Goal: Communication & Community: Answer question/provide support

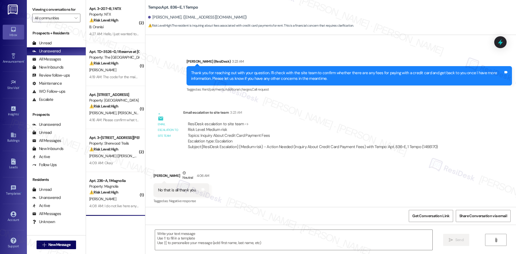
scroll to position [178, 0]
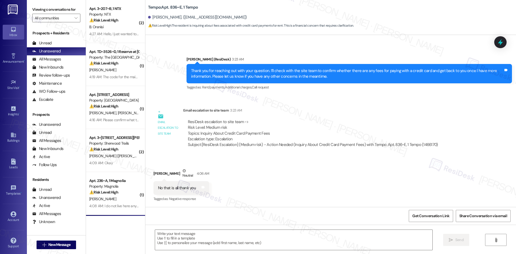
type textarea "Fetching suggested responses. Please feel free to read through the conversation…"
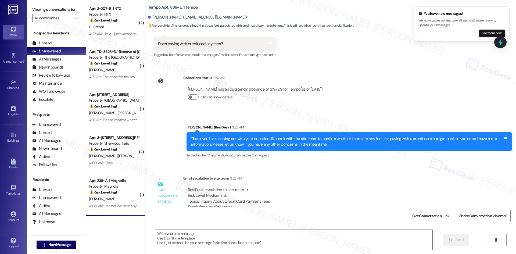
scroll to position [93, 0]
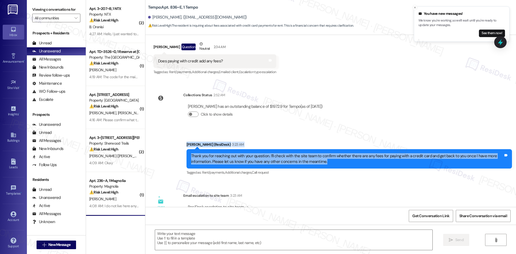
drag, startPoint x: 196, startPoint y: 144, endPoint x: 364, endPoint y: 167, distance: 170.2
click at [364, 167] on div "Sent via SMS Sarah (ResiDesk) 3:23 AM Thank you for reaching out with your ques…" at bounding box center [330, 154] width 370 height 51
copy div "Sarah (ResiDesk) 3:23 AM Thank you for reaching out with your question. I’ll ch…"
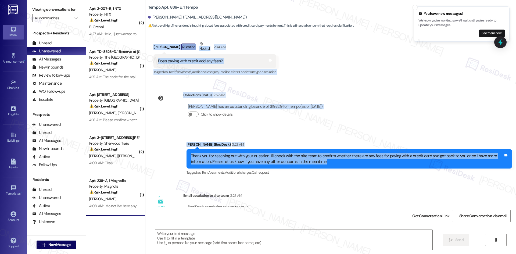
drag, startPoint x: 145, startPoint y: 124, endPoint x: 344, endPoint y: 166, distance: 203.0
click at [344, 166] on div "Lease started Aug 18, 2025 at 8:00 AM Survey, sent via SMS Residesk Automated S…" at bounding box center [330, 121] width 370 height 172
copy div "Hamzah Hassan Question Neutral 2:34 AM Does paying with credit add any fees? Ta…"
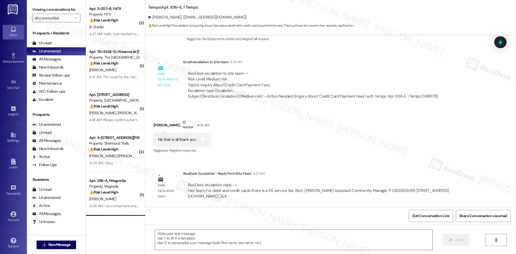
scroll to position [227, 0]
drag, startPoint x: 180, startPoint y: 172, endPoint x: 220, endPoint y: 177, distance: 40.3
click at [220, 177] on div "ResiDesk Escalation - Reply From Site Team 4:27 AM ResiDesk escalation reply ->…" at bounding box center [330, 186] width 295 height 33
click at [183, 171] on div "ResiDesk Escalation - Reply From Site Team 4:27 AM" at bounding box center [330, 174] width 295 height 8
click at [170, 172] on div "Email escalation reply" at bounding box center [168, 186] width 27 height 32
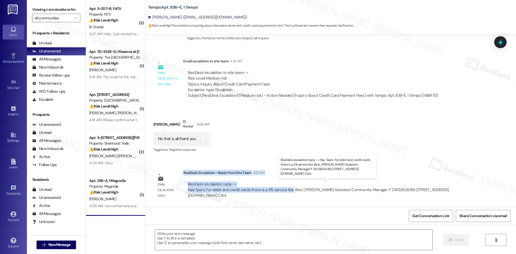
drag, startPoint x: 179, startPoint y: 172, endPoint x: 287, endPoint y: 191, distance: 109.4
click at [287, 191] on div "ResiDesk Escalation - Reply From Site Team 4:27 AM ResiDesk escalation reply ->…" at bounding box center [330, 186] width 295 height 33
copy div "ResiDesk Escalation - Reply From Site Team 4:27 AM ResiDesk escalation reply ->…"
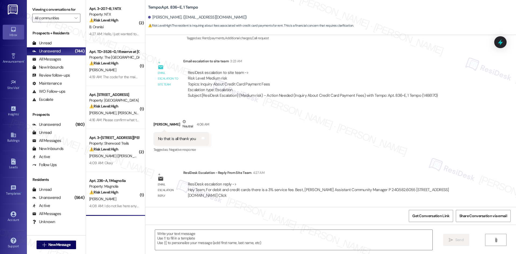
click at [314, 155] on div "Received via SMS Hamzah Hassan Neutral 4:06 AM No that is all thank you Tags an…" at bounding box center [330, 132] width 370 height 51
click at [251, 244] on textarea at bounding box center [293, 240] width 277 height 20
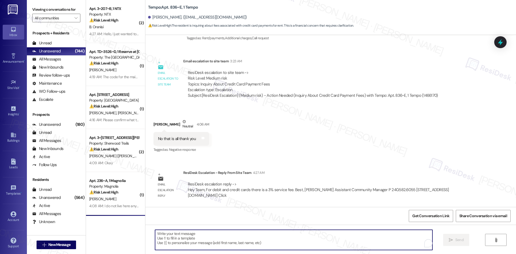
paste textarea "ResiDesk Escalation - Reply From Site Team 4:27 AM ResiDesk escalation reply ->…"
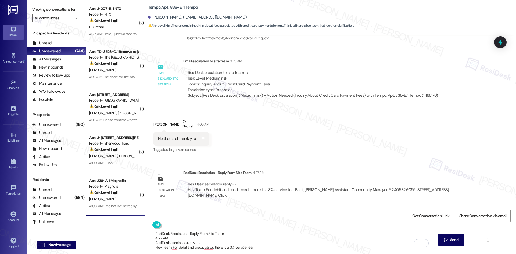
click at [234, 243] on textarea "ResiDesk Escalation - Reply From Site Team 4:27 AM ResiDesk escalation reply ->…" at bounding box center [291, 240] width 277 height 20
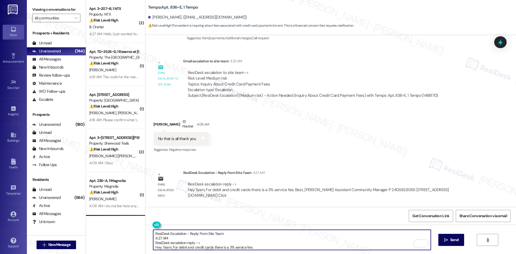
paste textarea "Hi Hamzah, thank you for your patience. The site team confirmed that debit and …"
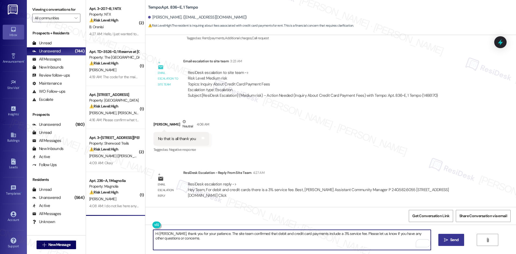
type textarea "Hi Hamzah, thank you for your patience. The site team confirmed that debit and …"
click at [450, 238] on span "Send" at bounding box center [454, 240] width 8 height 6
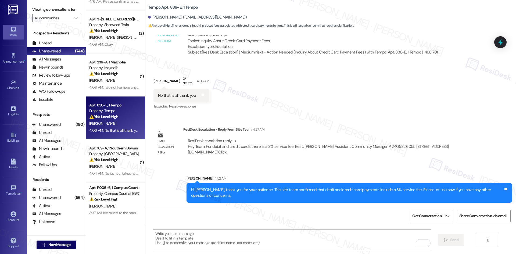
scroll to position [161, 0]
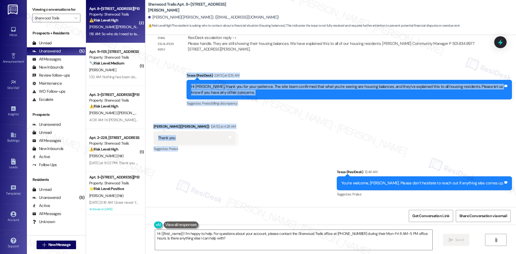
scroll to position [1498, 0]
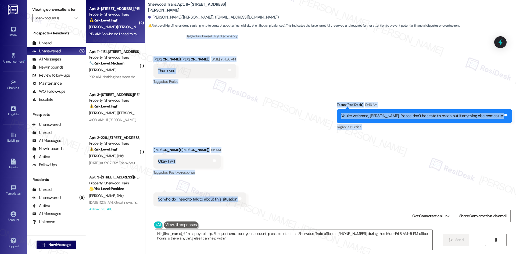
drag, startPoint x: 175, startPoint y: 74, endPoint x: 252, endPoint y: 193, distance: 141.8
click at [252, 193] on div "Lease started Oct 01, 2024 at 8:00 AM Announcement, sent via SMS Tessa (ResiDes…" at bounding box center [330, 121] width 370 height 172
copy div "Tessa (ResiDesk) Yesterday at 12:15 AM Hi Felicia, thank you for your patience.…"
click at [245, 119] on div "Sent via SMS Tessa (ResiDesk) 12:46 AM You’re welcome, Felicia. Please don’t he…" at bounding box center [330, 112] width 370 height 45
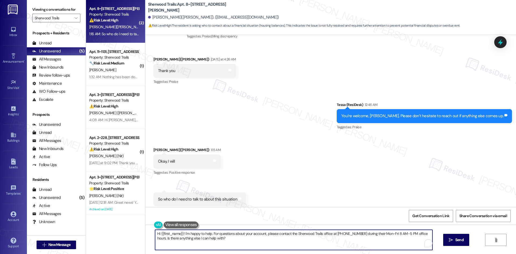
click at [236, 237] on textarea "Hi {{first_name}}! I'm happy to help. For questions about your account, please …" at bounding box center [293, 240] width 277 height 20
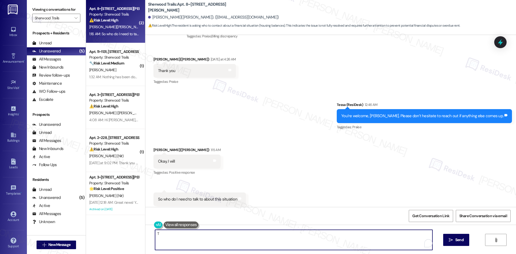
paste textarea "subject + issue summary"
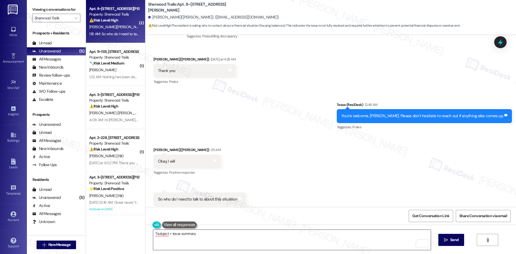
click at [214, 234] on textarea "Tsubject + issue summary" at bounding box center [291, 240] width 277 height 20
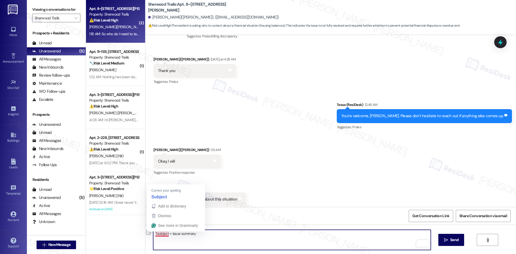
drag, startPoint x: 197, startPoint y: 236, endPoint x: 153, endPoint y: 236, distance: 44.0
click at [153, 236] on textarea "Tsubject + issue summary" at bounding box center [291, 240] width 277 height 20
paste textarea "hank you for following up. I’ll check with the site team to confirm who you’ll …"
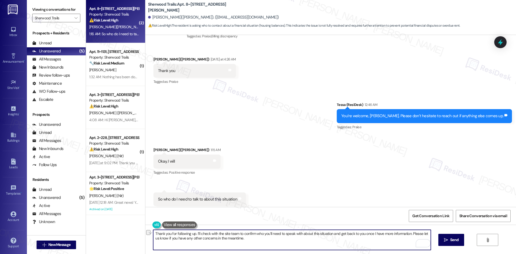
drag, startPoint x: 193, startPoint y: 233, endPoint x: 93, endPoint y: 236, distance: 99.7
click at [78, 234] on div "Viewing conversations for Sherwood Trails  Prospects + Residents Unread (0) Un…" at bounding box center [271, 127] width 489 height 254
type textarea "I’ll check with the site team to confirm who you’ll need to speak with about th…"
click at [451, 241] on span "Send" at bounding box center [454, 240] width 8 height 6
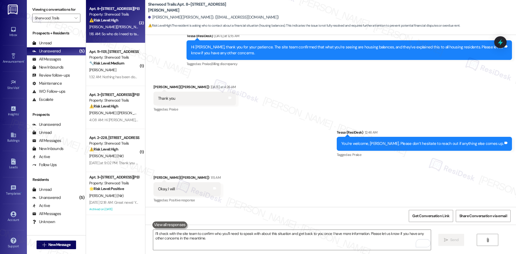
scroll to position [1541, 0]
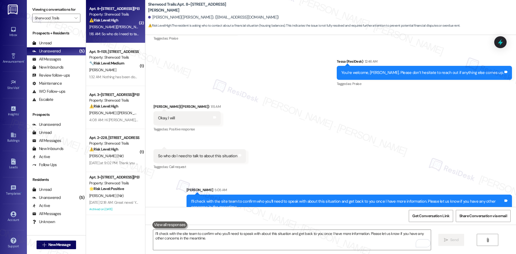
click at [316, 162] on div "Received via SMS Felicia Luckette(Jha) 1:15 AM Okay, I will Tags and notes Tagg…" at bounding box center [330, 133] width 370 height 83
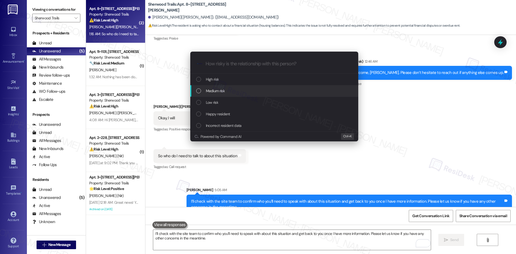
click at [228, 89] on div "Medium risk" at bounding box center [274, 91] width 157 height 6
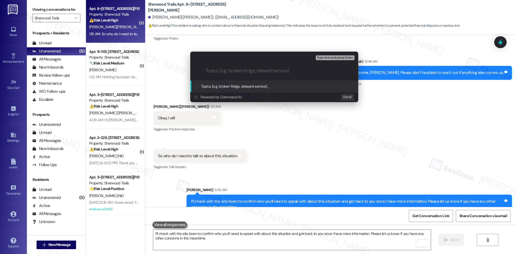
click at [228, 70] on input "Topics (e.g. broken fridge, delayed service)" at bounding box center [278, 71] width 146 height 6
paste input "Clarification on Housing Balances"
type input "Clarification on Housing Balances"
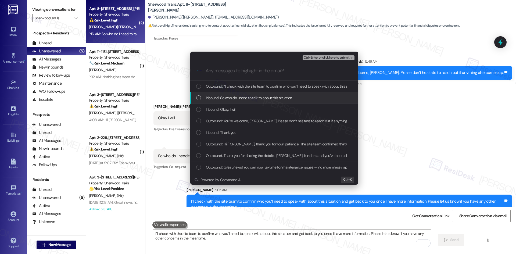
click at [228, 98] on span "Inbound: So who do I need to talk to about this situation" at bounding box center [249, 98] width 86 height 6
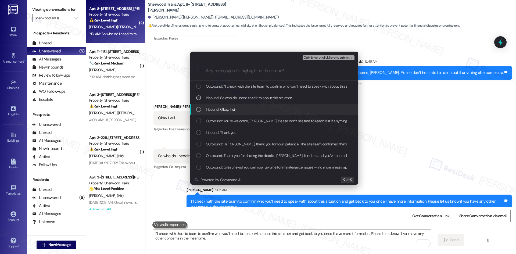
click at [229, 113] on div "Inbound: Okay, I will" at bounding box center [274, 110] width 168 height 12
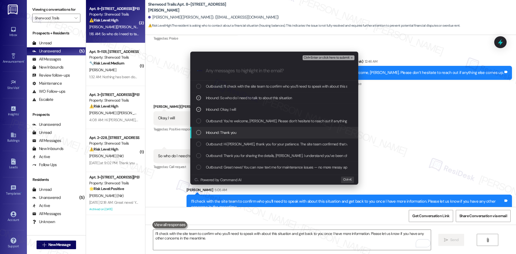
click at [235, 134] on span "Inbound: Thank you" at bounding box center [221, 132] width 30 height 6
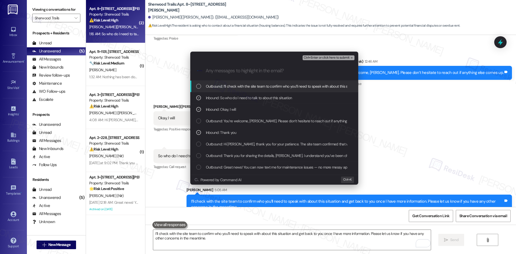
click at [345, 60] on div "Ctrl+Enter or click here to submit" at bounding box center [328, 57] width 53 height 7
click at [347, 57] on span "Ctrl+Enter or click here to submit" at bounding box center [326, 58] width 46 height 4
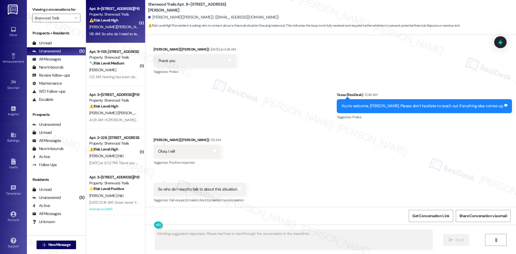
scroll to position [1549, 0]
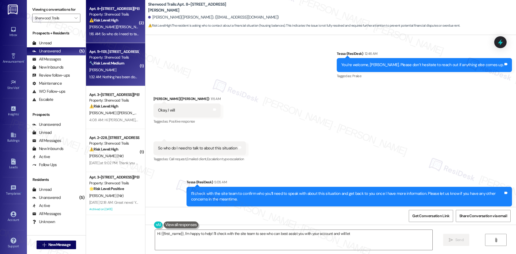
type textarea "Hi {{first_name}}, I'm happy to help! I'll check with the site team to see who …"
click at [112, 64] on strong "🔧 Risk Level: Medium" at bounding box center [106, 63] width 35 height 5
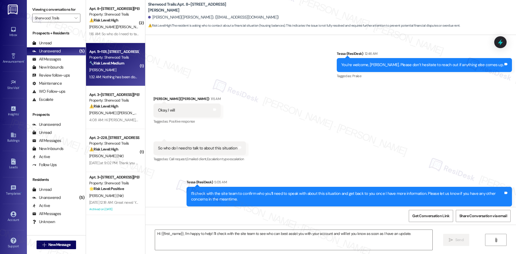
type textarea "Fetching suggested responses. Please feel free to read through the conversation…"
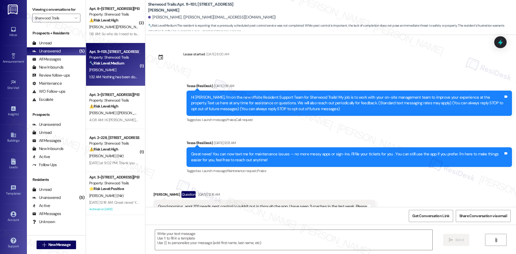
scroll to position [733, 0]
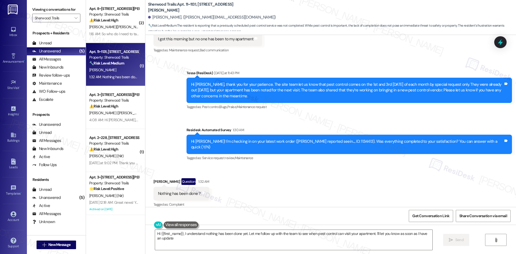
type textarea "Hi {{first_name}}, I understand nothing has been done yet. Let me follow up wit…"
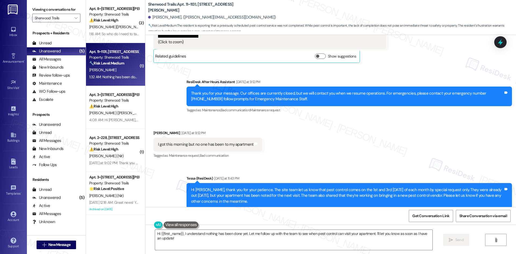
scroll to position [599, 0]
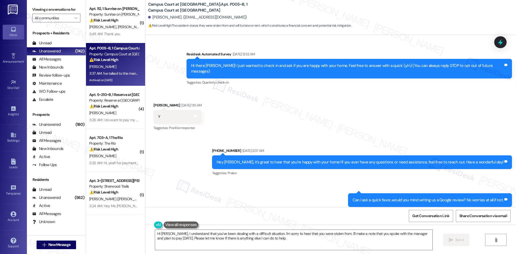
scroll to position [3942, 0]
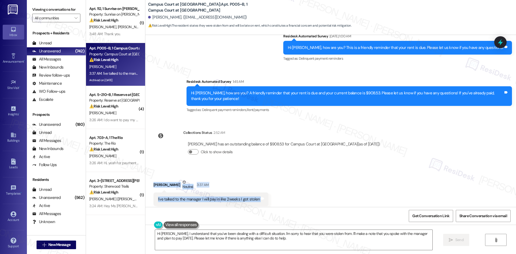
drag, startPoint x: 146, startPoint y: 166, endPoint x: 280, endPoint y: 186, distance: 135.2
click at [280, 186] on div "Received via SMS Kanda Olivier Neutral 3:37 AM I've talked to the manager I wil…" at bounding box center [330, 192] width 370 height 51
copy div "Kanda Olivier Neutral 3:37 AM I've talked to the manager I will pay in like 2we…"
click at [185, 126] on div "Collections Status 2:52 AM Kanda Olivier has an outstanding balance of $908.53 …" at bounding box center [268, 146] width 239 height 41
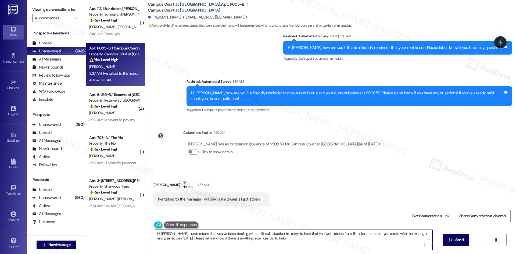
click at [203, 243] on textarea "Hi Kanda, I understand that you've been dealing with a difficult situation. I'm…" at bounding box center [293, 240] width 277 height 20
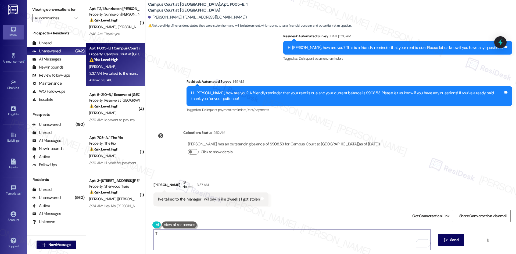
paste textarea "hank you for letting us know. I’m sorry to hear about your situation. I’ll note…"
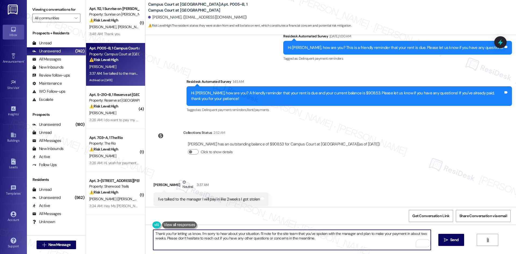
click at [301, 243] on textarea "Thank you for letting us know. I’m sorry to hear about your situation. I’ll not…" at bounding box center [291, 240] width 277 height 20
click at [301, 242] on textarea "Thank you for letting us know. I’m sorry to hear about your situation. I’ll not…" at bounding box center [291, 240] width 277 height 20
click at [301, 243] on textarea "Thank you for letting us know. I’m sorry to hear about your situation. I’ll not…" at bounding box center [291, 240] width 277 height 20
click at [297, 242] on textarea "Thank you for letting us know. I’m sorry to hear about your situation. I’ll not…" at bounding box center [291, 240] width 277 height 20
click at [296, 243] on textarea "Thank you for letting us know. I’m sorry to hear about your situation. I’ll not…" at bounding box center [291, 240] width 277 height 20
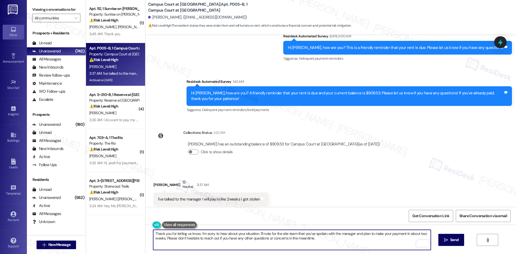
click at [296, 243] on textarea "Thank you for letting us know. I’m sorry to hear about your situation. I’ll not…" at bounding box center [291, 240] width 277 height 20
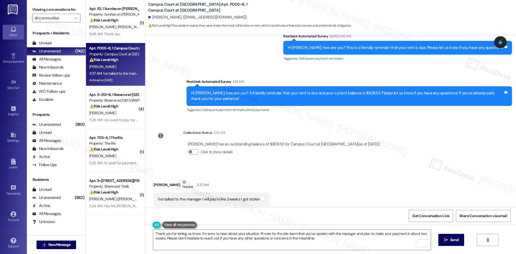
click at [200, 179] on div "Kanda Olivier Neutral 3:37 AM" at bounding box center [210, 185] width 115 height 13
drag, startPoint x: 146, startPoint y: 170, endPoint x: 262, endPoint y: 188, distance: 116.7
click at [262, 188] on div "Received via SMS Kanda Olivier Neutral 3:37 AM I've talked to the manager I wil…" at bounding box center [210, 196] width 123 height 43
click at [262, 192] on div "I've talked to the manager I will pay in like 2weeks I got stolen Tags and notes" at bounding box center [210, 199] width 115 height 14
drag, startPoint x: 241, startPoint y: 189, endPoint x: 280, endPoint y: 181, distance: 40.0
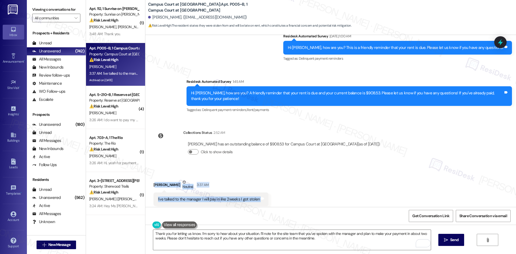
click at [281, 181] on div "Received via SMS Kanda Olivier Neutral 3:37 AM I've talked to the manager I wil…" at bounding box center [330, 192] width 370 height 51
drag, startPoint x: 146, startPoint y: 170, endPoint x: 268, endPoint y: 186, distance: 122.7
click at [269, 184] on div "Received via SMS Kanda Olivier Neutral 3:37 AM I've talked to the manager I wil…" at bounding box center [330, 192] width 370 height 51
copy div "Kanda Olivier Neutral 3:37 AM I've talked to the manager I will pay in like 2we…"
drag, startPoint x: 226, startPoint y: 245, endPoint x: 223, endPoint y: 243, distance: 3.5
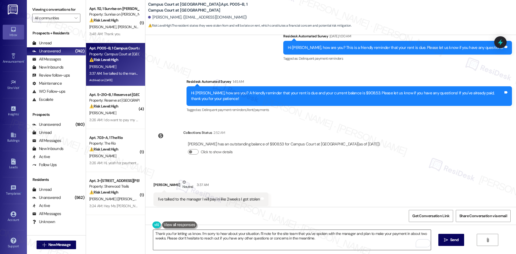
click at [226, 245] on textarea "Thank you for letting us know. I’m sorry to hear about your situation. I’ll not…" at bounding box center [291, 240] width 277 height 20
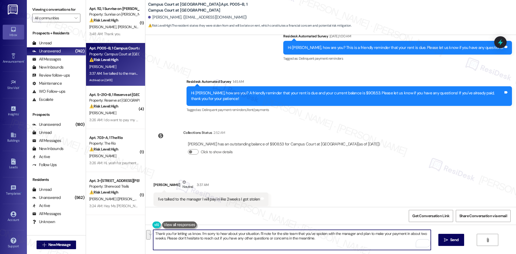
paste textarea ", Kanda. I apologize for the confusion — the previous message was an automated …"
click at [245, 244] on textarea "Thank you, Kanda. I apologize for the confusion — the previous message was an a…" at bounding box center [291, 240] width 277 height 20
type textarea "Thank you, Kanda. I apologize for the confusion — the previous message was an a…"
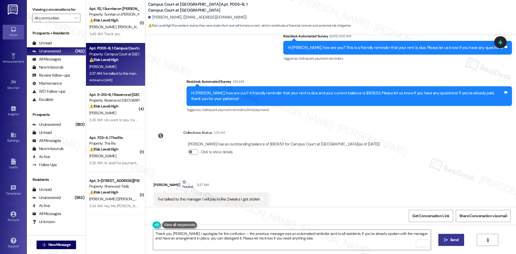
click at [458, 241] on span "Send" at bounding box center [454, 240] width 10 height 6
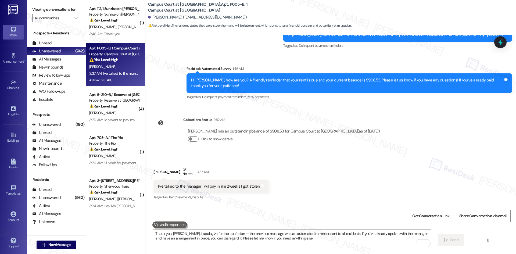
scroll to position [3985, 0]
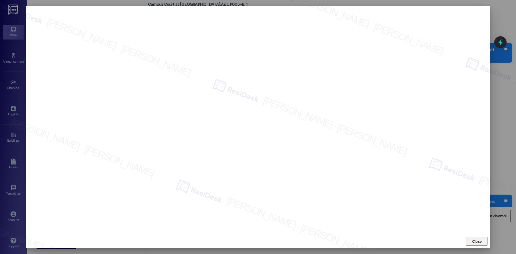
click at [475, 242] on span "Close" at bounding box center [476, 241] width 9 height 6
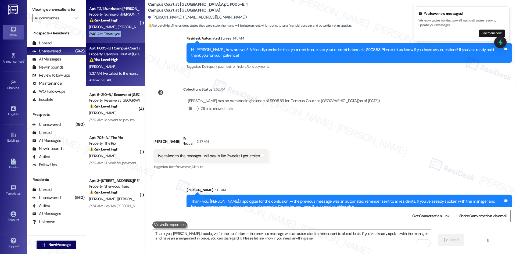
click at [117, 31] on div "Apt. 112, 1 Sunrise on Bethany Property: Sunrise on Bethany ⚠️ Risk Level: High…" at bounding box center [115, 21] width 59 height 43
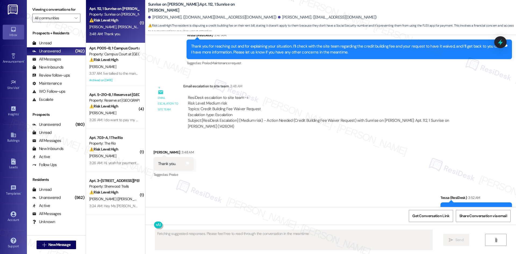
scroll to position [841, 0]
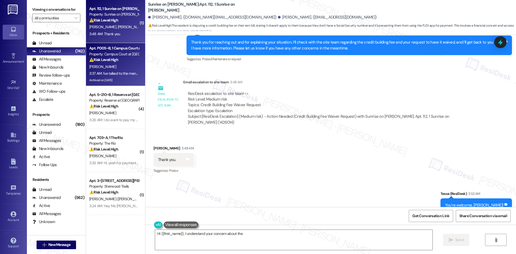
type textarea "Hi {{first_name}}, I understand your concern about the credit"
click at [112, 63] on div "K. Olivier" at bounding box center [114, 66] width 51 height 7
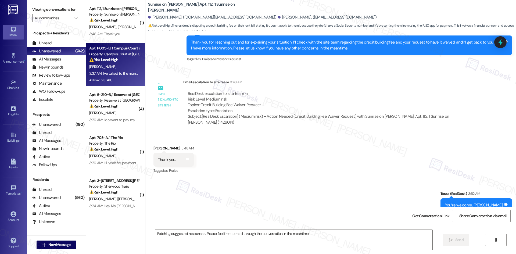
type textarea "Hi {{first_name}}, I understand your concern about the credit building fee. I'l…"
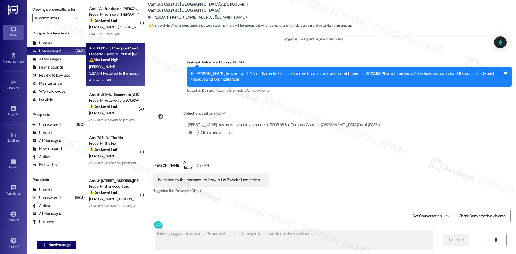
scroll to position [3993, 0]
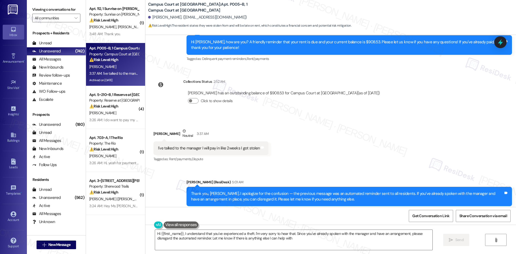
type textarea "Hi {{first_name}}, I understand that you've experienced a theft. I'm very sorry…"
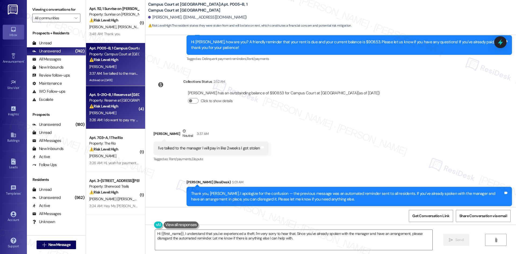
click at [133, 109] on div "Apt. 5~210~B, 1 Reserve at San Antonio Property: Reserve at San Antonio ⚠️ Risk…" at bounding box center [114, 100] width 51 height 18
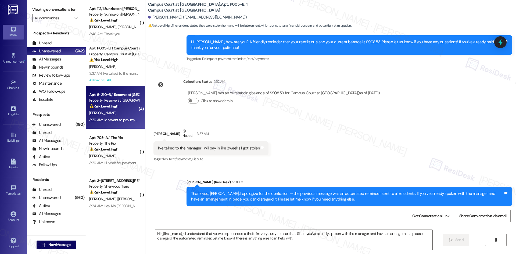
type textarea "Fetching suggested responses. Please feel free to read through the conversation…"
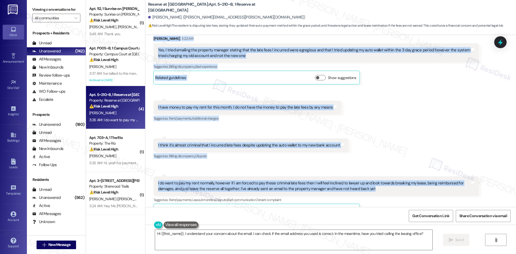
scroll to position [8095, 0]
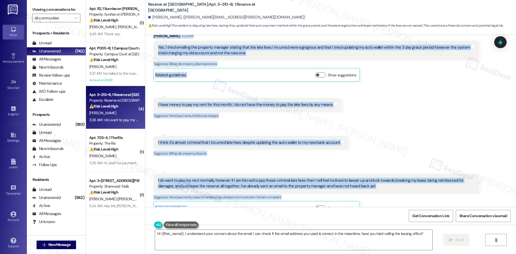
drag, startPoint x: 147, startPoint y: 78, endPoint x: 284, endPoint y: 187, distance: 175.0
click at [284, 187] on div "Received via SMS Cameron Hafferty 3:22 AM Yes, I tried emailing the property ma…" at bounding box center [330, 145] width 370 height 249
click at [285, 187] on div "Received via SMS Cameron Hafferty 3:22 AM Yes, I tried emailing the property ma…" at bounding box center [330, 145] width 370 height 249
copy div "Cameron Hafferty 3:22 AM Yes, I tried emailing the property manager stating tha…"
click at [342, 100] on div "Received via SMS Cameron Hafferty 3:22 AM Yes, I tried emailing the property ma…" at bounding box center [330, 145] width 370 height 249
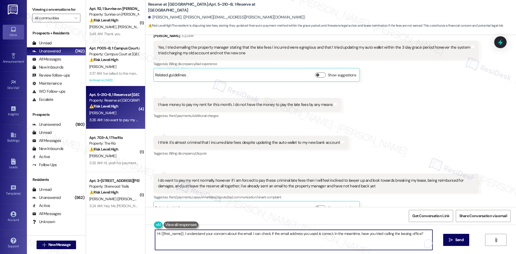
click at [206, 245] on textarea "Hi {{first_name}}, I understand your concern about the email. I can check if th…" at bounding box center [293, 240] width 277 height 20
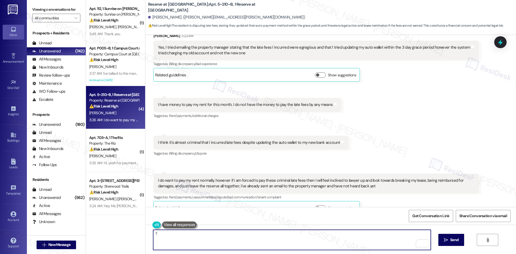
paste textarea "hank you for reaching out and for explaining the situation. I understand your c…"
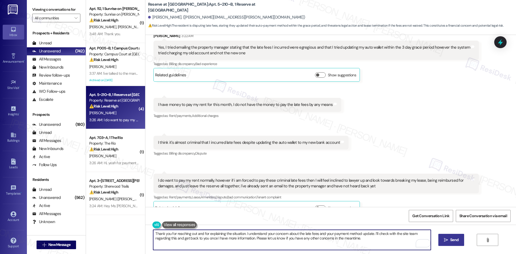
type textarea "Thank you for reaching out and for explaining the situation. I understand your …"
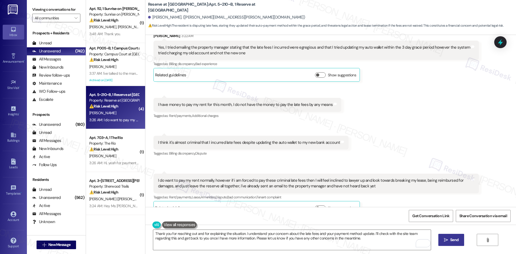
click at [455, 240] on span "Send" at bounding box center [454, 240] width 8 height 6
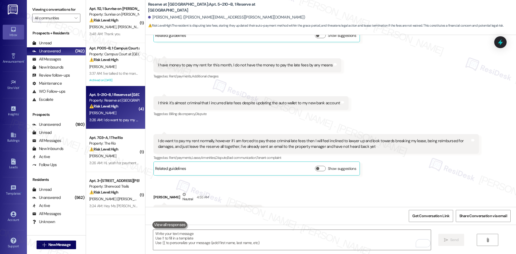
scroll to position [8138, 0]
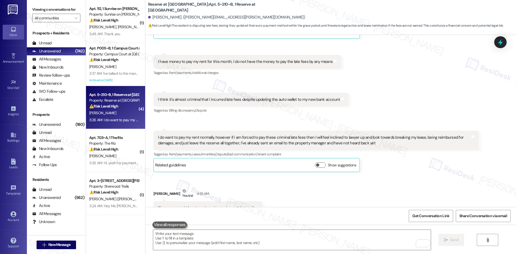
click at [335, 227] on div "Sent via SMS Sarah 5:22 AM Thank you for reaching out and for explaining the si…" at bounding box center [330, 248] width 370 height 43
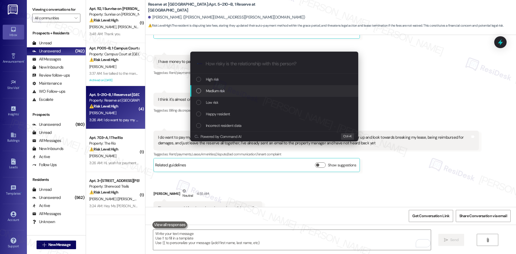
click at [241, 93] on div "Medium risk" at bounding box center [274, 91] width 157 height 6
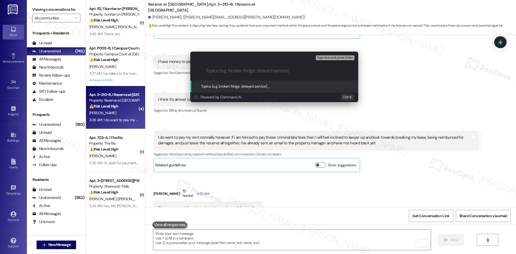
click at [229, 70] on input "Topics (e.g. broken fridge, delayed service)" at bounding box center [278, 71] width 146 height 6
paste input "Late Fee Dispute and Payment Method Update"
type input "Late Fee Dispute and Payment Method Update"
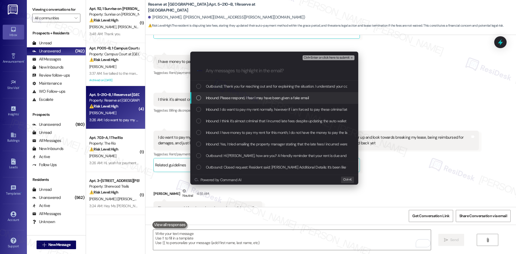
drag, startPoint x: 265, startPoint y: 98, endPoint x: 268, endPoint y: 105, distance: 7.3
click at [265, 98] on span "Inbound: Please respond, I fear I may have been given a fake email" at bounding box center [257, 98] width 103 height 6
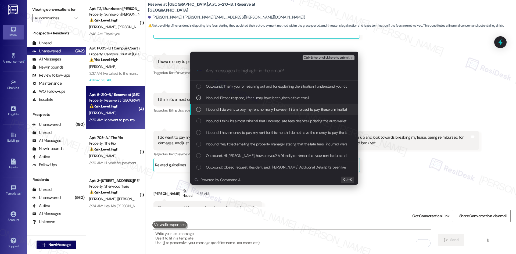
drag, startPoint x: 269, startPoint y: 108, endPoint x: 269, endPoint y: 119, distance: 10.8
click at [269, 108] on span "Inbound: I do want to pay my rent normally, however if i am forced to pay these…" at bounding box center [455, 109] width 498 height 6
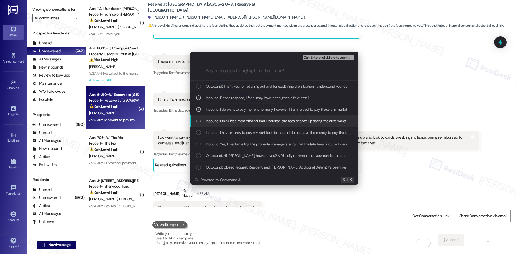
drag, startPoint x: 270, startPoint y: 121, endPoint x: 267, endPoint y: 129, distance: 7.9
click at [270, 122] on span "Inbound: I think it's almost criminal that I incurred late fees despite updatin…" at bounding box center [296, 121] width 180 height 6
click at [266, 132] on span "Inbound: I have money to pay my rent for this month, I do not have the money to…" at bounding box center [293, 132] width 175 height 6
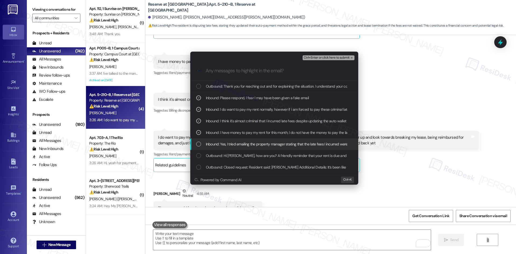
click at [270, 142] on span "Inbound: Yes, I tried emailing the property manager stating that the late fees …" at bounding box center [396, 144] width 381 height 6
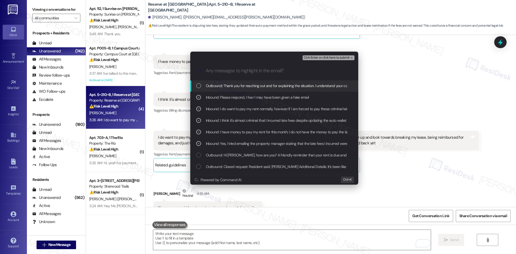
scroll to position [0, 0]
click at [342, 56] on span "Ctrl+Enter or click here to submit" at bounding box center [326, 58] width 46 height 4
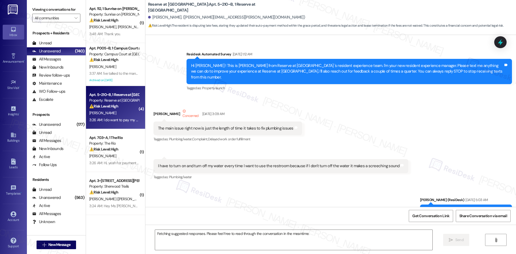
scroll to position [8095, 0]
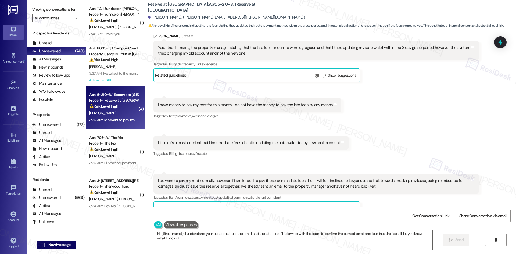
type textarea "Hi {{first_name}}, I understand your concern about the email and the late fees.…"
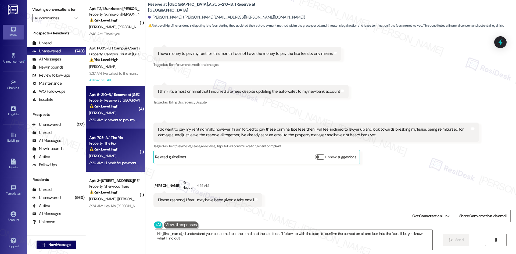
click at [115, 161] on div "3:26 AM: Hi, yeah for payment, I have a question, I have paid on 20th August 44…" at bounding box center [161, 162] width 144 height 5
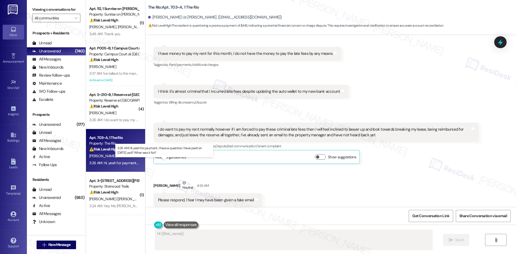
scroll to position [10, 0]
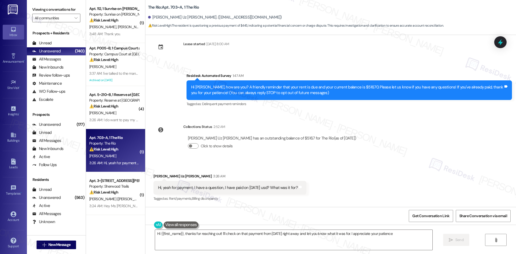
type textarea "Hi {{first_name}}, thanks for reaching out! I'll check on that payment from Aug…"
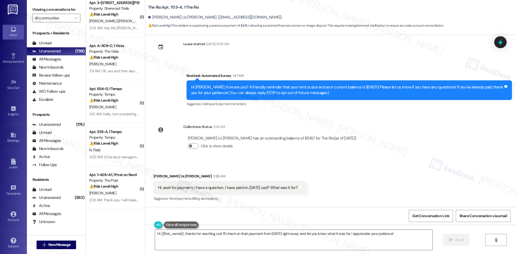
scroll to position [161, 0]
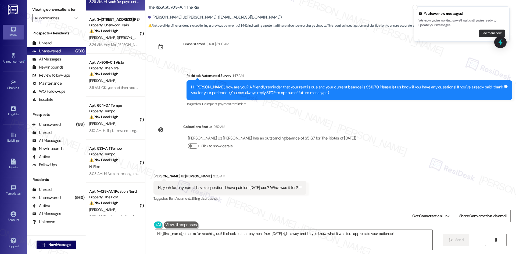
click at [485, 32] on button "See them now!" at bounding box center [492, 34] width 26 height 8
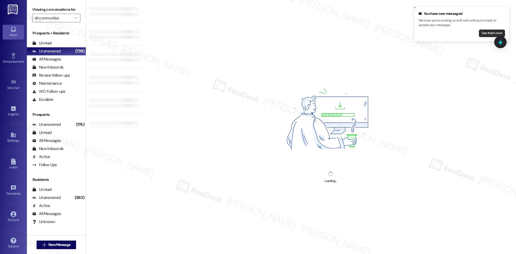
click at [489, 31] on button "See them now!" at bounding box center [492, 34] width 26 height 8
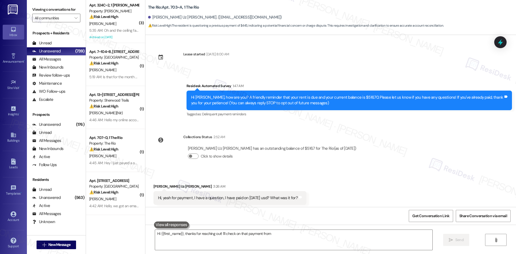
scroll to position [10, 0]
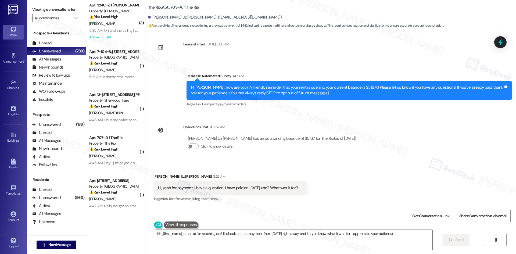
type textarea "Hi {{first_name}}, thanks for reaching out! I'll check on that payment from Aug…"
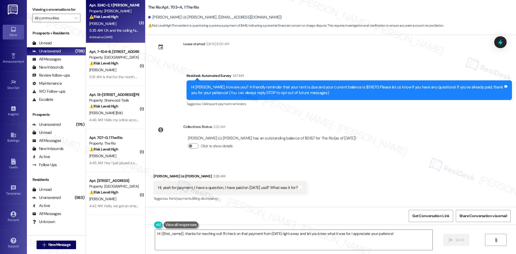
click at [105, 18] on strong "⚠️ Risk Level: High" at bounding box center [103, 16] width 29 height 5
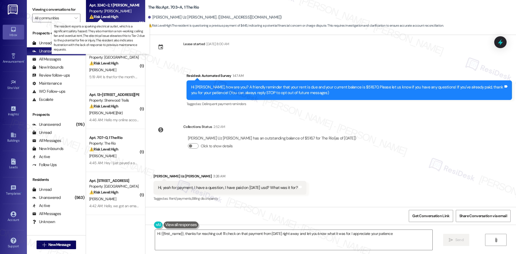
type textarea "Hi {{first_name}}, thanks for reaching out! I'll check on that payment from Aug…"
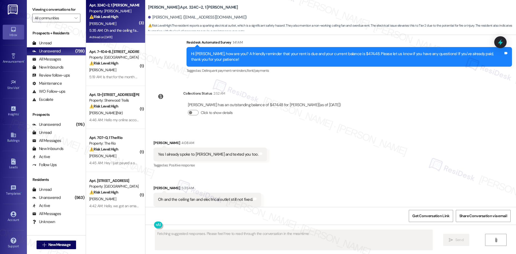
scroll to position [5758, 0]
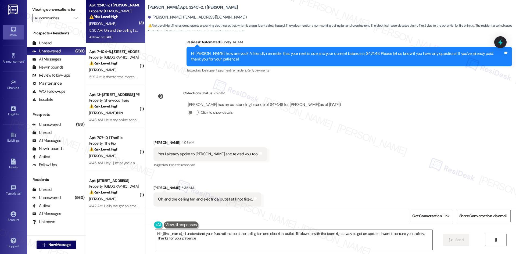
type textarea "Hi {{first_name}}, I understand your frustration about the ceiling fan and elec…"
click at [48, 17] on input "All communities" at bounding box center [53, 18] width 37 height 9
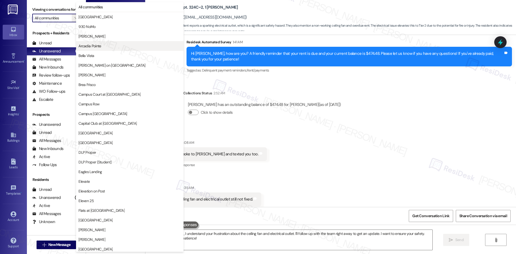
click at [112, 46] on span "Arcadia Pointe" at bounding box center [129, 45] width 103 height 5
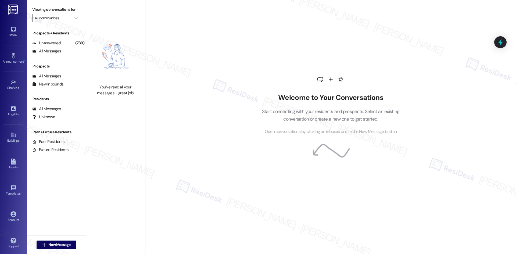
type input "Arcadia Pointe"
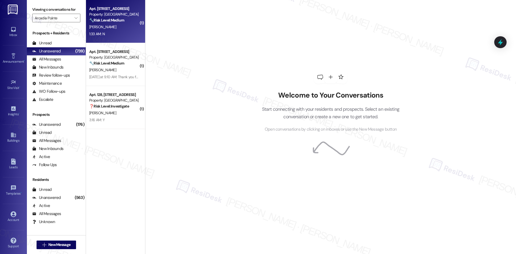
click at [118, 24] on div "A. Toriz" at bounding box center [114, 27] width 51 height 7
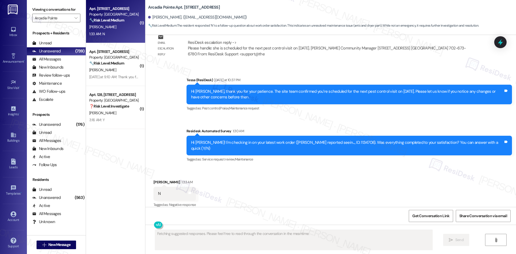
scroll to position [706, 0]
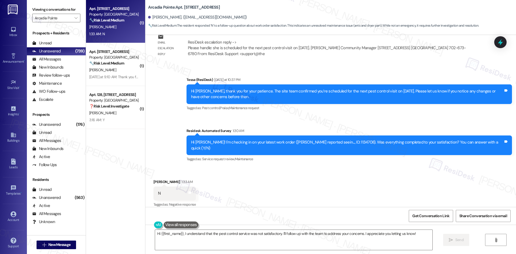
click at [156, 93] on div "Sent via SMS Tessa (ResiDesk) Yesterday at 10:37 PM Hi Ariana, thank you for yo…" at bounding box center [330, 116] width 370 height 102
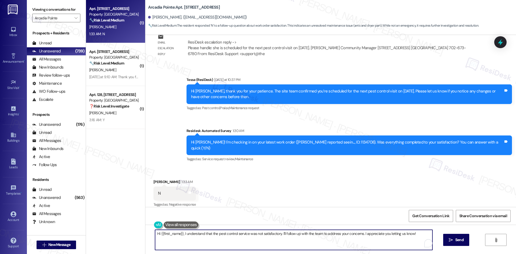
click at [201, 240] on textarea "Hi {{first_name}}, I understand that the pest control service was not satisfact…" at bounding box center [293, 240] width 277 height 20
paste textarea "Cameron Hafferty shared concerns about being charged late fees after updating h…"
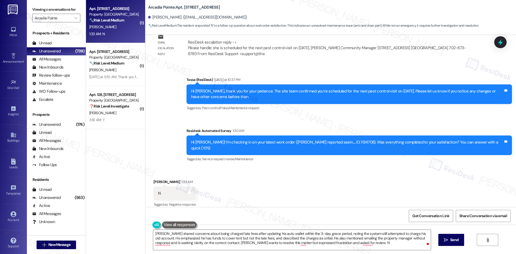
click at [167, 132] on div "Sent via SMS Tessa (ResiDesk) Yesterday at 10:37 PM Hi Ariana, thank you for yo…" at bounding box center [330, 116] width 370 height 102
click at [199, 242] on textarea "Cameron Hafferty shared concerns about being charged late fees after updating h…" at bounding box center [291, 240] width 277 height 20
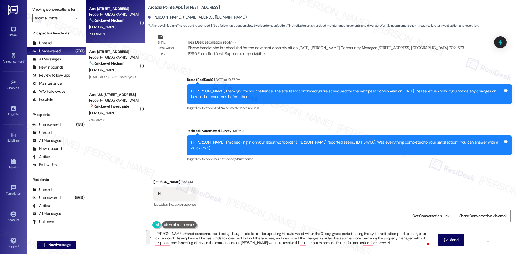
paste textarea "I'm sorry to hear that. Could you let me know what happened or what part of the…"
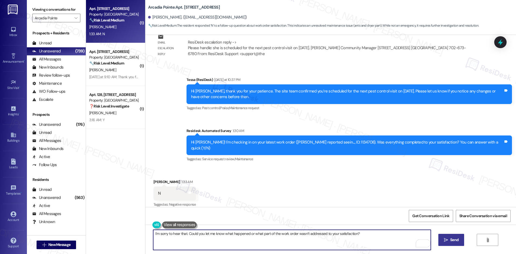
type textarea "I'm sorry to hear that. Could you let me know what happened or what part of the…"
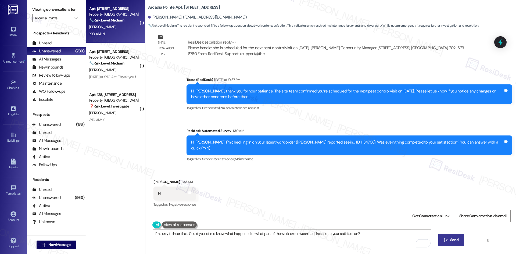
click at [454, 242] on span "Send" at bounding box center [454, 240] width 8 height 6
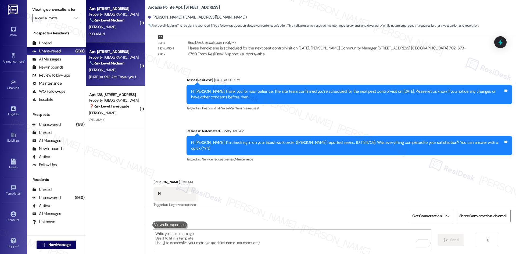
click at [107, 80] on div "Yesterday at 9:10 AM: Thank you for your message. Our offices are currently clo…" at bounding box center [114, 77] width 51 height 7
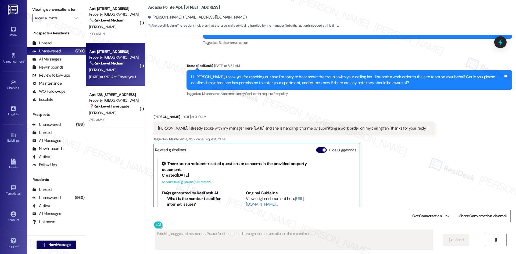
scroll to position [230, 0]
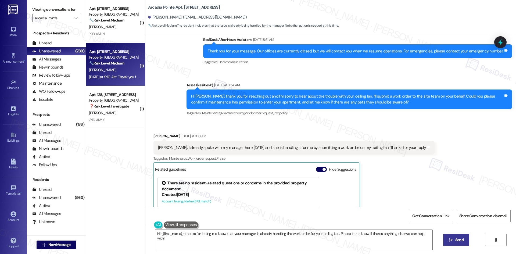
click at [222, 129] on div "Received via SMS Laurie Davis Yesterday at 9:10 AM Tessa, I already spoke with …" at bounding box center [293, 201] width 289 height 145
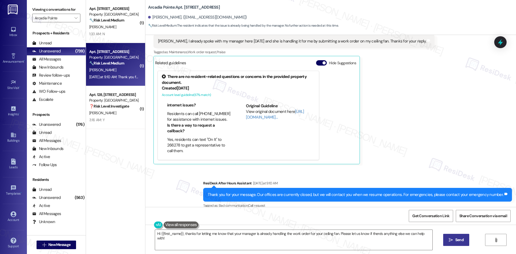
scroll to position [338, 0]
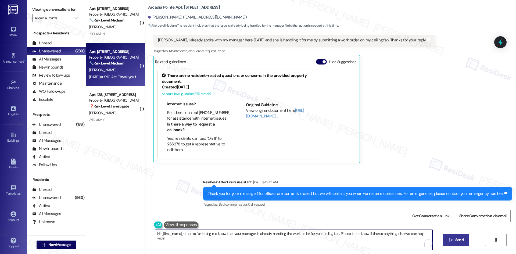
drag, startPoint x: 182, startPoint y: 233, endPoint x: 135, endPoint y: 233, distance: 46.5
click at [135, 233] on div "( 1 ) Apt. 151, 4330 S Eastern Ave Property: Arcadia Pointe 🔧 Risk Level: Mediu…" at bounding box center [301, 127] width 430 height 254
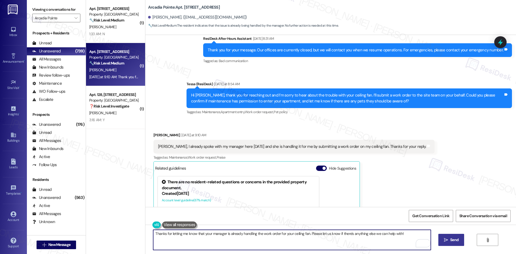
scroll to position [230, 0]
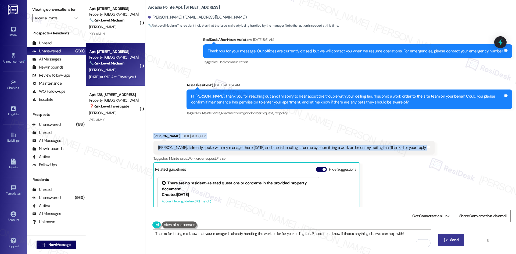
drag, startPoint x: 154, startPoint y: 131, endPoint x: 435, endPoint y: 143, distance: 281.5
click at [435, 143] on div "Received via SMS Laurie Davis Yesterday at 9:10 AM Tessa, I already spoke with …" at bounding box center [330, 197] width 370 height 153
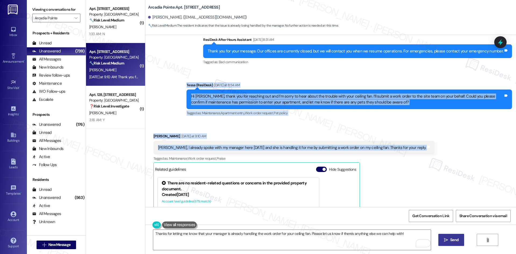
drag, startPoint x: 176, startPoint y: 78, endPoint x: 427, endPoint y: 144, distance: 258.6
click at [427, 144] on div "Lease started Apr 29, 2025 at 8:00 AM Announcement, sent via SMS Tessa (ResiDes…" at bounding box center [330, 121] width 370 height 172
copy div "Tessa (ResiDesk) Yesterday at 8:54 AM Hi Laurie, thank you for reaching out and…"
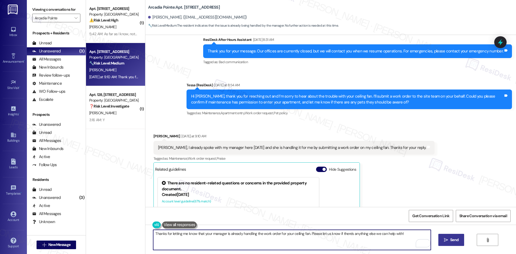
click at [234, 241] on textarea "Thanks for letting me know that your manager is already handling the work order…" at bounding box center [291, 240] width 277 height 20
paste textarea "you for letting me know, Laurie. I’m glad your manager is already handling it. …"
drag, startPoint x: 210, startPoint y: 233, endPoint x: 279, endPoint y: 233, distance: 68.8
click at [279, 233] on textarea "Thank you for letting me know, Laurie. I’m glad your manager is already handlin…" at bounding box center [291, 240] width 277 height 20
click at [281, 243] on textarea "Thank you for letting me know, Laurie. Please don’t hesitate to reach out if an…" at bounding box center [291, 240] width 277 height 20
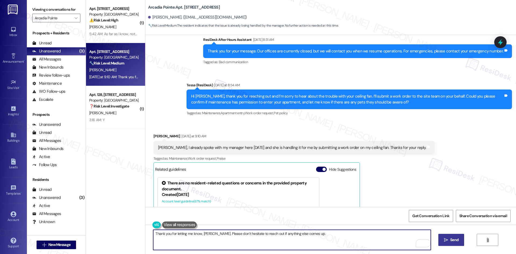
type textarea "Thank you for letting me know, Laurie. Please don’t hesitate to reach out if an…"
click at [441, 243] on button " Send" at bounding box center [451, 240] width 26 height 12
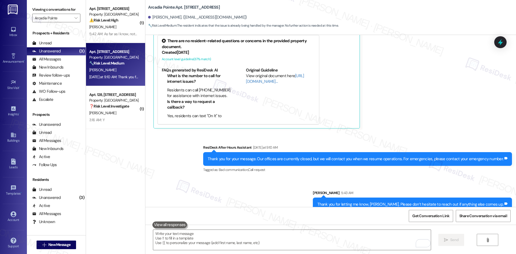
scroll to position [375, 0]
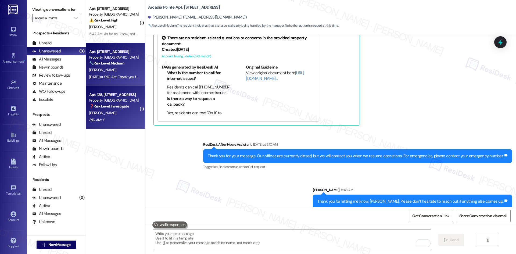
click at [109, 114] on div "R. Mendez" at bounding box center [114, 113] width 51 height 7
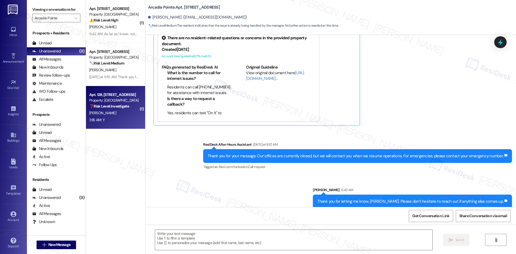
type textarea "Fetching suggested responses. Please feel free to read through the conversation…"
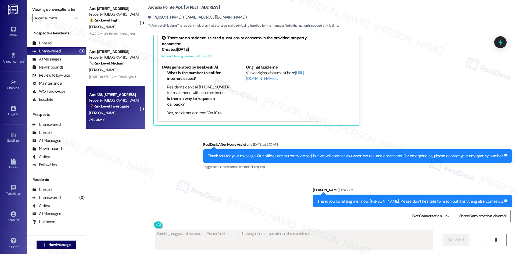
scroll to position [112, 0]
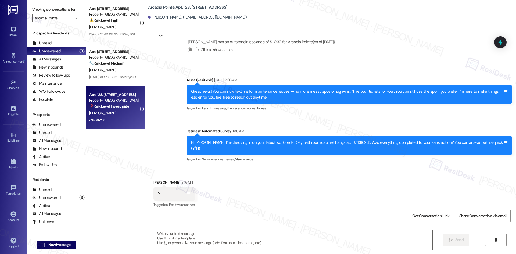
click at [169, 129] on div "Announcement, sent via SMS Tessa (ResiDesk) Sep 04, 2025 at 12:06 AM Great news…" at bounding box center [330, 116] width 370 height 102
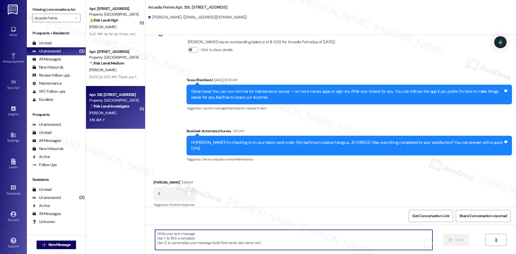
click at [197, 236] on textarea "To enrich screen reader interactions, please activate Accessibility in Grammarl…" at bounding box center [293, 240] width 277 height 20
paste textarea "Thank you for confirming! I’m glad to hear everything was completed to your sat…"
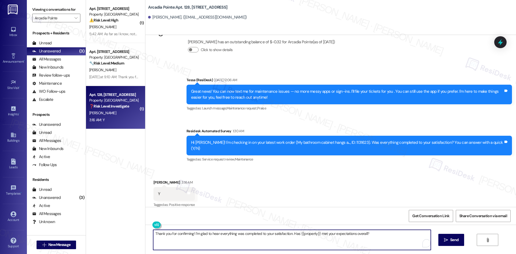
type textarea "Thank you for confirming! I’m glad to hear everything was completed to your sat…"
click at [454, 239] on span "Send" at bounding box center [454, 240] width 8 height 6
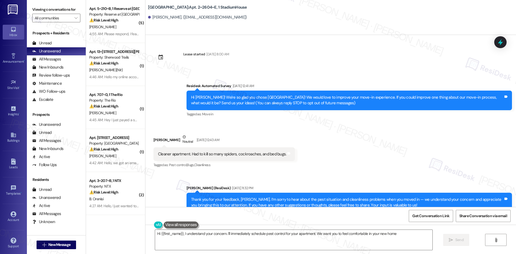
type textarea "Hi {{first_name}}, I understand your concern. I'll immediately schedule pest co…"
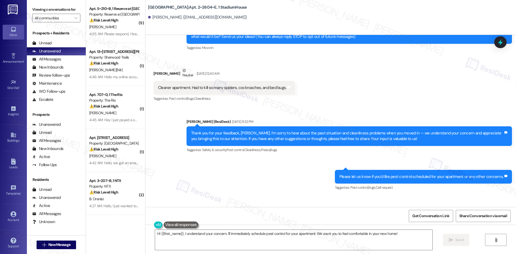
scroll to position [105, 0]
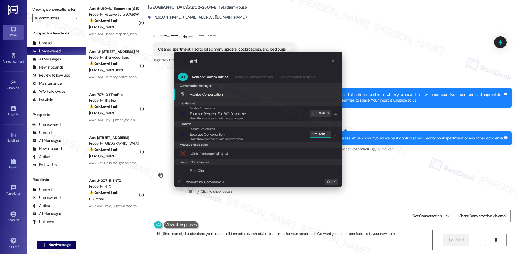
type input "arhi"
click at [230, 94] on div "Arc hi ve Conversation Add shortcut" at bounding box center [258, 94] width 157 height 6
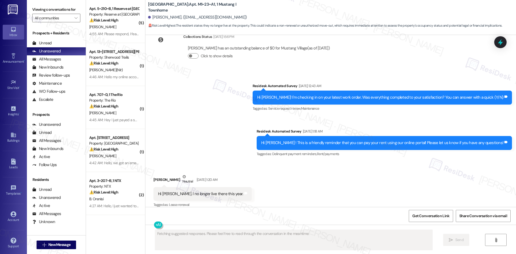
scroll to position [162, 0]
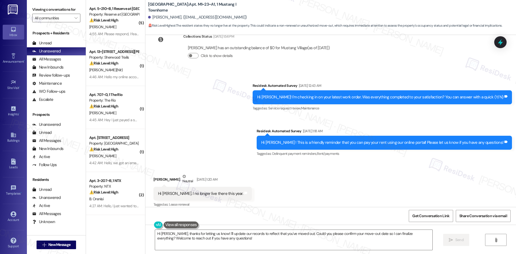
click at [216, 131] on div "Survey, sent via SMS Residesk Automated Survey [DATE] 12:43 AM Hi [PERSON_NAME]…" at bounding box center [330, 116] width 370 height 91
click at [216, 239] on textarea "Hi [PERSON_NAME], thanks for letting us know! I'll update our records to reflec…" at bounding box center [293, 240] width 277 height 20
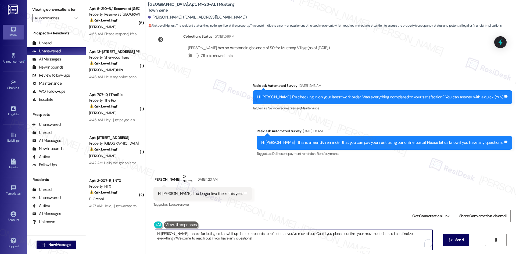
paste textarea "[PERSON_NAME] asked who she needs to talk to regarding the housing balances sho…"
click at [203, 235] on textarea "[PERSON_NAME] asked who she needs to talk to regarding the housing balances sho…" at bounding box center [291, 240] width 277 height 20
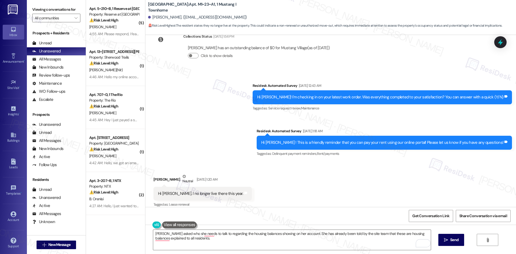
drag, startPoint x: 217, startPoint y: 144, endPoint x: 245, endPoint y: 227, distance: 87.3
click at [217, 145] on div "Survey, sent via SMS Residesk Automated Survey [DATE] 12:43 AM Hi [PERSON_NAME]…" at bounding box center [330, 116] width 370 height 91
click at [240, 235] on textarea "[PERSON_NAME] asked who she needs to talk to regarding the housing balances sho…" at bounding box center [291, 240] width 277 height 20
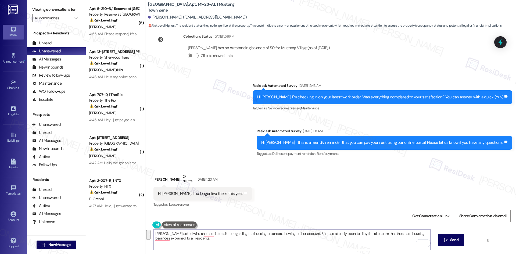
paste textarea "I'm so sorry to bother you! I'll take you off our distribution list. Would you …"
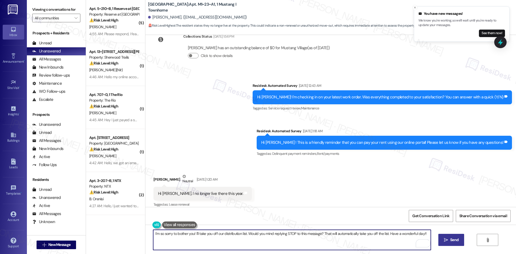
type textarea "I'm so sorry to bother you! I'll take you off our distribution list. Would you …"
click at [446, 240] on icon "" at bounding box center [446, 240] width 4 height 4
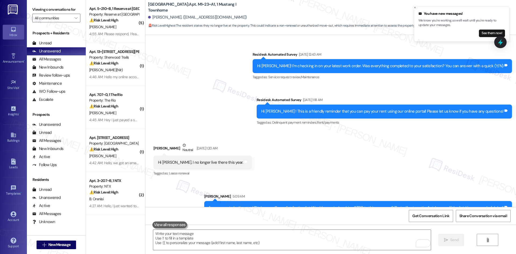
scroll to position [200, 0]
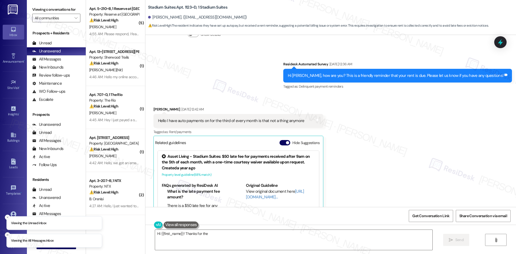
scroll to position [666, 0]
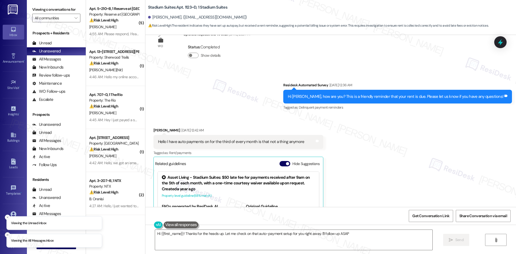
type textarea "Hi {{first_name}}! Thanks for the heads up. Let me check on that auto-payment s…"
click at [292, 74] on div "Survey, sent via SMS Residesk Automated Survey [DATE] 12:36 AM Hi [PERSON_NAME]…" at bounding box center [330, 92] width 370 height 45
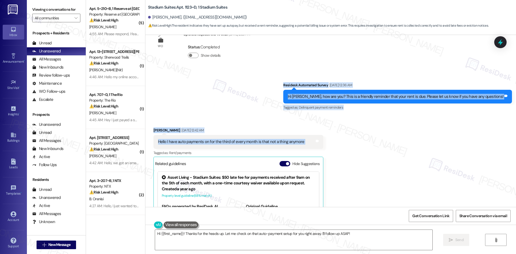
drag, startPoint x: 293, startPoint y: 74, endPoint x: 333, endPoint y: 131, distance: 69.2
click at [333, 131] on div "Survey, sent via SMS Residesk Automated Survey [DATE] 1:27 AM This message is p…" at bounding box center [330, 121] width 370 height 172
copy div "Residesk Automated Survey [DATE] 12:36 AM Hi [PERSON_NAME], how are you? This i…"
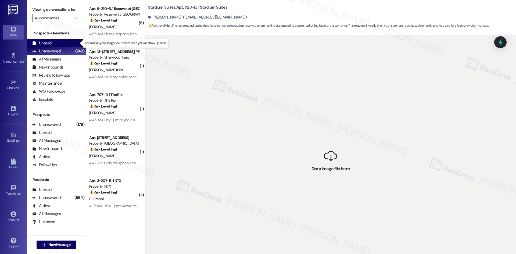
click at [63, 41] on div "Unread (0)" at bounding box center [56, 43] width 59 height 8
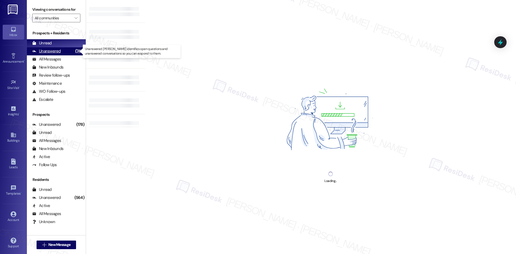
click at [62, 49] on div "Unanswered (742)" at bounding box center [56, 51] width 59 height 8
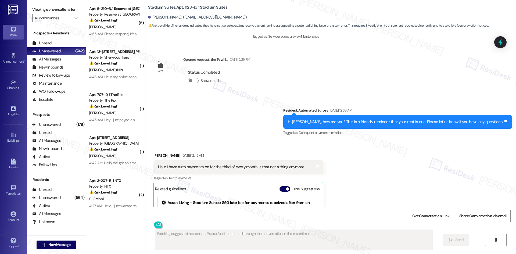
scroll to position [723, 0]
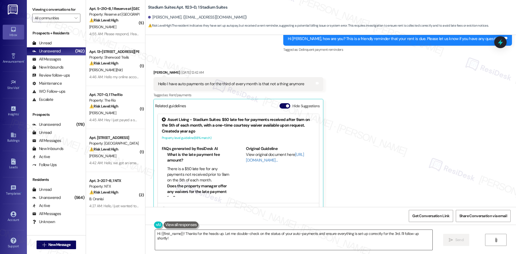
click at [250, 241] on textarea "Hi {{first_name}}! Thanks for the heads up. Let me double-check on the status o…" at bounding box center [293, 240] width 277 height 20
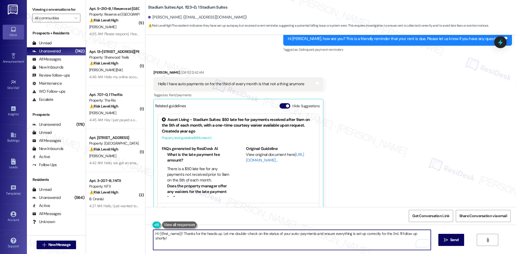
paste textarea "Hi [PERSON_NAME], thank you! I apologize for the confusion. The previous messag…"
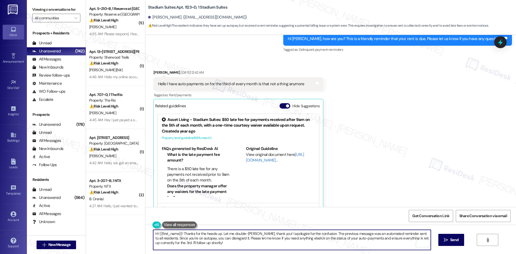
click at [250, 241] on textarea "Hi {{first_name}}! Thanks for the heads up. Let me double-[PERSON_NAME], thank …" at bounding box center [291, 240] width 277 height 20
paste textarea "[PERSON_NAME], thank you! I apologize for the confusion. The previous message w…"
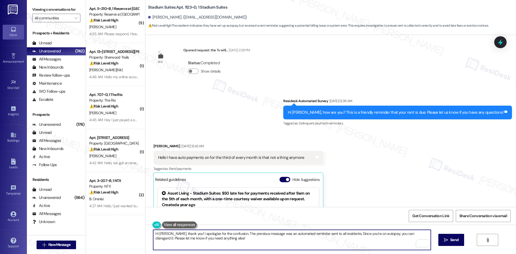
scroll to position [643, 0]
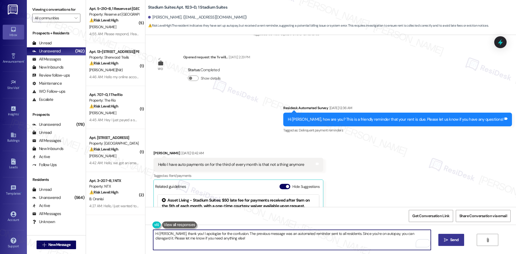
type textarea "Hi [PERSON_NAME], thank you! I apologize for the confusion. The previous messag…"
click at [447, 241] on span " Send" at bounding box center [451, 240] width 17 height 6
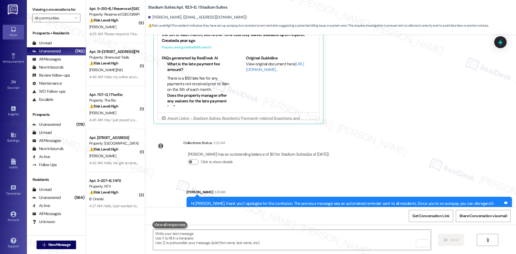
scroll to position [816, 0]
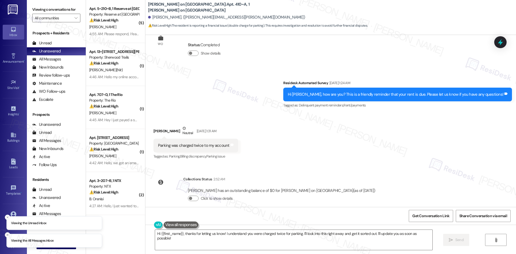
scroll to position [407, 0]
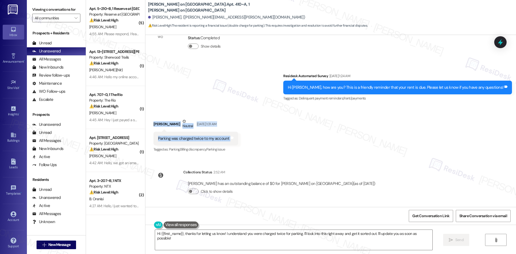
drag, startPoint x: 143, startPoint y: 119, endPoint x: 245, endPoint y: 139, distance: 103.4
click at [245, 139] on div "Received via SMS [PERSON_NAME] Neutral [DATE] 1:31 AM Parking was charged twice…" at bounding box center [330, 131] width 370 height 51
copy div "[PERSON_NAME] Neutral [DATE] 1:31 AM Parking was charged twice to my account Ta…"
click at [248, 115] on div "Received via SMS [PERSON_NAME] Neutral [DATE] 1:31 AM Parking was charged twice…" at bounding box center [330, 131] width 370 height 51
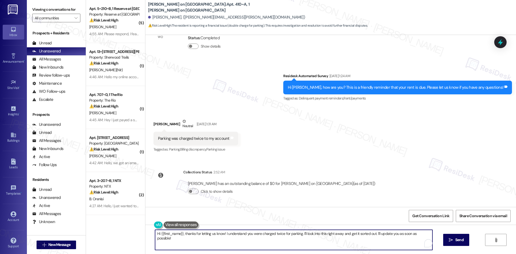
drag, startPoint x: 427, startPoint y: 233, endPoint x: 157, endPoint y: 238, distance: 270.0
click at [116, 233] on div "( 5 ) Apt. 5~210~B, 1 Reserve at [GEOGRAPHIC_DATA] Property: Reserve at [GEOGRA…" at bounding box center [301, 127] width 430 height 254
paste textarea "[PERSON_NAME], I just wanted to check back with you regarding the parking charg…"
type textarea "Hi [PERSON_NAME], I just wanted to check back with you regarding the parking ch…"
click at [450, 240] on span "Send" at bounding box center [454, 240] width 8 height 6
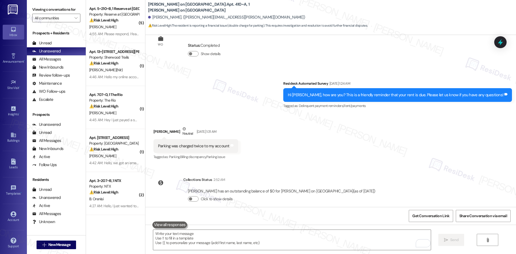
scroll to position [444, 0]
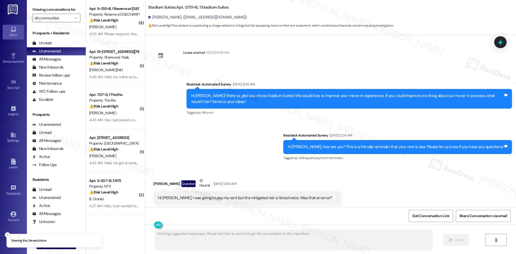
scroll to position [215, 0]
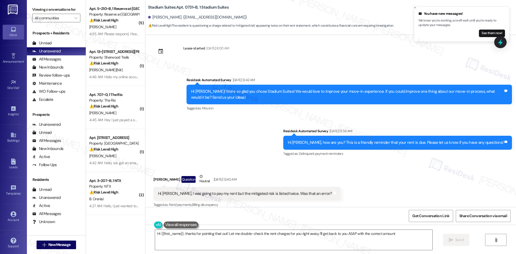
type textarea "Hi {{first_name}}, thanks for pointing that out! Let me double-check the rent c…"
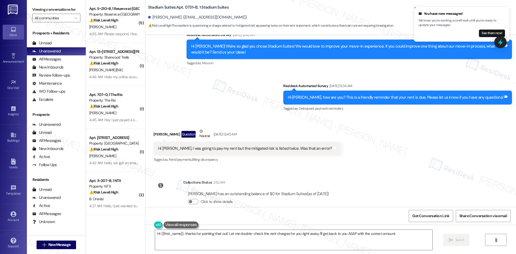
scroll to position [265, 0]
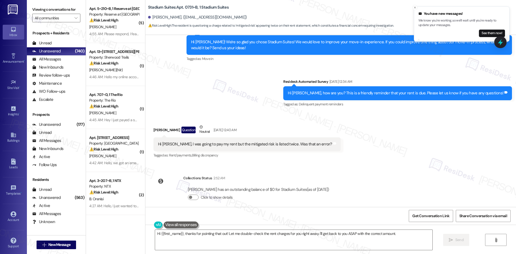
click at [229, 141] on div "Hi [PERSON_NAME], I was going to pay my rent but the mitigated risk is listed t…" at bounding box center [245, 144] width 174 height 6
copy div "mitigated"
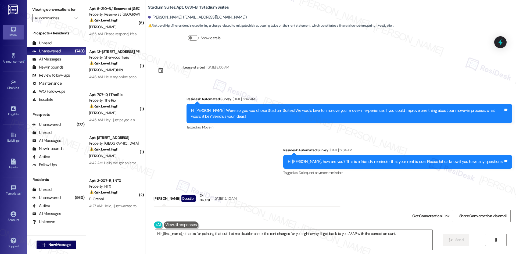
scroll to position [184, 0]
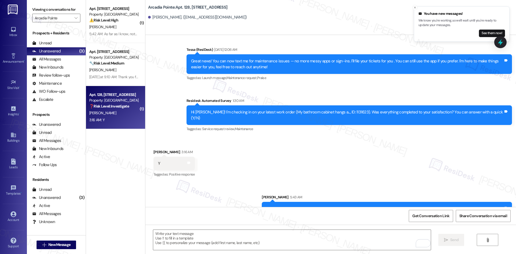
scroll to position [150, 0]
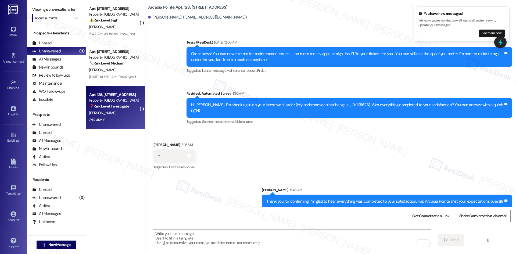
click at [67, 18] on input "Arcadia Pointe" at bounding box center [53, 18] width 37 height 9
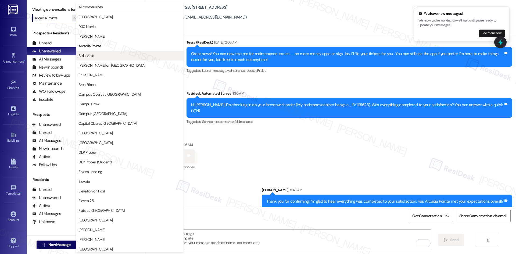
click at [105, 59] on button "Bella Vista" at bounding box center [129, 56] width 107 height 10
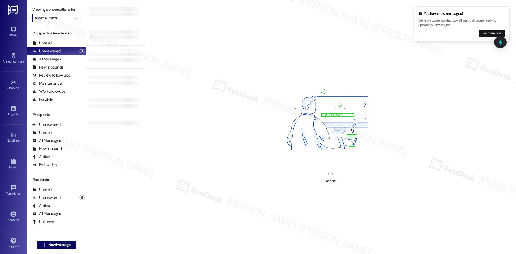
type input "Bella Vista"
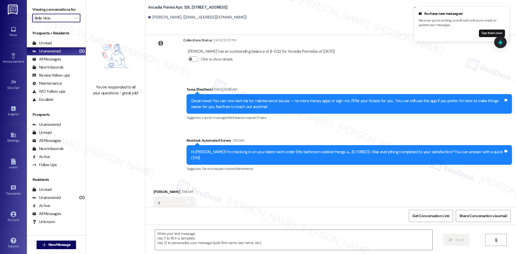
scroll to position [112, 0]
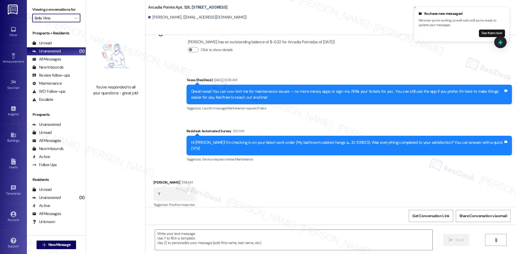
type textarea "Fetching suggested responses. Please feel free to read through the conversation…"
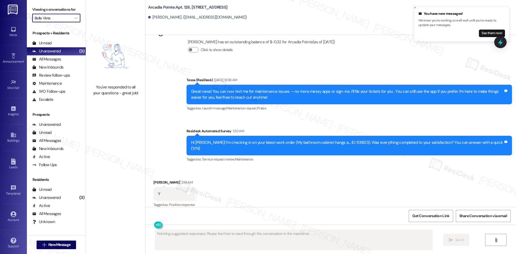
click at [63, 19] on input "Bella Vista" at bounding box center [53, 18] width 37 height 9
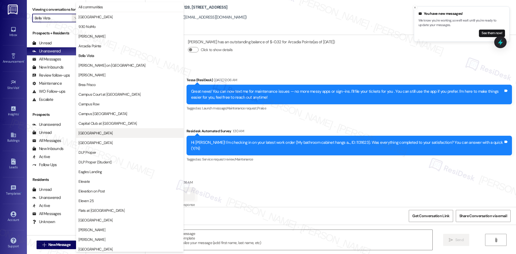
click at [113, 135] on span "[GEOGRAPHIC_DATA]" at bounding box center [129, 132] width 103 height 5
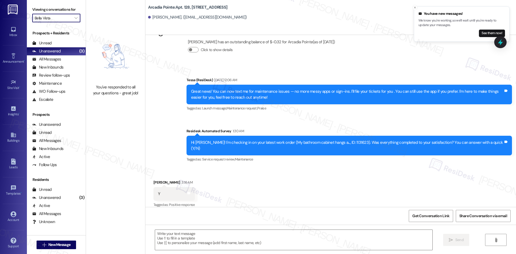
type input "[GEOGRAPHIC_DATA]"
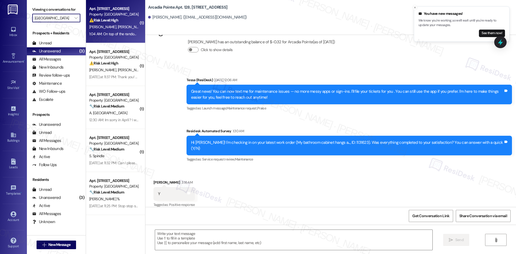
click at [117, 29] on span "[PERSON_NAME]" at bounding box center [130, 26] width 27 height 5
type textarea "Fetching suggested responses. Please feel free to read through the conversation…"
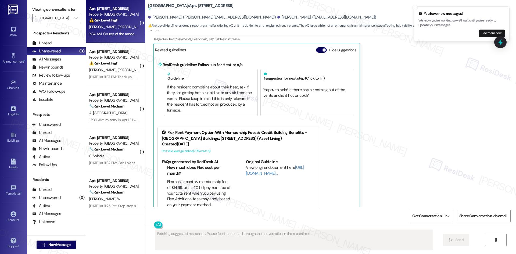
scroll to position [440, 0]
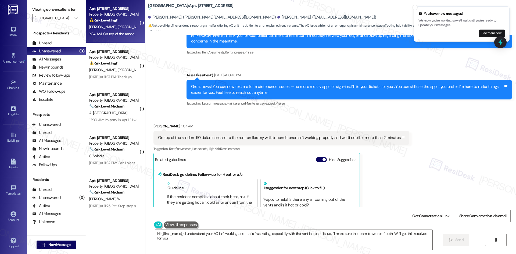
type textarea "Hi {{first_name}}, I understand your AC isn't working and that's frustrating, e…"
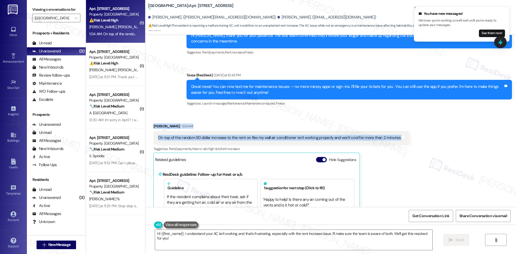
drag, startPoint x: 147, startPoint y: 126, endPoint x: 411, endPoint y: 142, distance: 264.0
click at [411, 142] on div "Received via SMS [PERSON_NAME] 1:04 AM On top of the random 50 dollar increase …" at bounding box center [330, 226] width 370 height 230
copy div "[PERSON_NAME] 1:04 AM On top of the random 50 dollar increase to the rent on fl…"
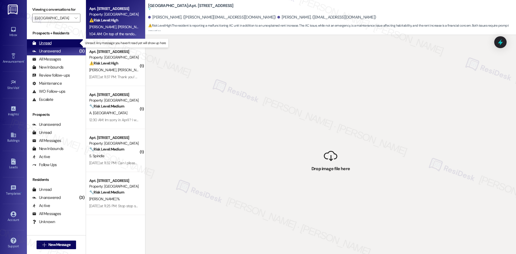
click at [54, 44] on div "Unread (0)" at bounding box center [56, 43] width 59 height 8
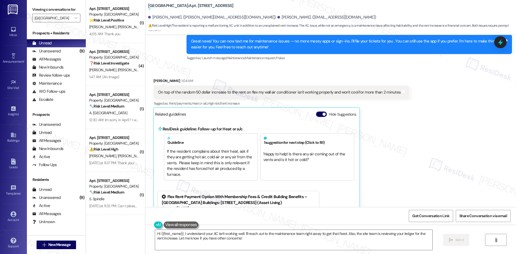
scroll to position [466, 0]
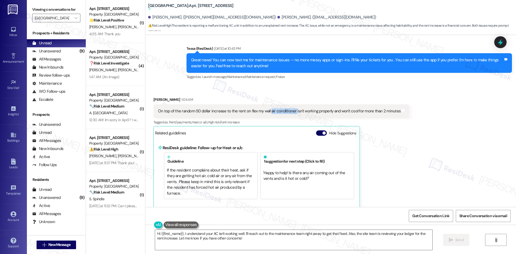
drag, startPoint x: 265, startPoint y: 116, endPoint x: 291, endPoint y: 116, distance: 25.2
click at [291, 114] on div "On top of the random 50 dollar increase to the rent on flex my wall air conditi…" at bounding box center [279, 111] width 243 height 6
copy div "air conditioner"
click at [406, 138] on div "Received via SMS [PERSON_NAME] 1:04 AM On top of the random 50 dollar increase …" at bounding box center [330, 200] width 370 height 230
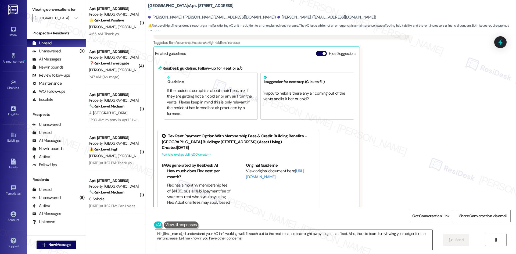
scroll to position [547, 0]
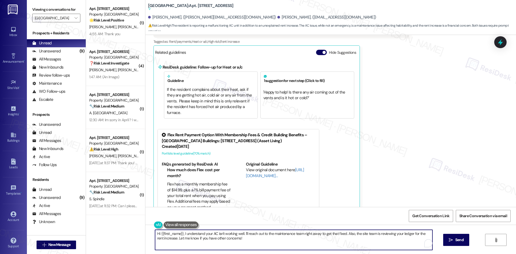
drag, startPoint x: 247, startPoint y: 242, endPoint x: 118, endPoint y: 222, distance: 130.7
click at [118, 222] on div "( 1 ) Apt. [STREET_ADDRESS] Property: [GEOGRAPHIC_DATA] 🌟 Risk Level: Positive …" at bounding box center [301, 127] width 430 height 254
paste textarea "simplify"
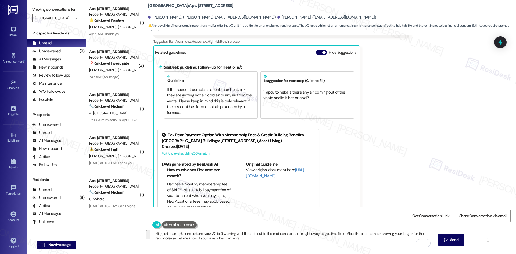
click at [272, 238] on textarea "Hi {{first_name}}, I understand your AC isn't working well. I'll reach out to t…" at bounding box center [291, 240] width 277 height 20
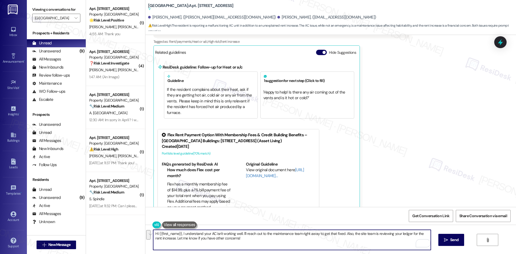
paste textarea "I’m sorry you’re dealing with both the rent increase confusion and the issue wi…"
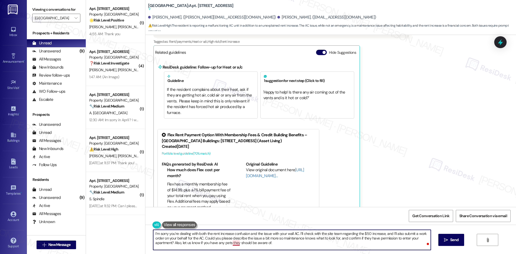
click at [230, 241] on textarea "I’m sorry you’re dealing with both the rent increase confusion and the issue wi…" at bounding box center [291, 240] width 277 height 20
type textarea "I’m sorry you’re dealing with both the rent increase confusion and the issue wi…"
click at [452, 240] on span "Send" at bounding box center [454, 240] width 8 height 6
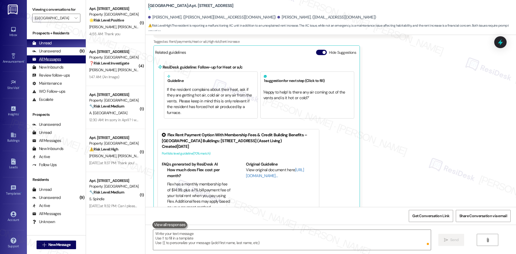
scroll to position [511, 0]
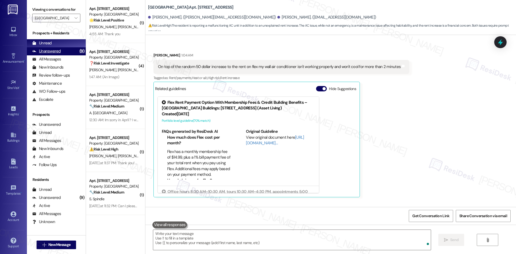
click at [57, 52] on div "Unanswered" at bounding box center [46, 51] width 28 height 6
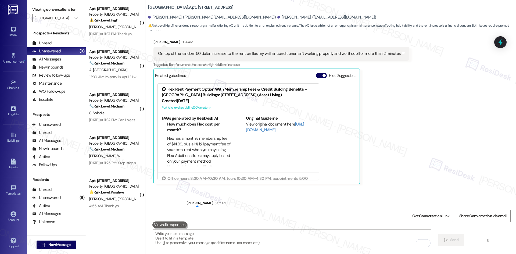
scroll to position [560, 0]
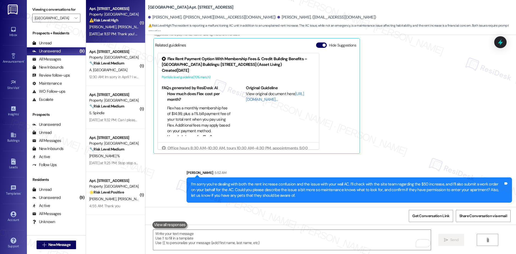
click at [117, 26] on span "[PERSON_NAME]" at bounding box center [130, 26] width 27 height 5
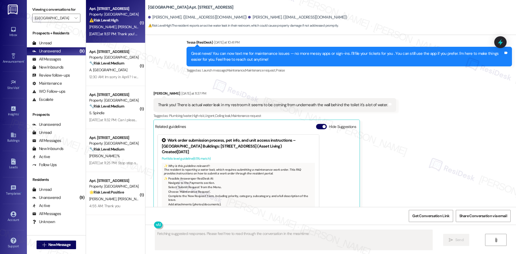
scroll to position [79, 0]
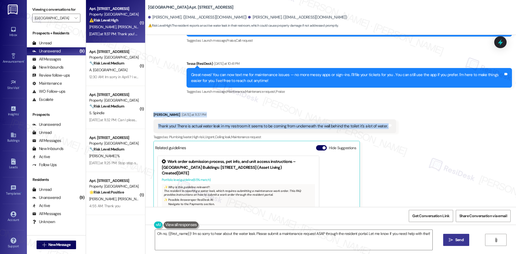
drag, startPoint x: 149, startPoint y: 112, endPoint x: 402, endPoint y: 126, distance: 253.4
click at [402, 126] on div "Received via SMS [PERSON_NAME] [DATE] at 11:37 PM Thank you! There is actual wa…" at bounding box center [330, 180] width 370 height 161
copy div "[PERSON_NAME] [DATE] at 11:37 PM Thank you! There is actual water leak in my re…"
click at [277, 114] on div "[PERSON_NAME] [DATE] at 11:37 PM" at bounding box center [274, 116] width 243 height 8
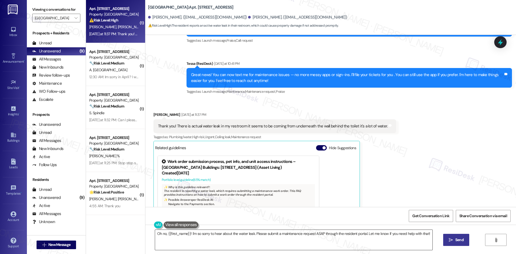
drag, startPoint x: 242, startPoint y: 243, endPoint x: 243, endPoint y: 240, distance: 3.5
click at [243, 243] on textarea "Oh no, {{first_name}}! I'm so sorry to hear about the water leak. Please submit…" at bounding box center [293, 240] width 277 height 20
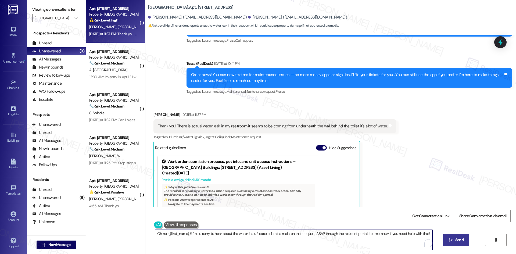
paste textarea "I’m sorry to hear about the water leak in your restroom. I’ll submit a work ord…"
type textarea "I’m sorry to hear about the water leak in your restroom. I’ll submit a work ord…"
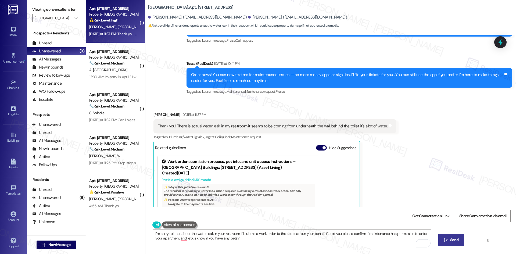
click at [455, 241] on span "Send" at bounding box center [454, 240] width 8 height 6
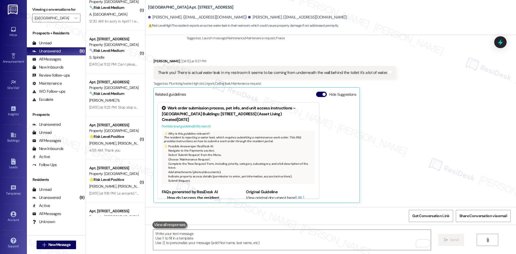
scroll to position [0, 0]
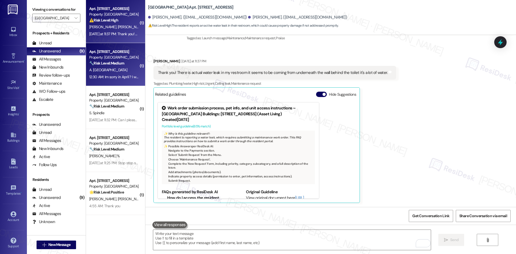
click at [117, 75] on div "12:30 AM: Im sorry in April ? I was hoping for [DATE] if possible? 12:30 AM: Im…" at bounding box center [137, 76] width 96 height 5
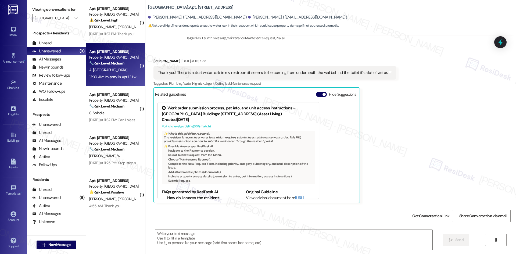
type textarea "Fetching suggested responses. Please feel free to read through the conversation…"
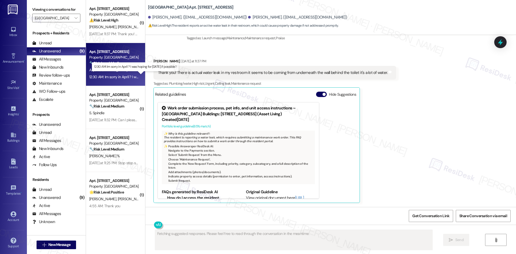
scroll to position [116, 0]
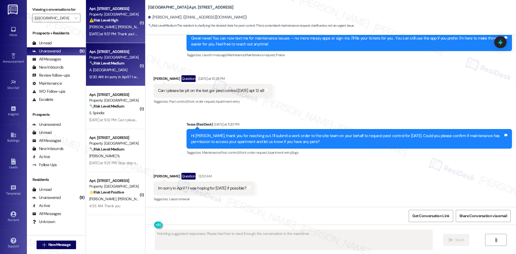
click at [114, 34] on div "[DATE] at 11:37 PM: Thank you! There is actual water leak in my restroom it see…" at bounding box center [208, 33] width 238 height 5
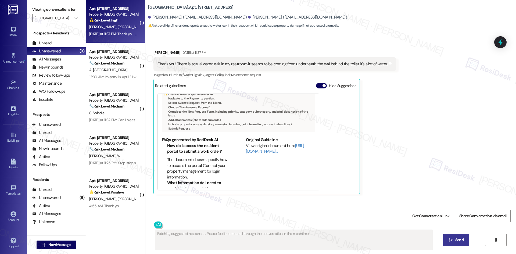
scroll to position [184, 0]
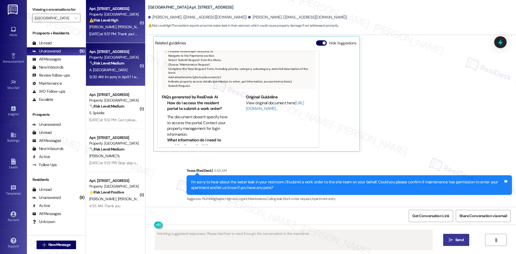
click at [109, 65] on strong "🔧 Risk Level: Medium" at bounding box center [106, 63] width 35 height 5
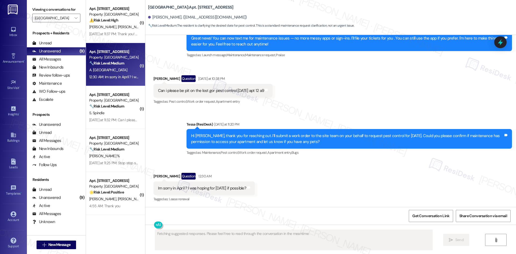
scroll to position [116, 0]
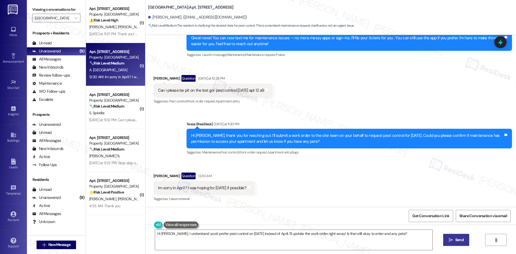
click at [314, 168] on div "Received via SMS Ashley Madrid Question 12:30 AM Im sorry in April ? I was hopi…" at bounding box center [330, 183] width 370 height 46
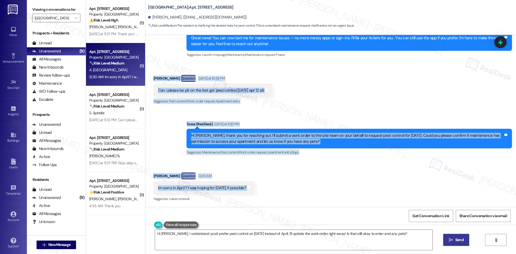
drag, startPoint x: 146, startPoint y: 75, endPoint x: 293, endPoint y: 188, distance: 184.8
click at [293, 188] on div "Lease started Mar 17, 2025 at 8:00 AM Announcement, sent via SMS Tessa (ResiDes…" at bounding box center [330, 121] width 370 height 172
copy div "Ashley Madrid Question Yesterday at 10:38 PM Can i please be pit on the lost go…"
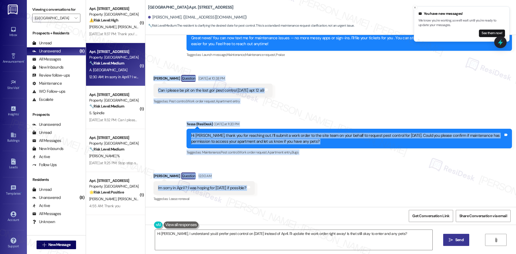
click at [182, 154] on div "Sent via SMS Tessa (ResiDesk) Yesterday at 11:20 PM Hi Ashley, thank you for re…" at bounding box center [348, 138] width 333 height 43
drag, startPoint x: 145, startPoint y: 101, endPoint x: 279, endPoint y: 191, distance: 161.8
click at [279, 191] on div "Lease started Mar 17, 2025 at 8:00 AM Announcement, sent via SMS Tessa (ResiDes…" at bounding box center [330, 121] width 370 height 172
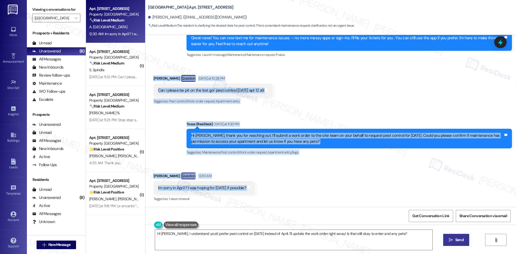
click at [200, 112] on div "Sent via SMS Tessa (ResiDesk) Yesterday at 11:20 PM Hi Ashley, thank you for re…" at bounding box center [330, 134] width 370 height 51
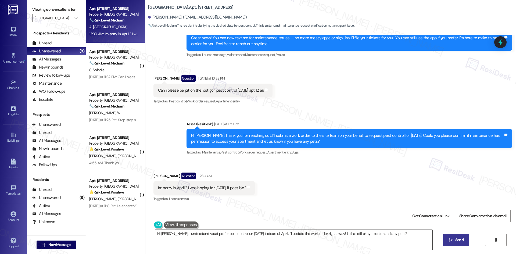
click at [219, 237] on textarea "Hi Ashley, I understand you'd prefer pest control on September 10th instead of …" at bounding box center [293, 240] width 277 height 20
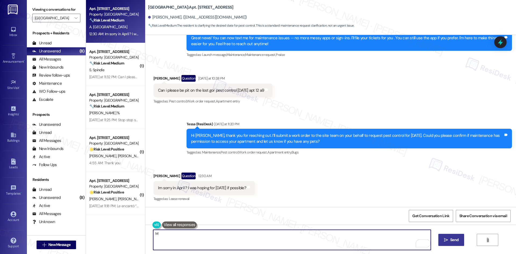
paste textarea "subject + issue summary"
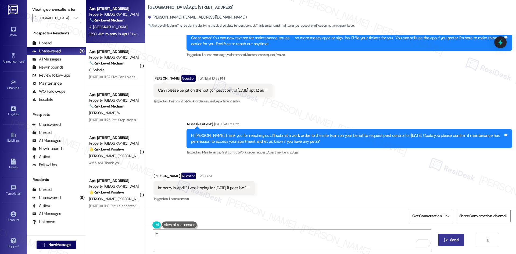
click at [200, 236] on textarea "M" at bounding box center [291, 240] width 277 height 20
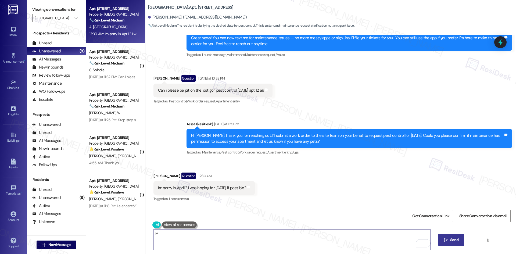
paste textarea "apologies — I meant September, not April. Thank you for catching that. I’ll che…"
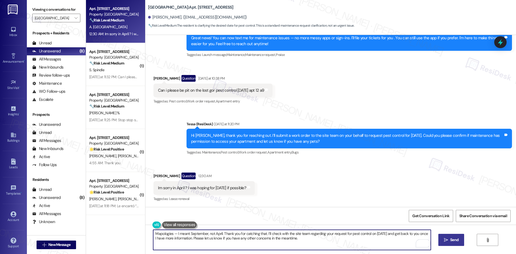
click at [155, 233] on textarea "Mapologies — I meant September, not April. Thank you for catching that. I’ll ch…" at bounding box center [291, 240] width 277 height 20
type textarea "My apologies — I meant September, not April. Thank you for catching that. I’ll …"
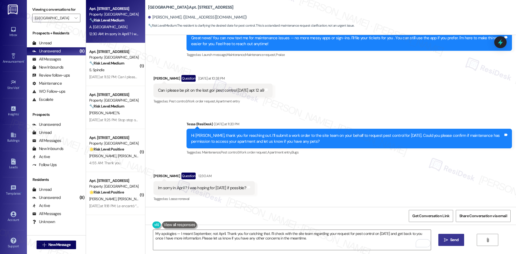
click at [454, 242] on span "Send" at bounding box center [454, 240] width 8 height 6
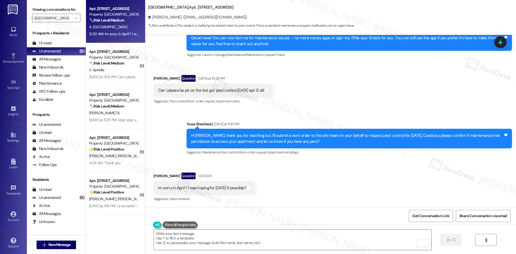
scroll to position [116, 0]
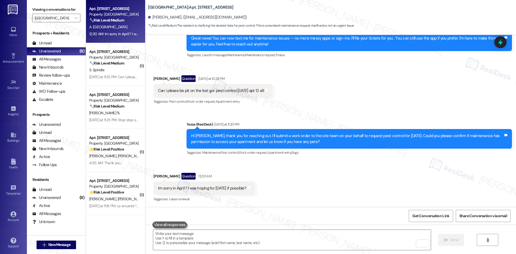
click at [369, 110] on div "Sent via SMS Tessa (ResiDesk) Yesterday at 11:20 PM Hi Ashley, thank you for re…" at bounding box center [330, 134] width 370 height 51
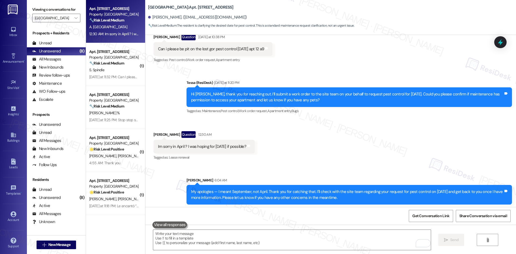
scroll to position [159, 0]
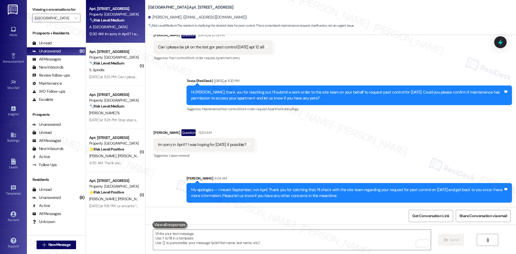
click at [362, 148] on div "Received via SMS Ashley Madrid Question 12:30 AM Im sorry in April ? I was hopi…" at bounding box center [330, 140] width 370 height 46
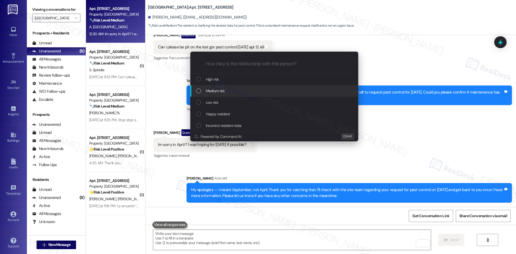
click at [222, 90] on span "Medium risk" at bounding box center [215, 91] width 19 height 6
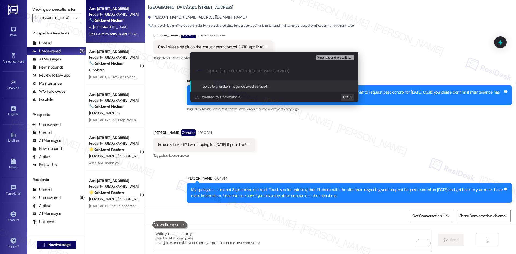
click at [256, 70] on input "Topics (e.g. broken fridge, delayed service)" at bounding box center [278, 71] width 146 height 6
paste input "Pest Control Scheduling Request – September 10"
type input "Pest Control Scheduling Request – September 10"
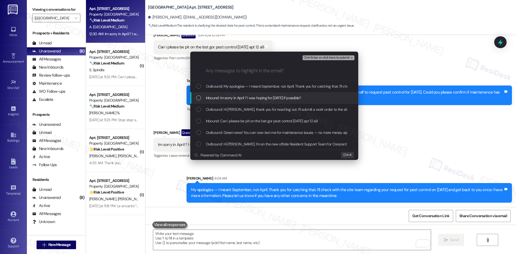
click at [242, 99] on span "Inbound: Im sorry in April ? I was hoping for September 10th if possible?" at bounding box center [253, 98] width 95 height 6
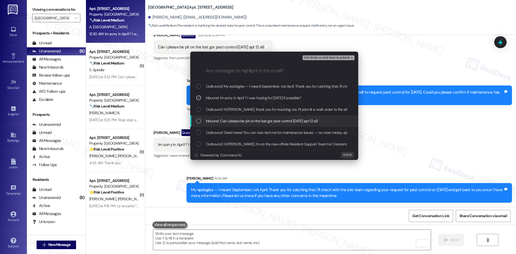
click at [266, 118] on span "Inbound: Can i please be pit on the lost gor pest control Wednesday apt 12 a9" at bounding box center [262, 121] width 112 height 6
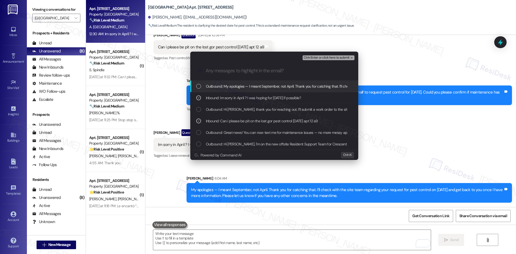
click at [346, 57] on span "Ctrl+Enter or click here to submit" at bounding box center [326, 58] width 46 height 4
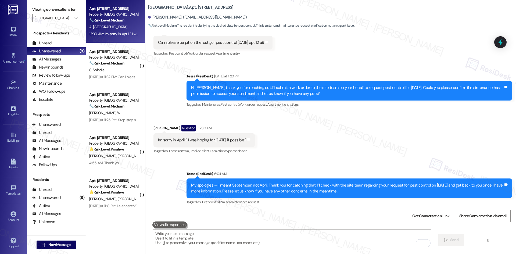
scroll to position [167, 0]
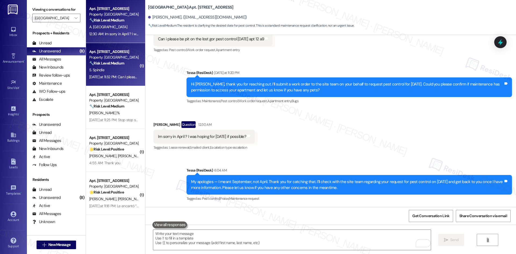
click at [117, 70] on div "S. Spindle" at bounding box center [114, 70] width 51 height 7
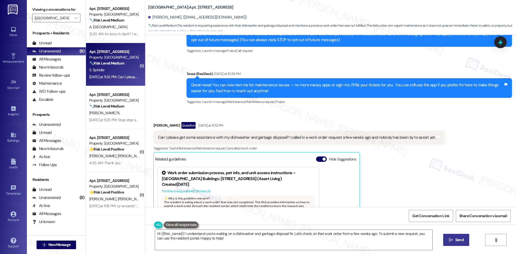
scroll to position [53, 0]
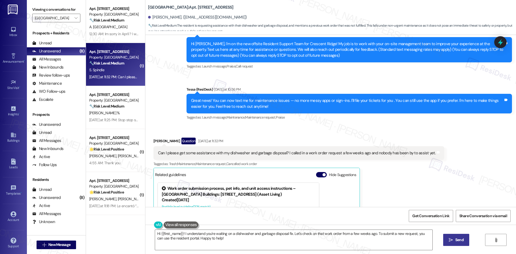
click at [397, 175] on div "Sarah Spindle Question Yesterday at 11:32 PM Can I please get some assistance w…" at bounding box center [298, 211] width 291 height 146
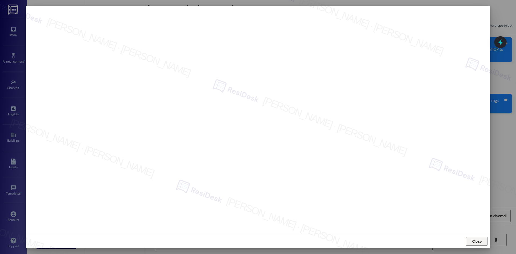
click at [477, 240] on span "Close" at bounding box center [476, 241] width 9 height 6
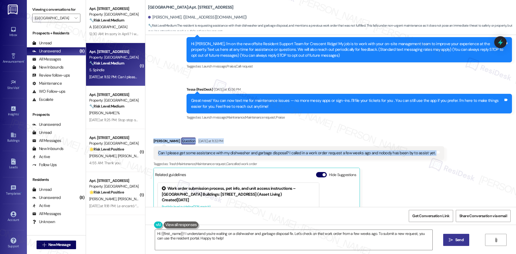
drag, startPoint x: 148, startPoint y: 139, endPoint x: 449, endPoint y: 156, distance: 301.6
click at [449, 156] on div "Received via SMS Sarah Spindle Question Yesterday at 11:32 PM Can I please get …" at bounding box center [330, 206] width 370 height 162
copy div "Sarah Spindle Question Yesterday at 11:32 PM Can I please get some assistance w…"
click at [206, 129] on div "Received via SMS Sarah Spindle Question Yesterday at 11:32 PM Can I please get …" at bounding box center [330, 206] width 370 height 162
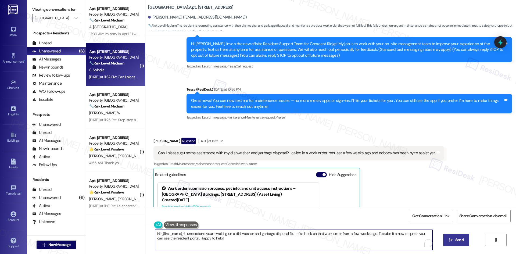
click at [247, 241] on textarea "Hi {{first_name}}! I understand you're waiting on a dishwasher and garbage disp…" at bounding box center [293, 240] width 277 height 20
paste textarea "I’m sorry to hear no one has been by yet to assist with your dishwasher and gar…"
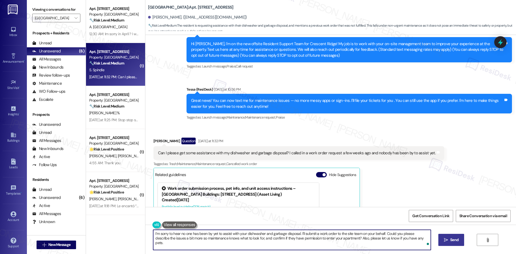
click at [368, 244] on textarea "I’m sorry to hear no one has been by yet to assist with your dishwasher and gar…" at bounding box center [291, 240] width 277 height 20
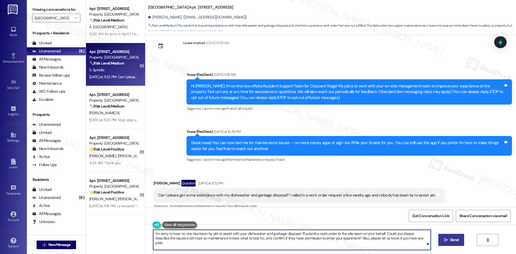
scroll to position [0, 0]
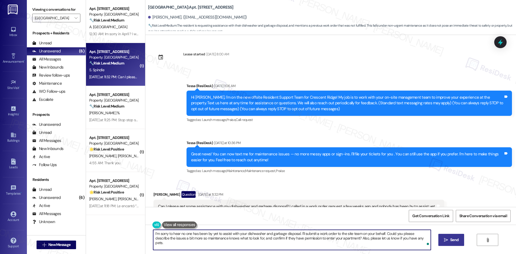
type textarea "I’m sorry to hear no one has been by yet to assist with your dishwasher and gar…"
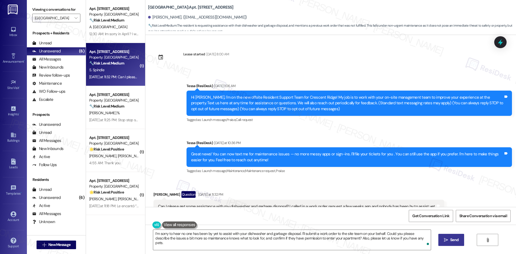
click at [448, 235] on button " Send" at bounding box center [451, 240] width 26 height 12
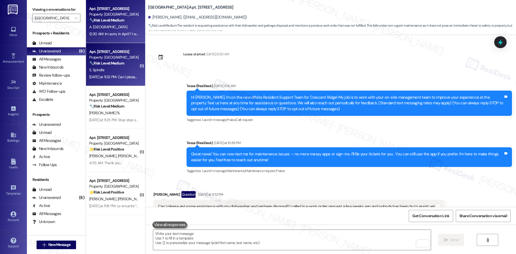
click at [125, 35] on div "12:30 AM: Im sorry in April ? I was hoping for September 10th if possible? 12:3…" at bounding box center [137, 33] width 96 height 5
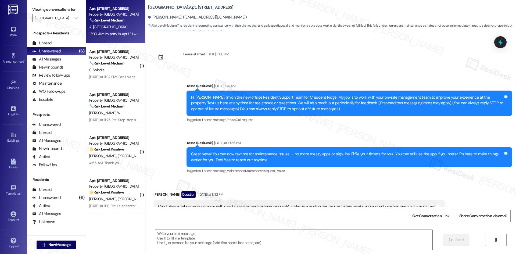
type textarea "Fetching suggested responses. Please feel free to read through the conversation…"
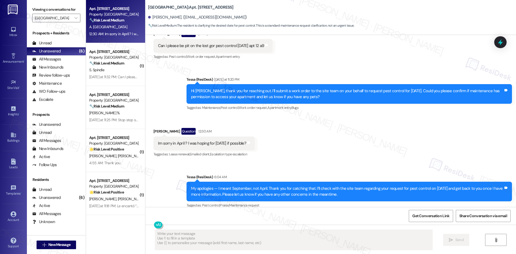
scroll to position [233, 0]
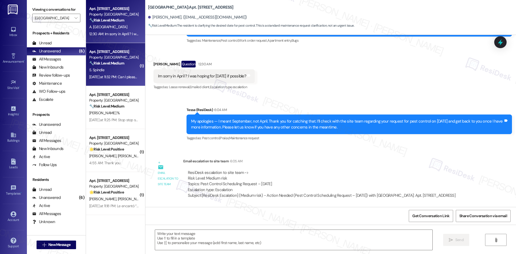
click at [105, 58] on div "Property: [GEOGRAPHIC_DATA]" at bounding box center [114, 58] width 50 height 6
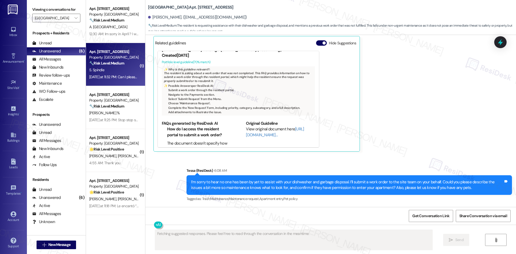
scroll to position [43, 0]
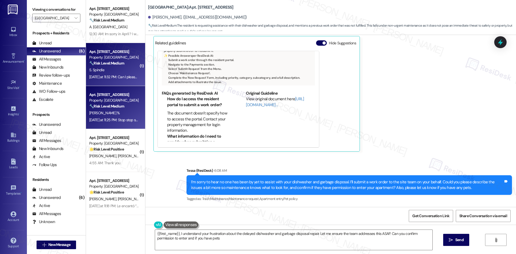
type textarea "{{first_name}}, I understand your frustration about the delayed dishwasher and …"
click at [100, 121] on div "Yesterday at 11:25 PM: Stop stop stop stop Yesterday at 11:25 PM: Stop stop sto…" at bounding box center [119, 119] width 60 height 5
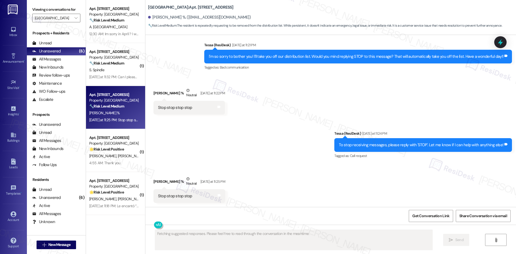
scroll to position [241, 0]
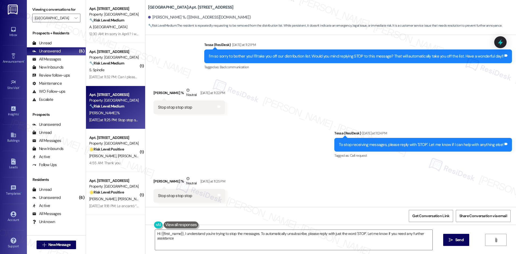
type textarea "Hi {{first_name}}, I understand you're trying to stop the messages. To automati…"
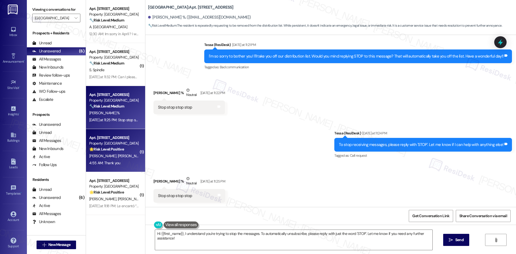
click at [109, 150] on strong "🌟 Risk Level: Positive" at bounding box center [106, 149] width 35 height 5
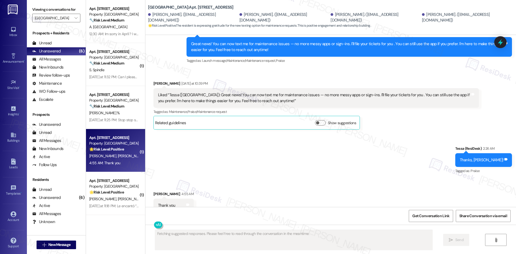
scroll to position [307, 0]
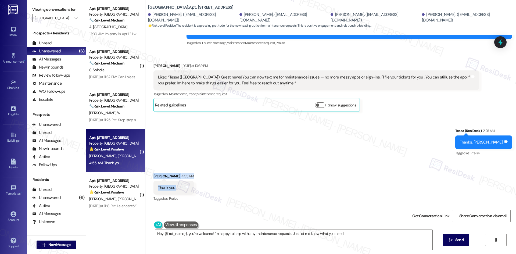
drag, startPoint x: 148, startPoint y: 171, endPoint x: 191, endPoint y: 189, distance: 46.9
click at [191, 190] on div "Received via SMS Roberta Garza 4:55 AM Thank you Tags and notes Tagged as: Prai…" at bounding box center [330, 183] width 370 height 45
copy div "Roberta Garza 4:55 AM Thank you Tags and notes"
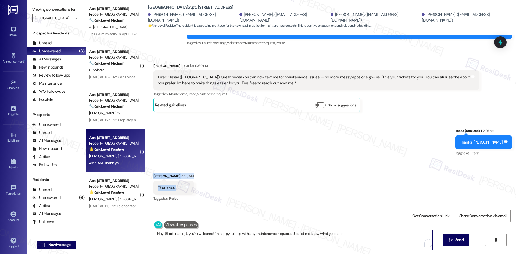
click at [226, 240] on textarea "Hey {{first_name}}, you're welcome! I'm happy to help with any maintenance requ…" at bounding box center [293, 240] width 277 height 20
paste textarea "You’re welcome, Roberta"
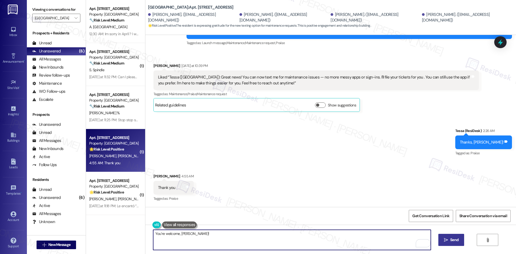
type textarea "You’re welcome, Roberta!"
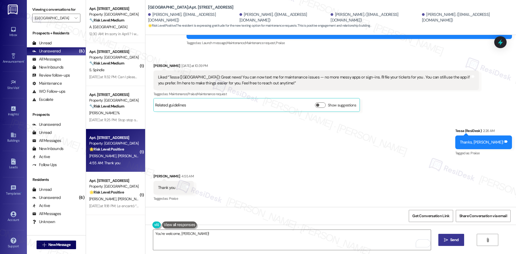
click at [450, 235] on button " Send" at bounding box center [451, 240] width 26 height 12
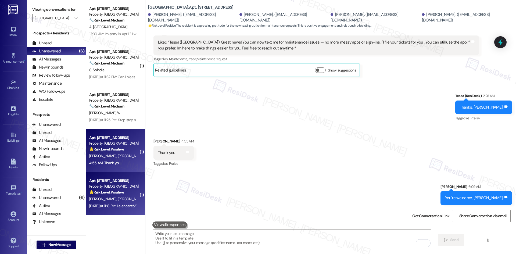
scroll to position [344, 0]
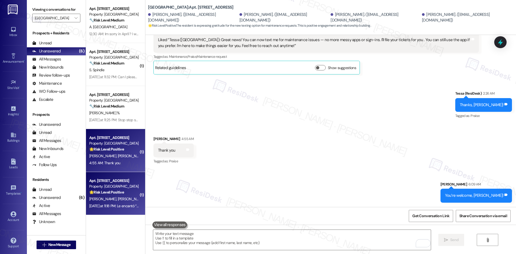
click at [119, 205] on div "Yesterday at 11:18 PM: Le encantó “Tessa (Crescent Ridge): Great news! You can …" at bounding box center [313, 205] width 448 height 5
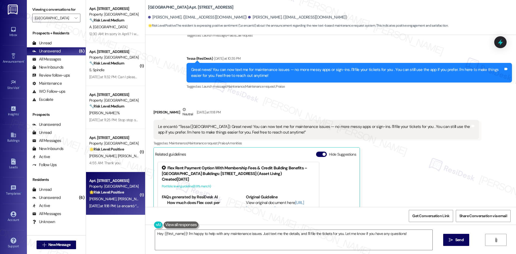
scroll to position [64, 0]
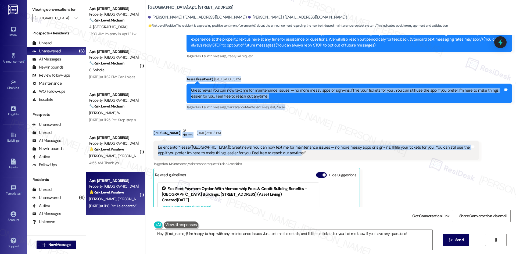
drag, startPoint x: 173, startPoint y: 80, endPoint x: 369, endPoint y: 152, distance: 209.1
click at [369, 152] on div "Lease started Jan 31, 2025 at 8:00 AM Announcement, sent via SMS Tessa (ResiDes…" at bounding box center [330, 121] width 370 height 172
copy div "Tessa (ResiDesk) Yesterday at 10:35 PM Great news! You can now text me for main…"
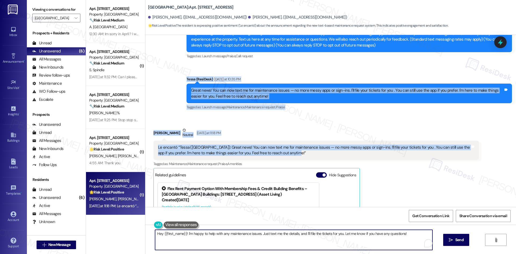
click at [236, 231] on textarea "Hey {{first_name}}! I'm happy to help with any maintenance issues. Just text me…" at bounding box center [293, 240] width 277 height 20
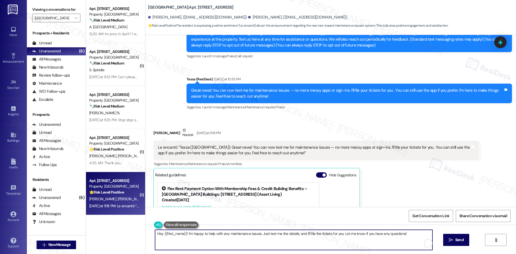
paste textarea "I’m glad you liked it, Pablo — thank you"
type textarea "I’m glad you liked it, Pablo — thank you!"
click at [447, 241] on span " Send" at bounding box center [451, 240] width 17 height 6
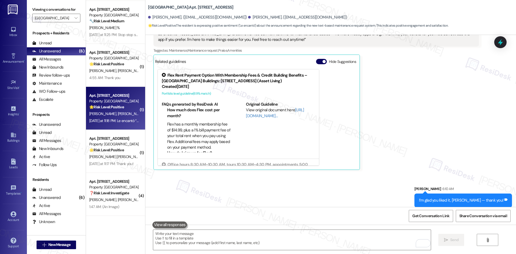
scroll to position [182, 0]
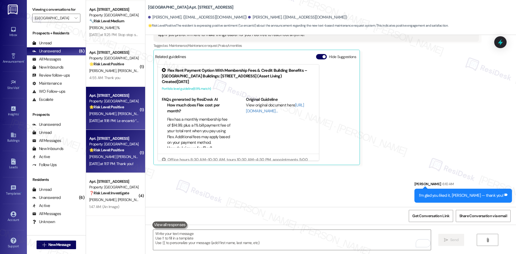
click at [110, 154] on div "M. Guevara Covarrubias" at bounding box center [114, 156] width 51 height 7
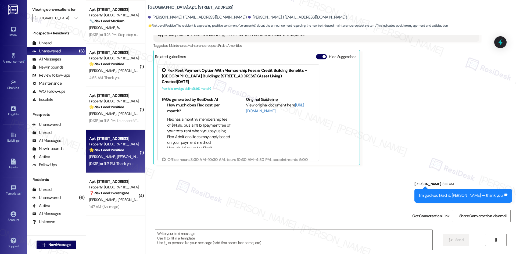
type textarea "Fetching suggested responses. Please feel free to read through the conversation…"
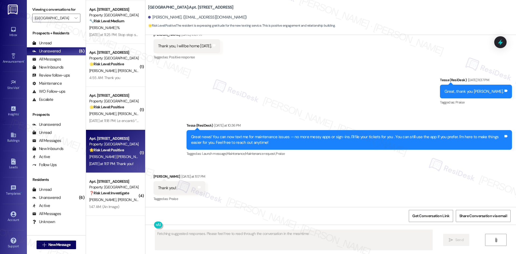
scroll to position [569, 0]
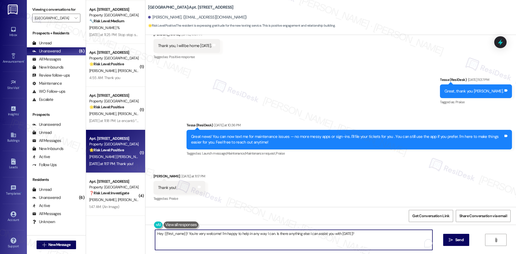
drag, startPoint x: 185, startPoint y: 233, endPoint x: 139, endPoint y: 233, distance: 45.7
click at [139, 233] on div "Apt. 12A9, 8200 Bridge Blvd SW Property: Crescent Ridge 🔧 Risk Level: Medium Th…" at bounding box center [301, 127] width 430 height 254
type textarea "You're very welcome! I'm happy to help in any way I can. Is there anything else…"
drag, startPoint x: 336, startPoint y: 234, endPoint x: 238, endPoint y: 237, distance: 98.1
click at [238, 237] on textarea "You're very welcome! I'm happy to help in any way I can. Is there anything else…" at bounding box center [291, 240] width 277 height 20
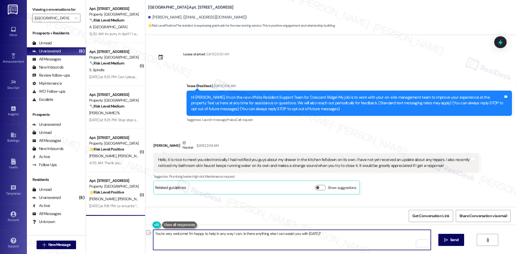
scroll to position [569, 0]
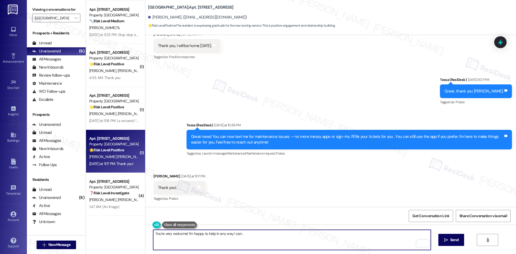
click at [254, 243] on textarea "You're very welcome! I'm happy to help in any way I can." at bounding box center [291, 240] width 277 height 20
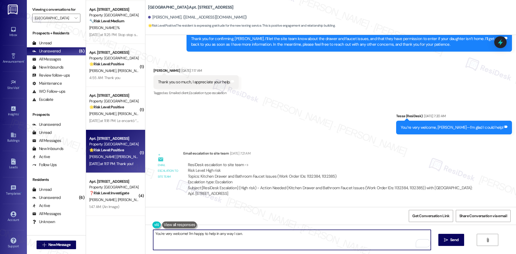
scroll to position [273, 0]
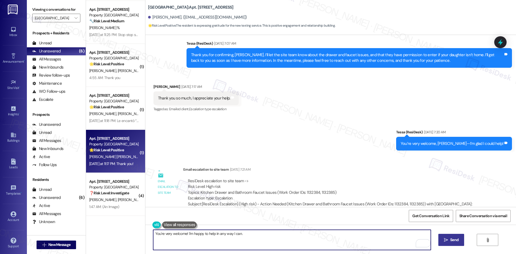
type textarea "You're very welcome! I'm happy to help in any way I can."
click at [452, 238] on span "Send" at bounding box center [454, 240] width 8 height 6
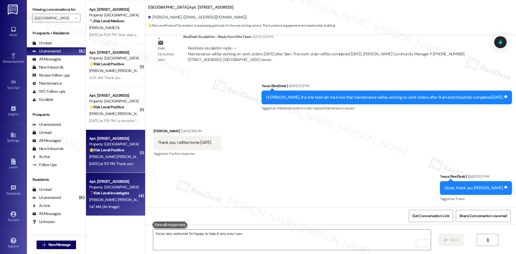
click at [113, 191] on strong "❓ Risk Level: Investigate" at bounding box center [109, 192] width 40 height 5
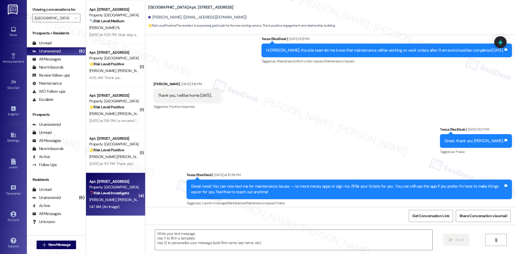
scroll to position [568, 0]
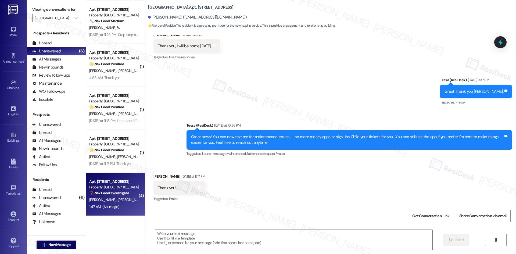
type textarea "Fetching suggested responses. Please feel free to read through the conversation…"
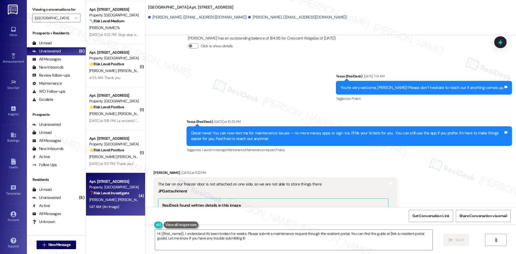
scroll to position [215, 0]
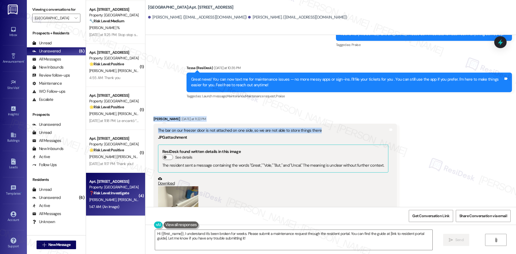
drag, startPoint x: 157, startPoint y: 121, endPoint x: 338, endPoint y: 130, distance: 181.2
click at [338, 130] on div "Received via SMS [PERSON_NAME] [DATE] at 11:22 PM The bar on our freezer door i…" at bounding box center [274, 187] width 251 height 151
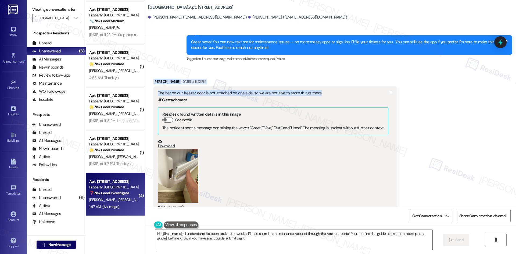
scroll to position [161, 0]
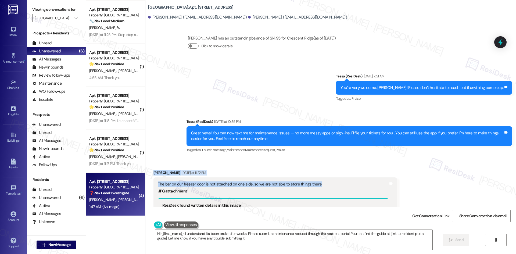
copy div "[PERSON_NAME] [DATE] at 11:22 PM The bar on our freezer door is not attached on…"
click at [319, 169] on div "Received via SMS [PERSON_NAME] [DATE] at 11:22 PM The bar on our freezer door i…" at bounding box center [274, 241] width 251 height 151
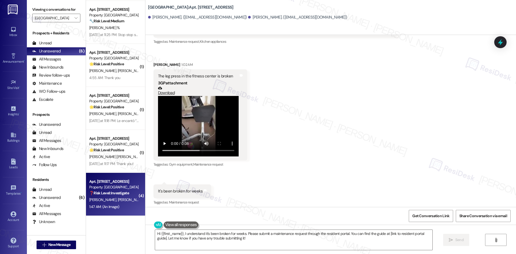
scroll to position [430, 0]
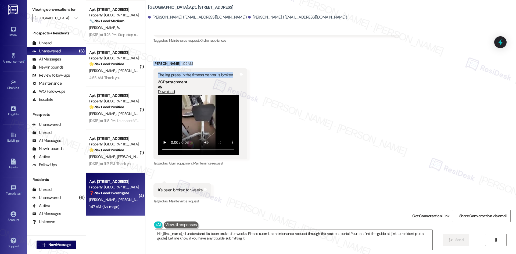
drag, startPoint x: 144, startPoint y: 58, endPoint x: 230, endPoint y: 76, distance: 88.0
click at [230, 76] on div "Received via SMS [PERSON_NAME] [DATE] at 11:22 PM The bar on our freezer door i…" at bounding box center [330, 189] width 370 height 600
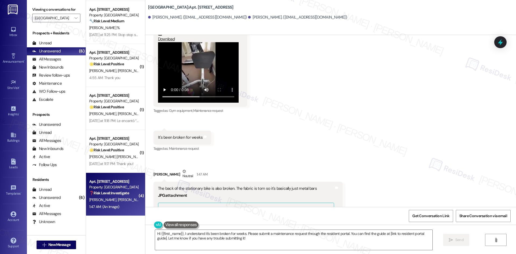
scroll to position [483, 0]
click at [242, 149] on div "Received via SMS [PERSON_NAME] [DATE] at 11:22 PM The bar on our freezer door i…" at bounding box center [330, 135] width 370 height 600
drag, startPoint x: 152, startPoint y: 132, endPoint x: 291, endPoint y: 189, distance: 150.1
click at [322, 191] on div "Received via SMS [PERSON_NAME] [DATE] at 11:22 PM The bar on our freezer door i…" at bounding box center [330, 135] width 370 height 600
copy div "It's been broken for weeks Tags and notes Tagged as: Maintenance request Click …"
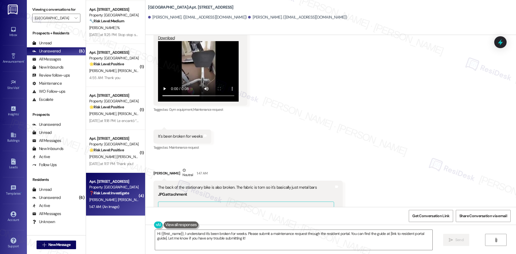
drag, startPoint x: 254, startPoint y: 141, endPoint x: 257, endPoint y: 142, distance: 3.4
click at [255, 140] on div "Received via SMS [PERSON_NAME] [DATE] at 11:22 PM The bar on our freezer door i…" at bounding box center [330, 135] width 370 height 600
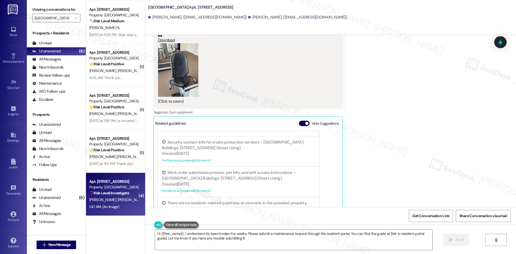
scroll to position [713, 0]
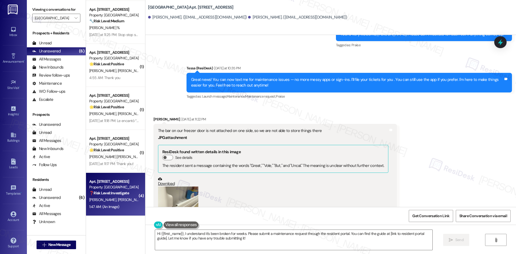
scroll to position [202, 0]
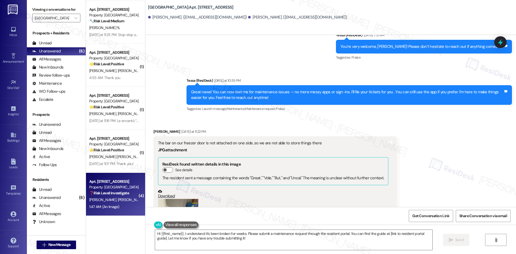
drag, startPoint x: 198, startPoint y: 62, endPoint x: 198, endPoint y: 66, distance: 4.0
click at [198, 62] on div "Sent via SMS Tessa (ResiDesk) [DATE] 7:51 AM You’re very welcome, [PERSON_NAME]…" at bounding box center [330, 68] width 370 height 96
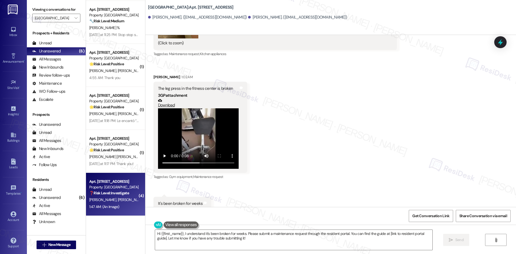
scroll to position [417, 0]
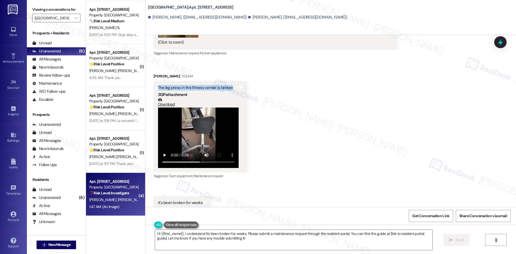
drag, startPoint x: 153, startPoint y: 85, endPoint x: 231, endPoint y: 89, distance: 78.6
click at [231, 89] on div "The leg press in the fitness center is broken 3GP attachment Download Tags and …" at bounding box center [200, 126] width 94 height 91
copy div "The leg press in the fitness center is broken"
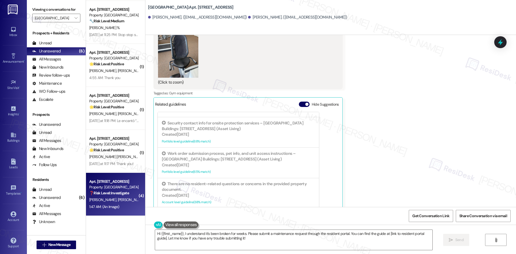
scroll to position [713, 0]
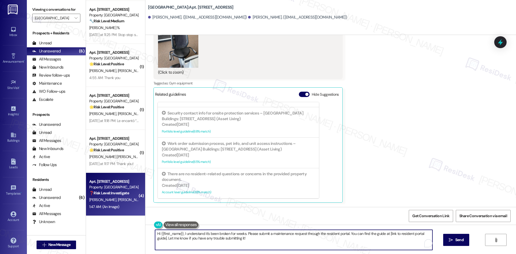
click at [245, 243] on textarea "Hi {{first_name}}, I understand it's been broken for weeks. Please submit a mai…" at bounding box center [293, 240] width 277 height 20
paste textarea "I’m sorry to hear about the freezer bar, the stationary bike, and the leg press…"
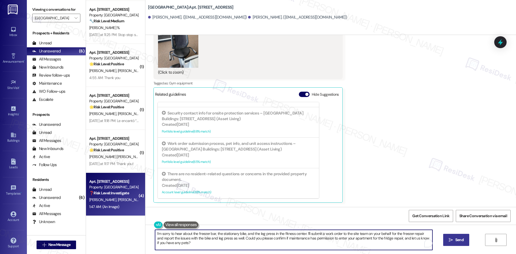
type textarea "I’m sorry to hear about the freezer bar, the stationary bike, and the leg press…"
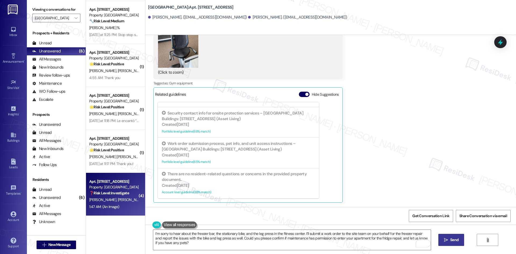
click at [458, 244] on button " Send" at bounding box center [451, 240] width 26 height 12
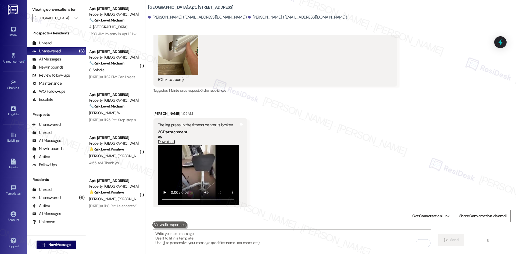
scroll to position [487, 0]
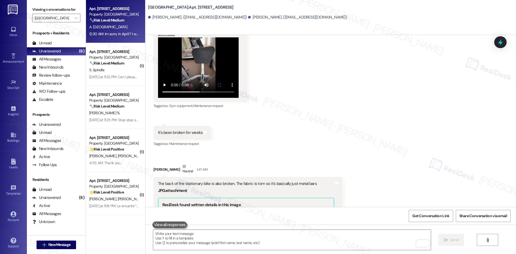
click at [108, 31] on div "12:30 AM: Im sorry in April ? I was hoping for [DATE] if possible? 12:30 AM: Im…" at bounding box center [137, 33] width 96 height 5
type textarea "Fetching suggested responses. Please feel free to read through the conversation…"
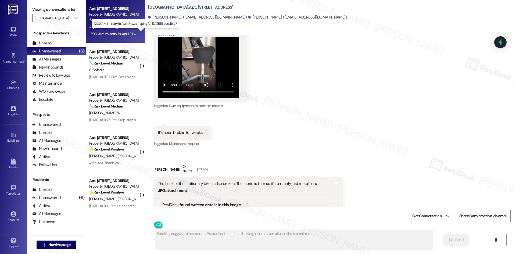
scroll to position [233, 0]
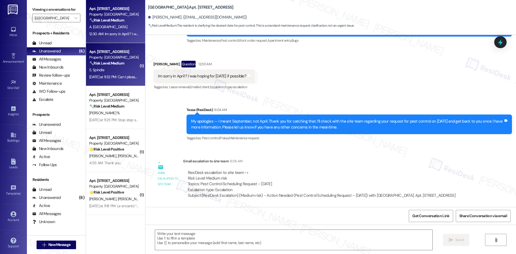
click at [99, 63] on strong "🔧 Risk Level: Medium" at bounding box center [106, 63] width 35 height 5
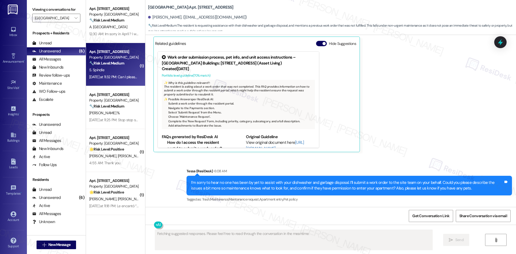
scroll to position [185, 0]
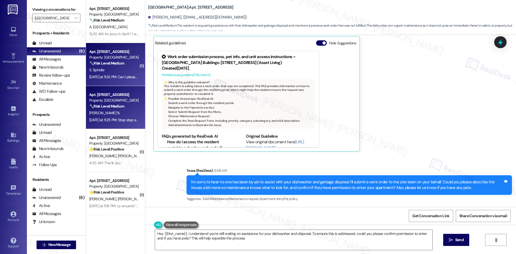
type textarea "Hey {{first_name}}, I understand you're still waiting on assistance for your di…"
click at [98, 96] on div "Apt. [STREET_ADDRESS]" at bounding box center [114, 95] width 50 height 6
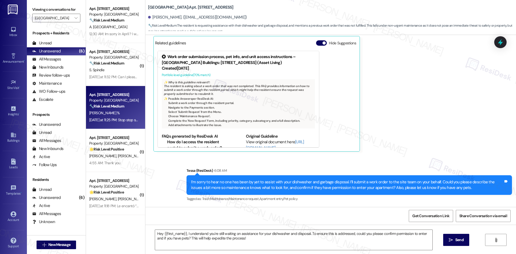
type textarea "Fetching suggested responses. Please feel free to read through the conversation…"
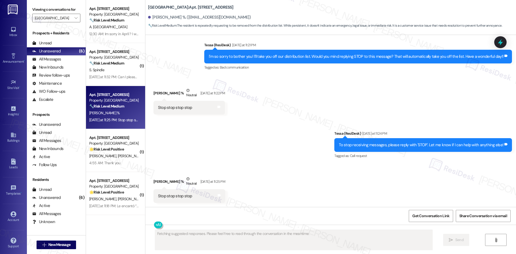
scroll to position [241, 0]
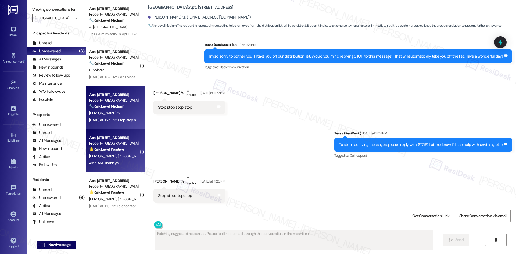
click at [107, 149] on strong "🌟 Risk Level: Positive" at bounding box center [106, 149] width 35 height 5
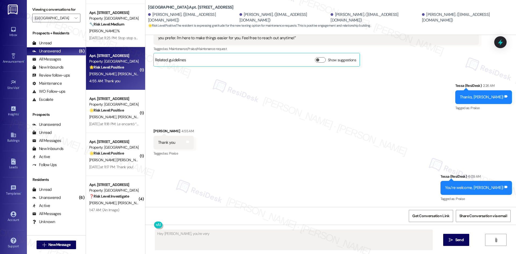
scroll to position [85, 0]
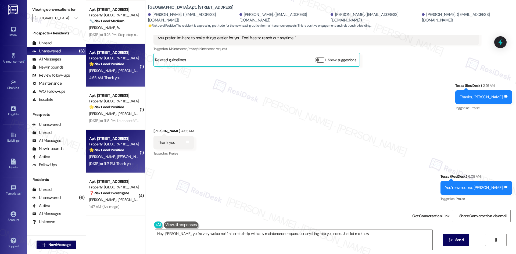
type textarea "Hey [PERSON_NAME], you're very welcome! I'm here to help with any maintenance r…"
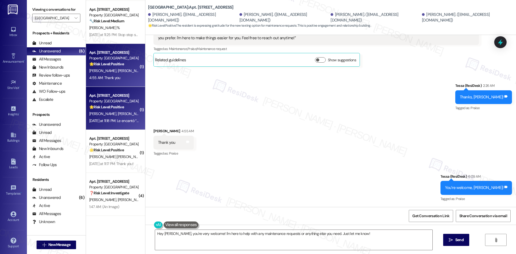
click at [117, 116] on span "[PERSON_NAME]" at bounding box center [130, 113] width 27 height 5
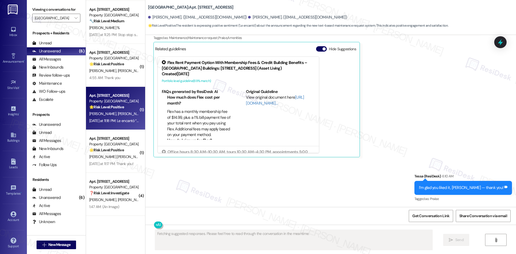
scroll to position [190, 0]
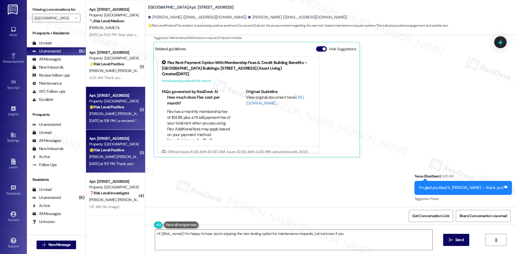
type textarea "Hi {{first_name}}! I'm happy to hear you're enjoying the new texting option for…"
click at [107, 154] on span "M. Guevara Covarrubias" at bounding box center [116, 156] width 55 height 5
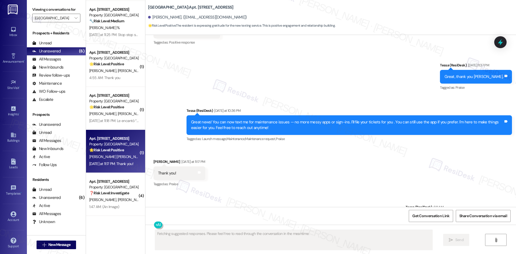
scroll to position [614, 0]
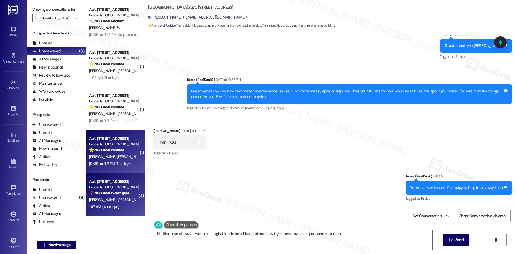
type textarea "Hi {{first_name}}, you're welcome! I'm glad I could help. Please let me know if…"
click at [123, 200] on span "[PERSON_NAME]" at bounding box center [130, 199] width 27 height 5
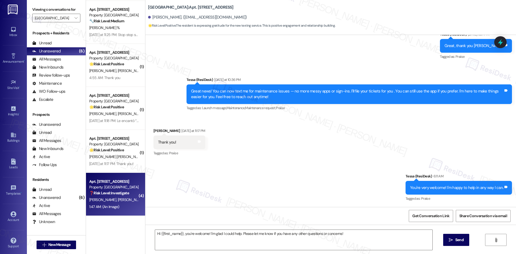
type textarea "Fetching suggested responses. Please feel free to read through the conversation…"
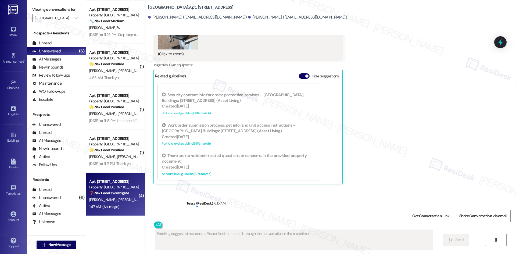
scroll to position [764, 0]
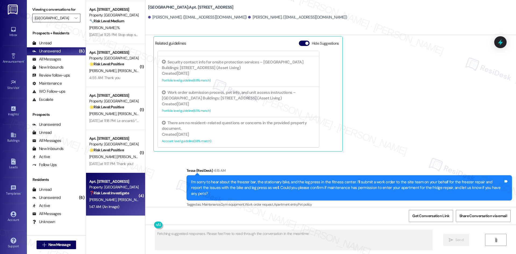
click at [55, 20] on input "[GEOGRAPHIC_DATA]" at bounding box center [53, 18] width 37 height 9
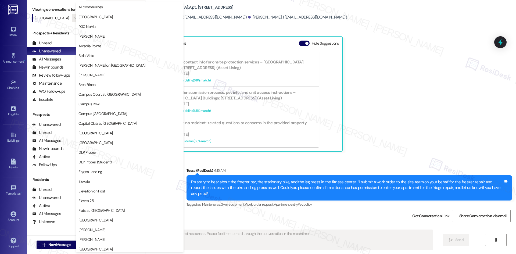
scroll to position [87, 0]
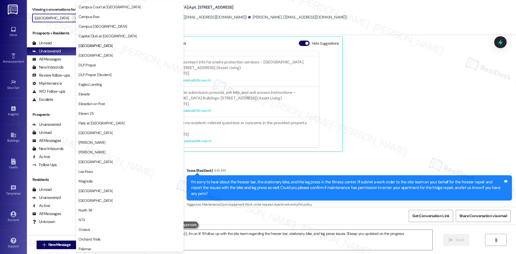
type textarea "Hey {{first_name}}, I'm on it! I’ll follow up with the site team regarding the …"
click at [119, 133] on span "[GEOGRAPHIC_DATA]" at bounding box center [129, 132] width 103 height 5
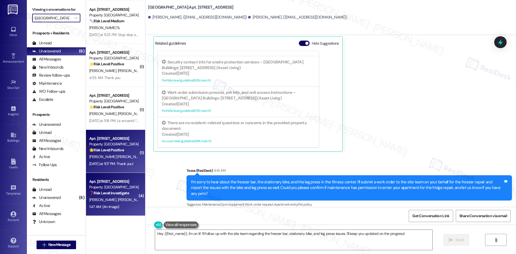
type input "[GEOGRAPHIC_DATA]"
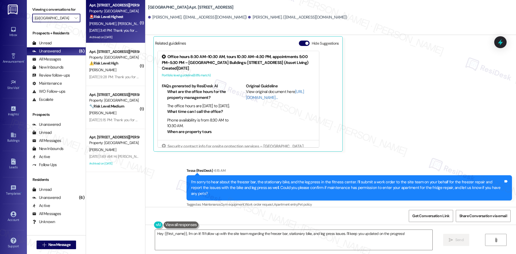
click at [122, 30] on div "Sep 03, 2025 at 3:41 PM: Thank you for your message. Our offices are currently …" at bounding box center [251, 30] width 324 height 5
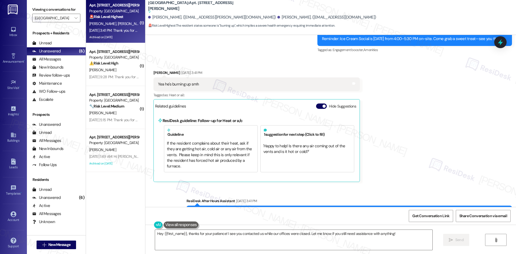
scroll to position [2081, 0]
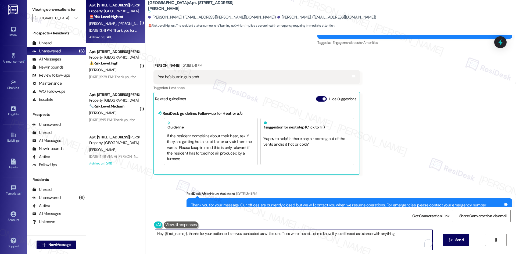
drag, startPoint x: 184, startPoint y: 234, endPoint x: 223, endPoint y: 236, distance: 39.0
click at [223, 236] on textarea "Hey {{first_name}}, thanks for your patience! I see you contacted us while our …" at bounding box center [293, 240] width 277 height 20
click at [183, 236] on textarea "Hey {{first_name}}, I see you contacted us while our offices were closed. Let m…" at bounding box center [291, 240] width 277 height 20
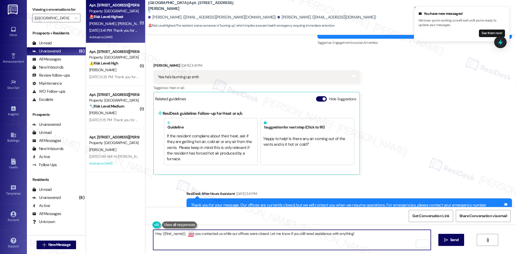
click at [186, 232] on textarea "Hey {{first_name}}, see you contacted us while our offices were closed. Let me …" at bounding box center [291, 240] width 277 height 20
click at [183, 234] on textarea "Hey {{first_name}}, I see you contacted us while our offices were closed. Let m…" at bounding box center [291, 240] width 277 height 20
type textarea "Hey {{first_name}}, I see you contacted us while our offices were closed. Let m…"
click at [402, 148] on div "Received via SMS Arirra Herrmann Sep 03, 2025 at 3:41 PM Yea he's burning up sm…" at bounding box center [330, 114] width 370 height 128
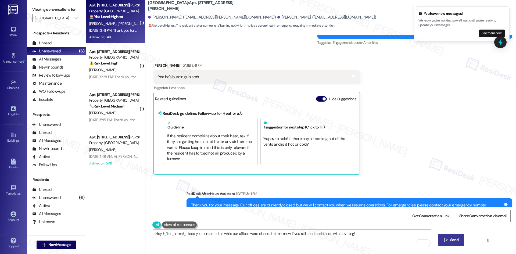
click at [450, 241] on span "Send" at bounding box center [454, 240] width 8 height 6
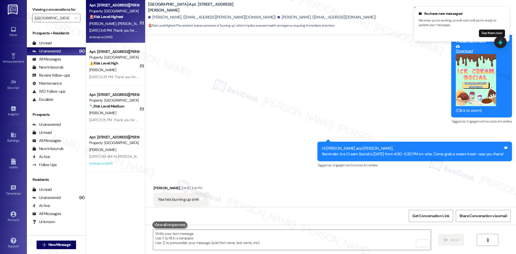
click at [119, 79] on div "Sep 02, 2025 at 9:28 PM: Thank you for your message. Our offices are currently …" at bounding box center [252, 76] width 326 height 5
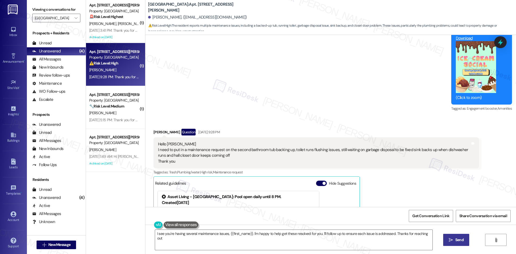
type textarea "I see you're having several maintenance issues, {{first_name}}. I'm happy to he…"
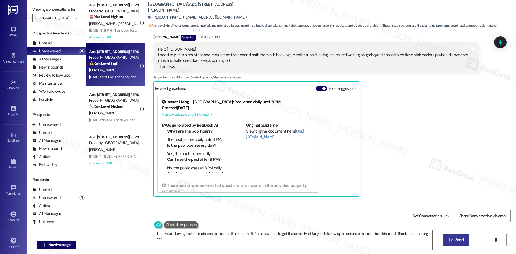
scroll to position [444, 0]
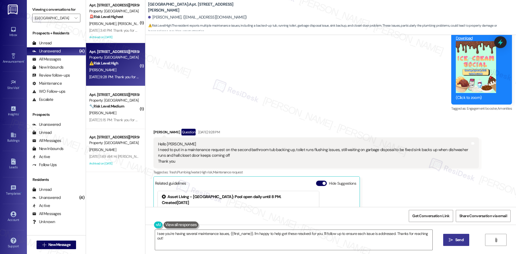
click at [152, 127] on div "Received via SMS Lashauna Southers Question Sep 02, 2025 at 9:28 PM Hello Tessa…" at bounding box center [315, 210] width 333 height 171
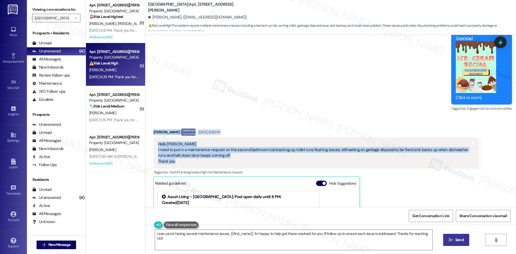
drag, startPoint x: 153, startPoint y: 135, endPoint x: 193, endPoint y: 162, distance: 49.0
click at [188, 162] on div "Received via SMS Lashauna Southers Question Sep 02, 2025 at 9:28 PM Hello Tessa…" at bounding box center [315, 210] width 333 height 171
copy div "Lashauna Southers Question Sep 02, 2025 at 9:28 PM Hello Tessa I need to put in…"
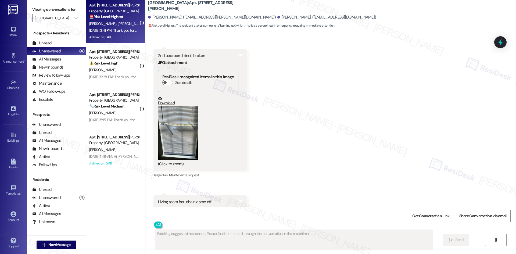
scroll to position [2127, 0]
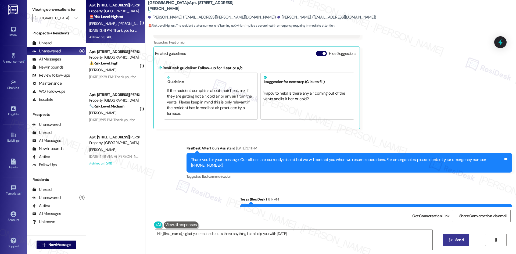
type textarea "Hi {{first_name}}, glad you reached out! Is there anything I can help you with …"
click at [322, 208] on div "Hey Arirra and Khary, I see you contacted us while our offices were closed. Let…" at bounding box center [374, 211] width 259 height 6
click at [323, 208] on div "Hey Arirra and Khary, I see you contacted us while our offices were closed. Let…" at bounding box center [374, 211] width 259 height 6
drag, startPoint x: 323, startPoint y: 187, endPoint x: 500, endPoint y: 191, distance: 177.0
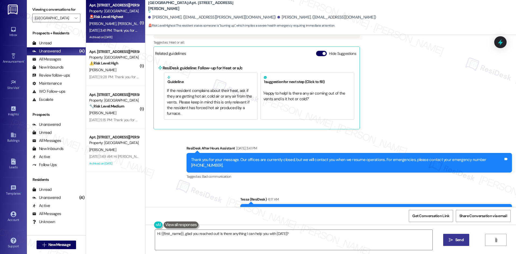
click at [501, 204] on div "Hey Arirra and Khary, I see you contacted us while our offices were closed. Let…" at bounding box center [376, 211] width 272 height 14
copy div "I see you contacted us while our offices were closed. Let me know if you still …"
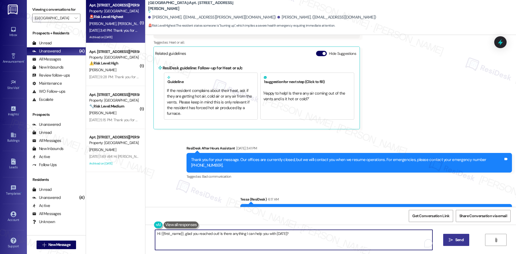
click at [200, 243] on textarea "Hi {{first_name}}, glad you reached out! Is there anything I can help you with …" at bounding box center [293, 240] width 277 height 20
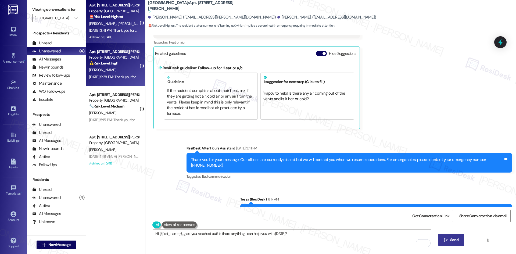
click at [124, 71] on div "L. Southers" at bounding box center [114, 70] width 51 height 7
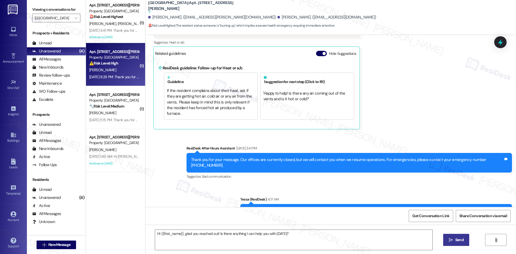
type textarea "Fetching suggested responses. Please feel free to read through the conversation…"
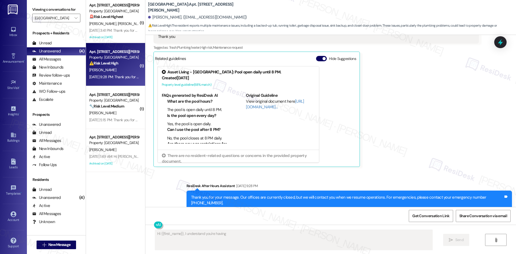
scroll to position [578, 0]
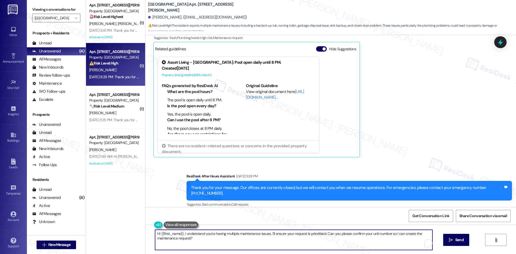
drag, startPoint x: 197, startPoint y: 240, endPoint x: 181, endPoint y: 234, distance: 17.1
click at [181, 234] on textarea "Hi {{first_name}}, I understand you're having multiple maintenance issues. I'll…" at bounding box center [293, 240] width 277 height 20
paste textarea "see you contacted us while our offices were closed. Let me know if you still ne…"
drag, startPoint x: 351, startPoint y: 234, endPoint x: 179, endPoint y: 238, distance: 171.9
click at [179, 238] on textarea "Hi {{first_name}}, I see you contacted us while our offices were closed. Let me…" at bounding box center [291, 240] width 277 height 20
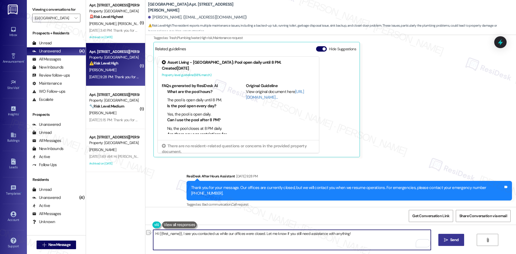
type textarea "Hi {{first_name}}, I see you contacted us while our offices were closed. Let me…"
click at [447, 239] on span " Send" at bounding box center [451, 240] width 17 height 6
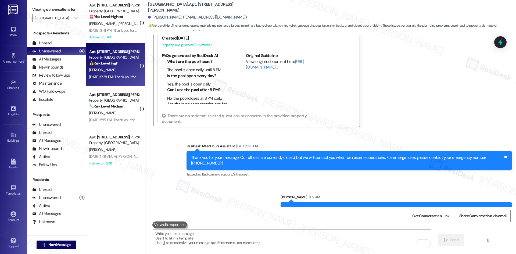
scroll to position [615, 0]
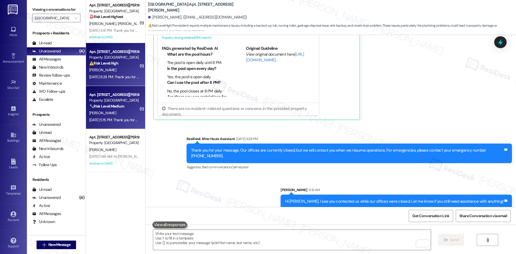
click at [122, 108] on div "🔧 Risk Level: Medium The resident is reporting a missed valet trash service. Th…" at bounding box center [114, 106] width 50 height 6
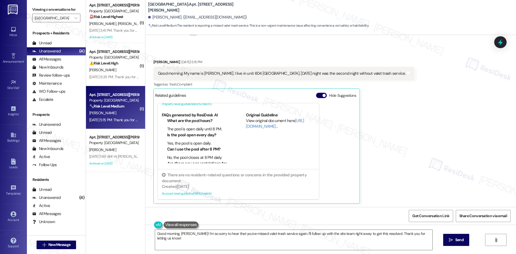
scroll to position [1373, 0]
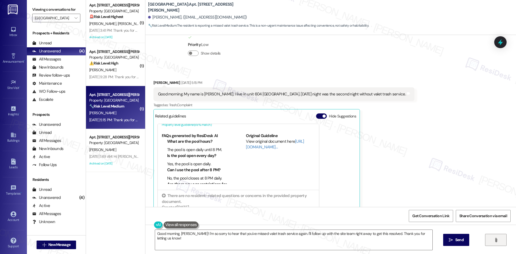
click at [490, 243] on button "" at bounding box center [495, 240] width 21 height 12
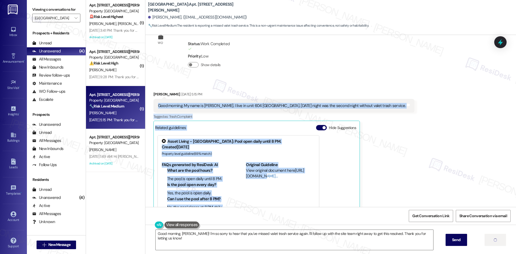
scroll to position [1366, 0]
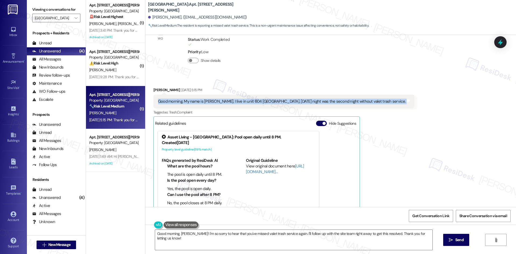
drag, startPoint x: 147, startPoint y: 131, endPoint x: 408, endPoint y: 77, distance: 266.4
click at [408, 77] on div "Received via SMS William Wood Aug 29, 2025 at 5:15 PM Good morning. My name is …" at bounding box center [330, 155] width 370 height 161
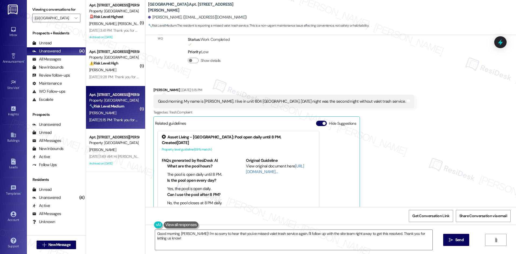
click at [243, 46] on div "WO Opened request: Outlet to r... Aug 29, 2025 at 8:00 AM Status : Work Complet…" at bounding box center [202, 47] width 106 height 55
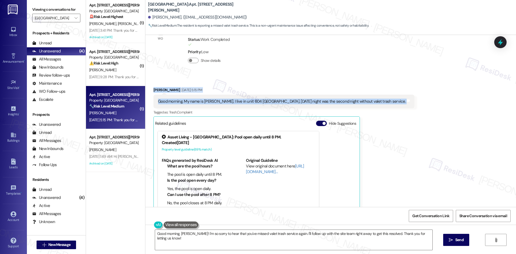
drag, startPoint x: 145, startPoint y: 57, endPoint x: 414, endPoint y: 76, distance: 269.3
click at [400, 75] on div "Received via SMS William Wood Aug 29, 2025 at 5:15 PM Good morning. My name is …" at bounding box center [330, 155] width 370 height 161
copy div "William Wood Aug 29, 2025 at 5:15 PM Good morning. My name is William Wood. I l…"
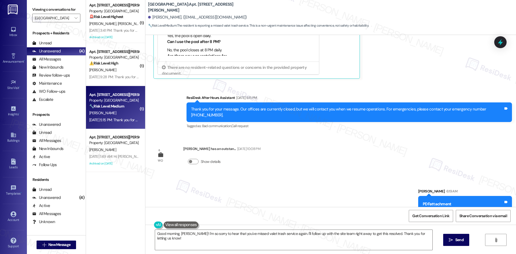
scroll to position [1542, 0]
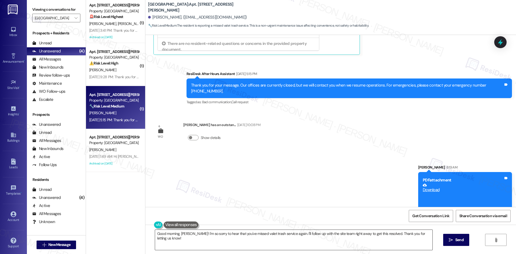
drag, startPoint x: 246, startPoint y: 241, endPoint x: 233, endPoint y: 242, distance: 13.4
click at [246, 241] on textarea "Good morning, William! I'm so sorry to hear that you've missed valet trash serv…" at bounding box center [293, 240] width 277 height 20
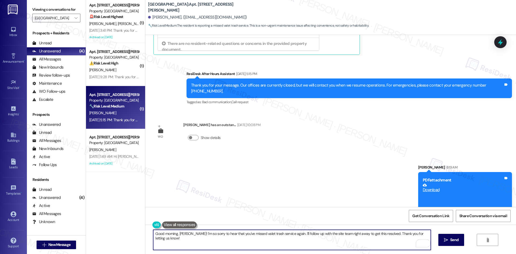
drag, startPoint x: 176, startPoint y: 233, endPoint x: 135, endPoint y: 233, distance: 40.8
click at [135, 233] on div "( 1 ) Apt. 505, 1015 King George Blvd Property: Georgetown Oaks 🚨 Risk Level: H…" at bounding box center [301, 127] width 430 height 254
click at [171, 233] on textarea "Good morning, William! I'm so sorry to hear that you've missed valet trash serv…" at bounding box center [291, 240] width 277 height 20
drag, startPoint x: 174, startPoint y: 233, endPoint x: 149, endPoint y: 234, distance: 25.0
click at [148, 234] on div "Good morning, William! I'm so sorry to hear that you've missed valet trash serv…" at bounding box center [330, 245] width 370 height 40
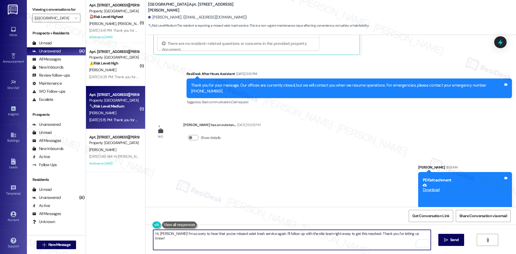
click at [260, 234] on textarea "Hi, William! I'm so sorry to hear that you've missed valet trash service again.…" at bounding box center [291, 240] width 277 height 20
drag, startPoint x: 258, startPoint y: 233, endPoint x: 396, endPoint y: 237, distance: 137.8
click at [418, 237] on textarea "Hi, William! I'm so sorry to hear that you've missed valet trash service. I'll …" at bounding box center [291, 240] width 277 height 20
paste textarea "’ve just sent you the valet trash schedule — please let me know if you’re still…"
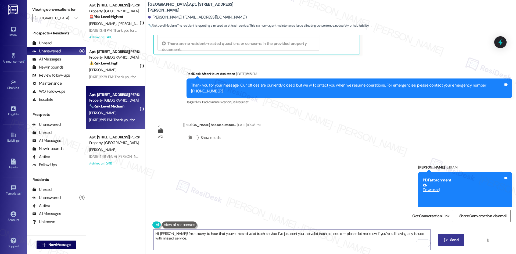
type textarea "Hi, William! I'm so sorry to hear that you've missed valet trash service. I’ve …"
click at [450, 240] on span "Send" at bounding box center [454, 240] width 8 height 6
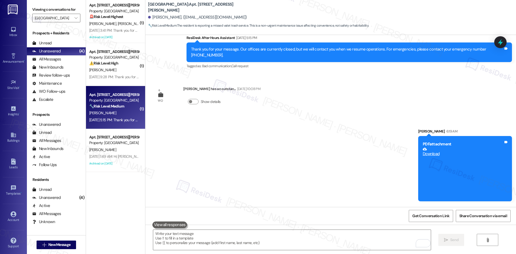
scroll to position [1580, 0]
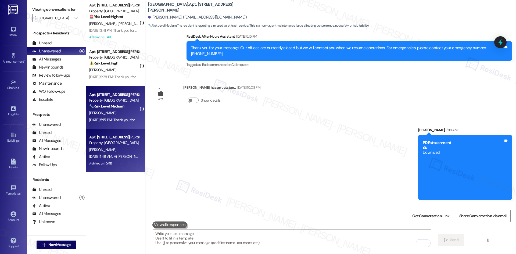
click at [128, 145] on div "Property: Georgetown Oaks" at bounding box center [114, 143] width 50 height 6
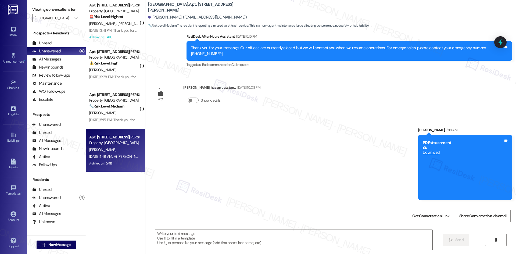
type textarea "Fetching suggested responses. Please feel free to read through the conversation…"
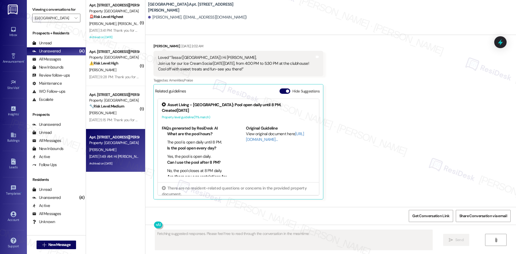
scroll to position [359, 0]
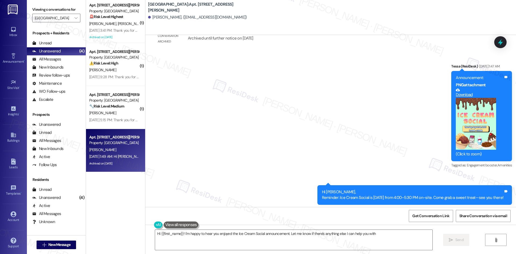
type textarea "Hi {{first_name}}! I'm happy to hear you enjoyed the Ice Cream Social announcem…"
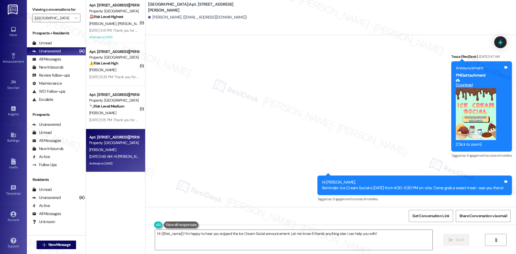
scroll to position [615, 0]
click at [263, 133] on div "Announcement, sent via SMS Tessa (ResiDesk) Aug 29, 2025 at 1:47 AM Announcemen…" at bounding box center [330, 123] width 370 height 165
click at [270, 128] on div "Announcement, sent via SMS Tessa (ResiDesk) Aug 29, 2025 at 1:47 AM Announcemen…" at bounding box center [330, 123] width 370 height 165
click at [270, 125] on div "Announcement, sent via SMS Tessa (ResiDesk) Aug 29, 2025 at 1:47 AM Announcemen…" at bounding box center [330, 123] width 370 height 165
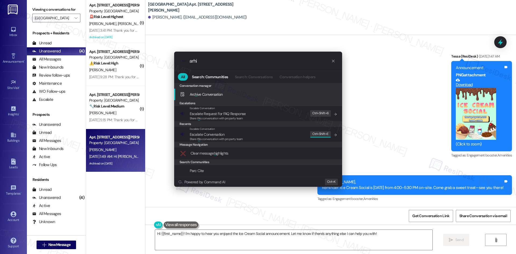
type input "arhi"
click at [209, 95] on span "Arc hi ve Conversation" at bounding box center [206, 94] width 33 height 5
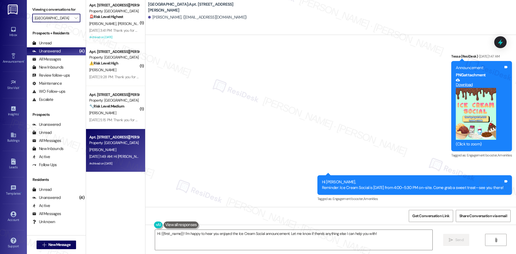
click at [63, 16] on input "Georgetown Oaks" at bounding box center [53, 18] width 37 height 9
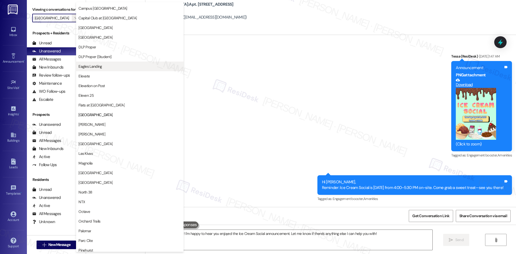
scroll to position [103, 0]
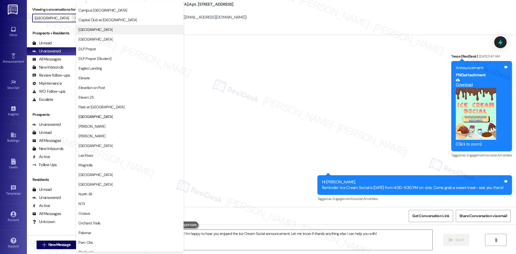
click at [110, 29] on span "Crescent Ridge" at bounding box center [129, 29] width 103 height 5
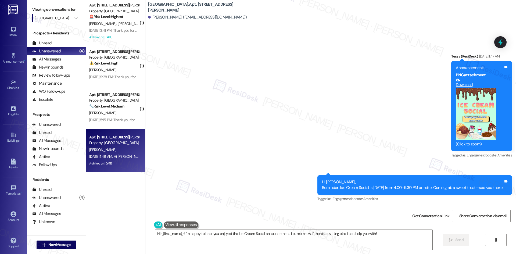
type input "Crescent Ridge"
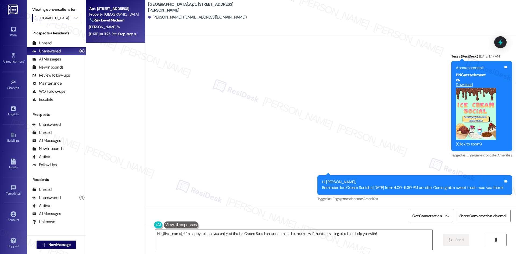
click at [108, 30] on div "T. Ortiz %" at bounding box center [114, 27] width 51 height 7
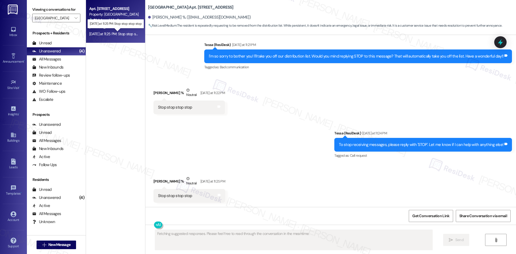
scroll to position [241, 0]
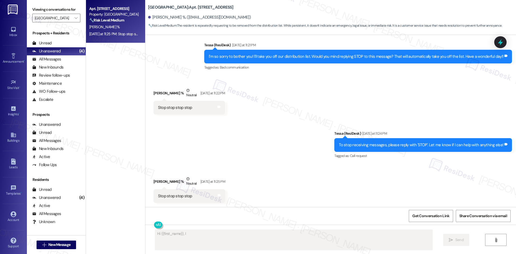
click at [60, 12] on label "Viewing conversations for" at bounding box center [56, 9] width 48 height 8
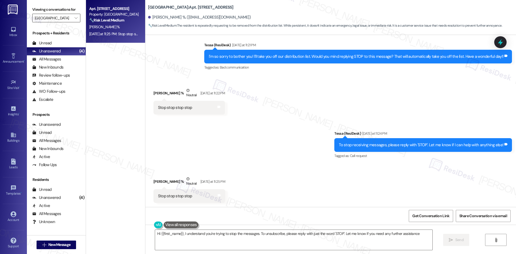
type textarea "Hi {{first_name}}, I understand you're trying to stop the messages. To unsubscr…"
click at [61, 17] on input "Crescent Ridge" at bounding box center [53, 18] width 37 height 9
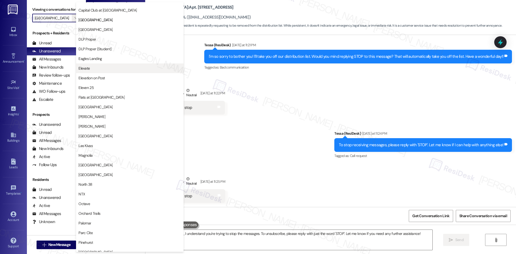
scroll to position [114, 0]
click at [112, 133] on span "Lakeview Oaks" at bounding box center [129, 134] width 103 height 5
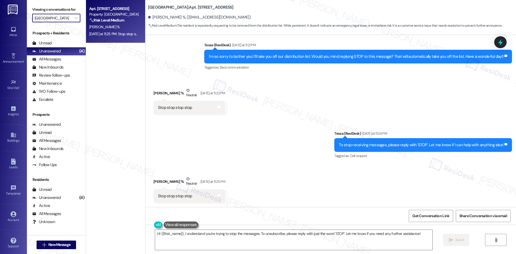
type input "Lakeview Oaks"
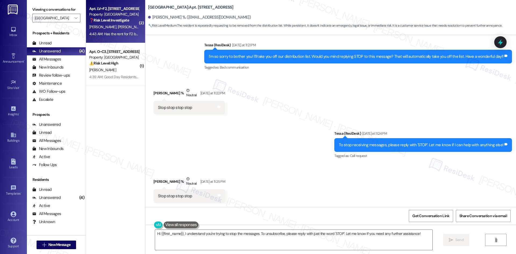
click at [146, 29] on span "R. Moses" at bounding box center [159, 26] width 27 height 5
type textarea "Fetching suggested responses. Please feel free to read through the conversation…"
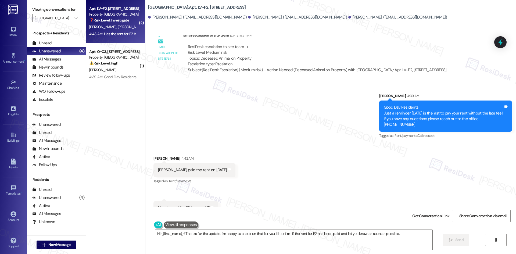
scroll to position [1517, 0]
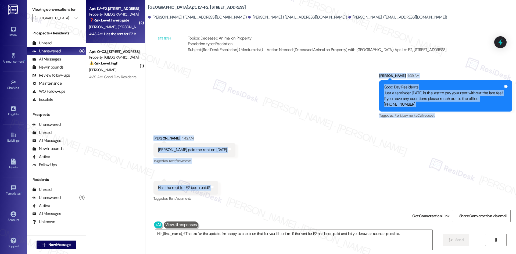
drag, startPoint x: 368, startPoint y: 68, endPoint x: 286, endPoint y: 194, distance: 151.0
click at [286, 194] on div "Lease started Oct 09, 2024 at 8:00 AM Announcement, sent via SMS Tessa (ResiDes…" at bounding box center [330, 121] width 370 height 172
click at [311, 144] on div "Received via SMS Patricia Ashe 4:42 AM Wanda paid the rent on 9-1-25 Tags and n…" at bounding box center [330, 164] width 370 height 83
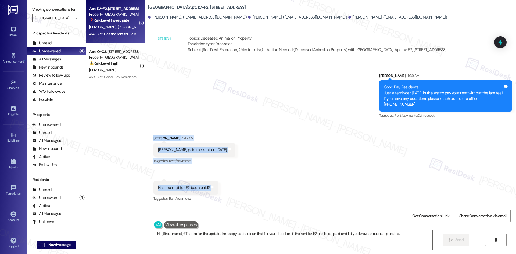
drag, startPoint x: 147, startPoint y: 133, endPoint x: 249, endPoint y: 187, distance: 115.7
click at [249, 187] on div "Received via SMS Patricia Ashe 4:42 AM Wanda paid the rent on 9-1-25 Tags and n…" at bounding box center [330, 164] width 370 height 83
copy div "Patricia Ashe 4:42 AM Wanda paid the rent on 9-1-25 Tags and notes Tagged as: R…"
drag, startPoint x: 241, startPoint y: 130, endPoint x: 236, endPoint y: 142, distance: 13.4
click at [241, 130] on div "Received via SMS Patricia Ashe 4:42 AM Wanda paid the rent on 9-1-25 Tags and n…" at bounding box center [330, 164] width 370 height 83
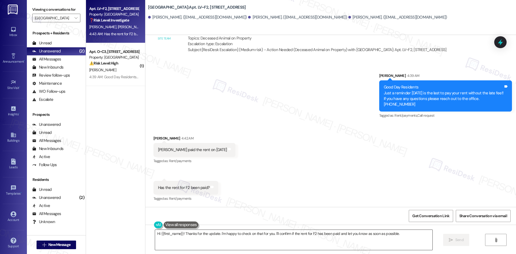
click at [232, 245] on textarea "Hi {{first_name}}! Thanks for the update. I'm happy to check on that for you. I…" at bounding box center [293, 240] width 277 height 20
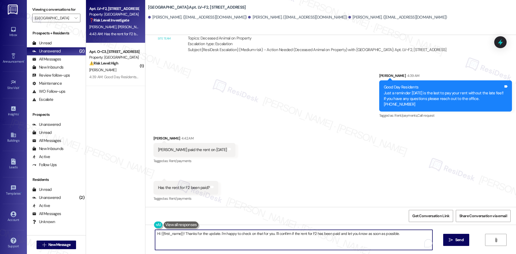
paste textarea "advise I will inform/check with the site team and get back once I have more inf…"
type textarea "advise I will inform/check with the site team and get back once I have more inf…"
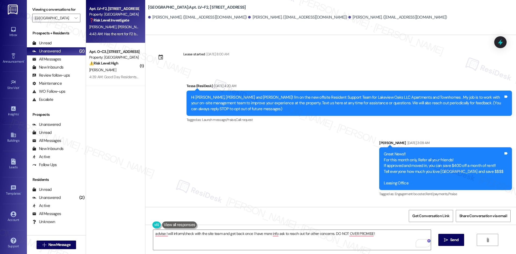
scroll to position [1517, 0]
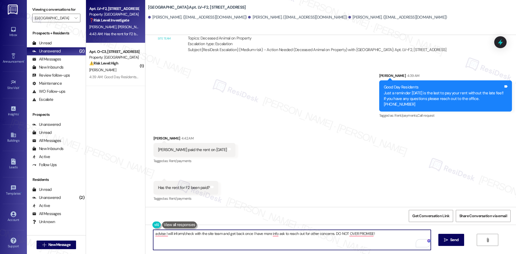
click at [266, 237] on textarea "advise I will inform/check with the site team and get back once I have more inf…" at bounding box center [291, 240] width 277 height 20
paste textarea "Hi [PERSON_NAME], thank you for reaching out. I’ll check with the site team to …"
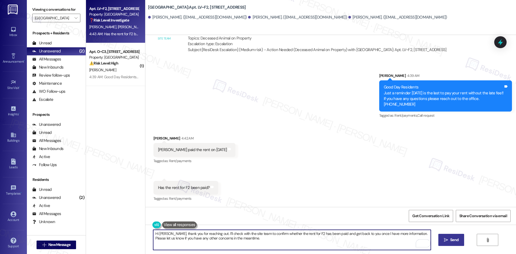
type textarea "Hi [PERSON_NAME], thank you for reaching out. I’ll check with the site team to …"
click at [451, 241] on span "Send" at bounding box center [454, 240] width 8 height 6
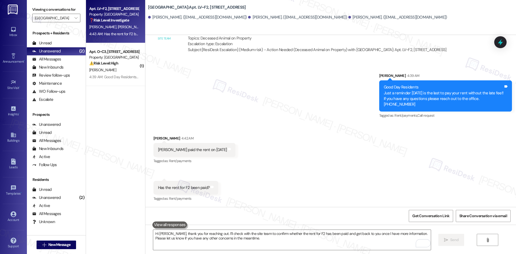
scroll to position [1516, 0]
click at [243, 135] on div "Received via SMS [PERSON_NAME] 4:42 AM [PERSON_NAME] paid the rent on [DATE] Ta…" at bounding box center [330, 165] width 370 height 83
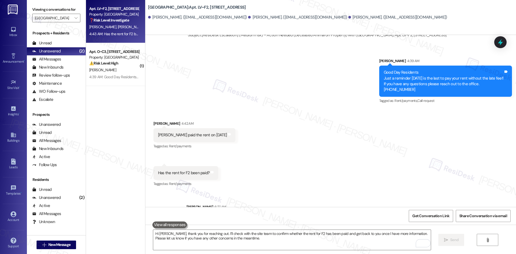
scroll to position [1560, 0]
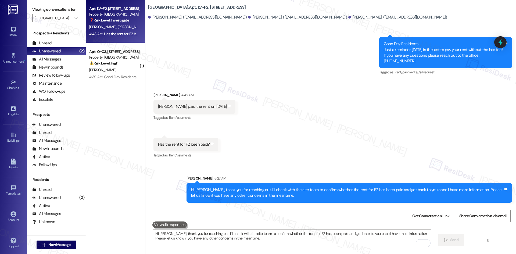
click at [270, 132] on div "Received via SMS [PERSON_NAME] 4:42 AM [PERSON_NAME] paid the rent on [DATE] Ta…" at bounding box center [330, 121] width 370 height 83
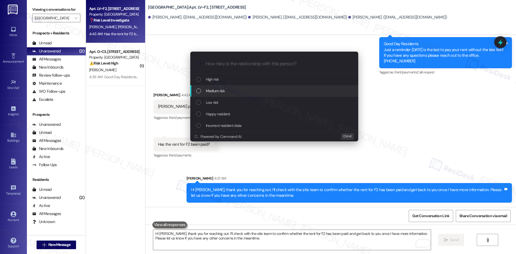
drag, startPoint x: 225, startPoint y: 94, endPoint x: 223, endPoint y: 91, distance: 3.2
click at [225, 94] on div "Medium risk" at bounding box center [274, 91] width 168 height 12
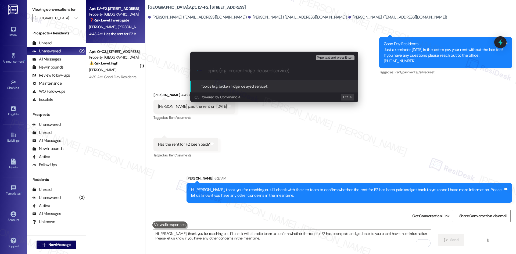
paste input "Rent Payment Confirmation for Unit F2"
type input "Rent Payment Confirmation for Unit F2"
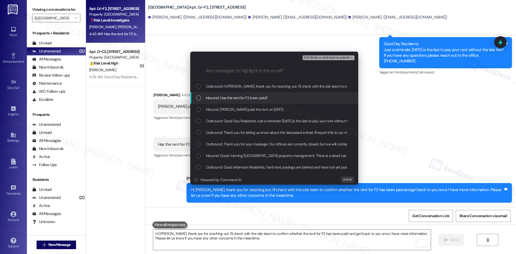
click at [258, 101] on div "Inbound: Has the rent for F2 been paid?" at bounding box center [274, 98] width 168 height 12
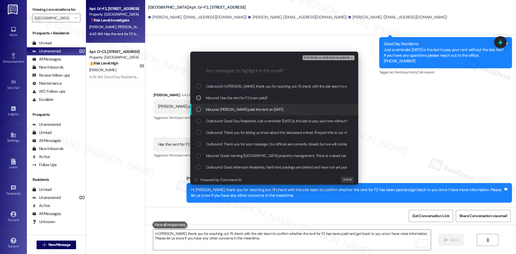
click at [257, 110] on span "Inbound: [PERSON_NAME] paid the rent on [DATE]" at bounding box center [245, 109] width 78 height 6
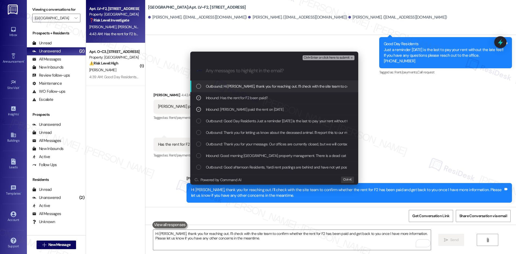
click at [337, 58] on span "Ctrl+Enter or click here to submit" at bounding box center [326, 58] width 46 height 4
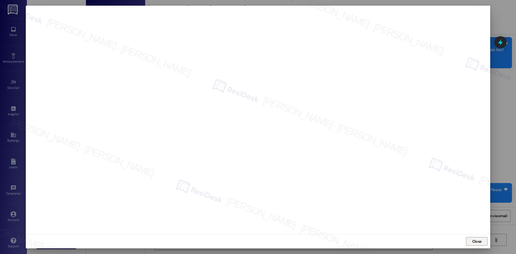
click at [480, 240] on span "Close" at bounding box center [476, 241] width 9 height 6
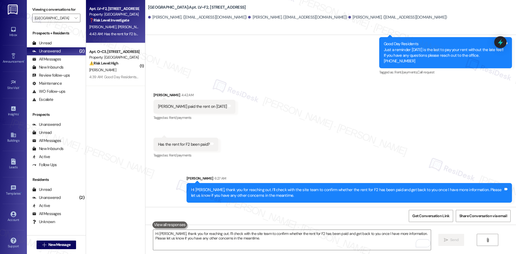
click at [331, 138] on div "Received via SMS [PERSON_NAME] 4:42 AM [PERSON_NAME] paid the rent on [DATE] Ta…" at bounding box center [330, 121] width 370 height 83
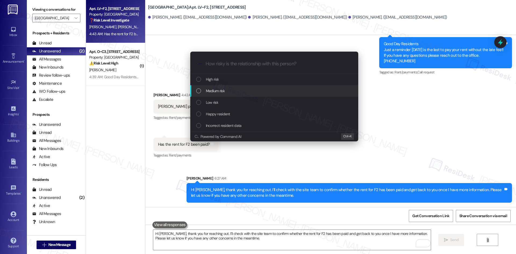
click at [252, 89] on div "Medium risk" at bounding box center [274, 91] width 157 height 6
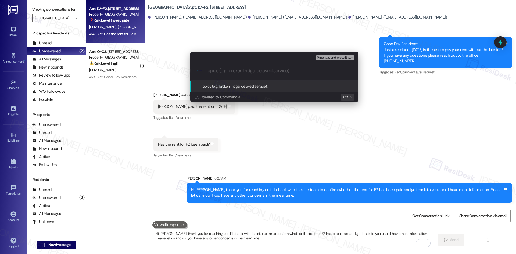
click at [219, 70] on input "Topics (e.g. broken fridge, delayed service)" at bounding box center [278, 71] width 146 height 6
paste input "Rent Payment Confirmation for Unit F2"
type input "Rent Payment Confirmation for Unit F2"
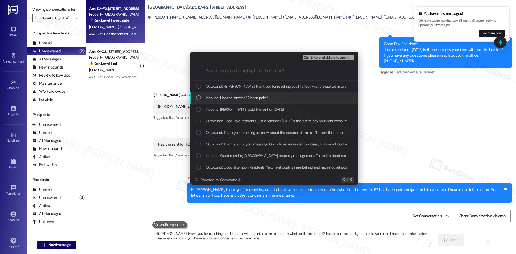
click at [243, 103] on div "Inbound: Has the rent for F2 been paid?" at bounding box center [274, 98] width 168 height 12
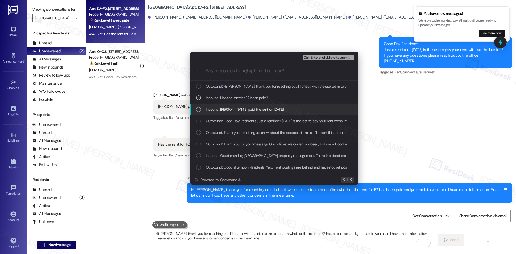
drag, startPoint x: 256, startPoint y: 111, endPoint x: 293, endPoint y: 114, distance: 36.4
click at [259, 111] on span "Inbound: [PERSON_NAME] paid the rent on [DATE]" at bounding box center [245, 109] width 78 height 6
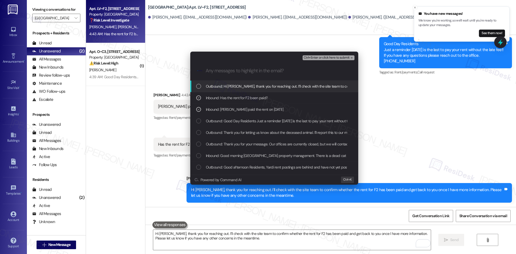
click at [342, 56] on span "Ctrl+Enter or click here to submit" at bounding box center [326, 58] width 46 height 4
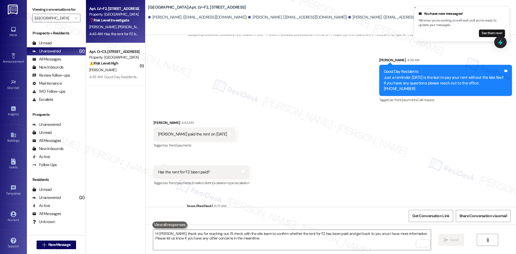
scroll to position [1568, 0]
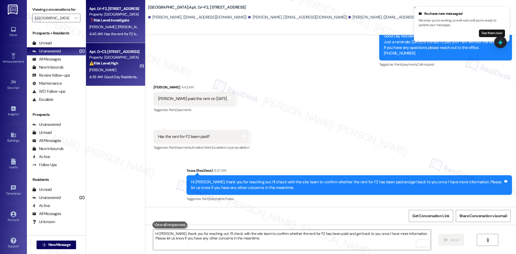
click at [115, 70] on div "C. Wright" at bounding box center [114, 70] width 51 height 7
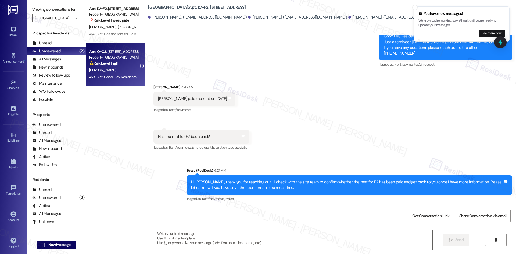
type textarea "Fetching suggested responses. Please feel free to read through the conversation…"
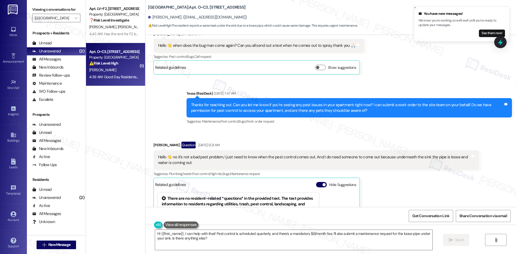
scroll to position [800, 0]
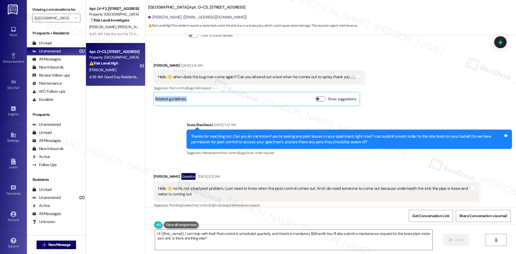
drag, startPoint x: 420, startPoint y: 85, endPoint x: 417, endPoint y: 88, distance: 4.4
click at [420, 86] on div "Received via SMS Charlesetta Wright Aug 22, 2025 at 5:15 AM Hello 👋 when does t…" at bounding box center [330, 79] width 370 height 59
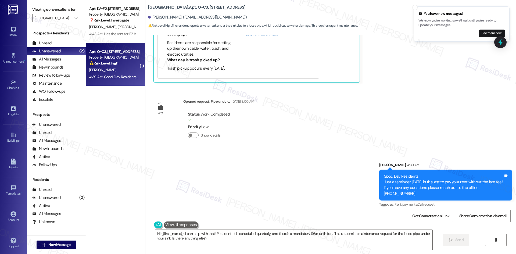
scroll to position [907, 0]
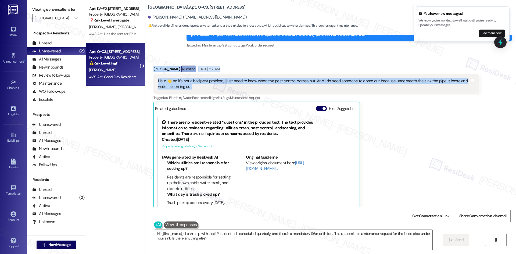
drag, startPoint x: 151, startPoint y: 65, endPoint x: 182, endPoint y: 82, distance: 35.6
click at [182, 82] on div "Received via SMS Charlesetta Wright Question Sep 03, 2025 at 12:21 AM Hello 👋 n…" at bounding box center [315, 142] width 333 height 160
copy div "Charlesetta Wright Question Sep 03, 2025 at 12:21 AM Hello 👋 no it's not a bad …"
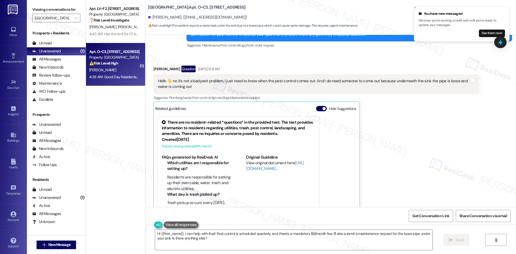
click at [449, 115] on div "Charlesetta Wright Question Sep 03, 2025 at 12:21 AM Hello 👋 no it's not a bad …" at bounding box center [315, 141] width 325 height 151
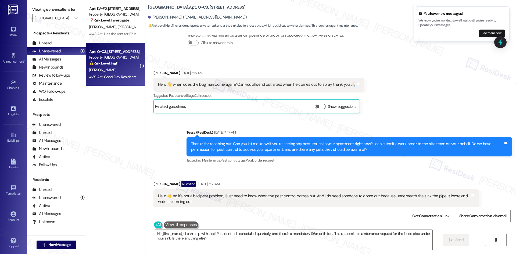
scroll to position [800, 0]
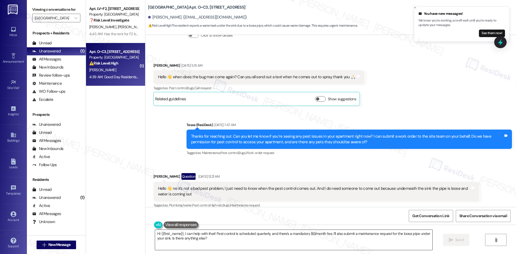
drag, startPoint x: 211, startPoint y: 242, endPoint x: 208, endPoint y: 237, distance: 5.4
click at [211, 242] on textarea "Hi {{first_name}}, I can help with that! Pest control is scheduled quarterly, a…" at bounding box center [293, 240] width 277 height 20
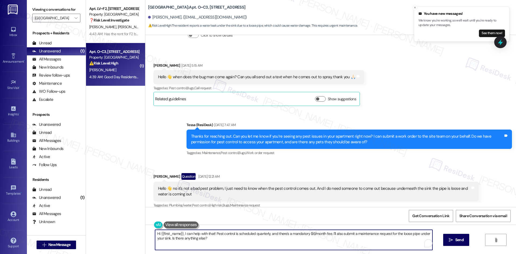
paste textarea "Charlesetta, I’m sorry to hear about the leak under your sink. I’ll check with …"
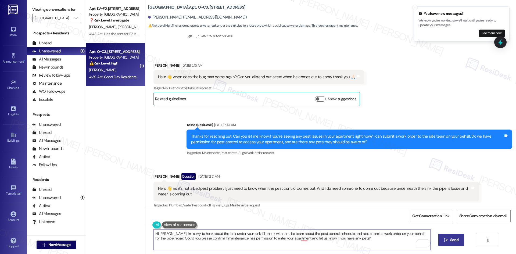
type textarea "Hi Charlesetta, I’m sorry to hear about the leak under your sink. I’ll check wi…"
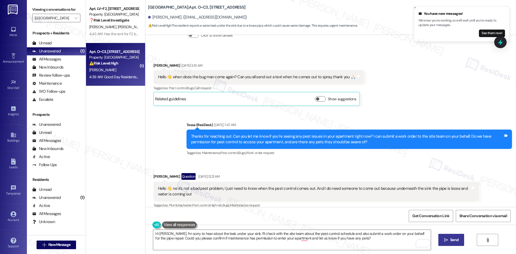
click at [457, 240] on span "Send" at bounding box center [454, 240] width 8 height 6
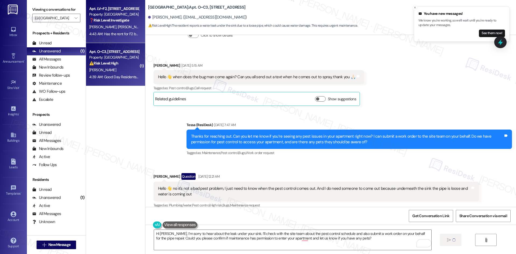
click at [124, 31] on div "4:43 AM: Has the rent for F2 been paid? 4:43 AM: Has the rent for F2 been paid?" at bounding box center [120, 33] width 62 height 5
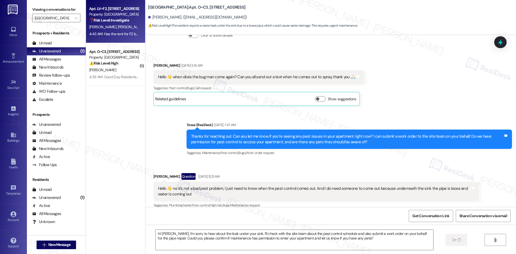
type textarea "Fetching suggested responses. Please feel free to read through the conversation…"
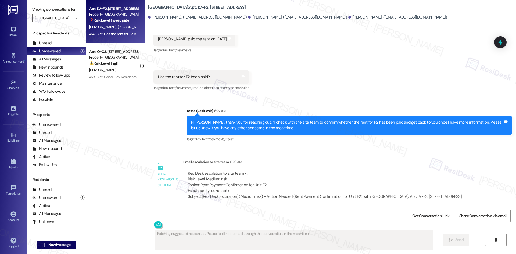
scroll to position [1628, 0]
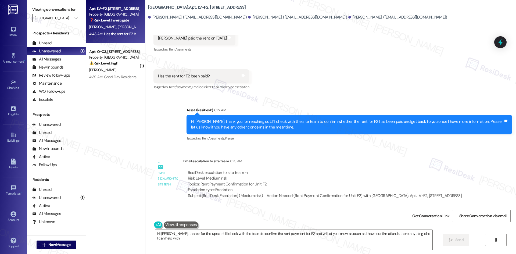
type textarea "Hi Patricia, thanks for the update! I'll check with the team to confirm the ren…"
click at [59, 16] on input "Lakeview Oaks" at bounding box center [53, 18] width 37 height 9
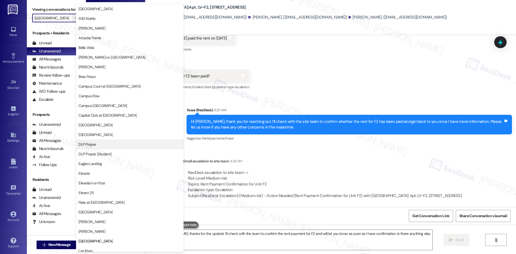
scroll to position [0, 0]
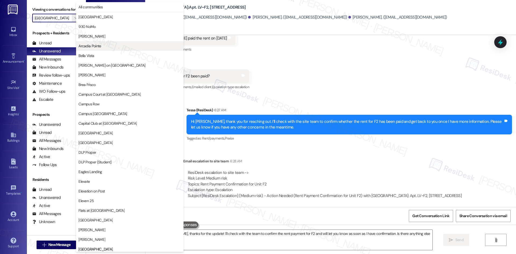
click at [117, 49] on button "Arcadia Pointe" at bounding box center [129, 46] width 107 height 10
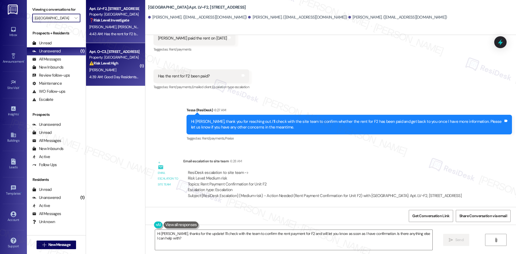
type input "Arcadia Pointe"
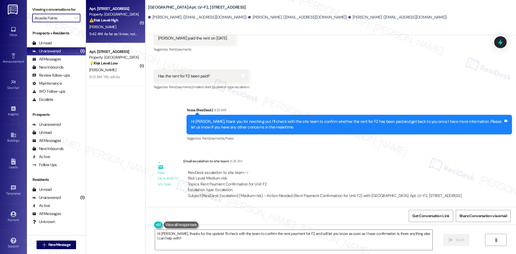
click at [127, 26] on div "A. Toriz" at bounding box center [114, 27] width 51 height 7
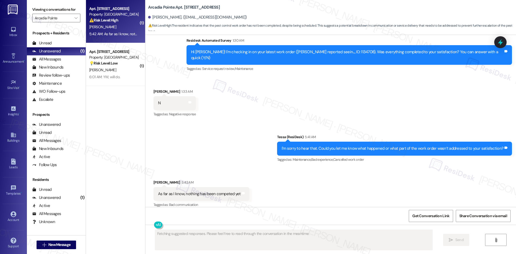
scroll to position [796, 0]
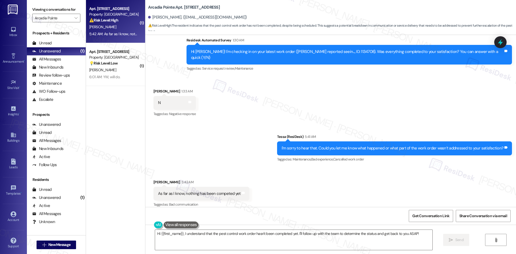
click at [349, 186] on div "Received via SMS Ariana Toriz 5:42 AM As far as I know, nothing has been compet…" at bounding box center [330, 189] width 370 height 45
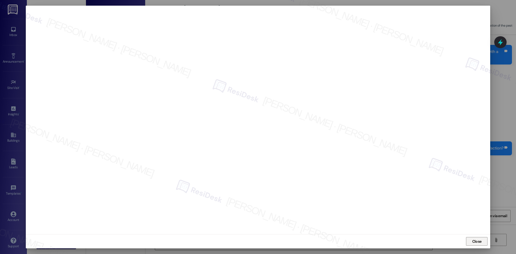
click at [471, 241] on span "Close" at bounding box center [477, 241] width 12 height 6
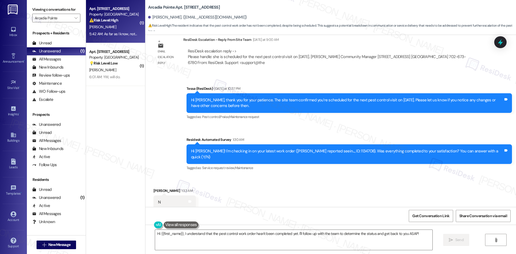
scroll to position [689, 0]
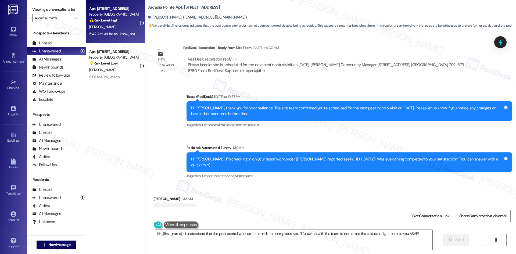
click at [393, 191] on div "Received via SMS Ariana Toriz 1:33 AM N Tags and notes Tagged as: Negative resp…" at bounding box center [330, 206] width 370 height 45
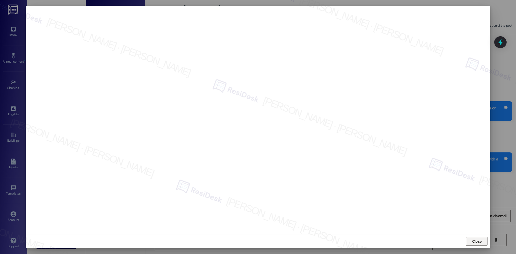
drag, startPoint x: 472, startPoint y: 241, endPoint x: 359, endPoint y: 188, distance: 124.5
click at [472, 240] on span "Close" at bounding box center [476, 241] width 9 height 6
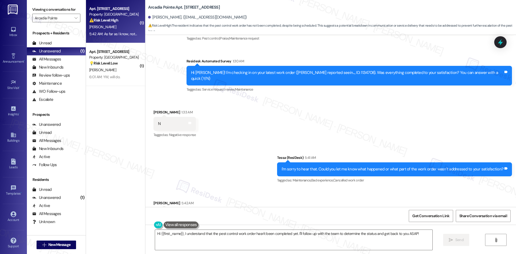
scroll to position [716, 0]
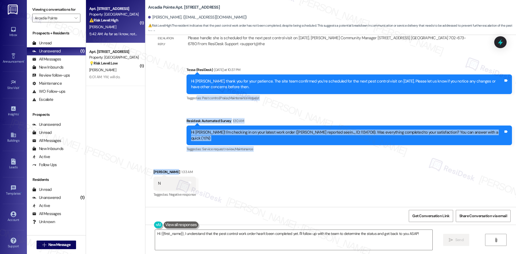
drag, startPoint x: 193, startPoint y: 114, endPoint x: 269, endPoint y: 162, distance: 89.7
click at [270, 164] on div "Lease started Aug 14, 2025 at 8:00 AM Announcement, sent via SMS Tessa (ResiDes…" at bounding box center [330, 121] width 370 height 172
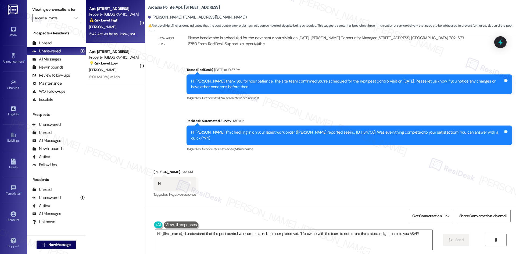
click at [171, 68] on div "Sent via SMS Tessa (ResiDesk) Yesterday at 10:37 PM Hi Ariana, thank you for yo…" at bounding box center [330, 106] width 370 height 102
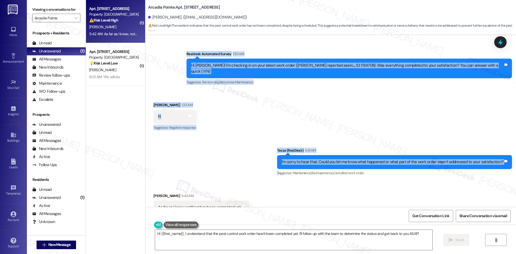
scroll to position [796, 0]
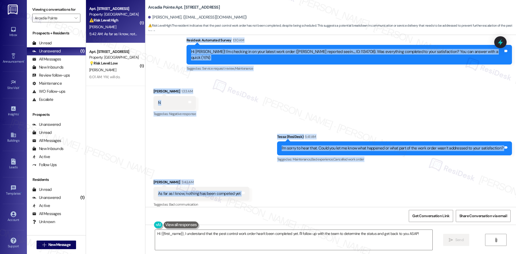
drag, startPoint x: 171, startPoint y: 68, endPoint x: 247, endPoint y: 190, distance: 143.3
click at [247, 190] on div "Lease started Aug 14, 2025 at 8:00 AM Announcement, sent via SMS Tessa (ResiDes…" at bounding box center [330, 121] width 370 height 172
copy div "Tessa (ResiDesk) Yesterday at 10:37 PM Hi Ariana, thank you for your patience. …"
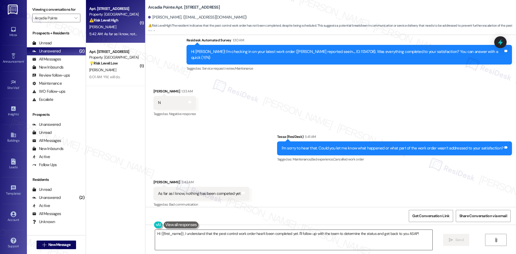
click at [230, 240] on textarea "Hi {{first_name}}, I understand that the pest control work order hasn't been co…" at bounding box center [293, 240] width 277 height 20
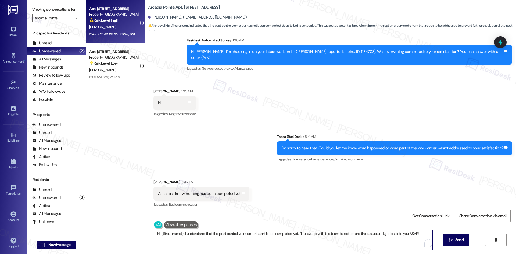
paste textarea "Thank you for clarifying, Ariana. The site team confirmed you’re scheduled for …"
type textarea "Thank you for clarifying, Ariana. The site team confirmed you’re scheduled for …"
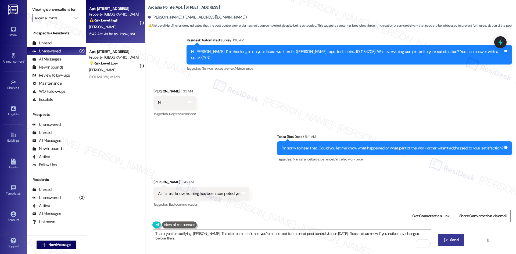
click at [456, 241] on span "Send" at bounding box center [454, 240] width 8 height 6
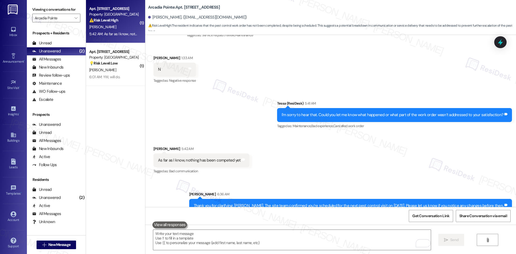
scroll to position [834, 0]
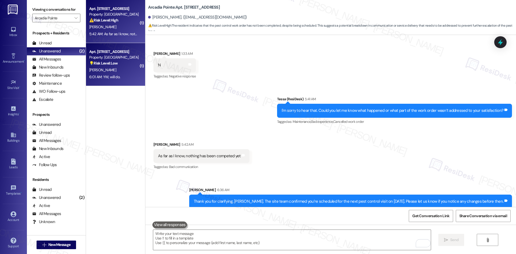
click at [117, 76] on div "6:01 AM: YW, will do. 6:01 AM: YW, will do." at bounding box center [114, 77] width 51 height 7
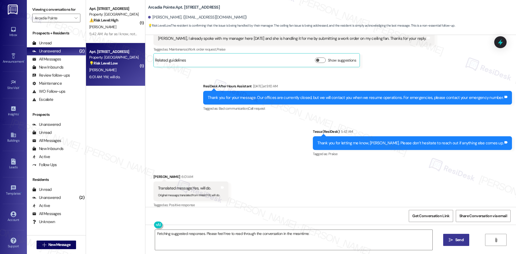
scroll to position [340, 0]
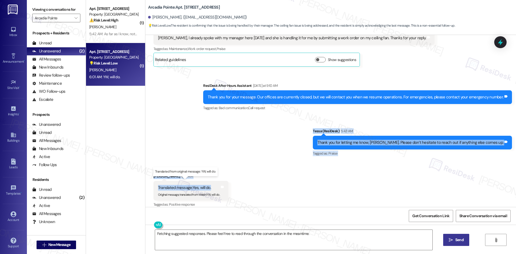
drag, startPoint x: 320, startPoint y: 121, endPoint x: 215, endPoint y: 180, distance: 120.1
click at [215, 180] on div "Lease started Apr 29, 2025 at 8:00 AM Announcement, sent via SMS Tessa (ResiDes…" at bounding box center [330, 121] width 370 height 172
copy div "Click to highlight conversations about Call request Sent via SMS Tessa (ResiDes…"
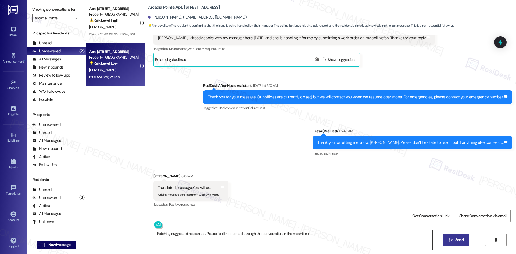
click at [251, 238] on textarea "Fetching suggested responses. Please feel free to read through the conversation…" at bounding box center [293, 240] width 277 height 20
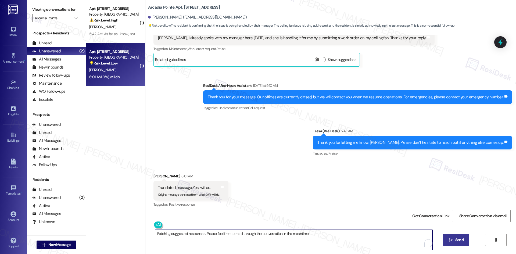
paste textarea "Great, thank you, Lauri"
type textarea "Great, thank you, Laurie."
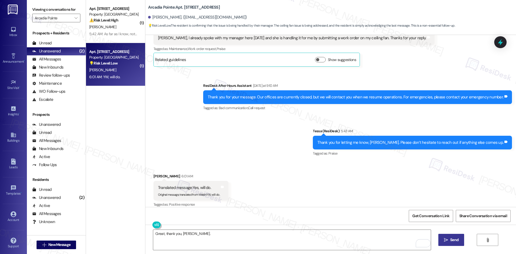
click at [460, 243] on button " Send" at bounding box center [451, 240] width 26 height 12
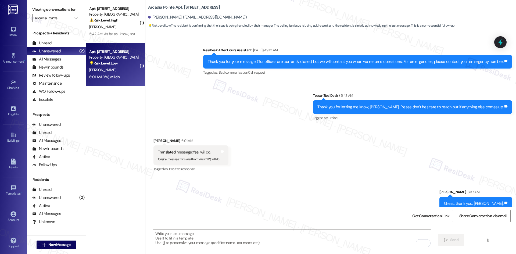
scroll to position [378, 0]
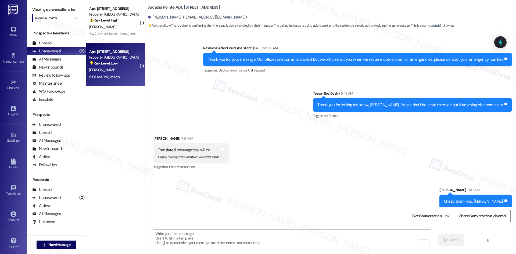
click at [59, 19] on input "Arcadia Pointe" at bounding box center [53, 18] width 37 height 9
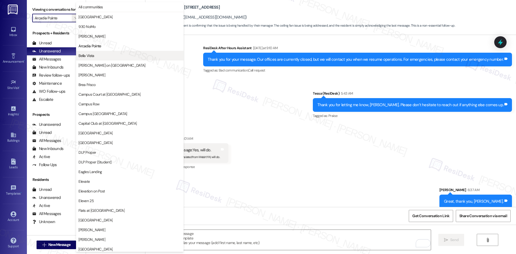
click at [101, 55] on span "Bella Vista" at bounding box center [129, 55] width 103 height 5
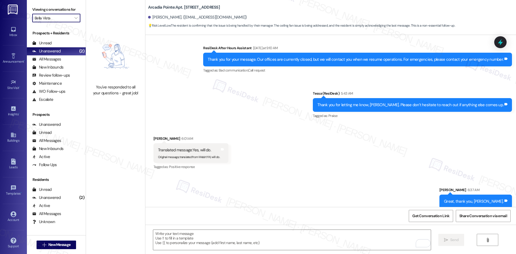
click at [67, 16] on input "Bella Vista" at bounding box center [53, 18] width 37 height 9
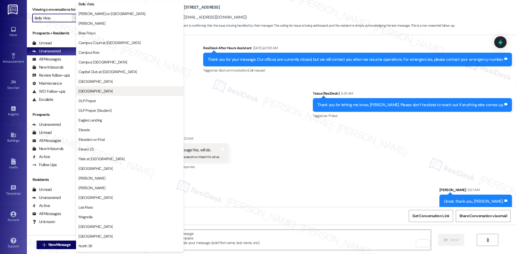
scroll to position [54, 0]
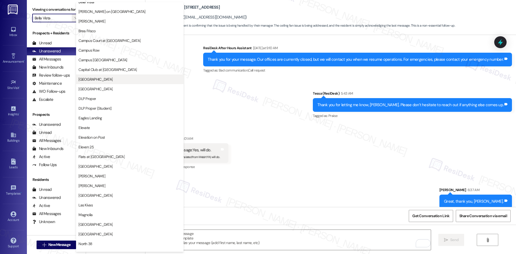
click at [114, 80] on span "[GEOGRAPHIC_DATA]" at bounding box center [129, 79] width 103 height 5
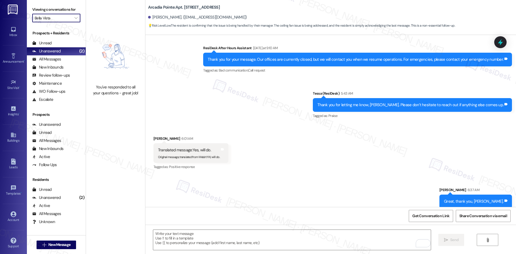
type input "[GEOGRAPHIC_DATA]"
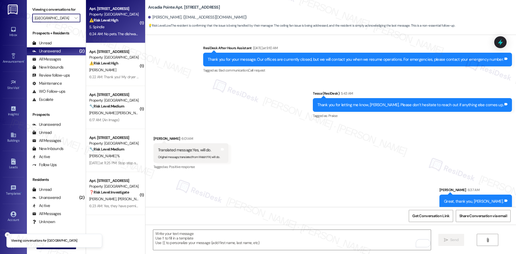
click at [123, 38] on div "Apt. 9A11, 8200 Bridge Blvd SW Property: Crescent Ridge ⚠️ Risk Level: High The…" at bounding box center [115, 21] width 59 height 43
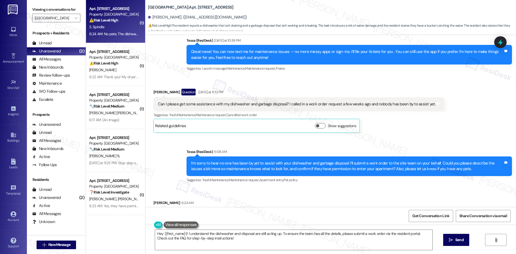
scroll to position [137, 0]
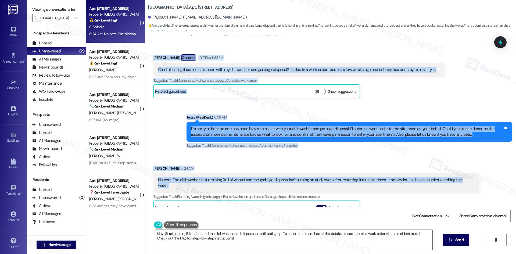
drag, startPoint x: 147, startPoint y: 53, endPoint x: 469, endPoint y: 183, distance: 347.1
click at [469, 183] on div "Lease started Apr 12, 2025 at 8:00 AM Announcement, sent via SMS Tessa (ResiDes…" at bounding box center [330, 121] width 370 height 172
copy div "Sarah Spindle Question Yesterday at 11:32 PM Can I please get some assistance w…"
click at [169, 129] on div "Sent via SMS Tessa (ResiDesk) 6:08 AM I’m sorry to hear no one has been by yet …" at bounding box center [330, 127] width 370 height 51
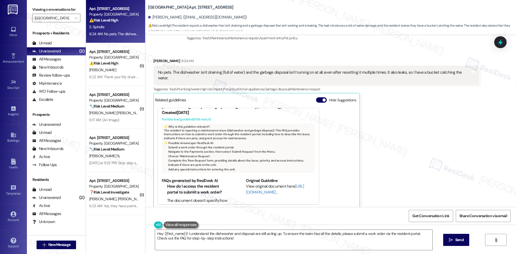
scroll to position [43, 0]
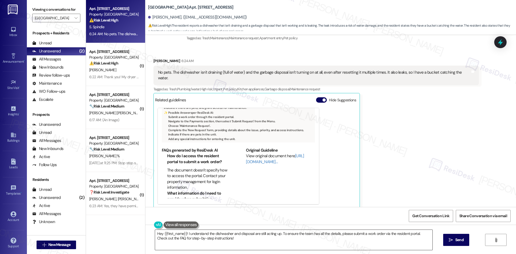
click at [280, 249] on div "Hey {{first_name}}! I understand the dishwasher and disposal are still acting u…" at bounding box center [330, 245] width 370 height 40
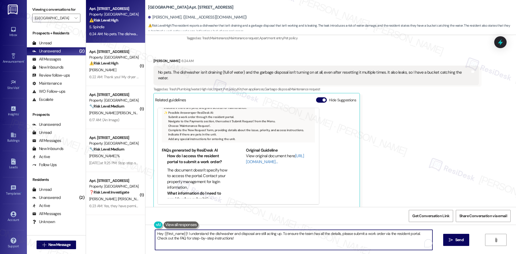
click at [278, 243] on textarea "Hey {{first_name}}! I understand the dishwasher and disposal are still acting u…" at bounding box center [293, 240] width 277 height 20
paste textarea "Thank you for the details, [PERSON_NAME]. I’ll let the site team know about the…"
type textarea "Thank you for the details, [PERSON_NAME]. I’ll let the site team know about the…"
click at [450, 241] on span "Send" at bounding box center [454, 240] width 8 height 6
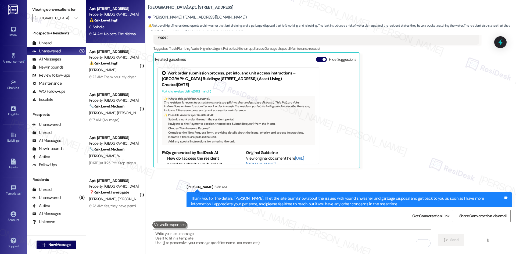
scroll to position [287, 0]
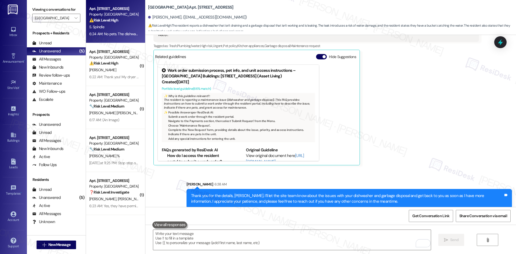
click at [421, 160] on div "Received via SMS Sarah Spindle 6:24 AM No pets. The dishwasher isn't draining (…" at bounding box center [315, 90] width 333 height 158
click at [418, 129] on div "[PERSON_NAME] 6:24 AM No pets. The dishwasher isn't draining (full of water) an…" at bounding box center [315, 90] width 325 height 150
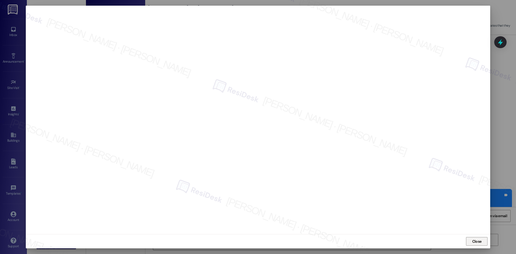
click at [479, 243] on span "Close" at bounding box center [476, 241] width 9 height 6
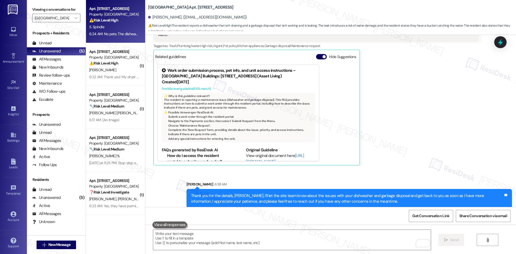
click at [425, 142] on div "[PERSON_NAME] 6:24 AM No pets. The dishwasher isn't draining (full of water) an…" at bounding box center [315, 90] width 325 height 150
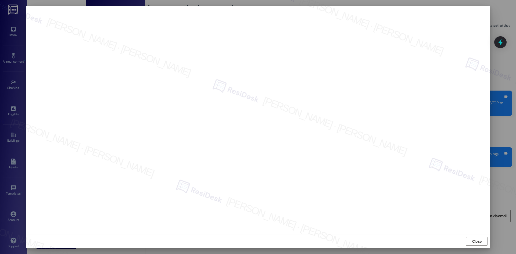
scroll to position [287, 0]
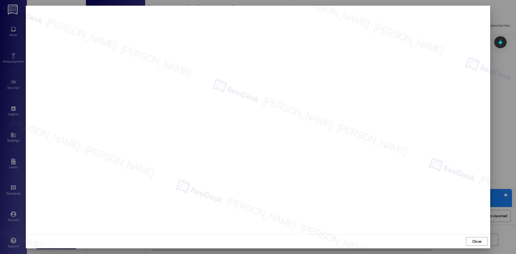
click at [276, 234] on div at bounding box center [258, 120] width 464 height 229
click at [476, 240] on span "Close" at bounding box center [476, 241] width 9 height 6
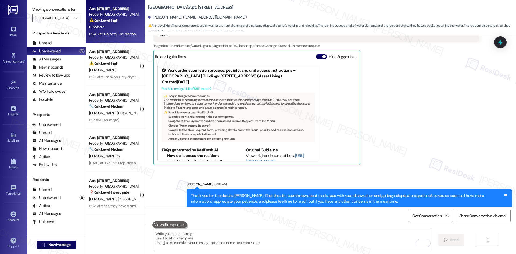
click at [403, 137] on div "[PERSON_NAME] 6:24 AM No pets. The dishwasher isn't draining (full of water) an…" at bounding box center [315, 90] width 325 height 150
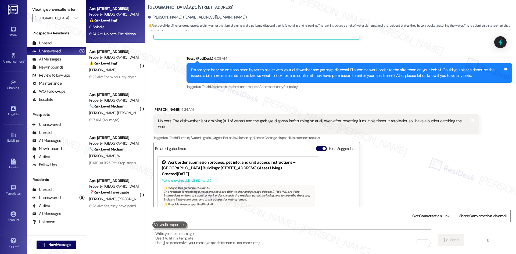
scroll to position [180, 0]
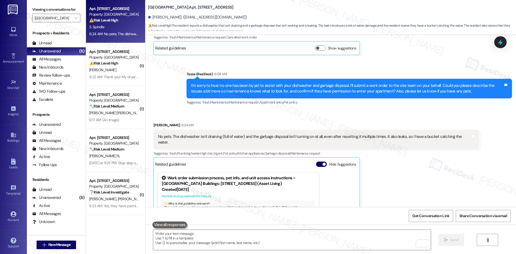
click at [404, 163] on div "[PERSON_NAME] 6:24 AM No pets. The dishwasher isn't draining (full of water) an…" at bounding box center [315, 197] width 325 height 150
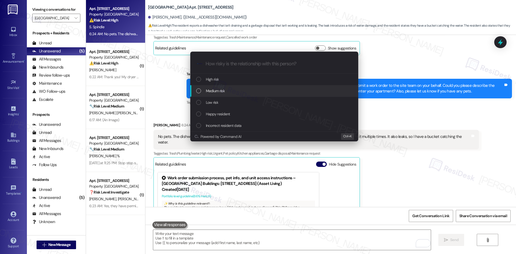
click at [239, 88] on div "Medium risk" at bounding box center [274, 91] width 157 height 6
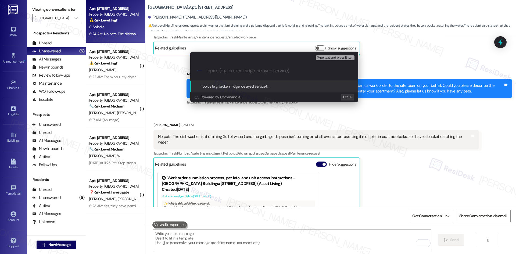
click at [216, 69] on input "Topics (e.g. broken fridge, delayed service)" at bounding box center [278, 71] width 146 height 6
paste input "Dishwasher and Garbage Disposal Repair Request – Work Orders #1135096 and #1135…"
type input "Dishwasher and Garbage Disposal Repair Request – Work Orders #1135096 and #1135…"
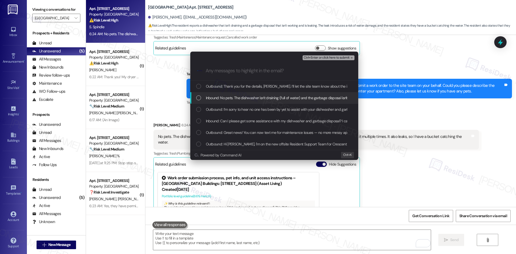
click at [225, 99] on span "Inbound: No pets. The dishwasher isn't draining (full of water) and the garbage…" at bounding box center [357, 98] width 302 height 6
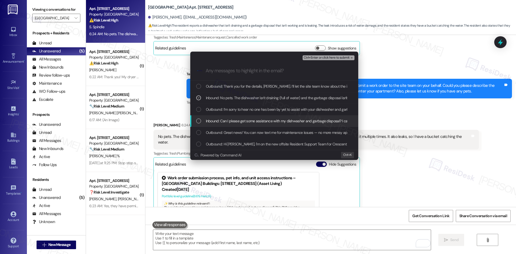
click at [249, 121] on span "Inbound: Can I please get some assistance with my dishwasher and garbage dispos…" at bounding box center [342, 121] width 272 height 6
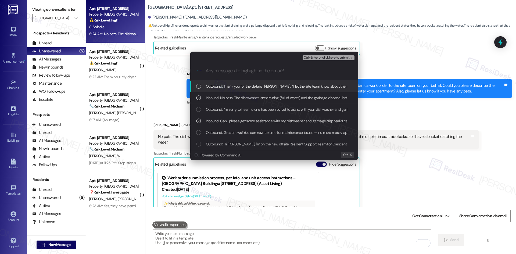
click at [345, 57] on span "Ctrl+Enter or click here to submit" at bounding box center [326, 58] width 46 height 4
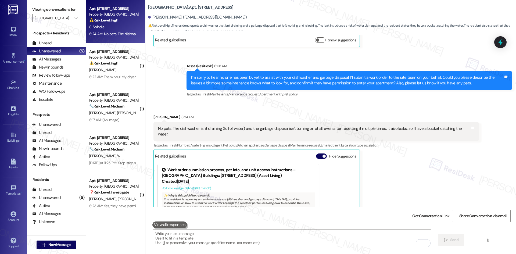
scroll to position [188, 0]
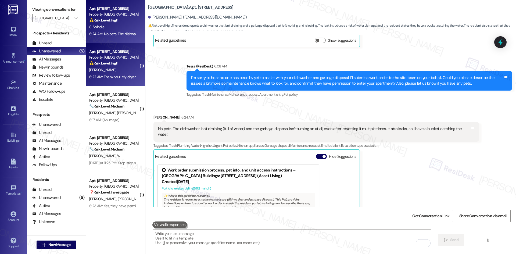
click at [122, 75] on div "6:22 AM: Thank you! My dryer is not working, it doesn't turn on, can you send m…" at bounding box center [191, 76] width 205 height 5
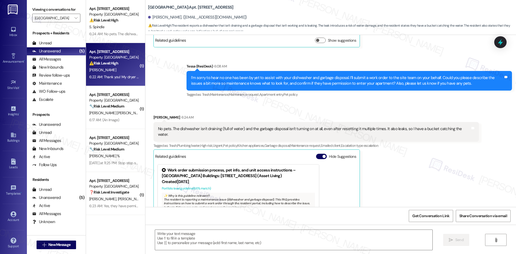
type textarea "Fetching suggested responses. Please feel free to read through the conversation…"
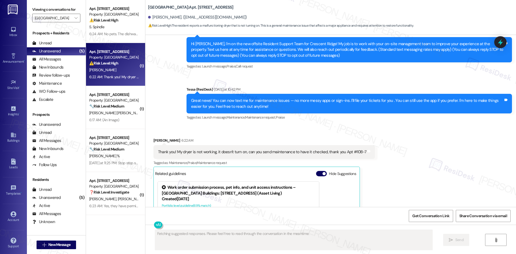
scroll to position [52, 0]
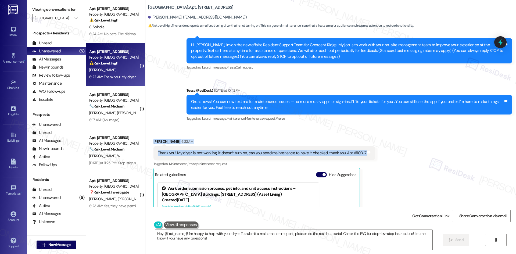
drag, startPoint x: 145, startPoint y: 134, endPoint x: 330, endPoint y: 150, distance: 185.8
click at [373, 154] on div "Received via SMS [PERSON_NAME] 6:22 AM Thank you! My dryer is not working, it d…" at bounding box center [330, 207] width 370 height 161
copy div "[PERSON_NAME] 6:22 AM Thank you! My dryer is not working, it doesn't turn on, c…"
click at [266, 133] on div "Received via SMS [PERSON_NAME] 6:22 AM Thank you! My dryer is not working, it d…" at bounding box center [330, 207] width 370 height 161
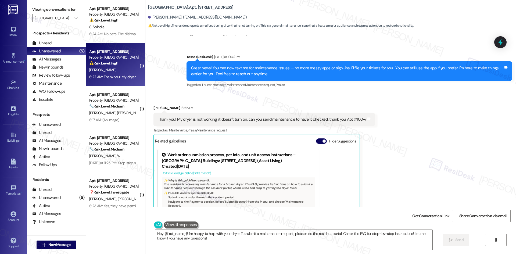
scroll to position [133, 0]
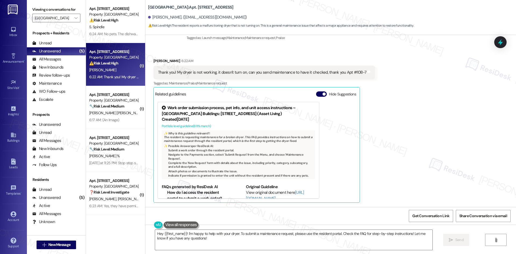
click at [411, 150] on div "Received via SMS [PERSON_NAME] 6:22 AM Thank you! My dryer is not working, it d…" at bounding box center [330, 126] width 370 height 161
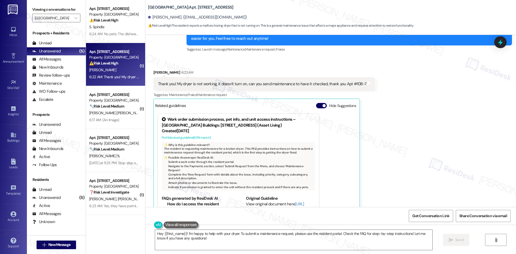
scroll to position [79, 0]
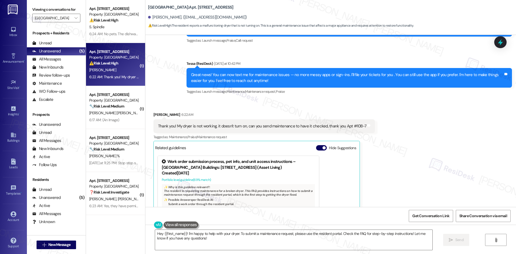
click at [271, 97] on div "Announcement, sent via SMS Tessa (ResiDesk) [DATE] at 10:42 PM Great news! You …" at bounding box center [348, 78] width 333 height 43
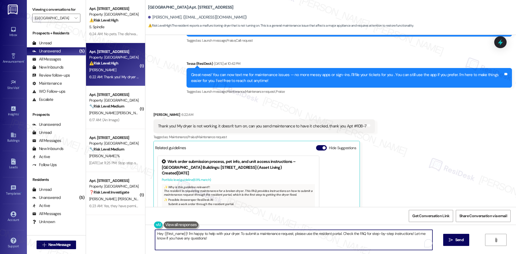
click at [213, 247] on textarea "Hey {{first_name}}! I'm happy to help with your dryer. To submit a maintenance …" at bounding box center [293, 240] width 277 height 20
paste textarea "i [PERSON_NAME], I’m sorry to hear your dryer isn’t working. I’ll submit a work…"
click at [169, 237] on textarea "Hi [PERSON_NAME], I’m sorry to hear your dryer isn’t working. I’ll submit a wor…" at bounding box center [291, 240] width 277 height 20
type textarea "Hi [PERSON_NAME], I’m sorry to hear your dryer isn’t working. I’ll submit a wor…"
click at [449, 240] on span "Send" at bounding box center [454, 240] width 10 height 6
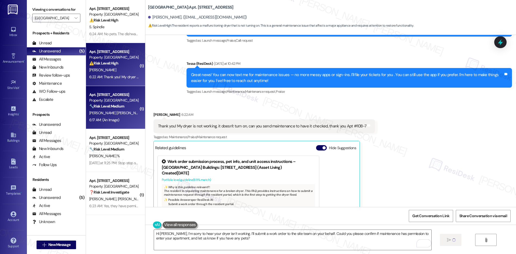
click at [118, 107] on strong "🔧 Risk Level: Medium" at bounding box center [106, 106] width 35 height 5
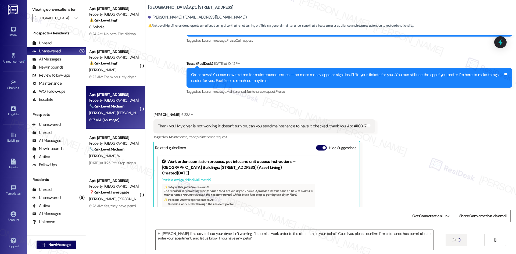
type textarea "Fetching suggested responses. Please feel free to read through the conversation…"
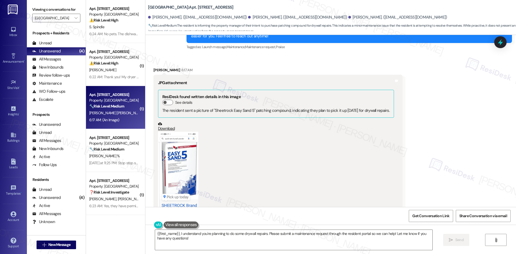
scroll to position [133, 0]
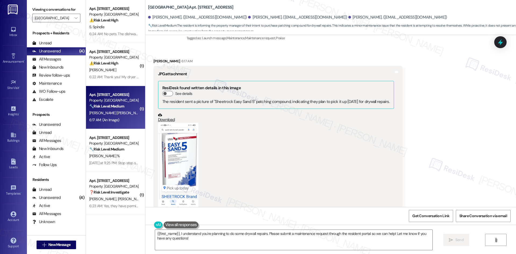
click at [176, 153] on button "Zoom image" at bounding box center [178, 166] width 40 height 87
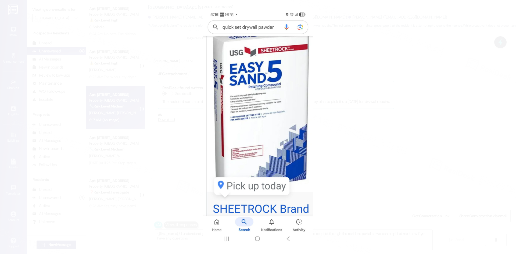
click at [356, 139] on button "Unzoom image" at bounding box center [258, 127] width 516 height 254
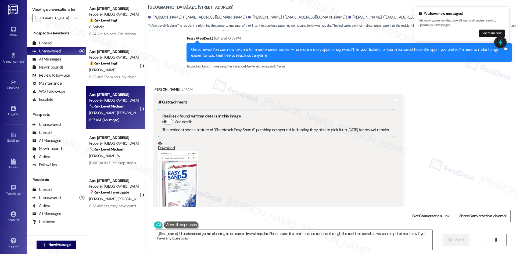
scroll to position [107, 0]
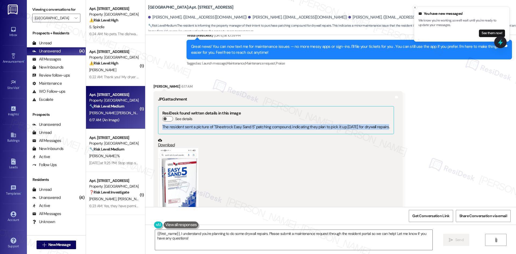
drag, startPoint x: 169, startPoint y: 127, endPoint x: 346, endPoint y: 130, distance: 177.0
click at [376, 130] on div "ResiDesk found written details in this image See details The resident sent a pi…" at bounding box center [276, 120] width 236 height 28
copy div "The resident sent a picture of "Sheetrock Easy Sand 5" patching compound, indic…"
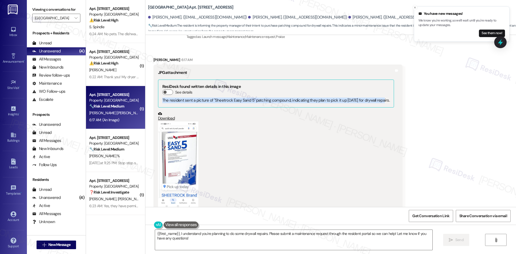
scroll to position [133, 0]
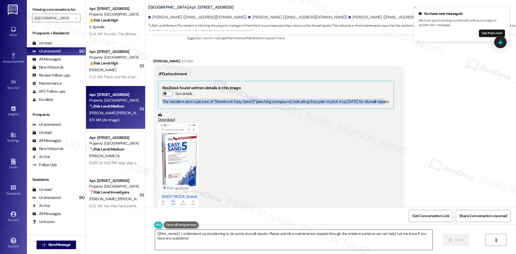
click at [207, 234] on textarea "{{first_name}}, I understand you're planning to do some drywall repairs. Please…" at bounding box center [293, 240] width 277 height 20
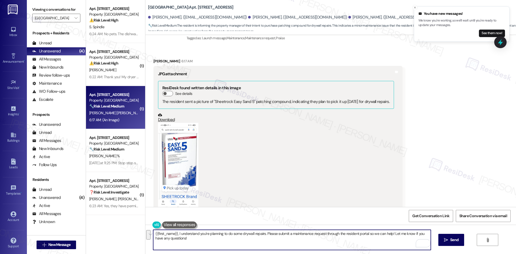
drag, startPoint x: 184, startPoint y: 241, endPoint x: 175, endPoint y: 234, distance: 11.1
click at [175, 234] on textarea "{{first_name}}, I understand you're planning to do some drywall repairs. Please…" at bounding box center [291, 240] width 277 height 20
paste textarea "thank you for sharing the picture. Could you let me know how I can help with th…"
click at [153, 234] on textarea "{{first_name}}, thank you for sharing the picture. Could you let me know how I …" at bounding box center [291, 240] width 277 height 20
click at [153, 232] on textarea "{{first_name}}, thank you for sharing the picture. Could you let me know how I …" at bounding box center [291, 240] width 277 height 20
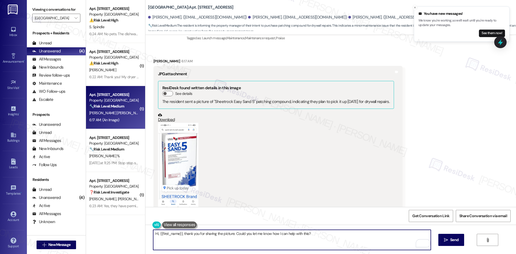
click at [180, 234] on textarea "Hi, {{first_name}}, thank you for sharing the picture. Could you let me know ho…" at bounding box center [291, 240] width 277 height 20
click at [185, 244] on textarea "Hi, {{first_name}}, thank you for sharing the picture. Could you let me know ho…" at bounding box center [291, 240] width 277 height 20
click at [179, 233] on textarea "Hi, {{first_name}}, thank you for sharing the picture. Could you let me know ho…" at bounding box center [291, 240] width 277 height 20
click at [179, 235] on textarea "Hi, {{first_name}}, thank you for sharing the picture. Could you let me know ho…" at bounding box center [291, 240] width 277 height 20
drag, startPoint x: 215, startPoint y: 244, endPoint x: 239, endPoint y: 244, distance: 23.4
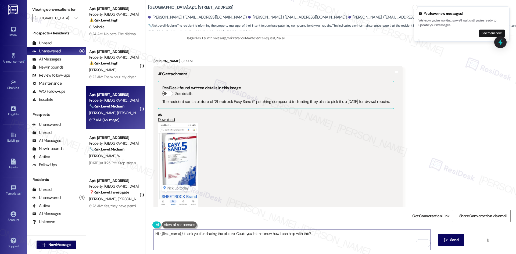
click at [216, 244] on textarea "Hi, {{first_name}}, thank you for sharing the picture. Could you let me know ho…" at bounding box center [291, 240] width 277 height 20
type textarea "Hi, {{first_name}}, thank you for sharing the picture. Could you let me know ho…"
click at [444, 243] on span " Send" at bounding box center [451, 240] width 17 height 6
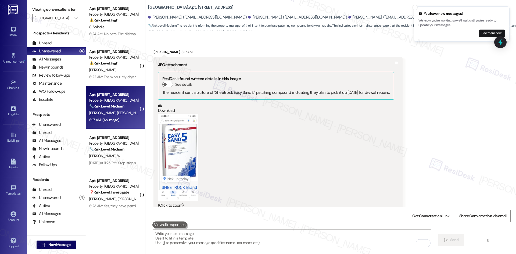
scroll to position [242, 0]
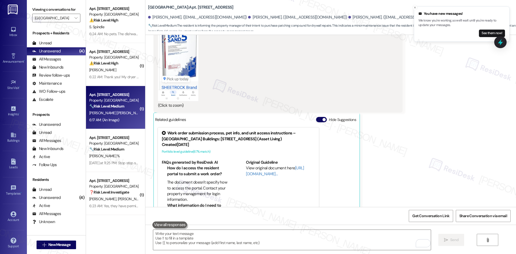
click at [170, 81] on button "Zoom image" at bounding box center [178, 57] width 40 height 87
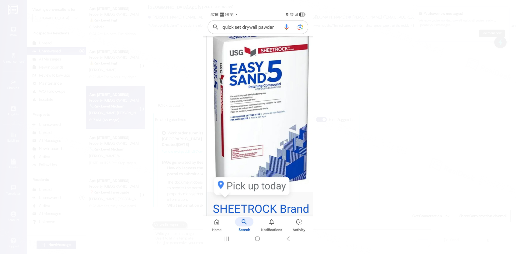
click at [352, 144] on button "Unzoom image" at bounding box center [258, 127] width 516 height 254
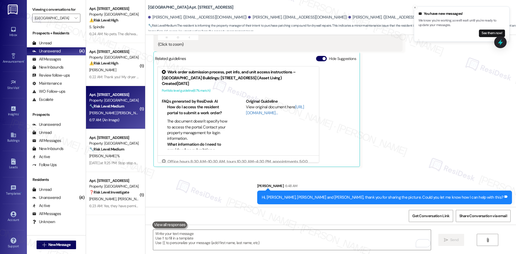
scroll to position [304, 0]
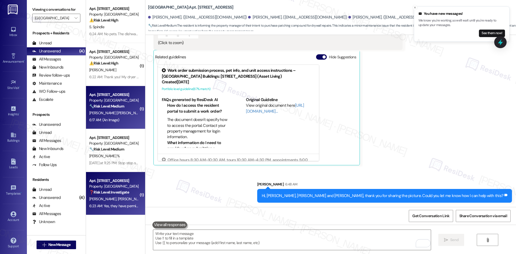
click at [107, 193] on strong "❓ Risk Level: Investigate" at bounding box center [109, 192] width 40 height 5
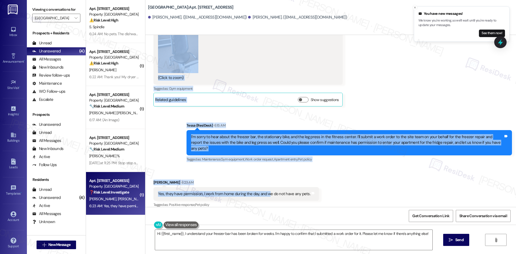
scroll to position [707, 0]
drag, startPoint x: 150, startPoint y: 159, endPoint x: 316, endPoint y: 185, distance: 168.9
click at [326, 185] on div "Lease started [DATE] 8:00 AM Announcement, sent via SMS Tessa (ResiDesk) [DATE]…" at bounding box center [330, 121] width 370 height 172
copy div "[PERSON_NAME] [DATE] at 11:22 PM The bar on our freezer door is not attached on…"
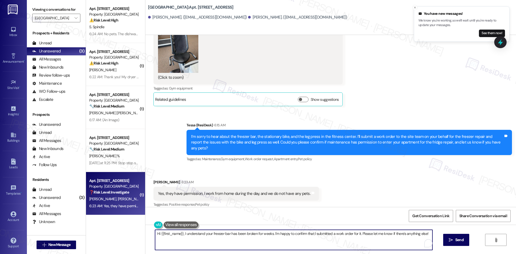
click at [229, 248] on textarea "Hi {{first_name}}, I understand your freezer bar has been broken for weeks. I'm…" at bounding box center [293, 240] width 277 height 20
paste textarea "Thank you for confirming, Kelsey. I’ll let the site team know about the freezer…"
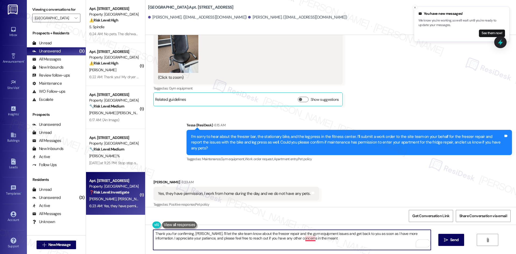
click at [305, 237] on textarea "Thank you for confirming, Kelsey. I’ll let the site team know about the freezer…" at bounding box center [291, 240] width 277 height 20
type textarea "Thank you for confirming, Kelsey. I’ll let the site team know about the freezer…"
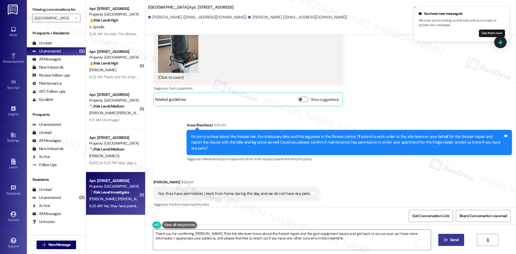
click at [456, 241] on span "Send" at bounding box center [454, 240] width 8 height 6
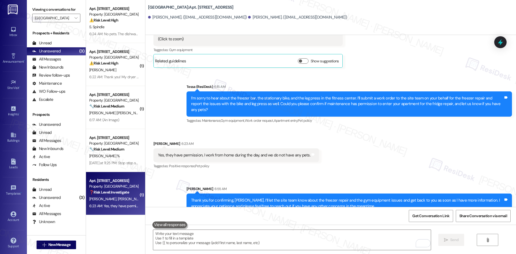
scroll to position [751, 0]
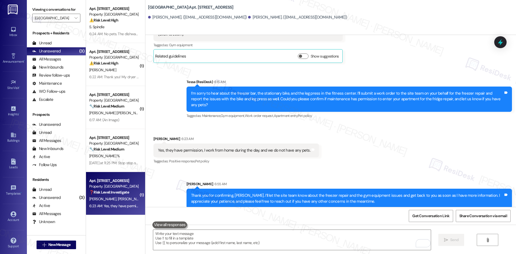
click at [345, 136] on div "Received via SMS Kelsey Evbuomwan 6:23 AM Yes, they have permission, I work fro…" at bounding box center [330, 146] width 370 height 45
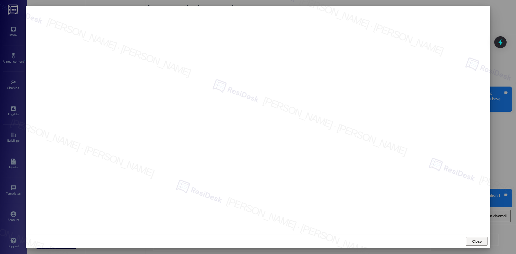
click at [478, 239] on span "Close" at bounding box center [476, 241] width 9 height 6
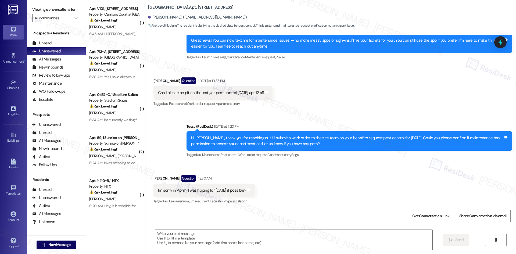
type textarea "Fetching suggested responses. Please feel free to read through the conversation…"
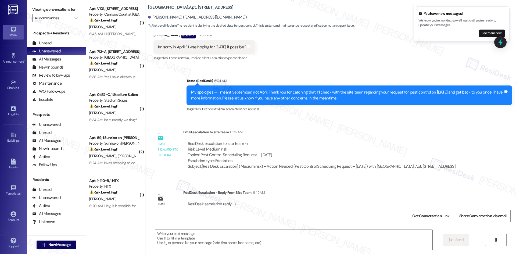
scroll to position [255, 0]
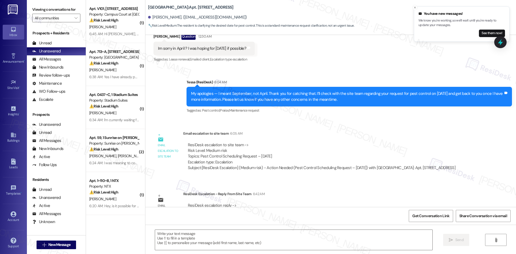
drag, startPoint x: 187, startPoint y: 81, endPoint x: 351, endPoint y: 100, distance: 165.4
click at [351, 100] on div "Sent via SMS Tessa (ResiDesk) 6:04 AM My apologies — I meant September, not Apr…" at bounding box center [330, 92] width 370 height 51
copy div "Tessa (ResiDesk) 6:04 AM My apologies — I meant September, not April. Thank you…"
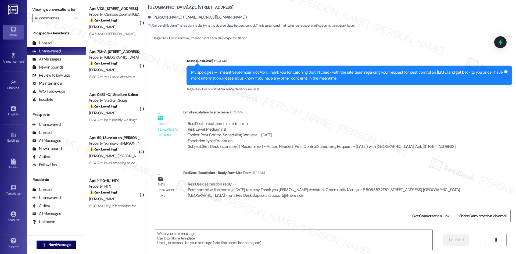
scroll to position [282, 0]
drag, startPoint x: 180, startPoint y: 172, endPoint x: 250, endPoint y: 179, distance: 70.5
click at [250, 180] on div "Email escalation reply ResiDesk Escalation - Reply From Site Team 6:42 AM ResiD…" at bounding box center [315, 186] width 333 height 41
drag, startPoint x: 250, startPoint y: 179, endPoint x: 245, endPoint y: 179, distance: 4.9
click at [250, 179] on div "ResiDesk escalation reply -> Pest control will be coming [DATE] to spray Thank …" at bounding box center [330, 189] width 295 height 25
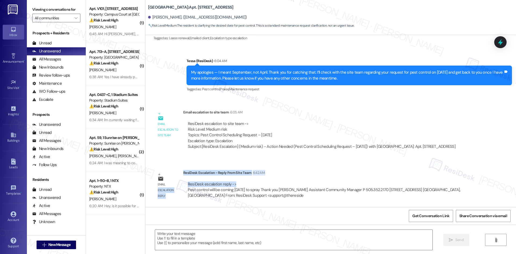
click at [191, 169] on div "Email escalation reply ResiDesk Escalation - Reply From Site Team 6:42 AM ResiD…" at bounding box center [315, 186] width 333 height 41
click at [178, 173] on div "Email escalation reply" at bounding box center [168, 186] width 30 height 32
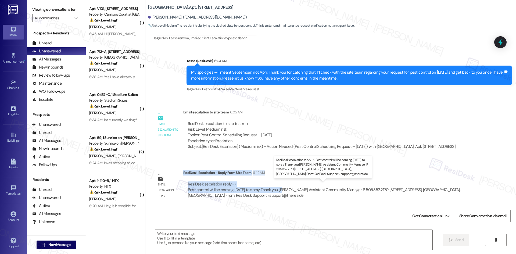
drag, startPoint x: 179, startPoint y: 172, endPoint x: 278, endPoint y: 190, distance: 100.2
click at [278, 190] on div "ResiDesk Escalation - Reply From Site Team 6:42 AM ResiDesk escalation reply ->…" at bounding box center [330, 186] width 295 height 33
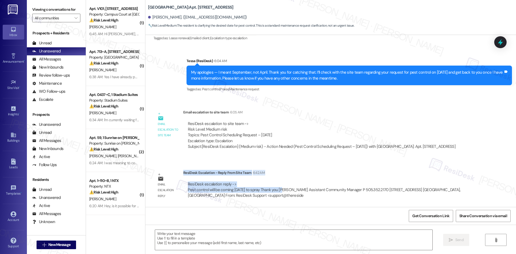
copy div "ResiDesk Escalation - Reply From Site Team 6:42 AM ResiDesk escalation reply ->…"
click at [233, 243] on textarea at bounding box center [293, 240] width 277 height 20
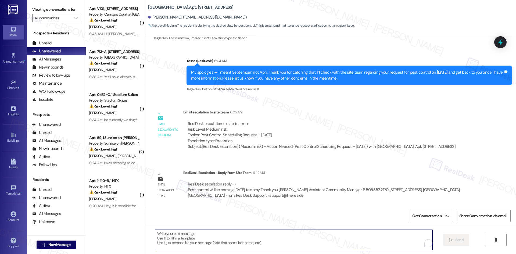
paste textarea "Hi Ashley, thank you for your patience. The site team confirmed that pest contr…"
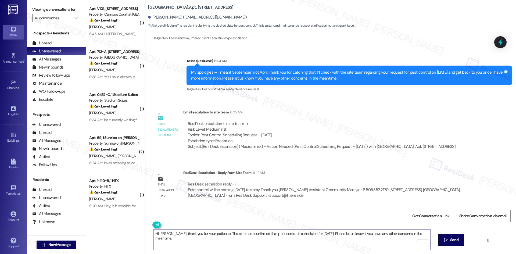
type textarea "Hi Ashley, thank you for your patience. The site team confirmed that pest contr…"
click at [295, 154] on div "Email escalation to site team Email escalation to site team 6:05 AM ResiDesk es…" at bounding box center [306, 131] width 315 height 52
drag, startPoint x: 235, startPoint y: 241, endPoint x: 331, endPoint y: 241, distance: 96.2
click at [235, 241] on textarea "Hi Ashley, thank you for your patience. The site team confirmed that pest contr…" at bounding box center [291, 240] width 277 height 20
click at [458, 239] on span "Send" at bounding box center [454, 240] width 10 height 6
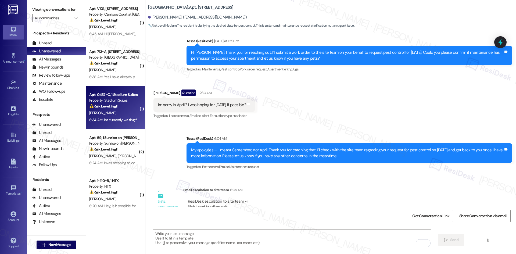
scroll to position [186, 0]
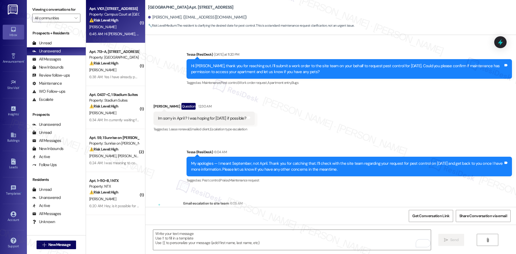
click at [112, 28] on div "[PERSON_NAME]" at bounding box center [114, 27] width 51 height 7
type textarea "Fetching suggested responses. Please feel free to read through the conversation…"
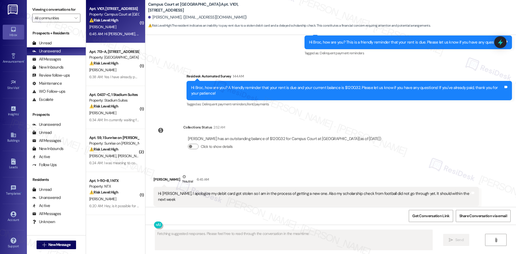
scroll to position [412, 0]
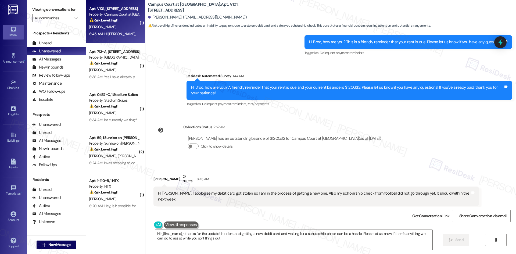
type textarea "Hi {{first_name}}, thanks for the update! I understand getting a new debit card…"
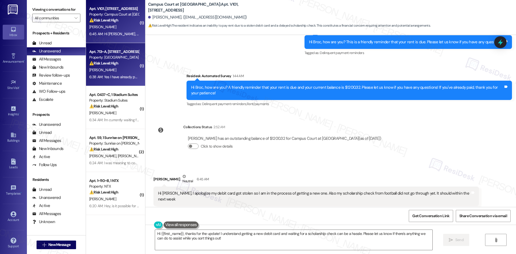
click at [121, 74] on div "6:38 AM: Yes I have already paid I gave you guys a check in the little box in f…" at bounding box center [114, 77] width 51 height 7
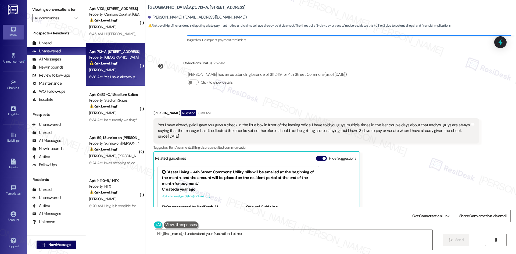
scroll to position [1126, 0]
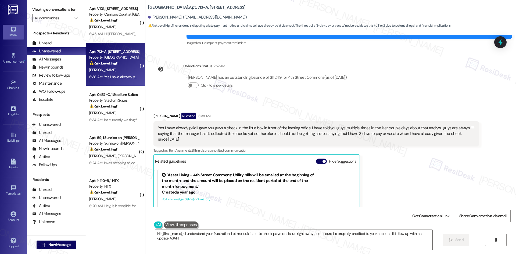
drag, startPoint x: 147, startPoint y: 101, endPoint x: 190, endPoint y: 134, distance: 53.8
click at [190, 134] on div "Received via SMS Annika Lubin Question 6:38 AM Yes I have already paid I gave y…" at bounding box center [315, 191] width 333 height 164
drag, startPoint x: 190, startPoint y: 134, endPoint x: 190, endPoint y: 128, distance: 5.6
click at [190, 133] on div "Yes I have already paid I gave you guys a check in the little box in front of t…" at bounding box center [315, 133] width 325 height 25
copy div "Annika Lubin Question 6:38 AM Yes I have already paid I gave you guys a check i…"
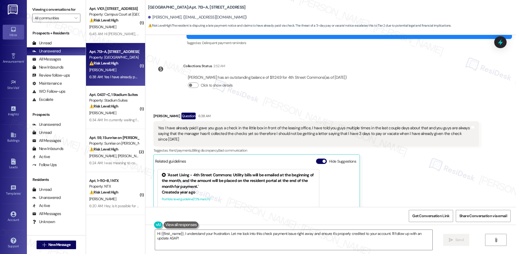
click at [236, 113] on div "Annika Lubin Question 6:38 AM" at bounding box center [315, 117] width 325 height 9
click at [194, 243] on textarea "Hi {{first_name}}, I understand your frustration. Let me look into this check p…" at bounding box center [293, 240] width 277 height 20
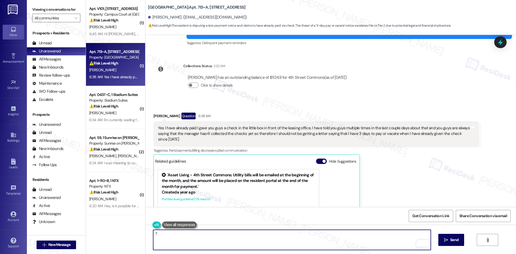
paste textarea "hank you! I apologize for the confusion. The message you received was an automa…"
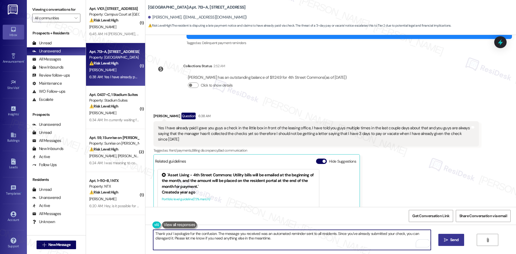
type textarea "Thank you! I apologize for the confusion. The message you received was an autom…"
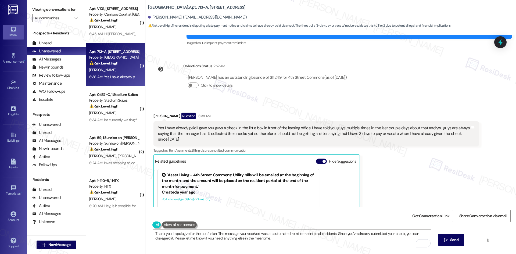
drag, startPoint x: 455, startPoint y: 240, endPoint x: 386, endPoint y: 253, distance: 70.3
click at [455, 240] on span "Send" at bounding box center [454, 240] width 8 height 6
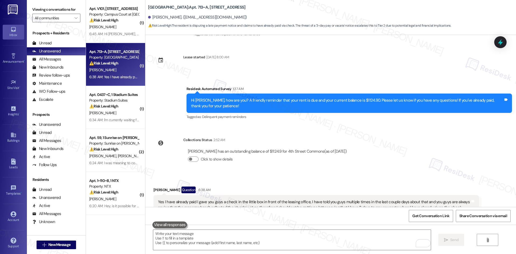
scroll to position [1035, 0]
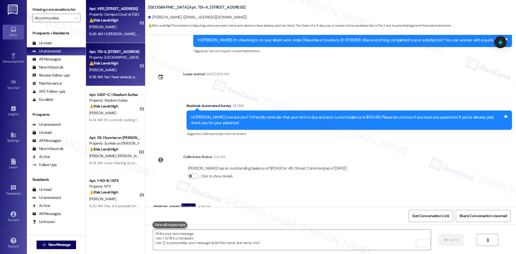
click at [121, 36] on div "6:45 AM: Hi Sarah, I apologize my debit card got stolen so I am in the process …" at bounding box center [114, 34] width 51 height 7
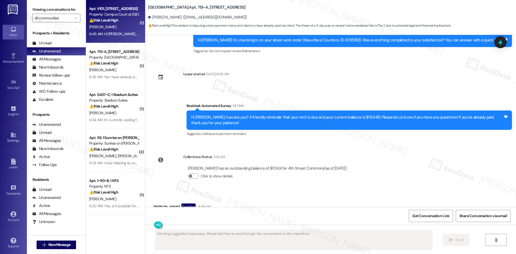
scroll to position [412, 0]
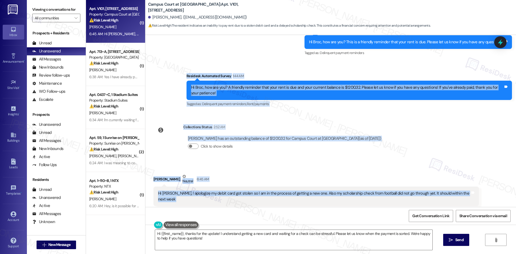
drag, startPoint x: 183, startPoint y: 79, endPoint x: 476, endPoint y: 198, distance: 316.7
click at [477, 198] on div "Survey, sent via SMS Residesk Automated Survey Aug 13, 2024 at 1:13 AM This mes…" at bounding box center [330, 121] width 370 height 172
copy div "Residesk Automated Survey 1:44 AM Hi Broc, how are you? A friendly reminder tha…"
click at [312, 107] on div "Survey, sent via SMS Residesk Automated Survey Aug 13, 2024 at 1:13 AM This mes…" at bounding box center [330, 121] width 370 height 172
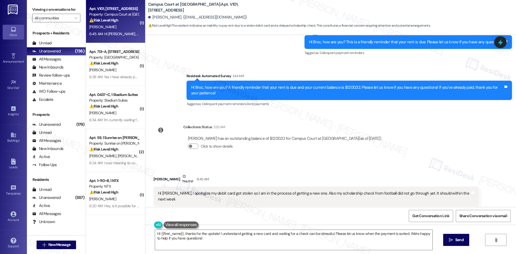
click at [312, 107] on div "Survey, sent via SMS Residesk Automated Survey Aug 13, 2024 at 1:13 AM This mes…" at bounding box center [330, 121] width 370 height 172
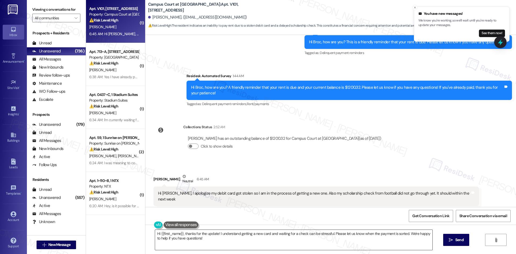
click at [262, 245] on textarea "Hi {{first_name}}, thanks for the update! I understand getting a new card and w…" at bounding box center [293, 240] width 277 height 20
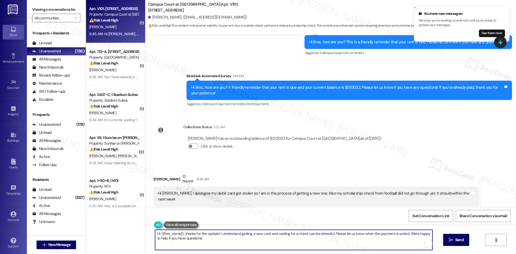
paste textarea "Broc, thank you for letting me know, and I’m sorry to hear about the trouble wi…"
type textarea "Hi Broc, thank you for letting me know, and I’m sorry to hear about the trouble…"
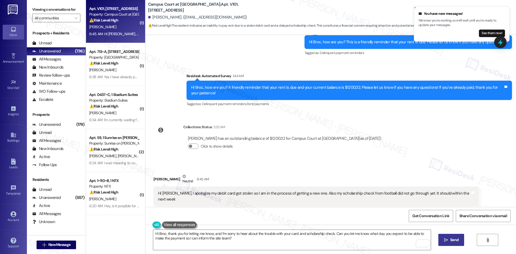
click at [460, 242] on button " Send" at bounding box center [451, 240] width 26 height 12
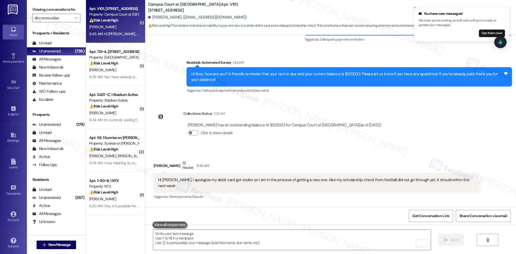
scroll to position [455, 0]
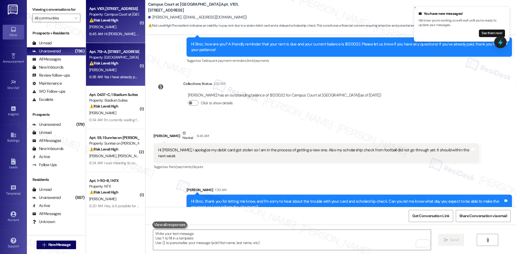
click at [114, 64] on strong "⚠️ Risk Level: High" at bounding box center [103, 63] width 29 height 5
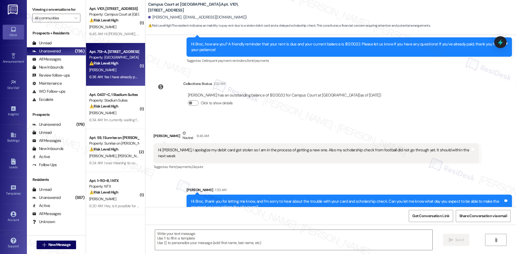
type textarea "Fetching suggested responses. Please feel free to read through the conversation…"
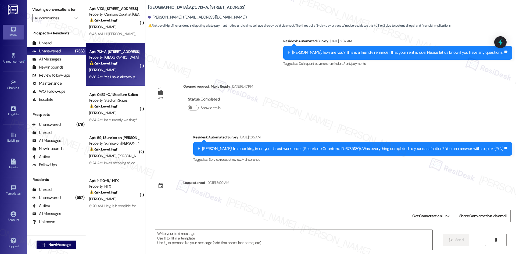
type textarea "Fetching suggested responses. Please feel free to read through the conversation…"
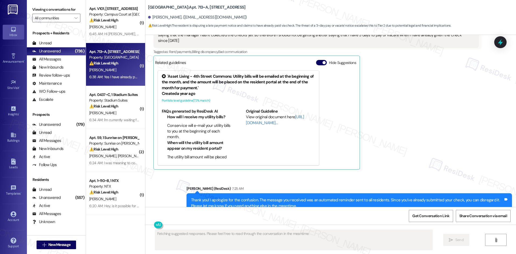
scroll to position [1231, 0]
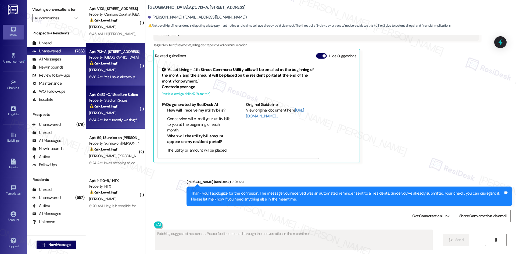
click at [96, 115] on span "G. Thomas" at bounding box center [102, 112] width 27 height 5
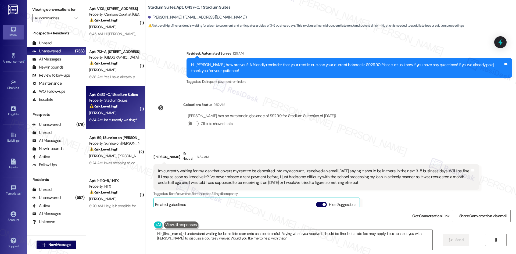
scroll to position [2002, 0]
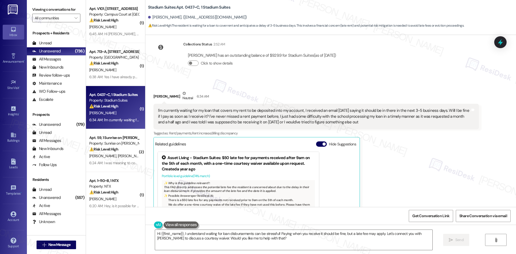
drag, startPoint x: 145, startPoint y: 71, endPoint x: 360, endPoint y: 101, distance: 217.0
click at [360, 101] on div "Received via SMS Gracen Thomas Neutral 6:34 AM I'm currently waiting for my loa…" at bounding box center [315, 171] width 333 height 170
copy div "Gracen Thomas Neutral 6:34 AM I'm currently waiting for my loan that covers my …"
click at [393, 128] on div "Gracen Thomas Neutral 6:34 AM I'm currently waiting for my loan that covers my …" at bounding box center [315, 172] width 325 height 162
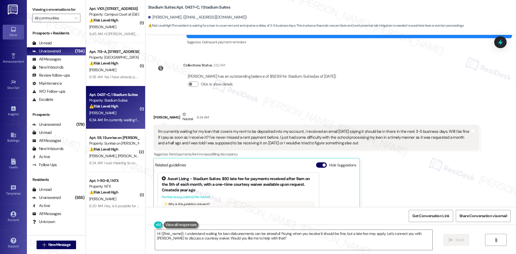
scroll to position [1975, 0]
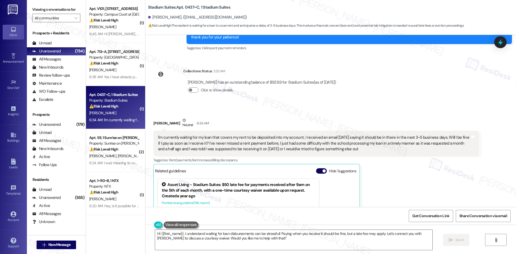
click at [399, 182] on div "Gracen Thomas Neutral 6:34 AM I'm currently waiting for my loan that covers my …" at bounding box center [315, 198] width 325 height 162
drag, startPoint x: 145, startPoint y: 97, endPoint x: 405, endPoint y: 130, distance: 262.0
click at [405, 130] on div "Received via SMS Gracen Thomas Neutral 6:34 AM I'm currently waiting for my loa…" at bounding box center [315, 198] width 333 height 170
copy div "Gracen Thomas Neutral 6:34 AM I'm currently waiting for my loan that covers my …"
drag, startPoint x: 301, startPoint y: 90, endPoint x: 305, endPoint y: 109, distance: 19.2
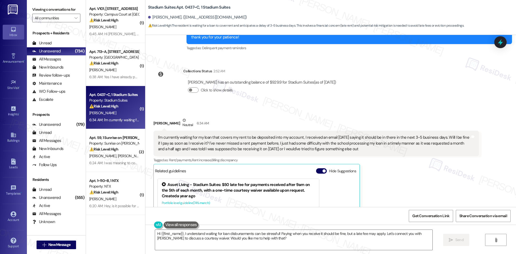
click at [301, 105] on div "Received via SMS Gracen Thomas Neutral 6:34 AM I'm currently waiting for my loa…" at bounding box center [330, 194] width 370 height 178
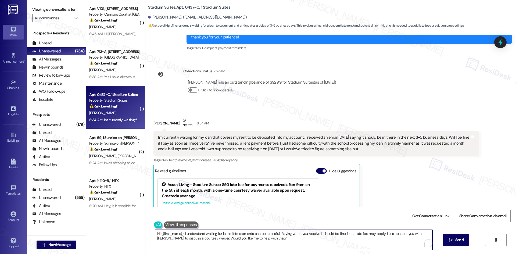
click at [319, 245] on textarea "Hi {{first_name}}, I understand waiting for loan disbursements can be stressful…" at bounding box center [293, 240] width 277 height 20
paste textarea "Gracen, thank you for explaining your situation — I really appreciate it. I’ll …"
type textarea "Hi Gracen, thank you for explaining your situation — I really appreciate it. I’…"
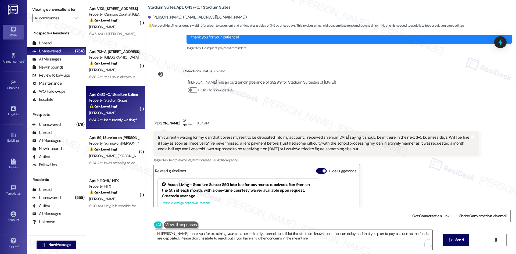
click at [453, 232] on div "Hi Gracen, thank you for explaining your situation — I really appreciate it. I’…" at bounding box center [330, 245] width 370 height 40
click at [454, 240] on span "Send" at bounding box center [459, 240] width 10 height 6
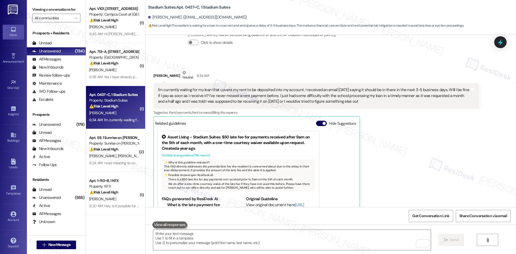
scroll to position [2029, 0]
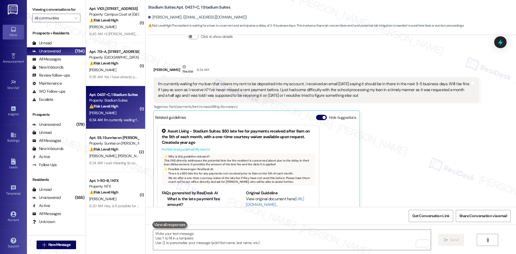
click at [394, 131] on div "Gracen Thomas Neutral 6:34 AM I'm currently waiting for my loan that covers my …" at bounding box center [315, 145] width 325 height 162
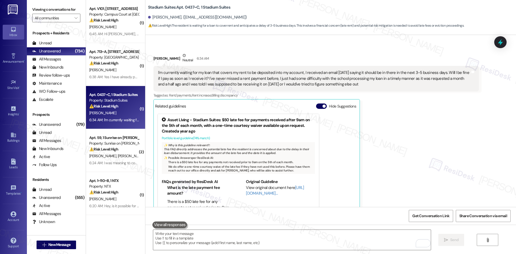
scroll to position [2072, 0]
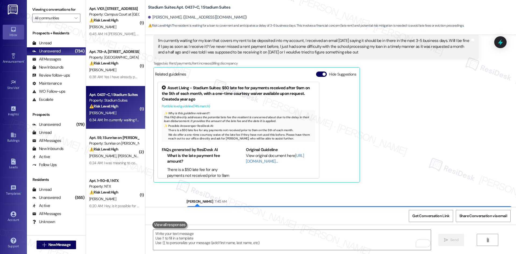
click at [405, 140] on div "Gracen Thomas Neutral 6:34 AM I'm currently waiting for my loan that covers my …" at bounding box center [315, 102] width 325 height 162
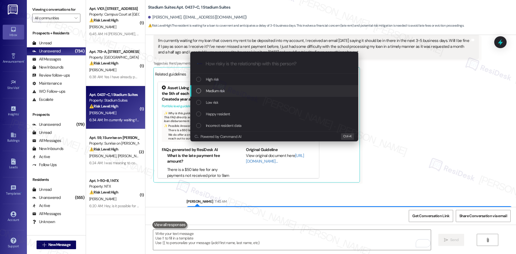
click at [213, 92] on span "Medium risk" at bounding box center [215, 91] width 19 height 6
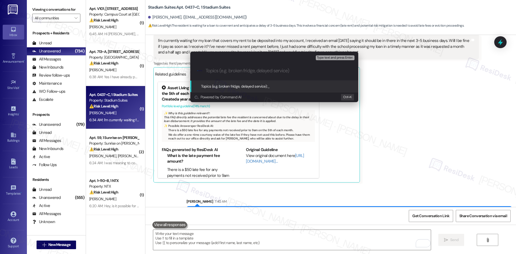
click at [226, 74] on div ".cls-1{fill:#0a055f;}.cls-2{fill:#0cc4c4;} resideskLogoBlueOrange" at bounding box center [274, 70] width 168 height 19
paste input "Rent Payment Timing Concern Due to Loan Delay"
type input "Rent Payment Timing Concern Due to Loan Delay"
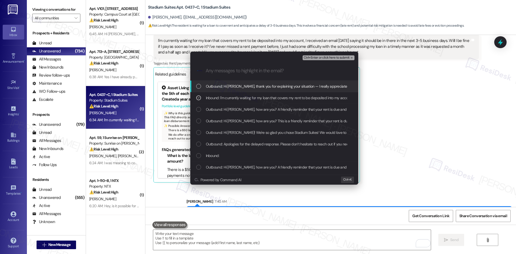
click at [336, 57] on span "Ctrl+Enter or click here to submit" at bounding box center [326, 58] width 46 height 4
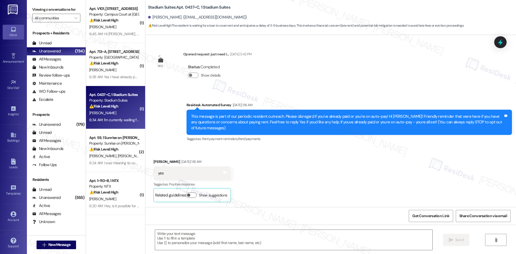
scroll to position [2029, 0]
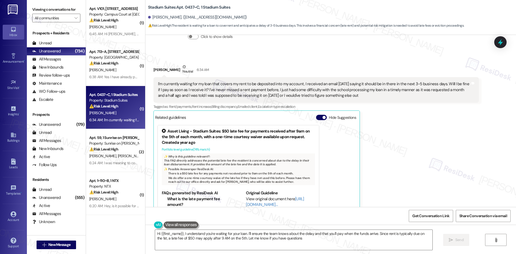
type textarea "Hi {{first_name}}, I understand you're waiting for your loan. I'll ensure the t…"
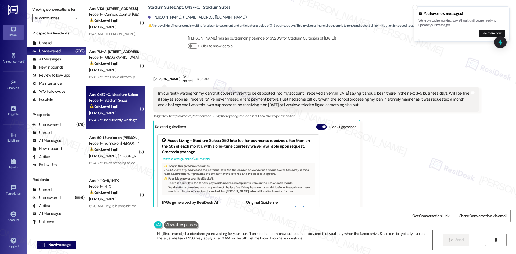
scroll to position [2000, 0]
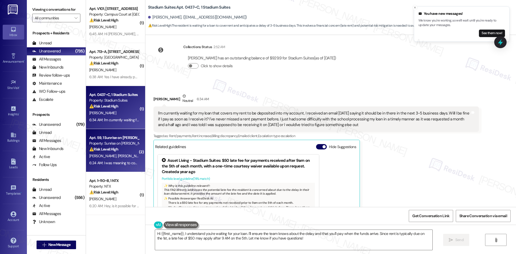
click at [116, 152] on div "Apt. 59, 1 Sunrise on Bethany Property: Sunrise on Bethany ⚠️ Risk Level: High …" at bounding box center [115, 150] width 59 height 43
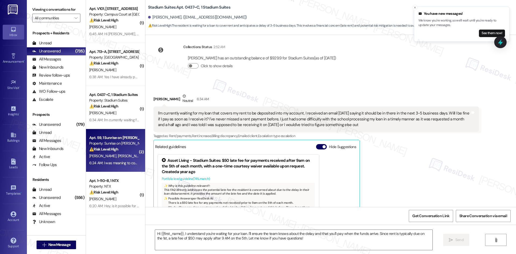
type textarea "Fetching suggested responses. Please feel free to read through the conversation…"
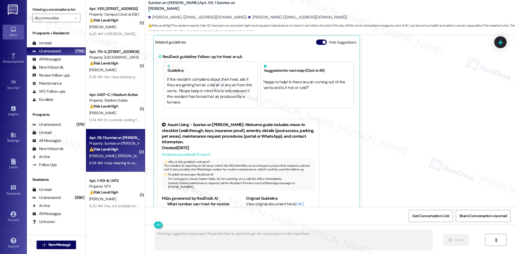
scroll to position [1358, 0]
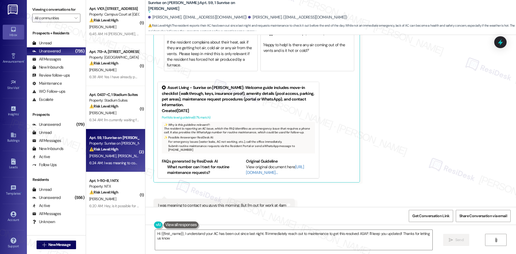
type textarea "Hi {{first_name}}, I understand your AC has been out since last night. I'll imm…"
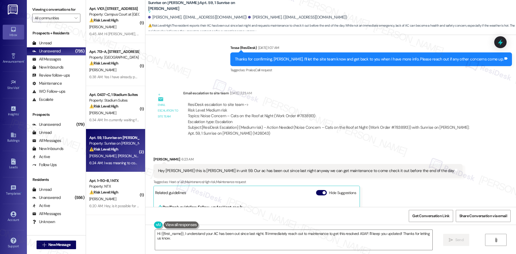
scroll to position [1251, 0]
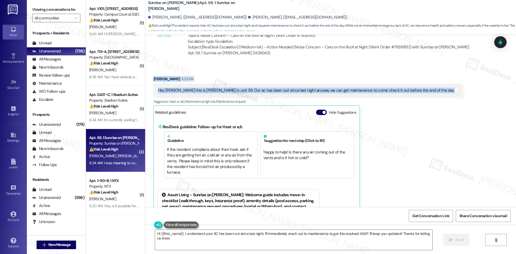
drag, startPoint x: 146, startPoint y: 64, endPoint x: 426, endPoint y: 82, distance: 280.7
click at [426, 82] on div "Received via SMS Joseph Jimenez 6:23 AM Hey Tessa this is Joseph in unit 59. Ou…" at bounding box center [330, 198] width 370 height 268
copy div "Joseph Jimenez 6:23 AM Hey Tessa this is Joseph in unit 59. Our ac has been out…"
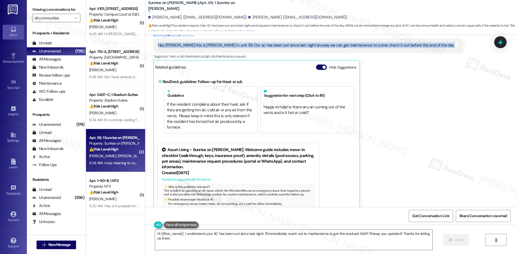
scroll to position [1358, 0]
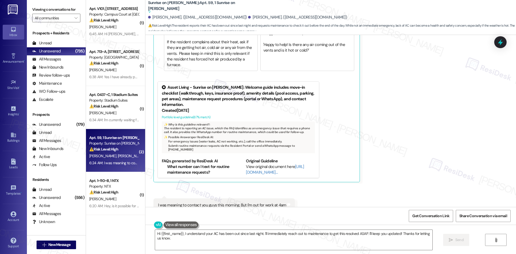
click at [330, 204] on div "Received via SMS Joseph Jimenez 6:23 AM Hey Tessa this is Joseph in unit 59. Ou…" at bounding box center [330, 90] width 370 height 268
drag, startPoint x: 151, startPoint y: 187, endPoint x: 305, endPoint y: 188, distance: 153.4
click at [305, 188] on div "Received via SMS Joseph Jimenez 6:23 AM Hey Tessa this is Joseph in unit 59. Ou…" at bounding box center [330, 90] width 370 height 268
copy div "I was meaning to contact you guys this morning. But I'm out for work at 4am Tag…"
click at [381, 131] on div "Joseph Jimenez 6:23 AM Hey Tessa this is Joseph in unit 59. Our ac has been out…" at bounding box center [307, 76] width 309 height 214
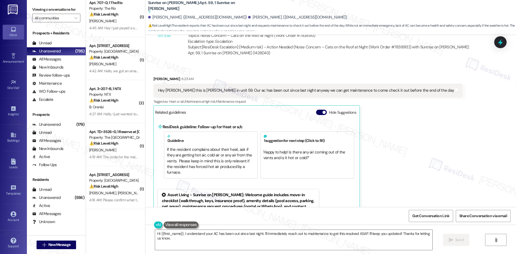
scroll to position [457, 0]
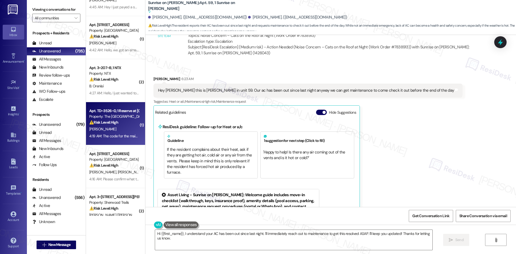
click at [111, 133] on div "4:19 AM: The code for the main gate is 4495 right? 4:19 AM: The code for the ma…" at bounding box center [114, 136] width 51 height 7
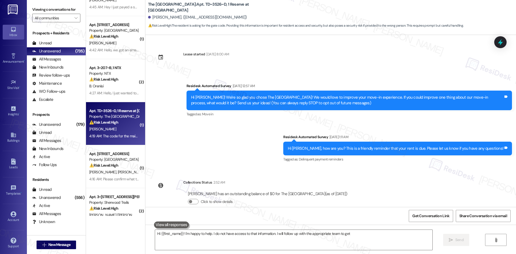
scroll to position [55, 0]
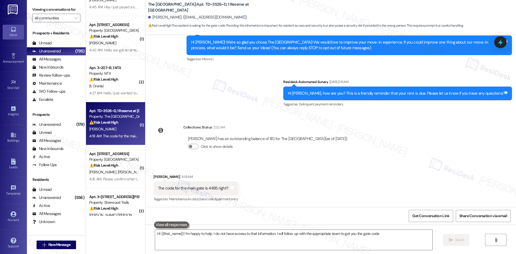
type textarea "Hi {{first_name}}! I'm happy to help. I do not have access to that information.…"
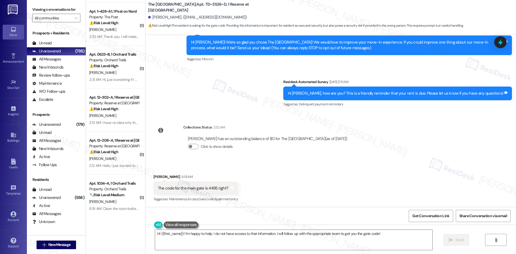
scroll to position [940, 0]
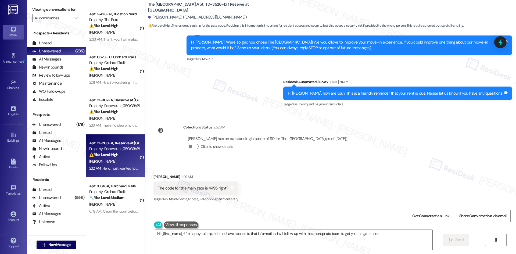
click at [113, 154] on strong "⚠️ Risk Level: High" at bounding box center [103, 154] width 29 height 5
type textarea "Hi {{first_name}}! I'm happy to help. I do not have access to that information.…"
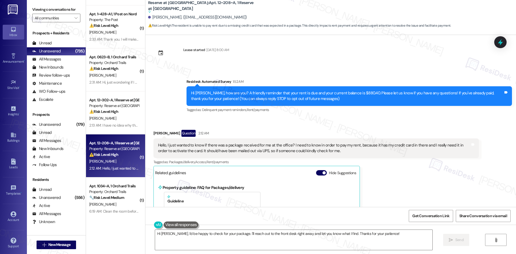
scroll to position [0, 0]
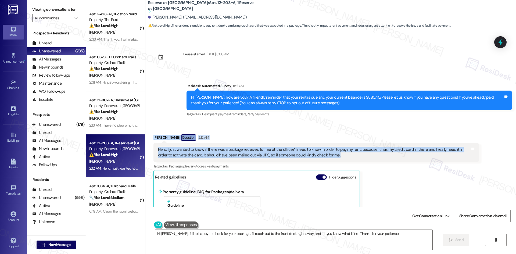
drag, startPoint x: 147, startPoint y: 131, endPoint x: 355, endPoint y: 155, distance: 209.6
click at [355, 155] on div "Received via SMS Catherine Calloway Question 2:12 AM Hello, I just wanted to kn…" at bounding box center [315, 240] width 333 height 221
copy div "Catherine Calloway Question 2:12 AM Hello, I just wanted to know if there was a…"
drag, startPoint x: 209, startPoint y: 139, endPoint x: 217, endPoint y: 144, distance: 9.8
click at [209, 139] on div "Catherine Calloway Question 2:12 AM" at bounding box center [315, 138] width 325 height 9
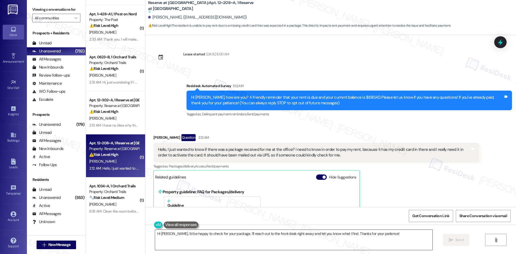
click at [212, 243] on textarea "Hi Catherine, I'd be happy to check for your package. I'll reach out to the fro…" at bounding box center [293, 240] width 277 height 20
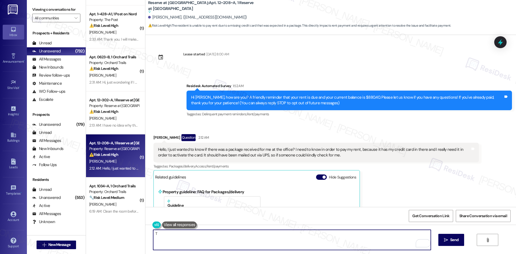
paste textarea "hank you for reaching out. I understand how important this is, especially since…"
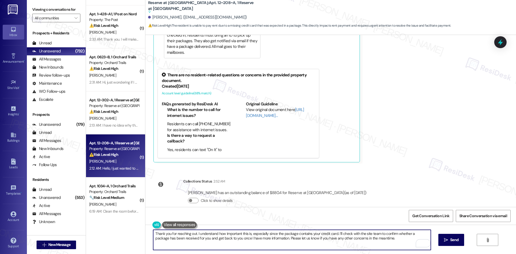
scroll to position [188, 0]
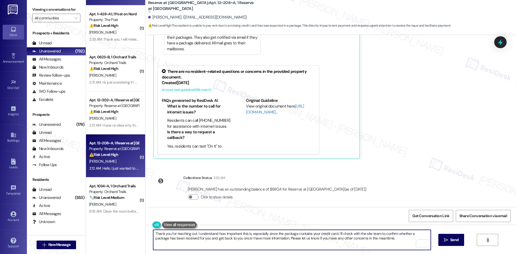
type textarea "Thank you for reaching out. I understand how important this is, especially sinc…"
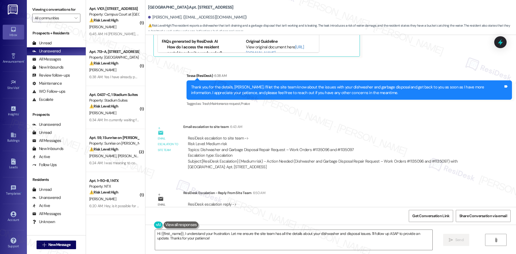
scroll to position [357, 0]
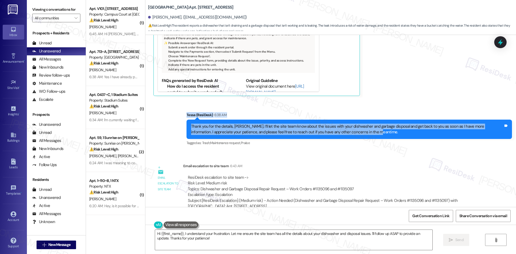
drag, startPoint x: 175, startPoint y: 101, endPoint x: 370, endPoint y: 130, distance: 197.2
click at [370, 130] on div "Sent via SMS Tessa (ResiDesk) 6:38 AM Thank you for the details, [PERSON_NAME].…" at bounding box center [330, 125] width 370 height 51
copy div "[PERSON_NAME] (ResiDesk) 6:38 AM Thank you for the details, [PERSON_NAME]. I’ll…"
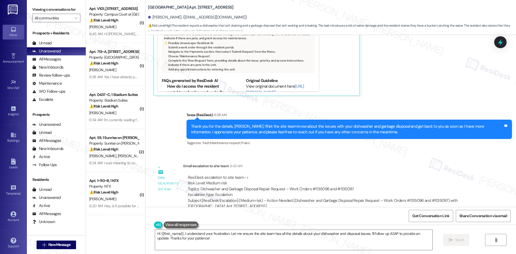
click at [247, 163] on div "Email escalation to site team 6:43 AM" at bounding box center [330, 167] width 295 height 8
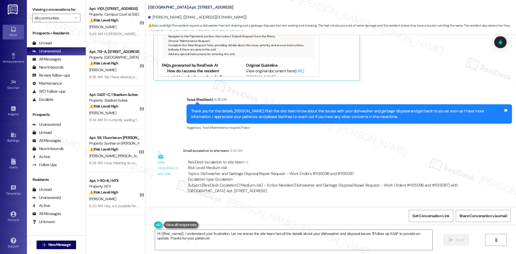
scroll to position [410, 0]
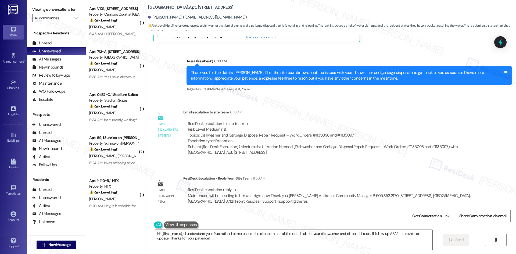
click at [183, 175] on div "ResiDesk Escalation - Reply From Site Team 6:50 AM" at bounding box center [330, 179] width 295 height 8
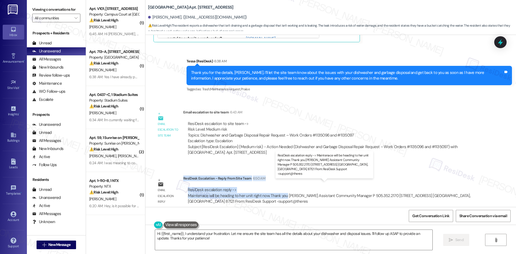
drag, startPoint x: 179, startPoint y: 172, endPoint x: 281, endPoint y: 191, distance: 104.0
click at [281, 191] on div "ResiDesk Escalation - Reply From Site Team 6:50 AM ResiDesk escalation reply ->…" at bounding box center [330, 191] width 295 height 33
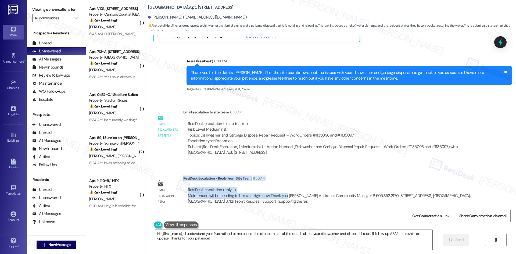
copy div "ResiDesk Escalation - Reply From Site Team 6:50 AM ResiDesk escalation reply ->…"
click at [197, 244] on textarea "Hi {{first_name}}, I understand your frustration. Let me ensure the site team h…" at bounding box center [293, 240] width 277 height 20
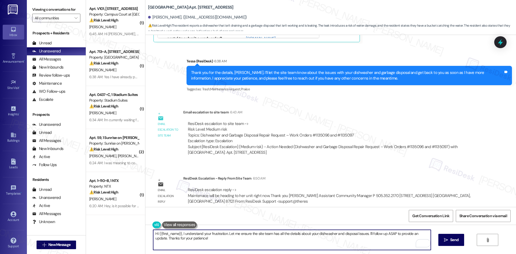
paste textarea "[PERSON_NAME], the site team let me know maintenance is on the way to your unit…"
drag, startPoint x: 342, startPoint y: 244, endPoint x: 300, endPoint y: 244, distance: 41.9
click at [342, 244] on textarea "Hi {{first_name}}, I understand your frustration. Let me ensure the site team h…" at bounding box center [291, 240] width 277 height 20
click at [203, 244] on textarea "Hi {{first_name}}, I understand your frustration. Let me ensure the site team h…" at bounding box center [291, 240] width 277 height 20
drag, startPoint x: 427, startPoint y: 234, endPoint x: 134, endPoint y: 233, distance: 293.3
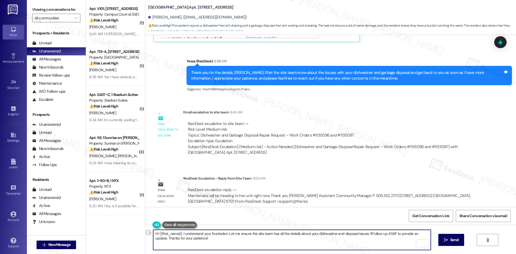
click at [134, 233] on div "( 1 ) Apt. V101, [STREET_ADDRESS] at [GEOGRAPHIC_DATA] Property: Campus Court a…" at bounding box center [301, 127] width 430 height 254
paste textarea "[PERSON_NAME], the site team let me know maintenance is on the way to your unit…"
drag, startPoint x: 276, startPoint y: 233, endPoint x: 377, endPoint y: 236, distance: 101.8
click at [377, 236] on textarea "Hi [PERSON_NAME], the site team let me know maintenance is on the way to your u…" at bounding box center [291, 240] width 277 height 20
click at [274, 236] on textarea "Hi [PERSON_NAME], the site team let me know maintenance is on the way to your u…" at bounding box center [291, 240] width 277 height 20
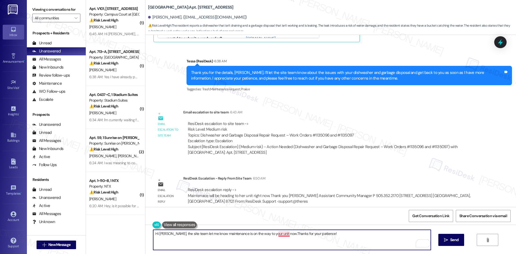
click at [277, 235] on textarea "Hi [PERSON_NAME], the site team let me know maintenance is on the way to your u…" at bounding box center [291, 240] width 277 height 20
type textarea "Hi [PERSON_NAME], the site team let me know maintenance is on the way to your u…"
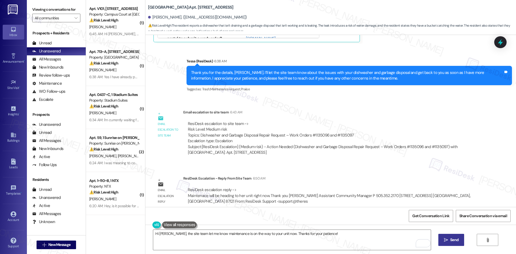
click at [450, 240] on span "Send" at bounding box center [454, 240] width 8 height 6
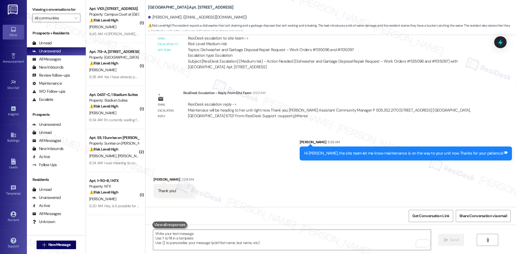
scroll to position [523, 0]
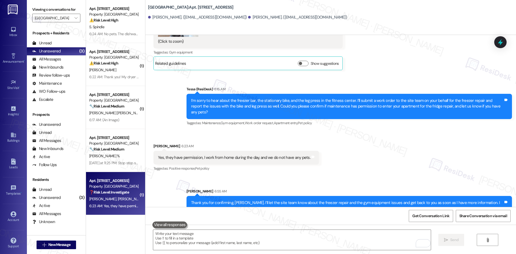
scroll to position [751, 0]
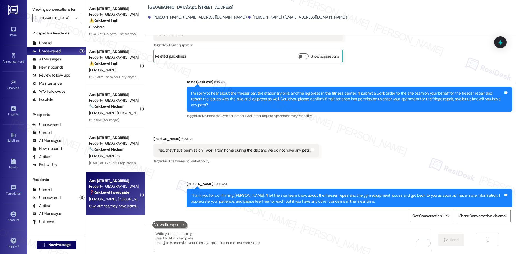
click at [362, 161] on div "Received via SMS [PERSON_NAME] 6:23 AM Yes, they have permission, I work from h…" at bounding box center [330, 146] width 370 height 45
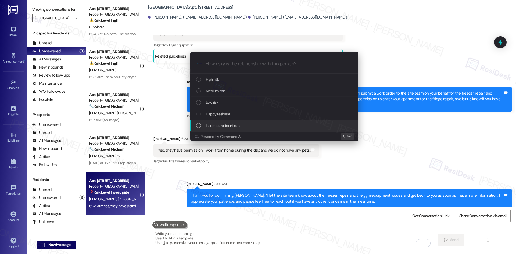
click at [465, 163] on div "Escalate Conversation How risky is the relationship with this person? Topics (e…" at bounding box center [258, 127] width 516 height 254
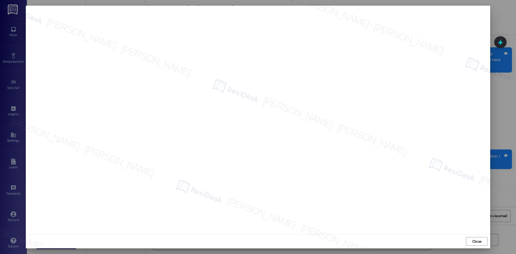
scroll to position [794, 0]
click at [472, 239] on span "Close" at bounding box center [476, 241] width 9 height 6
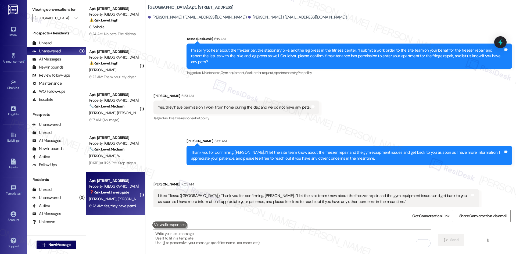
scroll to position [794, 0]
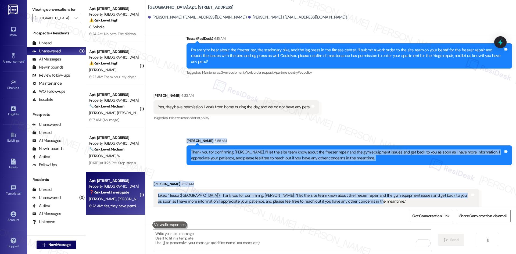
drag, startPoint x: 177, startPoint y: 136, endPoint x: 363, endPoint y: 203, distance: 198.1
click at [355, 206] on div "Lease started Aug 07, 2025 at 8:00 AM Announcement, sent via SMS Tessa (ResiDes…" at bounding box center [330, 121] width 370 height 172
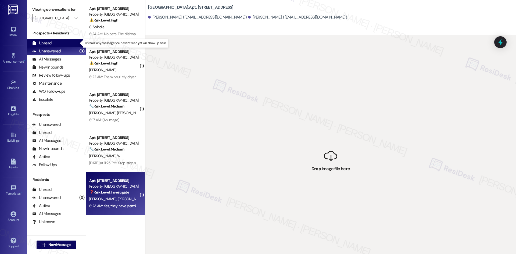
click at [61, 44] on div "Unread (0)" at bounding box center [56, 43] width 59 height 8
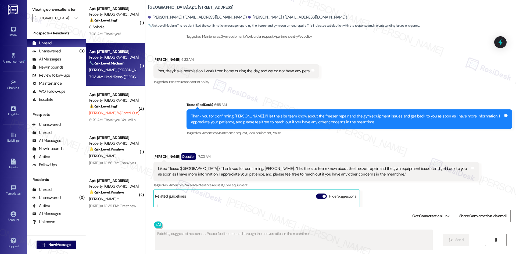
scroll to position [819, 0]
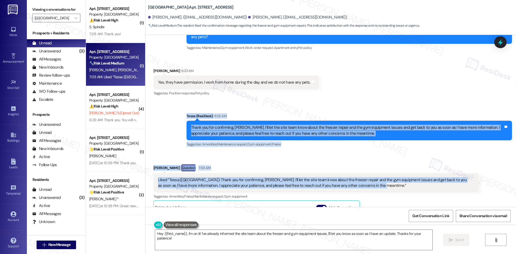
drag, startPoint x: 179, startPoint y: 105, endPoint x: 368, endPoint y: 184, distance: 205.5
click at [368, 184] on div "Lease started Aug 07, 2025 at 8:00 AM Announcement, sent via SMS Tessa (ResiDes…" at bounding box center [330, 121] width 370 height 172
copy div "Tessa (ResiDesk) 6:55 AM Thank you for confirming, Kelsey. I’ll let the site te…"
click at [326, 152] on div "Received via SMS Kelsey Evbuomwan Question 7:03 AM Liked “Tessa (Crescent Ridge…" at bounding box center [330, 236] width 370 height 168
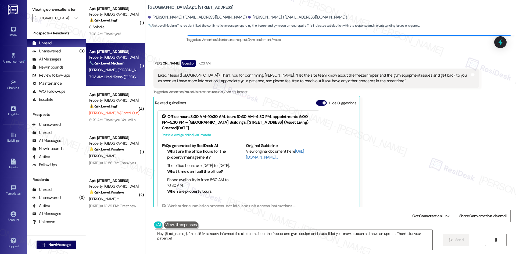
scroll to position [926, 0]
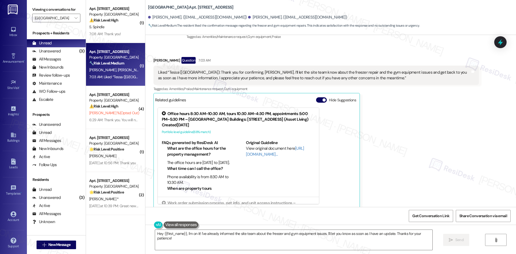
click at [404, 158] on div "Kelsey Evbuomwan Question 7:03 AM Liked “Tessa (Crescent Ridge): Thank you for …" at bounding box center [315, 132] width 325 height 151
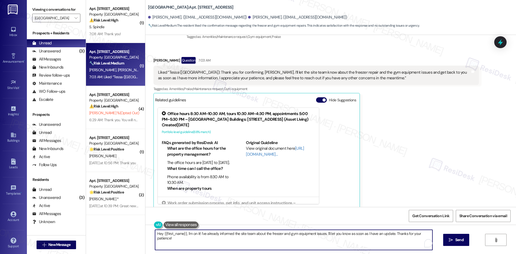
click at [257, 247] on textarea "Hey {{first_name}}, I'm on it! I've already informed the site team about the fr…" at bounding box center [293, 240] width 277 height 20
paste textarea "Thank you, Kelsey"
type textarea "Thank you, Kelsey!"
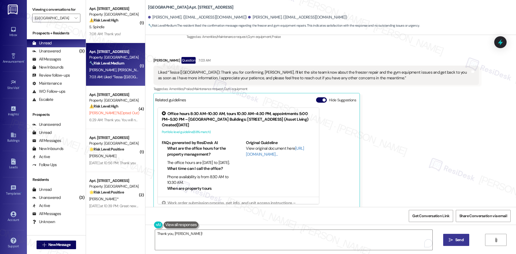
click at [460, 238] on span "Send" at bounding box center [459, 240] width 8 height 6
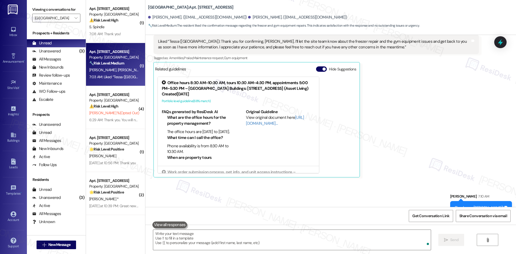
scroll to position [963, 0]
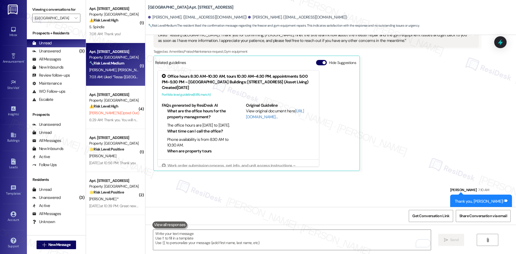
click at [420, 148] on div "Kelsey Evbuomwan Question 7:03 AM Liked “Tessa (Crescent Ridge): Thank you for …" at bounding box center [315, 95] width 325 height 151
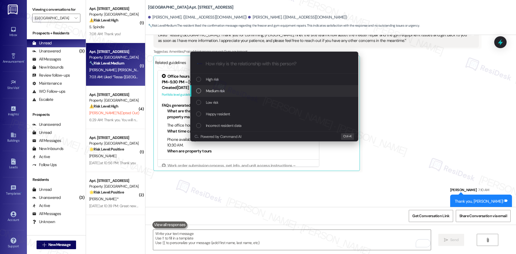
click at [232, 88] on div "Medium risk" at bounding box center [274, 91] width 157 height 6
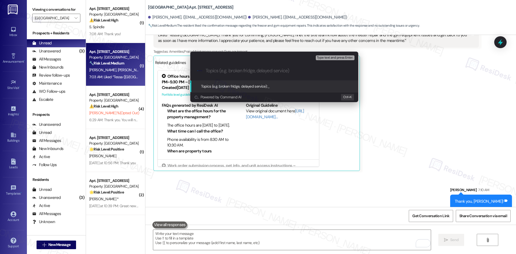
click at [227, 71] on input "Topics (e.g. broken fridge, delayed service)" at bounding box center [278, 71] width 146 height 6
paste input "Thank you, Kelsey!"
click at [250, 66] on div ".cls-1{fill:#0a055f;}.cls-2{fill:#0cc4c4;} resideskLogoBlueOrange Thank you, Ke…" at bounding box center [274, 70] width 168 height 19
click at [248, 71] on input "Thank you, Kelsey!" at bounding box center [276, 71] width 142 height 6
paste input "Freezer Repair and Gym Equipment Issues – Work Order #1135104"
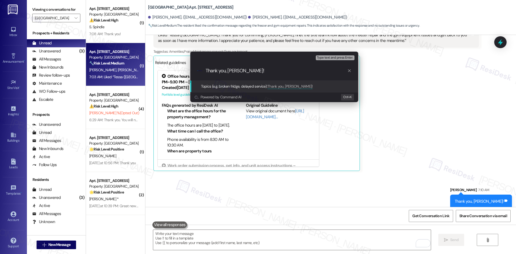
type input "Freezer Repair and Gym Equipment Issues – Work Order #1135104"
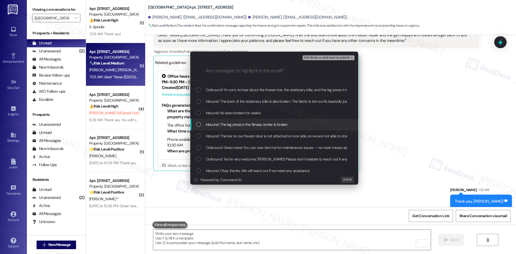
scroll to position [0, 0]
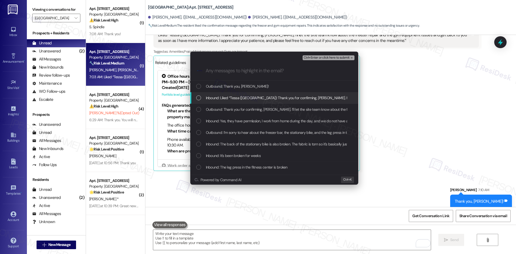
click at [262, 99] on span "Inbound: Liked “Tessa (Crescent Ridge): Thank you for confirming, Kelsey. I’ll …" at bounding box center [468, 98] width 524 height 6
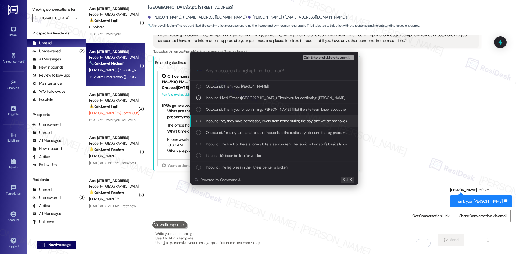
click at [266, 120] on span "Inbound: Yes, they have permission, I work from home during the day, and we do …" at bounding box center [283, 121] width 155 height 6
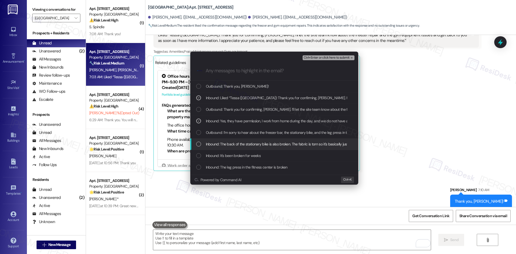
click at [274, 143] on span "Inbound: The back of the stationary bike is also broken. The fabric is torn so …" at bounding box center [286, 144] width 160 height 6
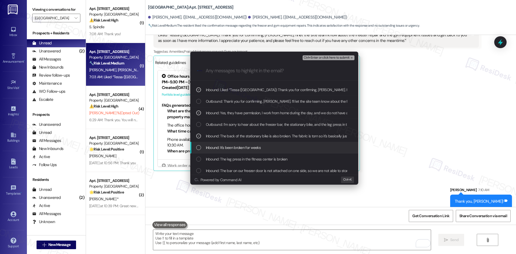
scroll to position [27, 0]
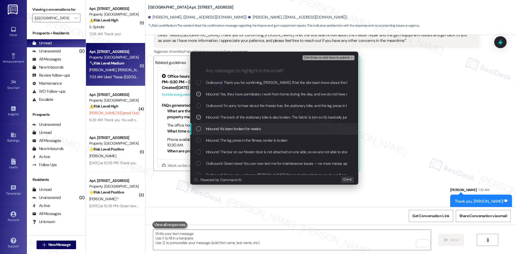
click at [261, 129] on div "Inbound: It's been broken for weeks" at bounding box center [274, 129] width 157 height 6
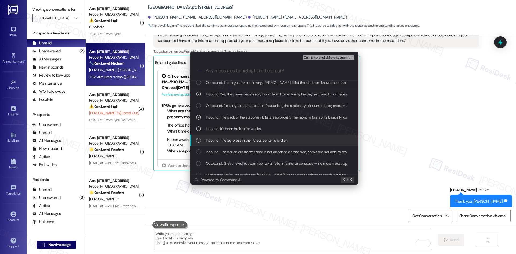
click at [278, 141] on span "Inbound: The leg press in the fitness center is broken" at bounding box center [247, 140] width 82 height 6
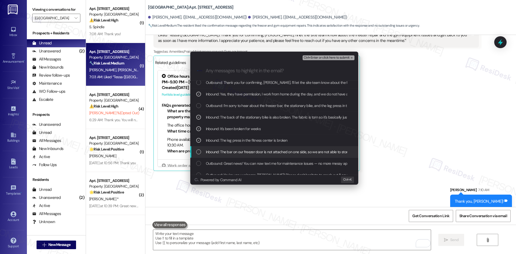
click at [280, 151] on span "Inbound: The bar on our freezer door is not attached on one side, so we are not…" at bounding box center [287, 152] width 163 height 6
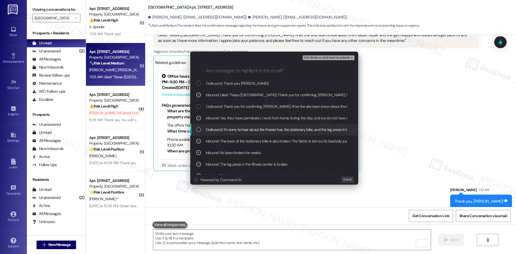
scroll to position [0, 0]
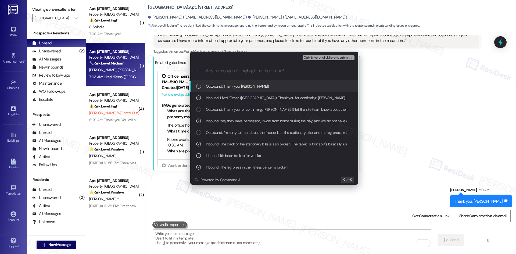
click at [344, 57] on span "Ctrl+Enter or click here to submit" at bounding box center [326, 58] width 46 height 4
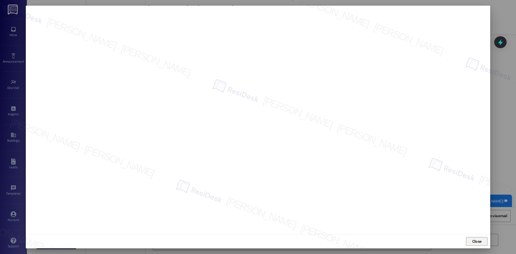
click at [475, 239] on span "Close" at bounding box center [476, 241] width 9 height 6
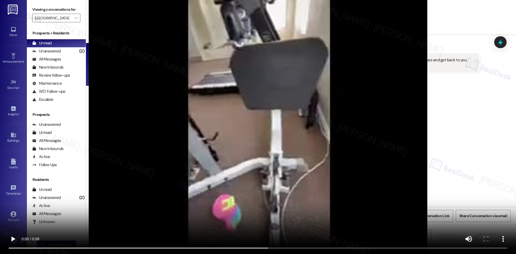
scroll to position [883, 0]
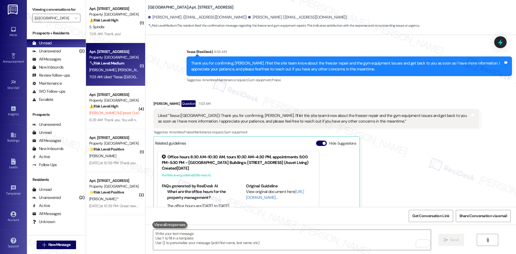
click at [398, 117] on div "Liked “Tessa (Crescent Ridge): Thank you for confirming, Kelsey. I’ll let the s…" at bounding box center [314, 119] width 312 height 12
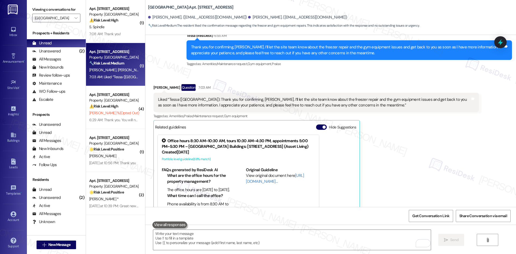
scroll to position [963, 0]
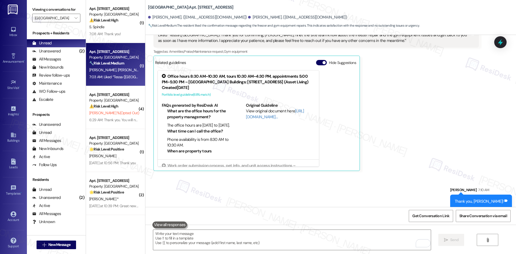
click at [419, 154] on div "Kelsey Evbuomwan Question 7:03 AM Liked “Tessa (Crescent Ridge): Thank you for …" at bounding box center [315, 95] width 325 height 151
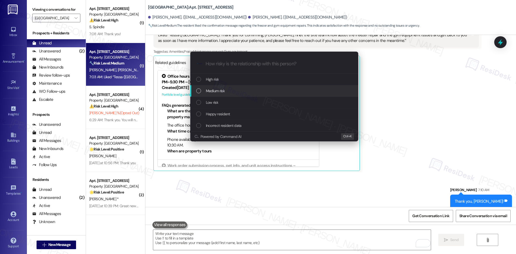
click at [223, 93] on span "Medium risk" at bounding box center [215, 91] width 19 height 6
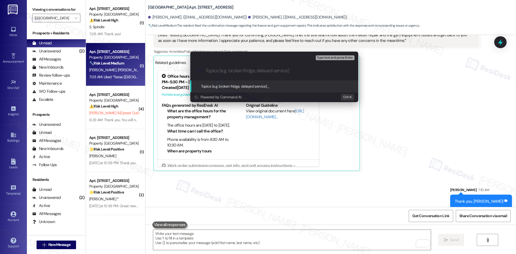
click at [404, 113] on div "Escalate Conversation Medium risk Topics (e.g. broken fridge, delayed service) …" at bounding box center [258, 127] width 516 height 254
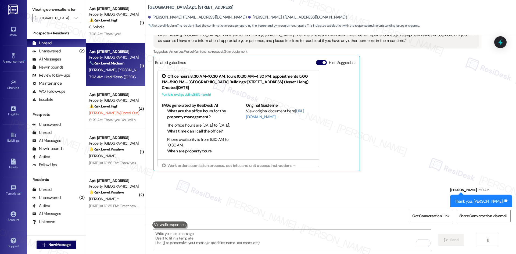
click at [421, 161] on div "Kelsey Evbuomwan Question 7:03 AM Liked “Tessa (Crescent Ridge): Thank you for …" at bounding box center [315, 95] width 325 height 151
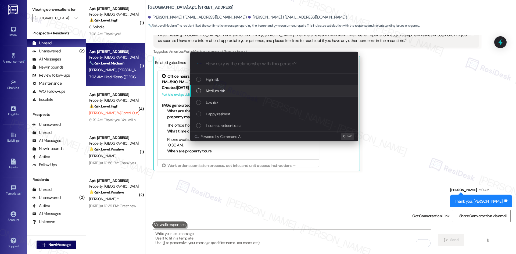
click at [225, 92] on div "Medium risk" at bounding box center [274, 91] width 157 height 6
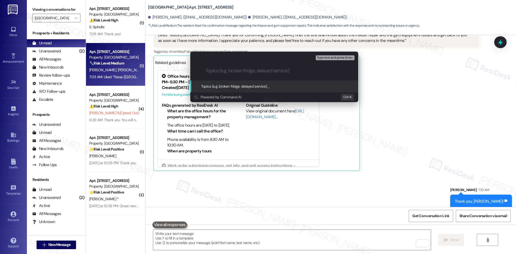
click at [246, 69] on input "Topics (e.g. broken fridge, delayed service)" at bounding box center [278, 71] width 146 height 6
paste input "Freezer Repair and Gym Equipment Issues – Work Order #1135104"
type input "Freezer Repair and Gym Equipment Issues – Work Order #1135104"
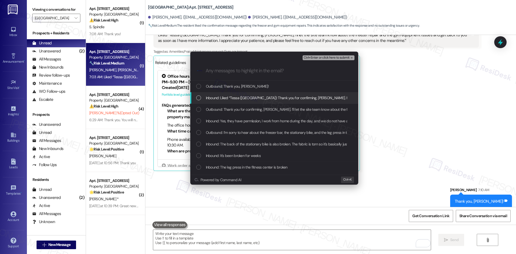
click at [227, 98] on span "Inbound: Liked “Tessa (Crescent Ridge): Thank you for confirming, Kelsey. I’ll …" at bounding box center [468, 98] width 524 height 6
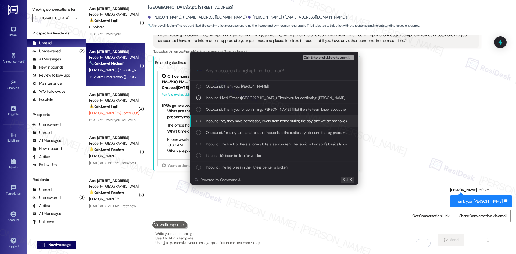
click at [233, 120] on span "Inbound: Yes, they have permission, I work from home during the day, and we do …" at bounding box center [283, 121] width 155 height 6
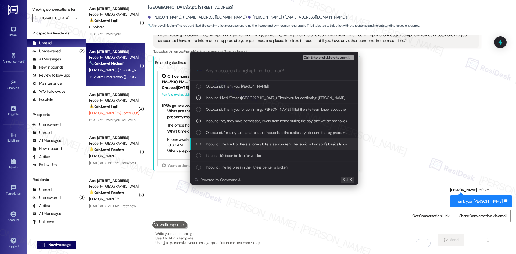
click at [236, 143] on span "Inbound: The back of the stationary bike is also broken. The fabric is torn so …" at bounding box center [286, 144] width 160 height 6
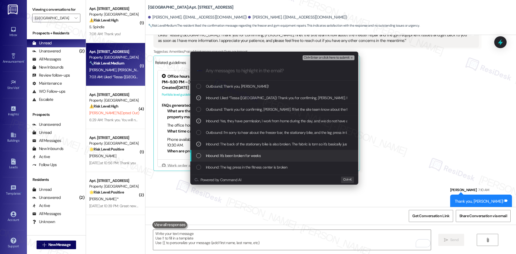
click at [238, 154] on span "Inbound: It's been broken for weeks" at bounding box center [233, 156] width 55 height 6
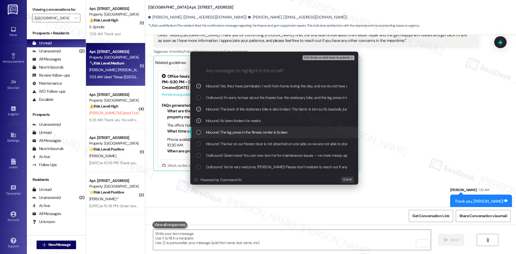
scroll to position [54, 0]
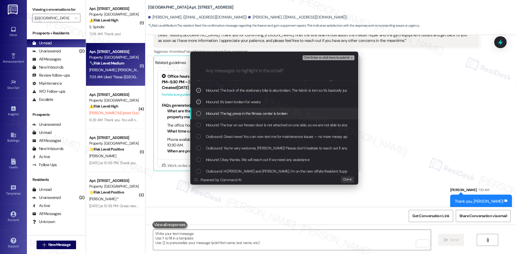
click at [235, 112] on span "Inbound: The leg press in the fitness center is broken" at bounding box center [247, 113] width 82 height 6
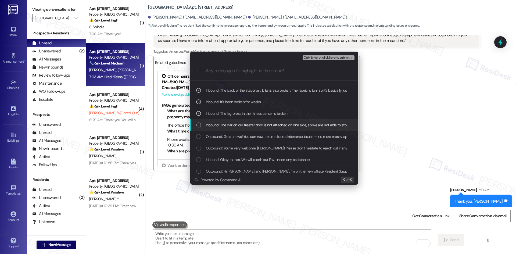
click at [264, 125] on span "Inbound: The bar on our freezer door is not attached on one side, so we are not…" at bounding box center [287, 125] width 163 height 6
click at [342, 57] on span "Ctrl+Enter or click here to submit" at bounding box center [326, 58] width 46 height 4
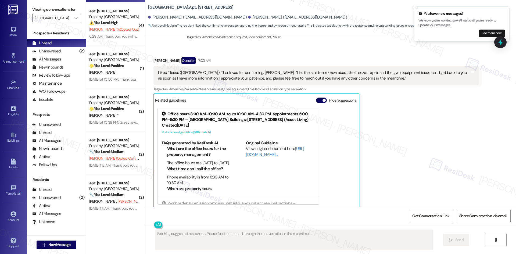
scroll to position [85, 0]
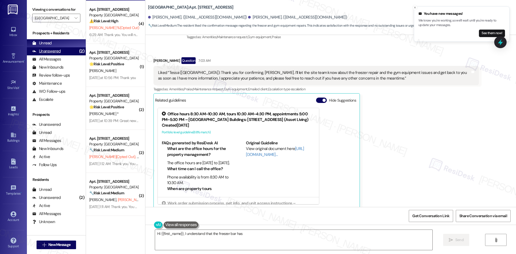
click at [66, 51] on div "Unanswered (2)" at bounding box center [56, 51] width 59 height 8
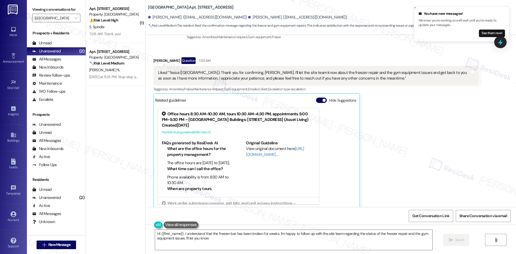
scroll to position [0, 0]
type textarea "Hi {{first_name}}, I understand that the freezer bar has been broken for weeks.…"
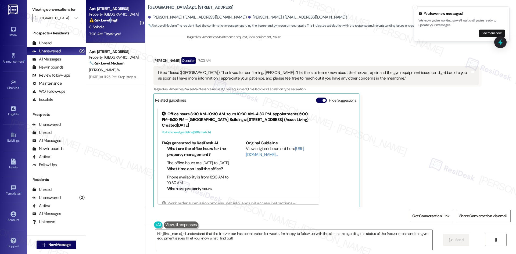
click at [106, 19] on strong "⚠️ Risk Level: High" at bounding box center [103, 20] width 29 height 5
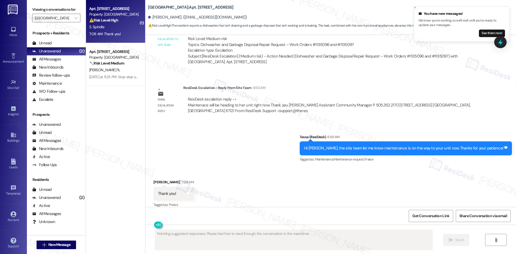
scroll to position [400, 0]
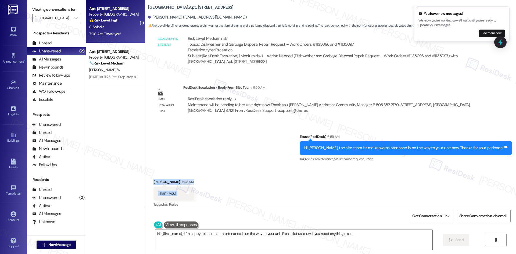
drag, startPoint x: 146, startPoint y: 170, endPoint x: 191, endPoint y: 188, distance: 48.6
click at [191, 188] on div "Received via SMS Sarah Spindle 7:08 AM Thank you! Tags and notes Tagged as: Pra…" at bounding box center [330, 189] width 370 height 45
copy div "Sarah Spindle 7:08 AM Thank you! Tags and notes"
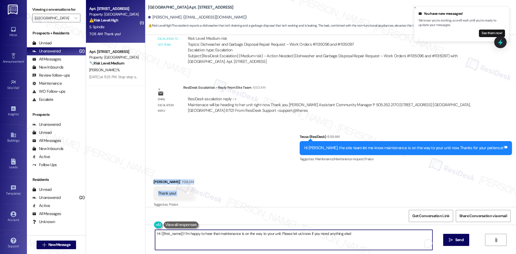
click at [231, 240] on textarea "Hi {{first_name}}! I'm happy to hear that maintenance is on the way to your uni…" at bounding box center [293, 240] width 277 height 20
paste textarea "You’re welcome, Sarah"
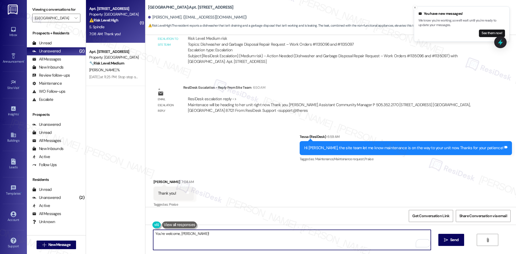
type textarea "You’re welcome, Sarah!"
drag, startPoint x: 465, startPoint y: 240, endPoint x: 458, endPoint y: 243, distance: 7.1
click at [464, 241] on div "You’re welcome, Sarah!  Send " at bounding box center [330, 245] width 370 height 40
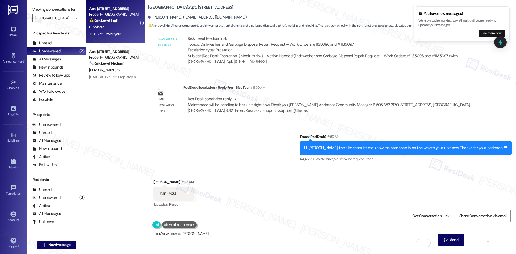
drag, startPoint x: 450, startPoint y: 241, endPoint x: 409, endPoint y: 254, distance: 43.2
click at [450, 241] on span "Send" at bounding box center [454, 240] width 8 height 6
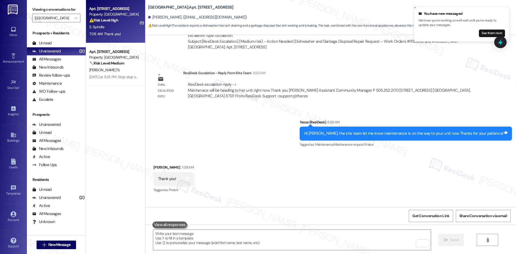
scroll to position [437, 0]
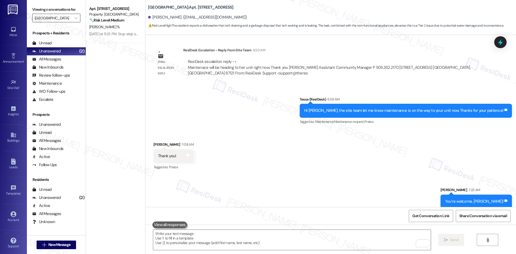
click at [66, 17] on input "Crescent Ridge" at bounding box center [53, 18] width 37 height 9
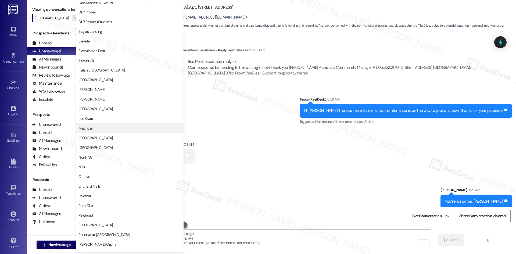
scroll to position [141, 0]
click at [102, 121] on button "Las Kivas" at bounding box center [129, 118] width 107 height 10
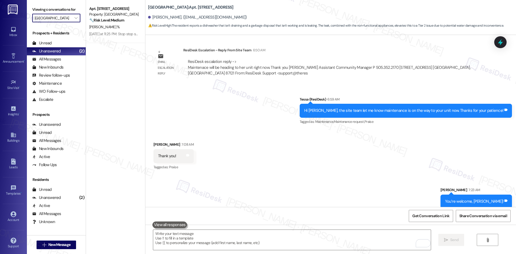
type input "Las Kivas"
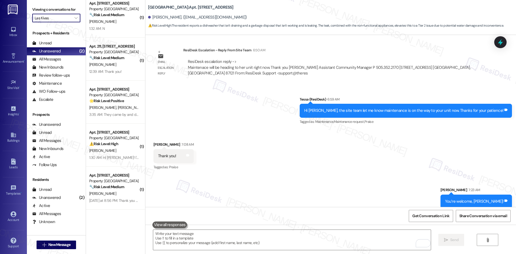
scroll to position [257, 0]
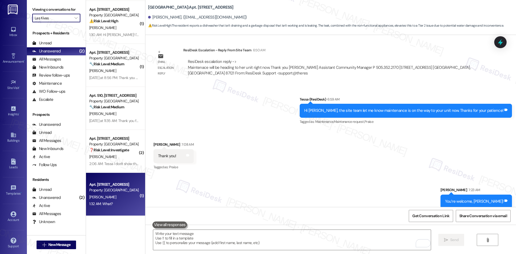
click at [120, 197] on div "M. Brown" at bounding box center [114, 197] width 51 height 7
type textarea "Fetching suggested responses. Please feel free to read through the conversation…"
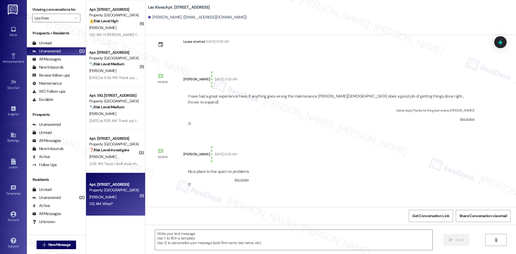
scroll to position [32, 0]
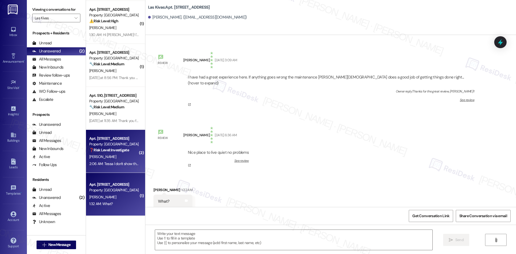
click at [117, 159] on div "A. Mose" at bounding box center [114, 156] width 51 height 7
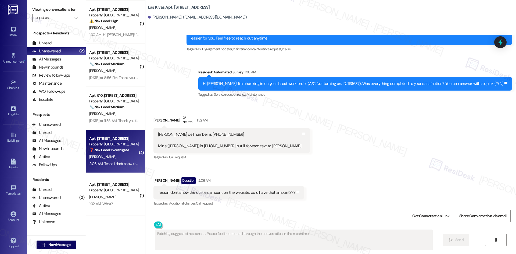
scroll to position [126, 0]
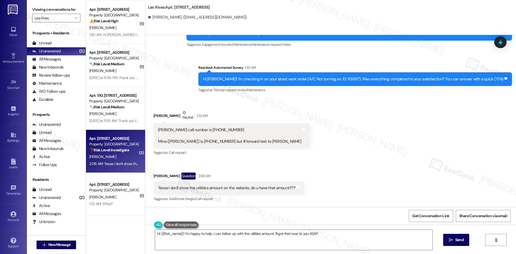
type textarea "Hi {{first_name}}! I'm happy to help. I can follow up with the utilities amount…"
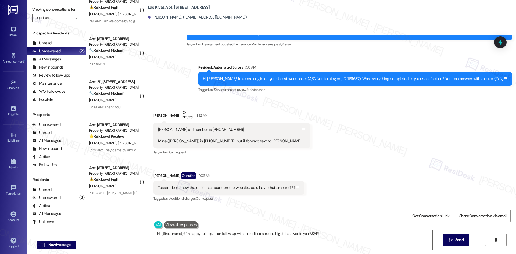
scroll to position [0, 0]
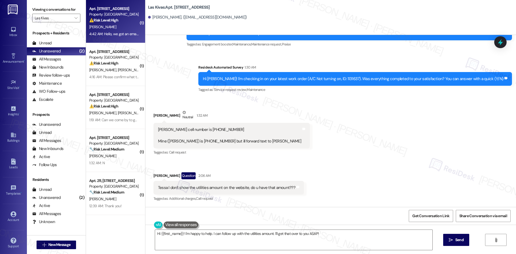
click at [121, 39] on div "Apt. 517, 4777 Tramway Blvd NE Property: Las Kivas ⚠️ Risk Level: High The resi…" at bounding box center [115, 21] width 59 height 43
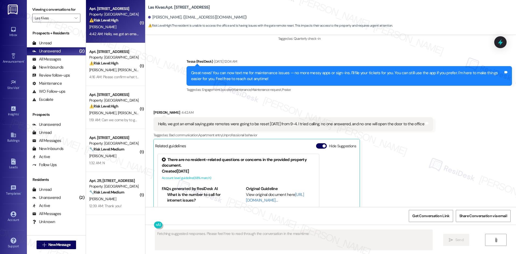
scroll to position [126, 0]
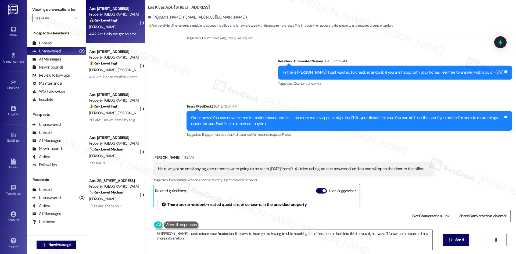
type textarea "Hi Christine, I understand your frustration. I'm sorry to hear you're having tr…"
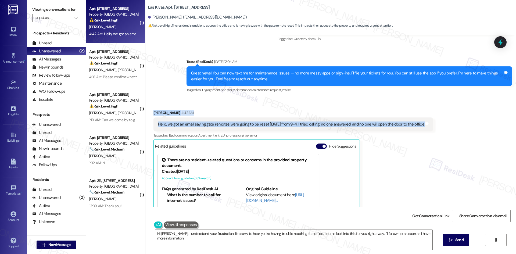
drag, startPoint x: 145, startPoint y: 107, endPoint x: 437, endPoint y: 126, distance: 293.1
click at [437, 126] on div "Received via SMS Christine Wood 4:42 AM Hello, we got an email saying gate remo…" at bounding box center [330, 174] width 370 height 153
copy div "Christine Wood 4:42 AM Hello, we got an email saying gate remotes were going to…"
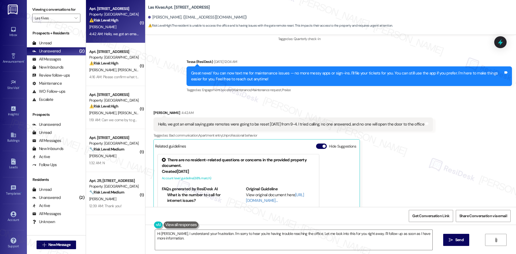
click at [448, 157] on div "Received via SMS Christine Wood 4:42 AM Hello, we got an email saying gate remo…" at bounding box center [330, 174] width 370 height 153
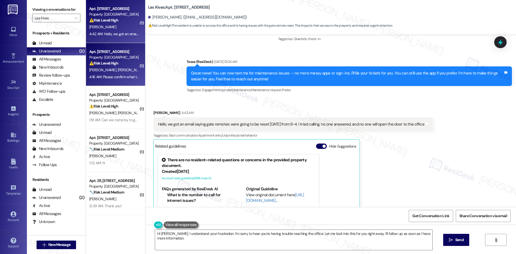
click at [115, 84] on div "Apt. 120, 4777 Tramway Blvd NE Property: Las Kivas ⚠️ Risk Level: High The resi…" at bounding box center [115, 64] width 59 height 43
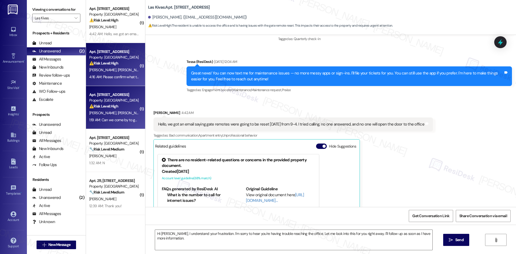
type textarea "Fetching suggested responses. Please feel free to read through the conversation…"
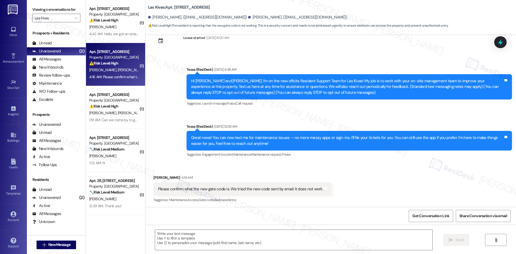
scroll to position [17, 0]
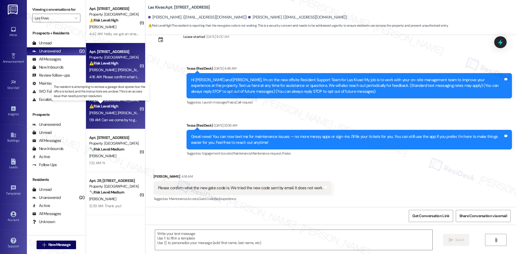
click at [100, 106] on strong "⚠️ Risk Level: High" at bounding box center [103, 106] width 29 height 5
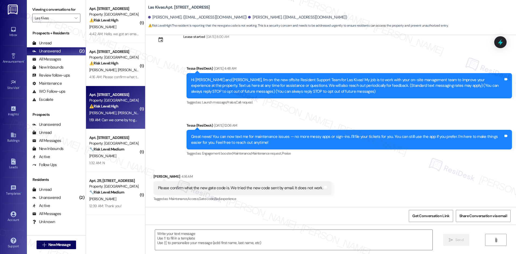
type textarea "Fetching suggested responses. Please feel free to read through the conversation…"
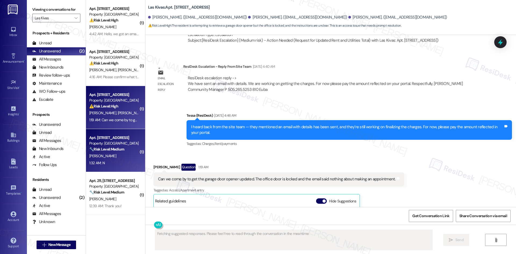
click at [115, 142] on div "Property: Las Kivas" at bounding box center [114, 143] width 50 height 6
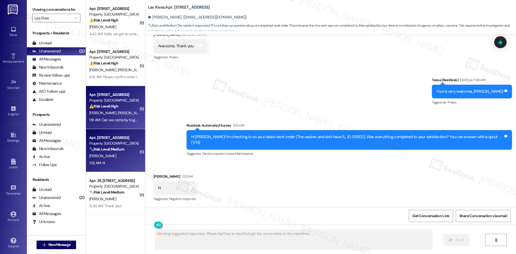
click at [111, 127] on div "Apt. 317, 4777 Tramway Blvd NE Property: Las Kivas ⚠️ Risk Level: High The resi…" at bounding box center [115, 107] width 59 height 43
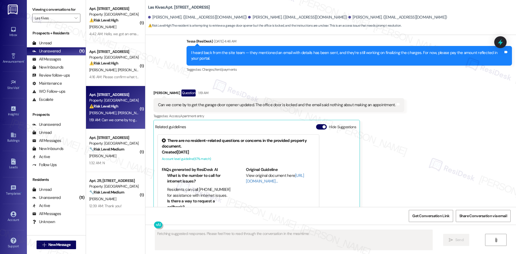
scroll to position [420, 0]
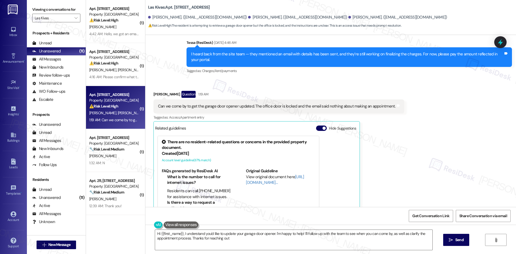
type textarea "Hi {{first_name}}, I understand you'd like to update your garage door opener. I…"
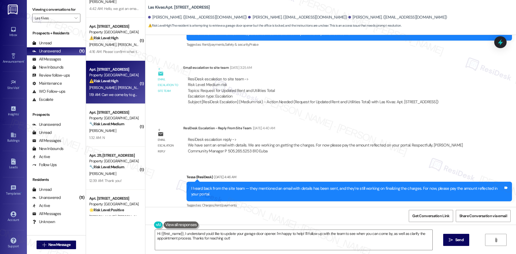
scroll to position [27, 0]
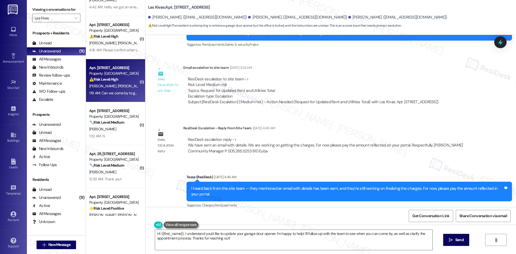
click at [103, 165] on strong "🔧 Risk Level: Medium" at bounding box center [106, 165] width 35 height 5
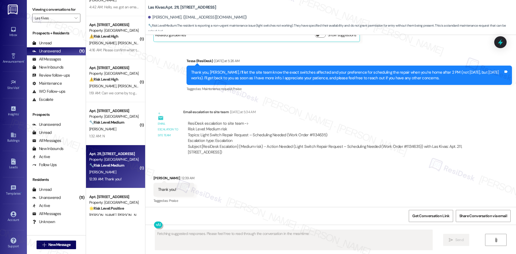
scroll to position [315, 0]
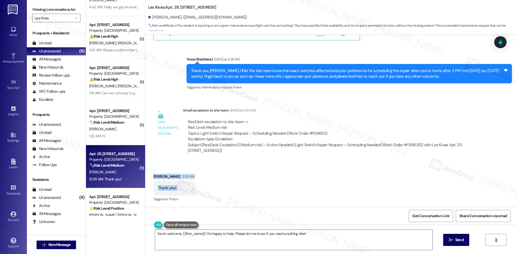
drag, startPoint x: 145, startPoint y: 175, endPoint x: 196, endPoint y: 192, distance: 53.6
click at [196, 192] on div "Received via SMS Isabella Peterson 12:39 AM Thank you! Tags and notes Tagged as…" at bounding box center [330, 183] width 370 height 45
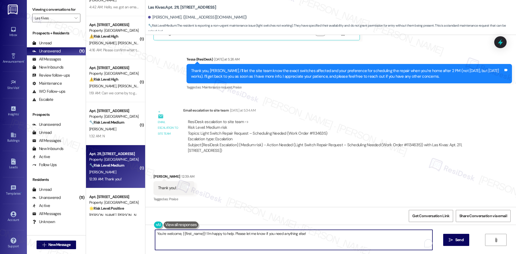
drag, startPoint x: 203, startPoint y: 234, endPoint x: 310, endPoint y: 237, distance: 107.0
click at [310, 237] on textarea "You're welcome, {{first_name}}! I'm happy to help. Please let me know if you ne…" at bounding box center [293, 240] width 277 height 20
type textarea "You're welcome, {{first_name}}!"
click at [453, 238] on span "Send" at bounding box center [454, 240] width 8 height 6
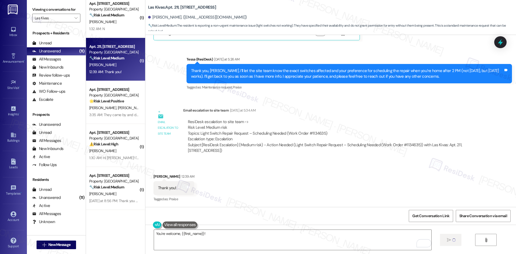
scroll to position [134, 0]
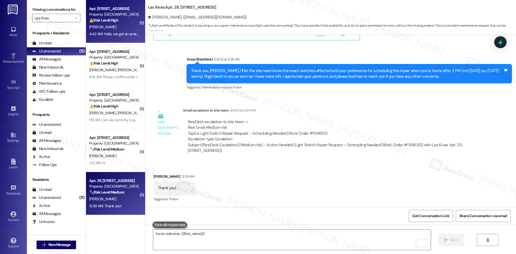
click at [116, 23] on div "Apt. [STREET_ADDRESS] Property: Las Kivas ⚠️ Risk Level: High The resident is u…" at bounding box center [114, 14] width 51 height 18
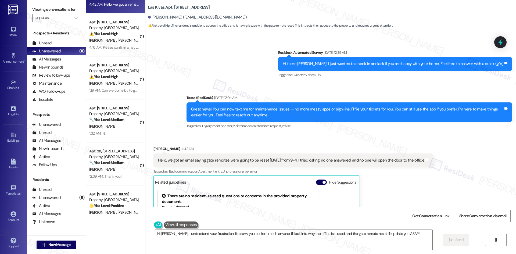
scroll to position [15, 0]
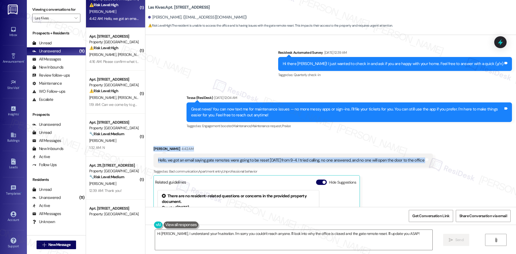
drag, startPoint x: 144, startPoint y: 145, endPoint x: 432, endPoint y: 158, distance: 288.2
click at [432, 160] on div "Received via SMS [PERSON_NAME] 4:42 AM Hello, we got an email saying gate remot…" at bounding box center [330, 210] width 370 height 153
copy div "[PERSON_NAME] 4:42 AM Hello, we got an email saying gate remotes were going to …"
click at [232, 143] on div "Received via SMS [PERSON_NAME] 4:42 AM Hello, we got an email saying gate remot…" at bounding box center [292, 214] width 287 height 145
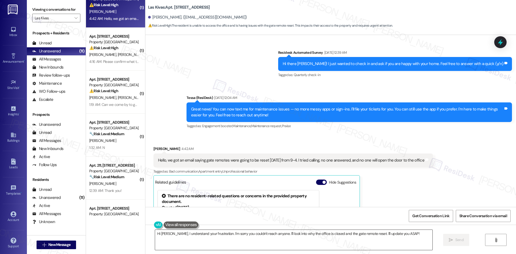
drag, startPoint x: 284, startPoint y: 244, endPoint x: 299, endPoint y: 239, distance: 16.2
click at [286, 243] on textarea "Hi [PERSON_NAME], I understand your frustration. I'm sorry you couldn't reach a…" at bounding box center [293, 240] width 277 height 20
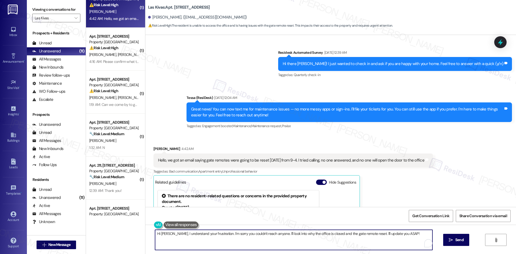
paste textarea "thank you for reaching out. I understand your concern about the gate remotes an…"
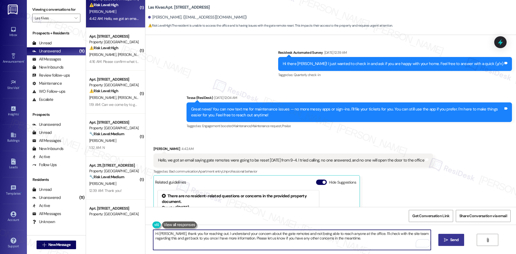
type textarea "Hi [PERSON_NAME], thank you for reaching out. I understand your concern about t…"
click at [451, 243] on button " Send" at bounding box center [451, 240] width 26 height 12
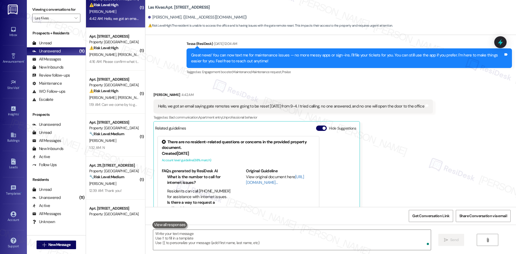
scroll to position [171, 0]
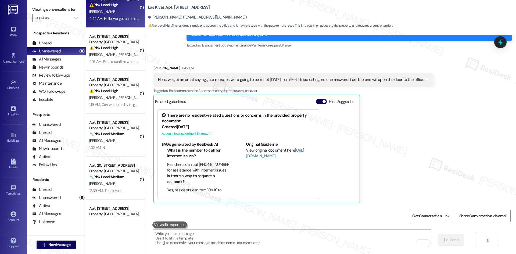
click at [395, 163] on div "[PERSON_NAME] 4:42 AM Hello, we got an email saying gate remotes were going to …" at bounding box center [292, 133] width 279 height 137
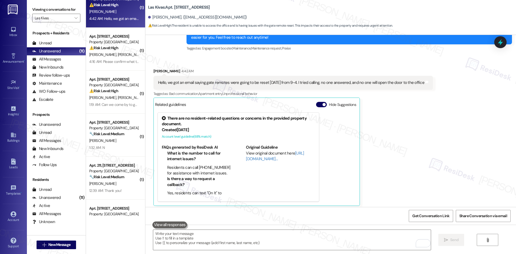
scroll to position [161, 0]
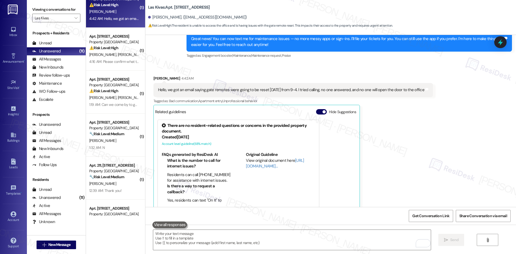
click at [395, 163] on div "[PERSON_NAME] 4:42 AM Hello, we got an email saying gate remotes were going to …" at bounding box center [292, 143] width 279 height 137
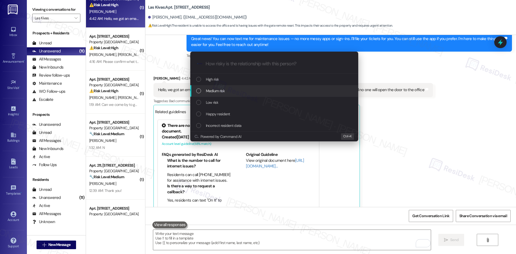
click at [230, 90] on div "Medium risk" at bounding box center [274, 91] width 157 height 6
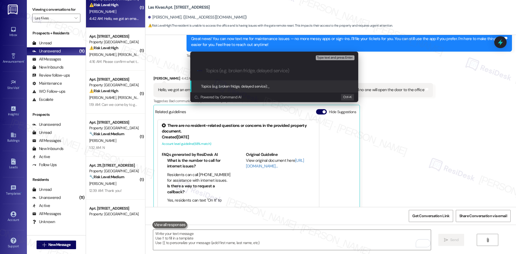
click at [243, 71] on input "Topics (e.g. broken fridge, delayed service)" at bounding box center [278, 71] width 146 height 6
paste input "Gate Remote Reset and Office Accessibility Concern"
type input "Gate Remote Reset and Office Accessibility Concern"
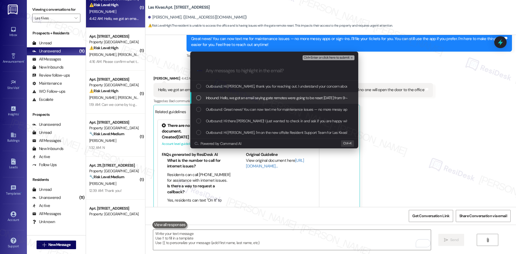
click at [266, 97] on span "Inbound: Hello, we got an email saying gate remotes were going to be reset [DAT…" at bounding box center [336, 98] width 260 height 6
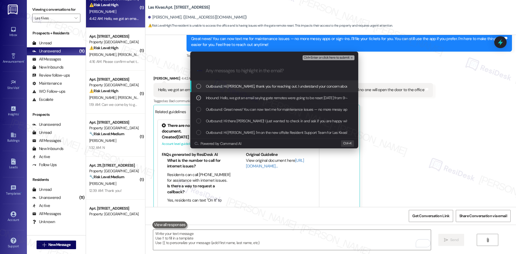
click at [342, 58] on span "Ctrl+Enter or click here to submit" at bounding box center [326, 58] width 46 height 4
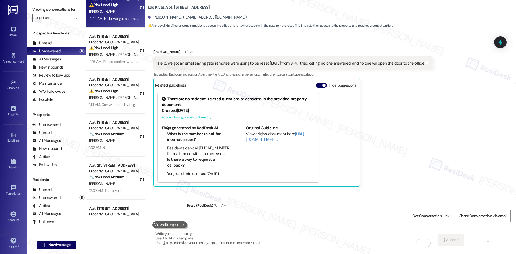
scroll to position [222, 0]
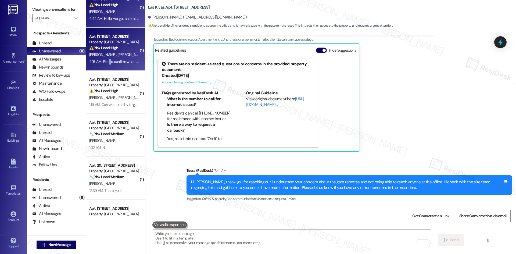
click at [105, 58] on div "4:16 AM: Please confirm what the new gate code is. We tried the new code sent b…" at bounding box center [114, 61] width 51 height 7
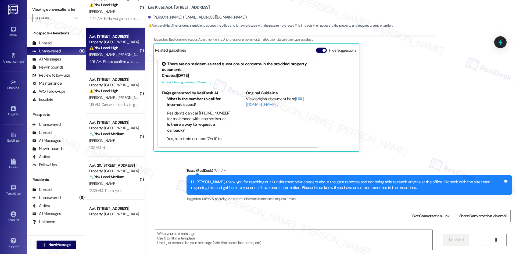
type textarea "Fetching suggested responses. Please feel free to read through the conversation…"
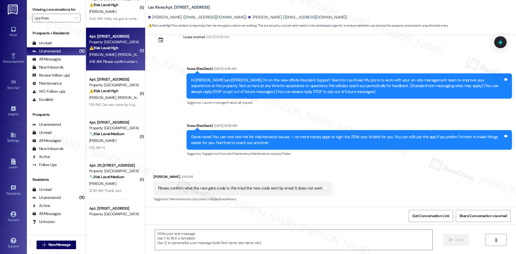
scroll to position [17, 0]
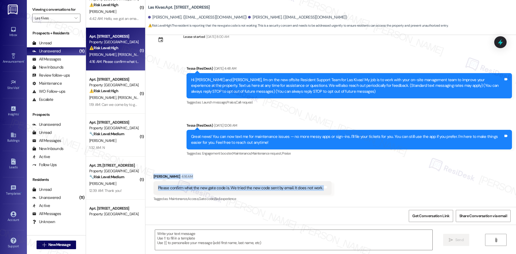
drag, startPoint x: 144, startPoint y: 171, endPoint x: 330, endPoint y: 191, distance: 186.7
click at [330, 191] on div "Received via SMS [PERSON_NAME] 4:16 AM Please confirm what the new gate code is…" at bounding box center [330, 183] width 370 height 45
copy div "[PERSON_NAME] 4:16 AM Please confirm what the new gate code is. We tried the ne…"
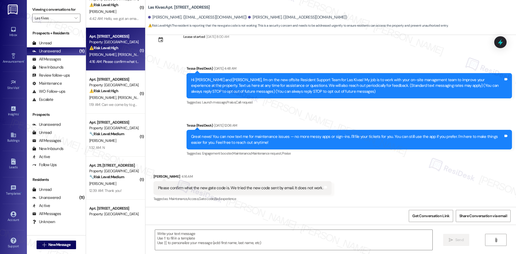
click at [190, 114] on div "Announcement, sent via SMS Tessa (ResiDesk) [DATE] 4:48 AM Hi [PERSON_NAME] and…" at bounding box center [330, 107] width 370 height 108
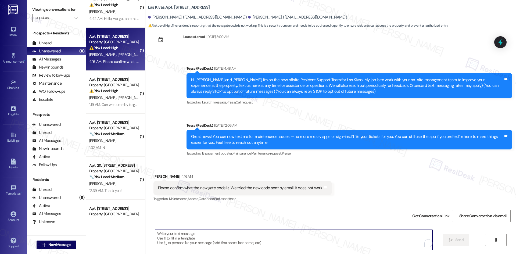
drag, startPoint x: 225, startPoint y: 235, endPoint x: 228, endPoint y: 235, distance: 3.5
click at [225, 235] on textarea "To enrich screen reader interactions, please activate Accessibility in Grammarl…" at bounding box center [293, 240] width 277 height 20
paste textarea "Hi [PERSON_NAME], I’m sorry for the trouble with the gate code. I don’t have th…"
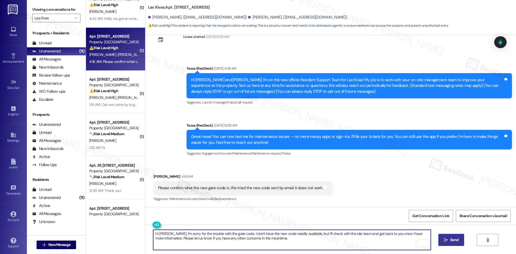
type textarea "Hi [PERSON_NAME], I’m sorry for the trouble with the gate code. I don’t have th…"
click at [457, 243] on button " Send" at bounding box center [451, 240] width 26 height 12
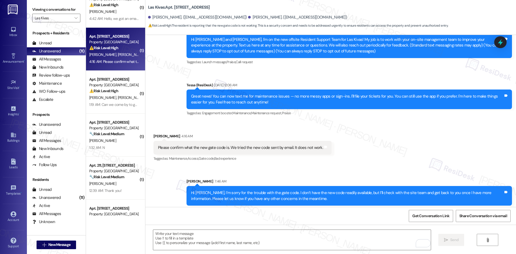
scroll to position [61, 0]
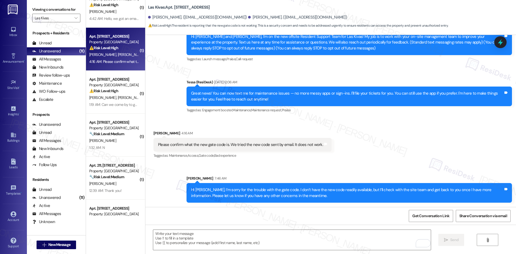
click at [351, 174] on div "Sent via SMS [PERSON_NAME] 7:46 AM Hi [PERSON_NAME], I’m sorry for the trouble …" at bounding box center [348, 188] width 333 height 35
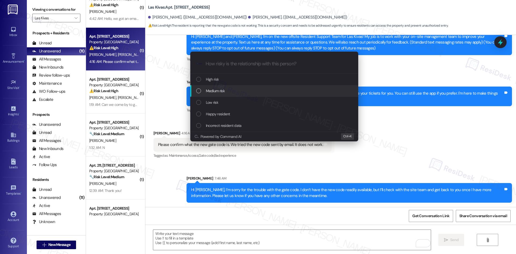
click at [241, 90] on div "Medium risk" at bounding box center [274, 91] width 157 height 6
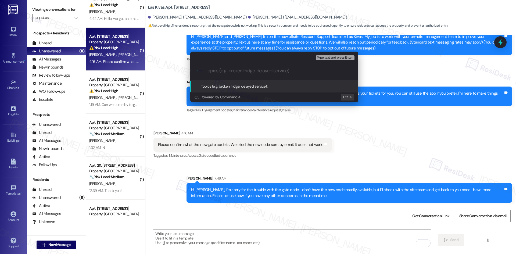
click at [231, 71] on input "Topics (e.g. broken fridge, delayed service)" at bounding box center [278, 71] width 146 height 6
paste input "Gate Code Not Working"
type input "Gate Code Not Working"
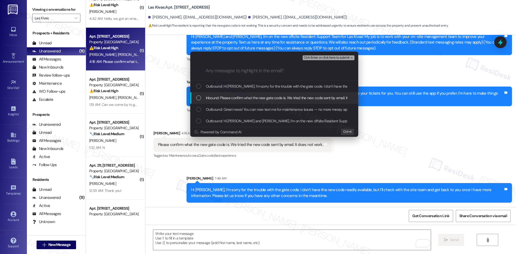
click at [234, 97] on span "Inbound: Please confirm what the new gate code is. We tried the new code sent b…" at bounding box center [289, 98] width 166 height 6
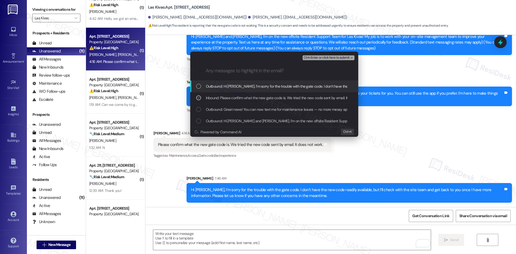
click at [344, 57] on span "Ctrl+Enter or click here to submit" at bounding box center [326, 58] width 46 height 4
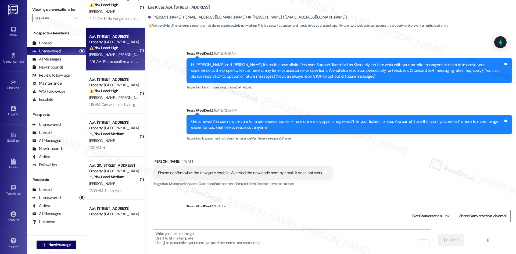
scroll to position [69, 0]
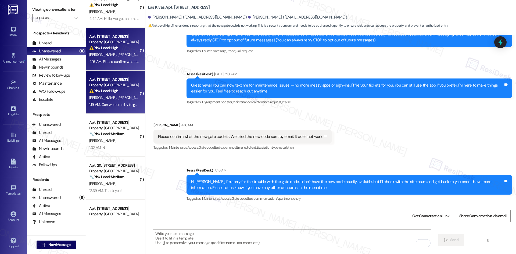
click at [117, 98] on span "[PERSON_NAME]" at bounding box center [131, 97] width 28 height 5
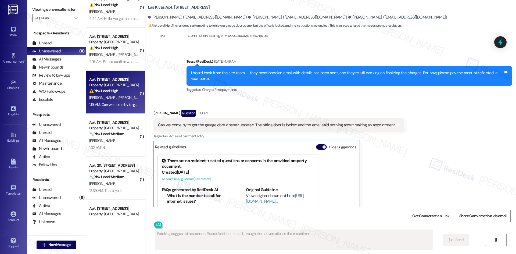
scroll to position [393, 0]
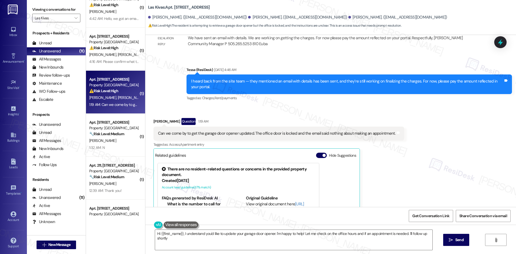
type textarea "Hi {{first_name}}, I understand you'd like to update your garage door opener. I…"
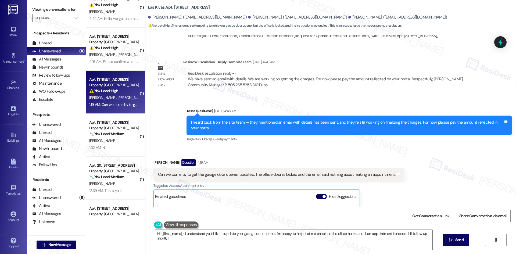
scroll to position [339, 0]
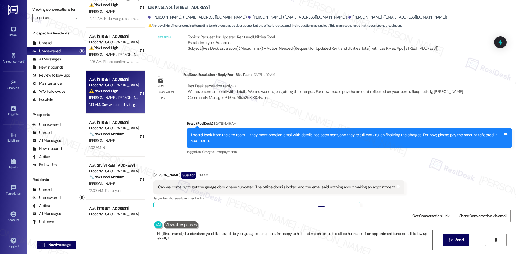
click at [149, 171] on div "Received via SMS [PERSON_NAME] Question 1:19 AM Can we come by to get the garag…" at bounding box center [278, 241] width 259 height 146
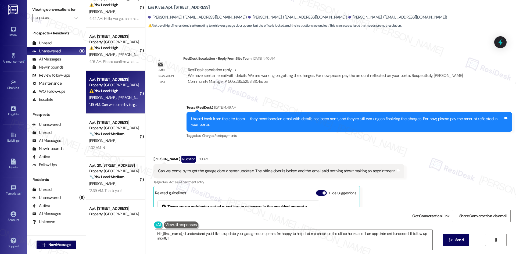
scroll to position [366, 0]
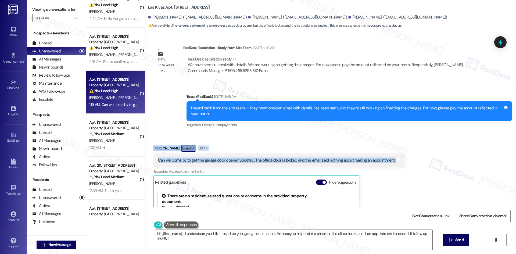
drag, startPoint x: 145, startPoint y: 147, endPoint x: 402, endPoint y: 167, distance: 257.0
click at [402, 167] on div "Received via SMS [PERSON_NAME] Question 1:19 AM Can we come by to get the garag…" at bounding box center [330, 210] width 370 height 154
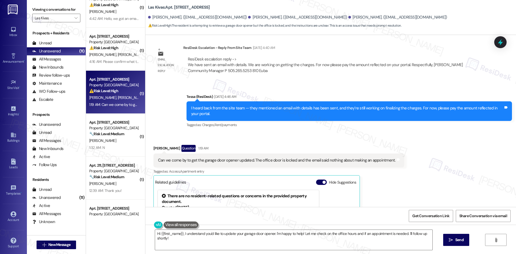
drag, startPoint x: 441, startPoint y: 162, endPoint x: 430, endPoint y: 162, distance: 11.0
click at [439, 162] on div "Received via SMS [PERSON_NAME] Question 1:19 AM Can we come by to get the garag…" at bounding box center [330, 210] width 370 height 154
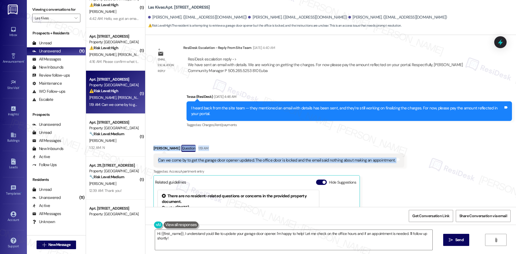
drag, startPoint x: 411, startPoint y: 162, endPoint x: 147, endPoint y: 150, distance: 264.0
click at [147, 150] on div "Received via SMS [PERSON_NAME] Question 1:19 AM Can we come by to get the garag…" at bounding box center [330, 210] width 370 height 154
copy div "[PERSON_NAME] Question 1:19 AM Can we come by to get the garage door opener upd…"
click at [286, 136] on div "Received via SMS [PERSON_NAME] Question 1:19 AM Can we come by to get the garag…" at bounding box center [330, 210] width 370 height 154
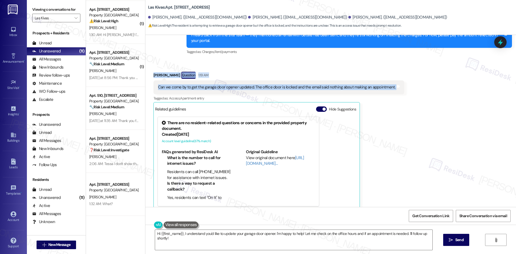
scroll to position [447, 0]
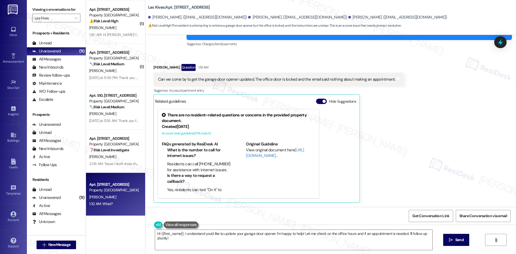
click at [125, 192] on div "Property: [GEOGRAPHIC_DATA]" at bounding box center [114, 190] width 50 height 6
type textarea "Fetching suggested responses. Please feel free to read through the conversation…"
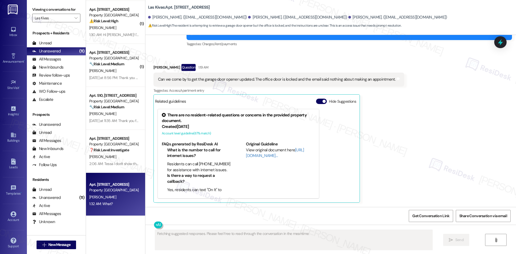
scroll to position [32, 0]
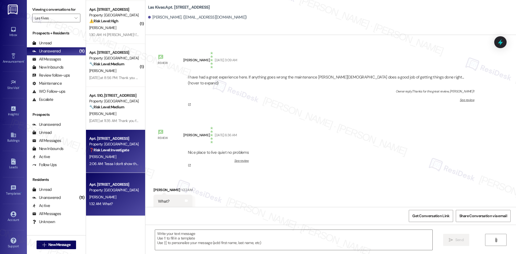
click at [119, 160] on div "[PERSON_NAME]" at bounding box center [114, 156] width 51 height 7
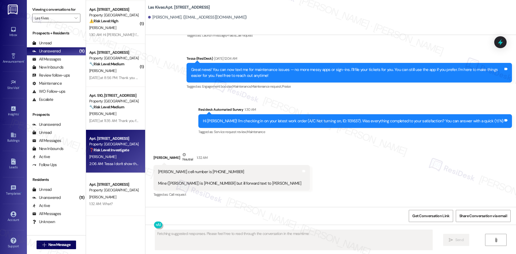
scroll to position [126, 0]
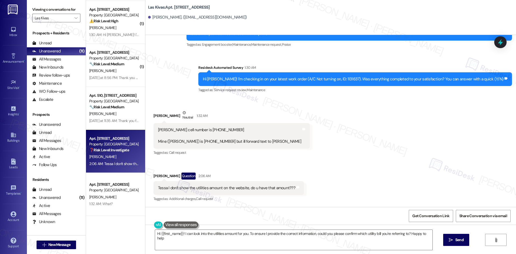
type textarea "Hi {{first_name}}! I can look into the utilities amount for you. To ensure I pr…"
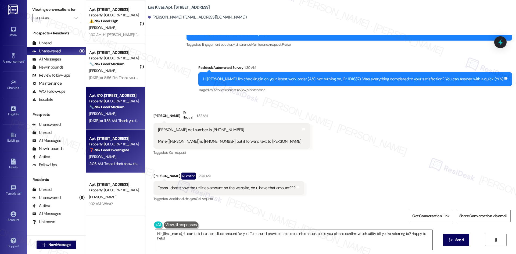
click at [113, 109] on strong "🔧 Risk Level: Medium" at bounding box center [106, 106] width 35 height 5
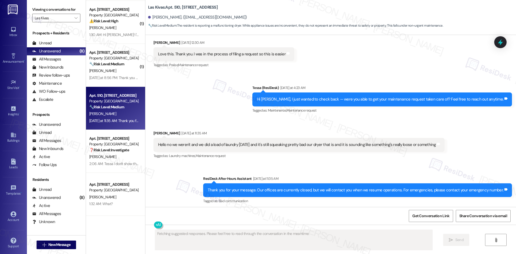
scroll to position [154, 0]
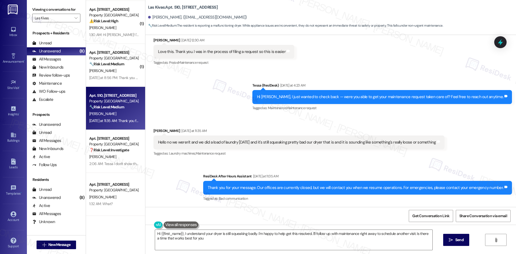
type textarea "Hi {{first_name}}, I understand your dryer is still squeaking badly. I'm happy …"
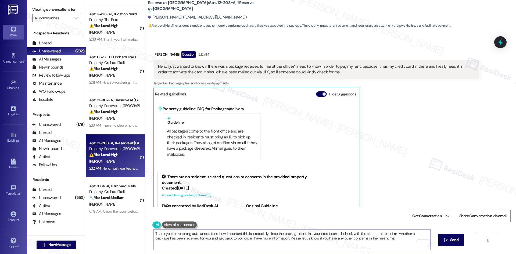
scroll to position [81, 0]
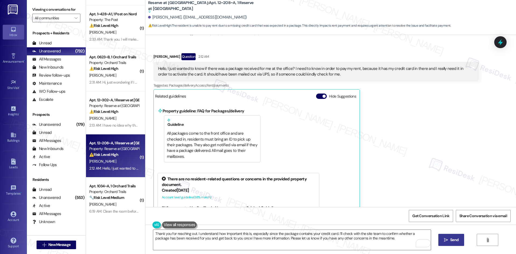
click at [452, 242] on span "Send" at bounding box center [454, 240] width 8 height 6
click at [413, 165] on div "Catherine Calloway Question 2:12 AM Hello, I just wanted to know if there was a…" at bounding box center [315, 159] width 325 height 213
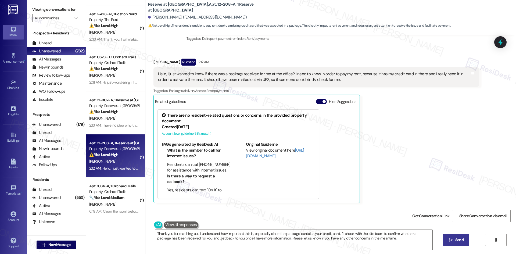
click at [406, 124] on div "Catherine Calloway Question 2:12 AM Hello, I just wanted to know if there was a…" at bounding box center [315, 131] width 325 height 144
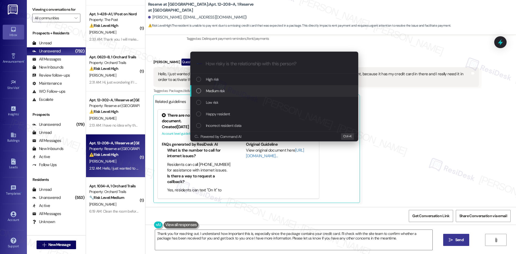
click at [231, 86] on div "Medium risk" at bounding box center [274, 91] width 168 height 12
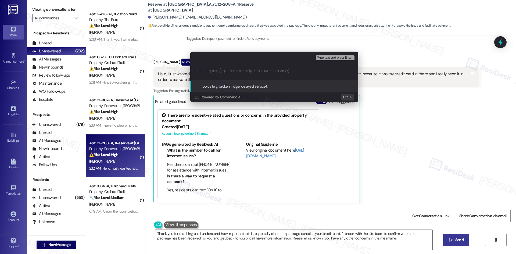
click at [222, 71] on input "Topics (e.g. broken fridge, delayed service)" at bounding box center [278, 71] width 146 height 6
paste input "Package Delivery Inquiry – Credit Card Inside"
type input "Package Delivery Inquiry – Credit Card Inside"
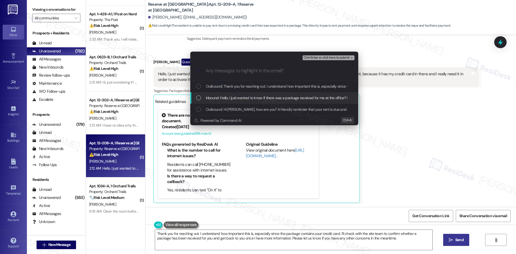
click at [238, 99] on span "Inbound: Hello, I just wanted to know if there was a package received for me at…" at bounding box center [437, 98] width 462 height 6
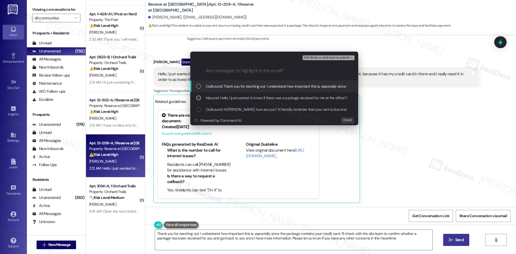
click at [344, 60] on button "Ctrl+Enter or click here to submit" at bounding box center [328, 57] width 52 height 5
click at [344, 60] on div "Catherine Calloway Question 2:12 AM" at bounding box center [315, 63] width 325 height 9
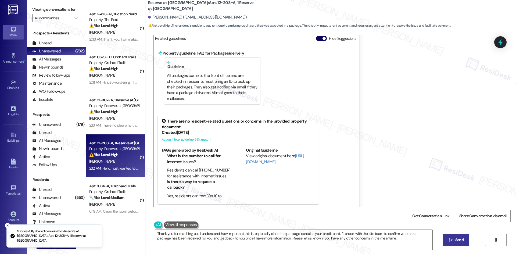
scroll to position [239, 0]
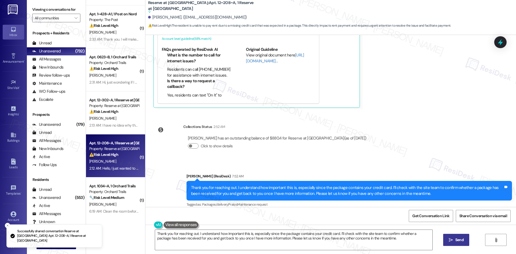
drag, startPoint x: 418, startPoint y: 132, endPoint x: 404, endPoint y: 132, distance: 14.5
click at [418, 132] on div "Lease started Aug 20, 2025 at 8:00 AM Survey, sent via SMS Residesk Automated S…" at bounding box center [330, 121] width 370 height 172
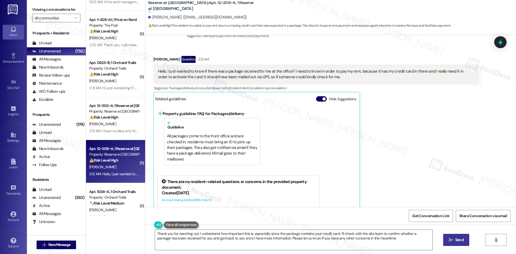
scroll to position [940, 0]
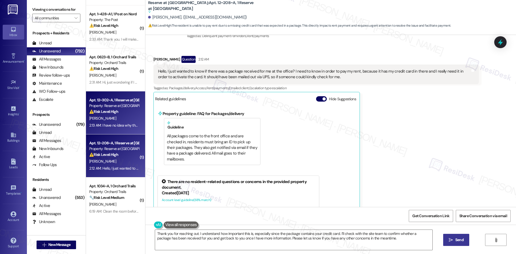
click at [111, 123] on div "2:13 AM: I have no idea why then I got charged a late fee 2:13 AM: I have no id…" at bounding box center [132, 125] width 87 height 5
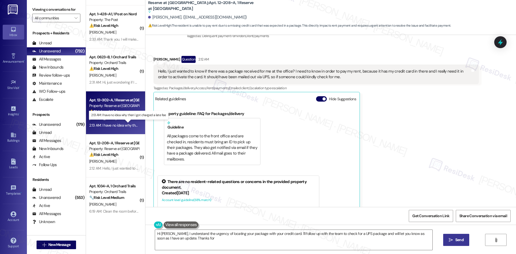
type textarea "Hi Catherine, I understand the urgency of locating your package with your credi…"
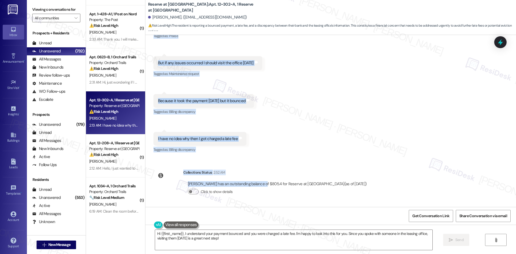
scroll to position [248, 0]
drag, startPoint x: 182, startPoint y: 99, endPoint x: 254, endPoint y: 138, distance: 81.6
click at [254, 138] on div "WO Lease started Aug 20, 2025 at 8:00 AM Show details Survey, sent via SMS Resi…" at bounding box center [330, 121] width 370 height 172
copy div "Residesk Automated Survey 1:52 AM Hi Oluwatimilehin, how are you? A friendly re…"
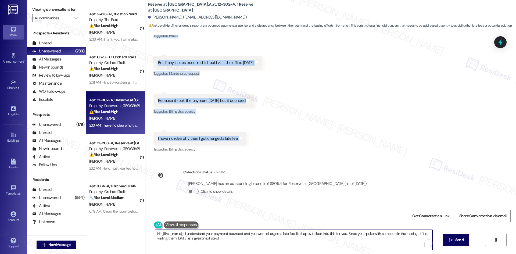
click at [256, 238] on textarea "Hi {{first_name}}, I understand your payment bounced and you were charged a lat…" at bounding box center [293, 240] width 277 height 20
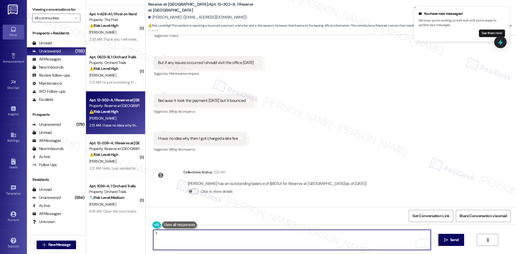
paste textarea "hank you for sharing the details. Since you already spoke with the leasing offi…"
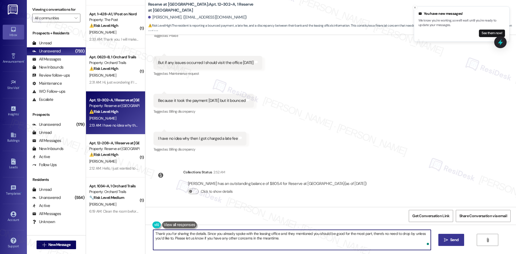
type textarea "Thank you for sharing the details. Since you already spoke with the leasing off…"
click at [442, 239] on button " Send" at bounding box center [451, 240] width 26 height 12
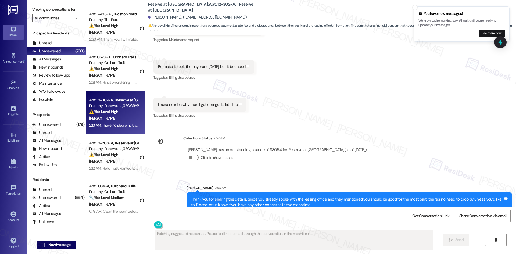
scroll to position [291, 0]
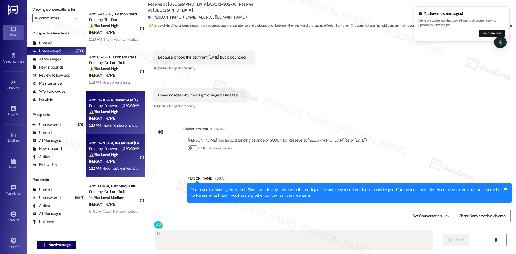
type textarea "Hi {{first_name}}"
click at [116, 151] on div "Property: Reserve at San Antonio" at bounding box center [114, 149] width 50 height 6
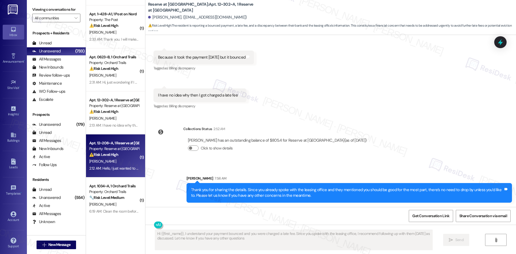
type textarea "Hi {{first_name}}, I understand your payment bounced and you were charged a lat…"
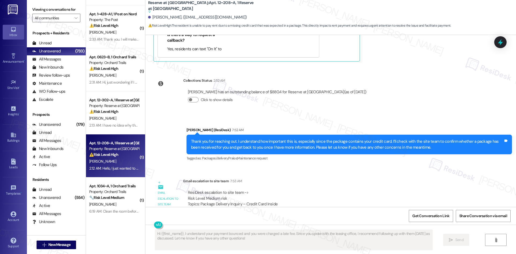
scroll to position [305, 0]
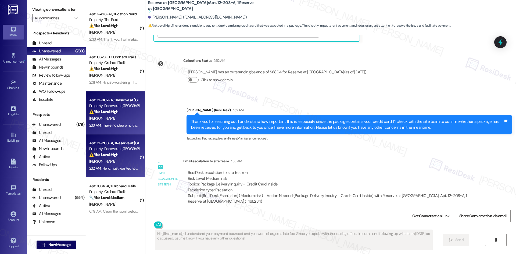
click at [111, 120] on div "O. Adetunji" at bounding box center [114, 118] width 51 height 7
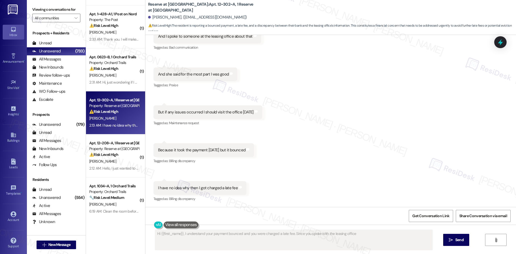
scroll to position [198, 0]
type textarea "Hi {{first_name}}, I understand your payment bounced and you were charged a lat…"
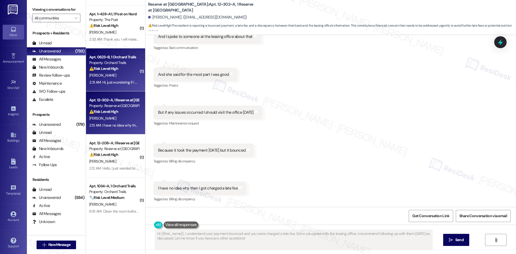
click at [117, 83] on div "2:31 AM: Hi, just wondering if I am able to see the details regarding my utilit…" at bounding box center [205, 82] width 233 height 5
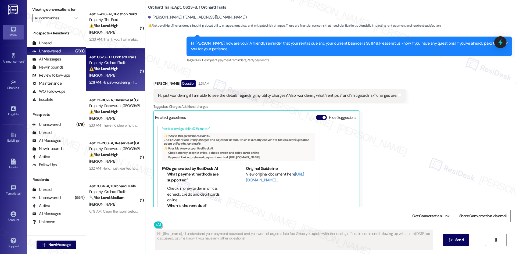
scroll to position [22, 0]
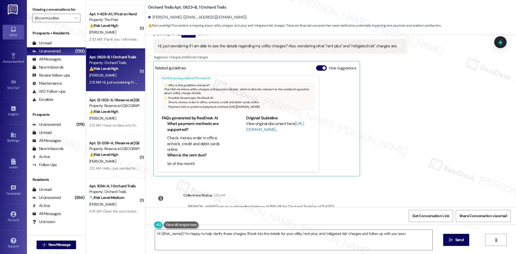
type textarea "Hi {{first_name}}! I'm happy to help clarify those charges. I'll look into the …"
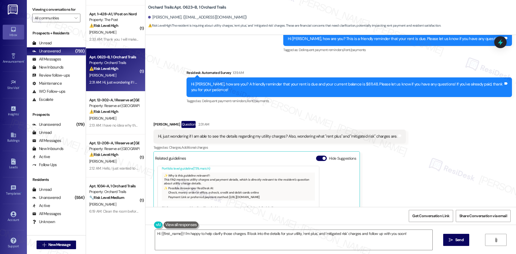
scroll to position [810, 0]
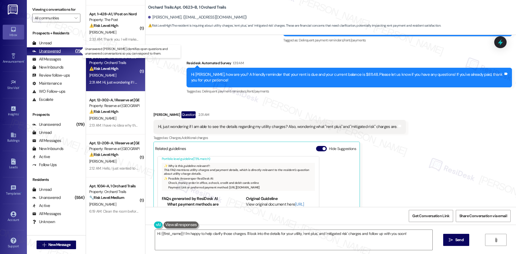
click at [62, 51] on div "Unanswered (733)" at bounding box center [56, 51] width 59 height 8
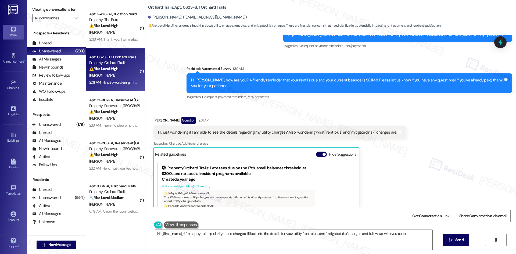
scroll to position [783, 0]
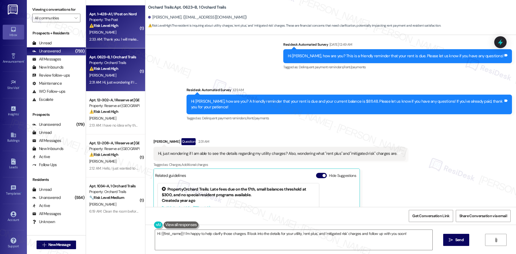
click at [119, 38] on div "2:33 AM: Thank you. I will make sure it gets paid ASAP 2:33 AM: Thank you. I wi…" at bounding box center [130, 39] width 82 height 5
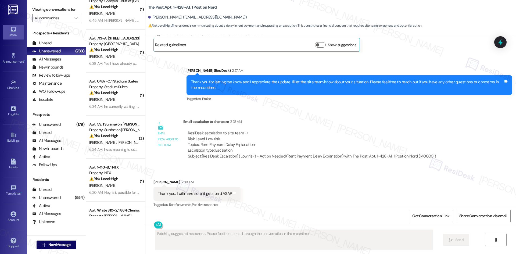
scroll to position [0, 0]
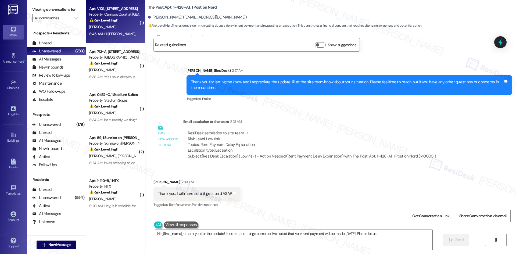
type textarea "Hi {{first_name}}, thank you for the update! I understand things come up. I've …"
click at [114, 22] on strong "⚠️ Risk Level: High" at bounding box center [103, 20] width 29 height 5
type textarea "Fetching suggested responses. Please feel free to read through the conversation…"
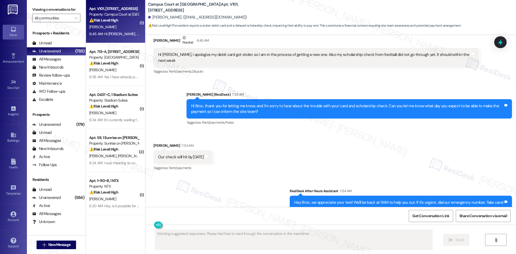
scroll to position [554, 0]
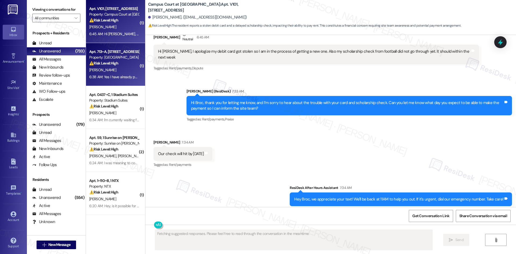
click at [103, 68] on div "A. Lubin" at bounding box center [114, 70] width 51 height 7
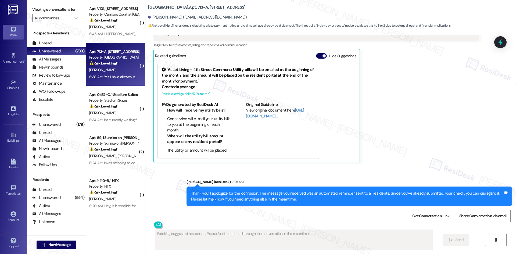
scroll to position [107, 0]
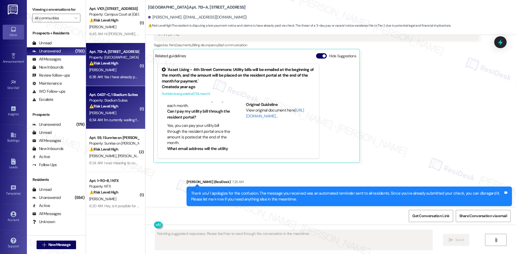
click at [103, 107] on strong "⚠️ Risk Level: High" at bounding box center [103, 106] width 29 height 5
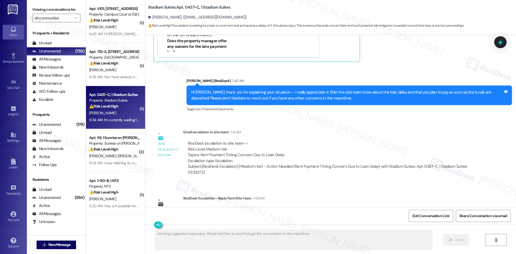
scroll to position [2195, 0]
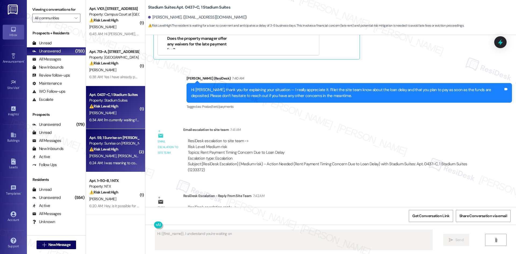
type textarea "Hi {{first_name}}, I understand you're waiting on"
click at [124, 157] on div "P. Contreras J. Jimenez" at bounding box center [114, 156] width 51 height 7
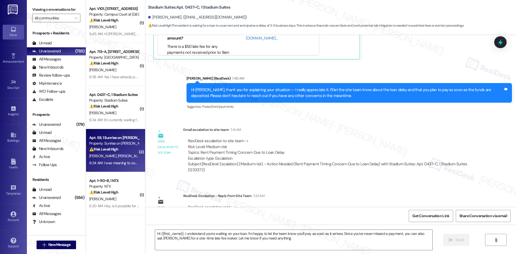
type textarea "Hi {{first_name}}, I understand you're waiting on your loan. I'm happy to let t…"
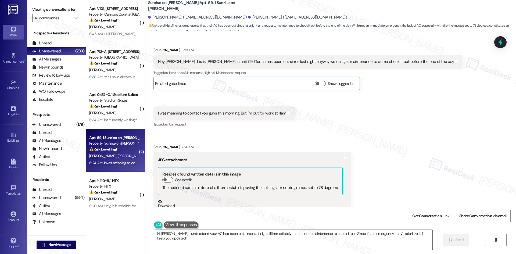
scroll to position [1267, 0]
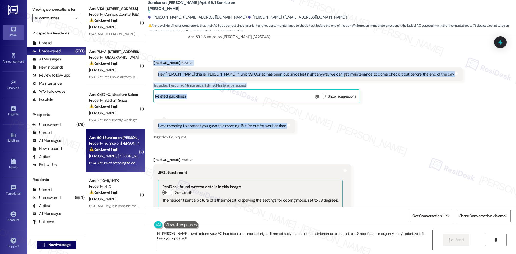
drag, startPoint x: 146, startPoint y: 48, endPoint x: 292, endPoint y: 121, distance: 164.0
click at [292, 121] on div "Received via SMS Joseph Jimenez 6:23 AM Hey Tessa this is Joseph in unit 59. Ou…" at bounding box center [330, 227] width 370 height 358
copy div "Joseph Jimenez 6:23 AM Hey Tessa this is Joseph in unit 59. Our ac has been out…"
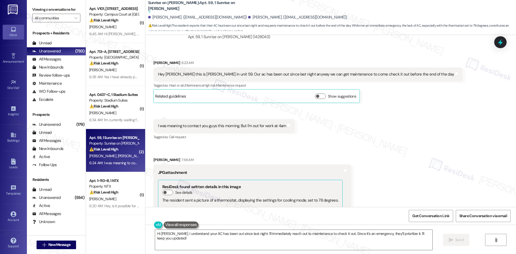
click at [282, 131] on div "Received via SMS 6:24 AM Joseph Jimenez 6:24 AM I was meaning to contact you gu…" at bounding box center [223, 130] width 149 height 30
click at [256, 236] on textarea "Hi Joseph, I understand your AC has been out since last night. I'll immediately…" at bounding box center [293, 240] width 277 height 20
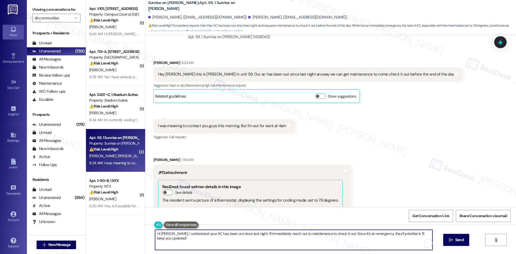
paste textarea "’m sorry to hear your AC has been out since last night. I can’t confirm a sched…"
type textarea "Hi Joseph, I’m sorry to hear your AC has been out since last night. I can’t con…"
click at [453, 244] on button " Send" at bounding box center [456, 240] width 26 height 12
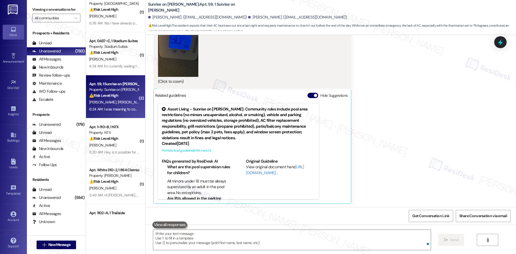
scroll to position [1498, 0]
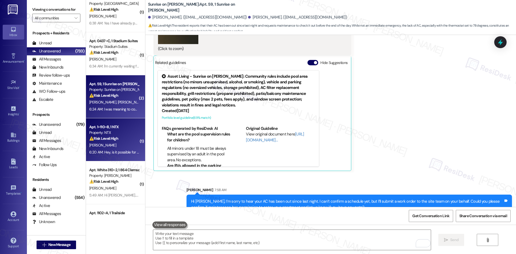
click at [102, 146] on div "[PERSON_NAME]" at bounding box center [114, 145] width 51 height 7
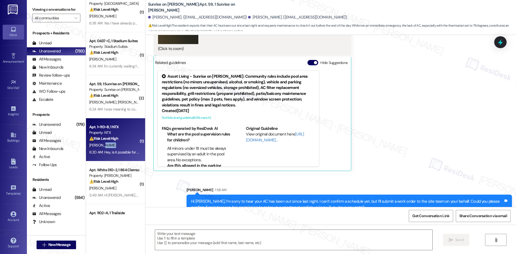
type textarea "Fetching suggested responses. Please feel free to read through the conversation…"
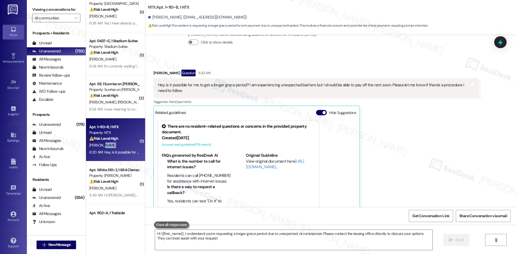
type textarea "Hi {{first_name}}, I understand you're requesting a longer grace period due to …"
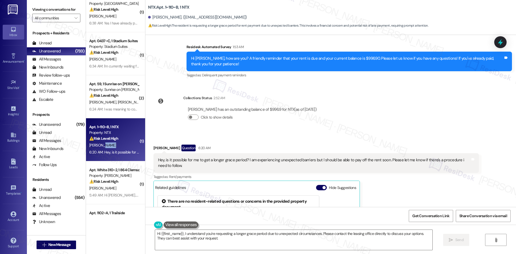
scroll to position [89, 0]
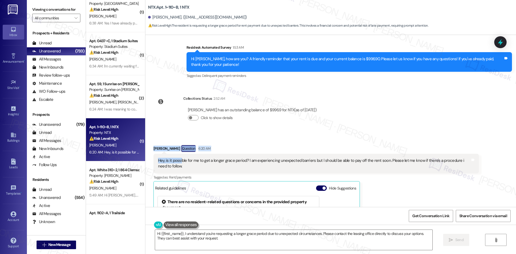
drag, startPoint x: 149, startPoint y: 141, endPoint x: 177, endPoint y: 157, distance: 32.6
click at [177, 157] on div "Terry Omari Question 6:20 AM Hey, is it possible for me to get a longer grace p…" at bounding box center [315, 217] width 325 height 144
click at [149, 141] on div "Received via SMS Terry Omari Question 6:20 AM Hey, is it possible for me to get…" at bounding box center [315, 217] width 333 height 152
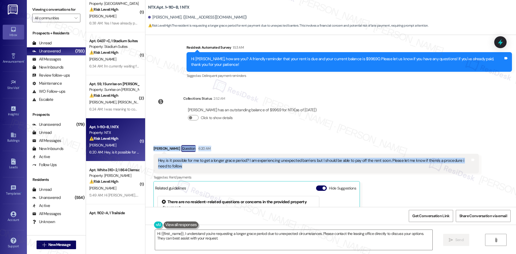
drag, startPoint x: 147, startPoint y: 139, endPoint x: 173, endPoint y: 161, distance: 34.3
click at [173, 161] on div "Received via SMS Terry Omari Question 6:20 AM Hey, is it possible for me to get…" at bounding box center [315, 217] width 333 height 152
click at [173, 161] on div "Hey, is it possible for me to get a longer grace period? I am experiencing unex…" at bounding box center [314, 164] width 312 height 12
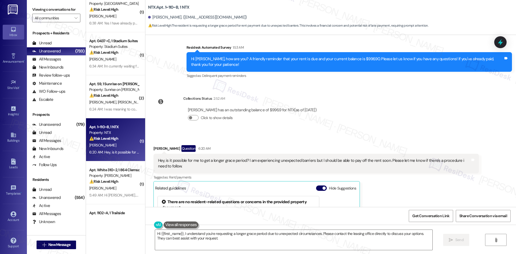
click at [149, 142] on div "Received via SMS Terry Omari Question 6:20 AM Hey, is it possible for me to get…" at bounding box center [315, 217] width 333 height 152
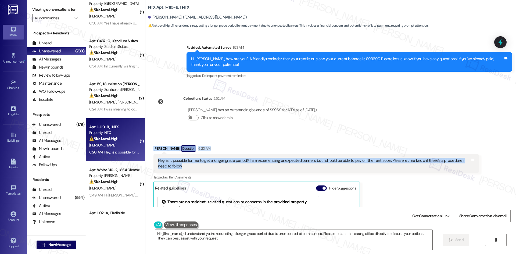
drag, startPoint x: 149, startPoint y: 142, endPoint x: 168, endPoint y: 163, distance: 28.5
click at [168, 163] on div "Received via SMS Terry Omari Question 6:20 AM Hey, is it possible for me to get…" at bounding box center [315, 217] width 333 height 152
copy div "Terry Omari Question 6:20 AM Hey, is it possible for me to get a longer grace p…"
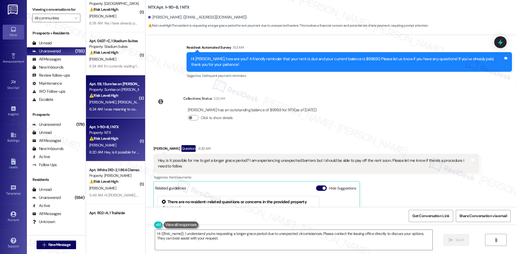
click at [116, 106] on div "6:24 AM: I was meaning to contact you guys this morning. But I'm out for work a…" at bounding box center [114, 109] width 51 height 7
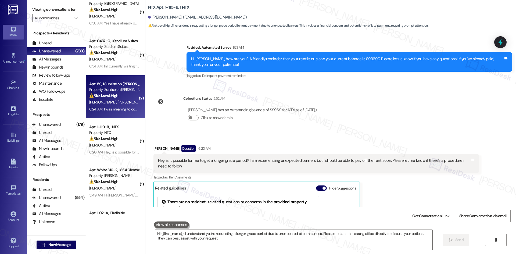
type textarea "Hi {{first_name}}, I understand you're requesting a longer grace period due to …"
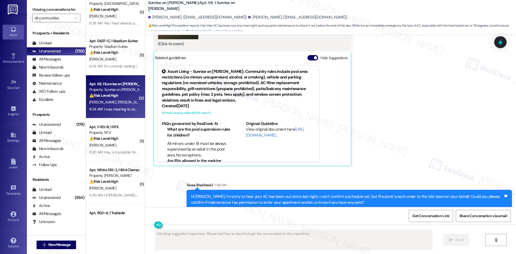
scroll to position [1506, 0]
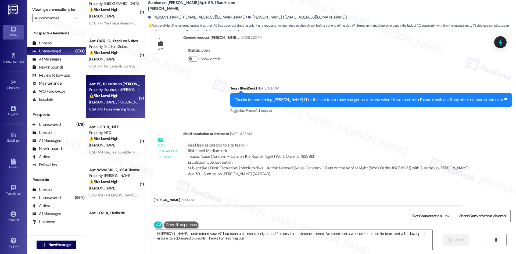
type textarea "Hi Joseph, I understand your AC has been out since last night, and I'm sorry fo…"
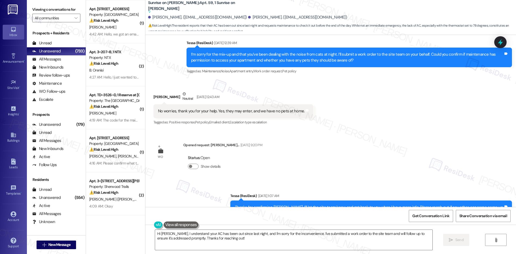
scroll to position [564, 0]
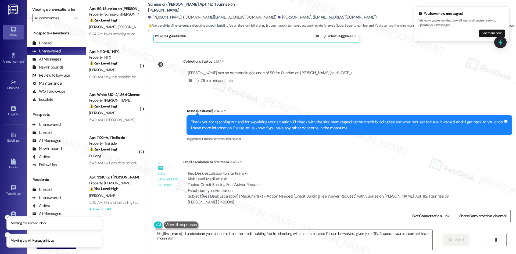
scroll to position [796, 0]
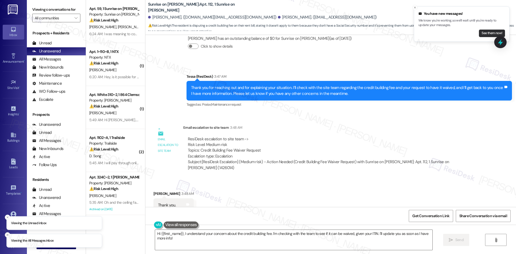
click at [494, 32] on button "See them now!" at bounding box center [492, 34] width 26 height 8
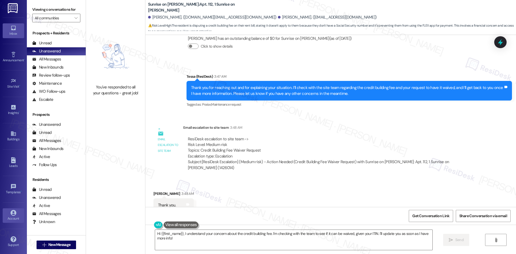
scroll to position [2, 0]
click at [12, 213] on icon at bounding box center [13, 212] width 6 height 6
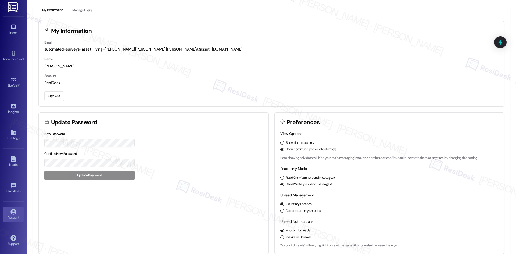
click at [53, 95] on button "Sign Out" at bounding box center [54, 95] width 20 height 9
